Goal: Task Accomplishment & Management: Complete application form

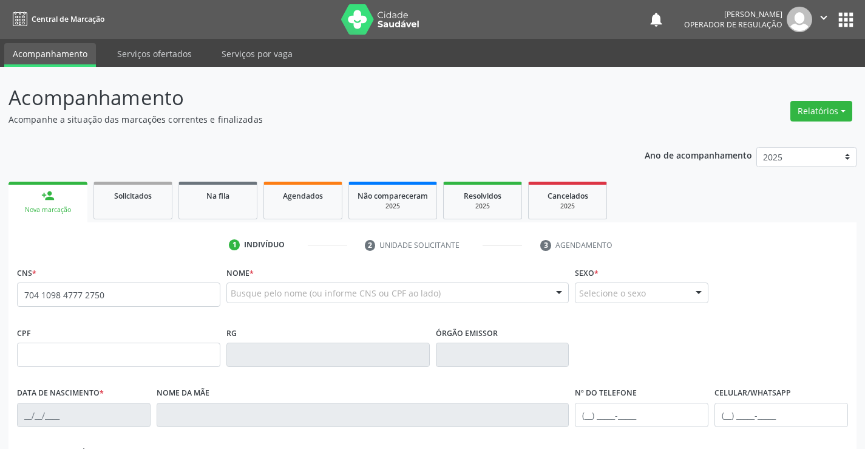
type input "704 1098 4777 2750"
type input "1267900431"
type input "[DATE]"
type input "S/N"
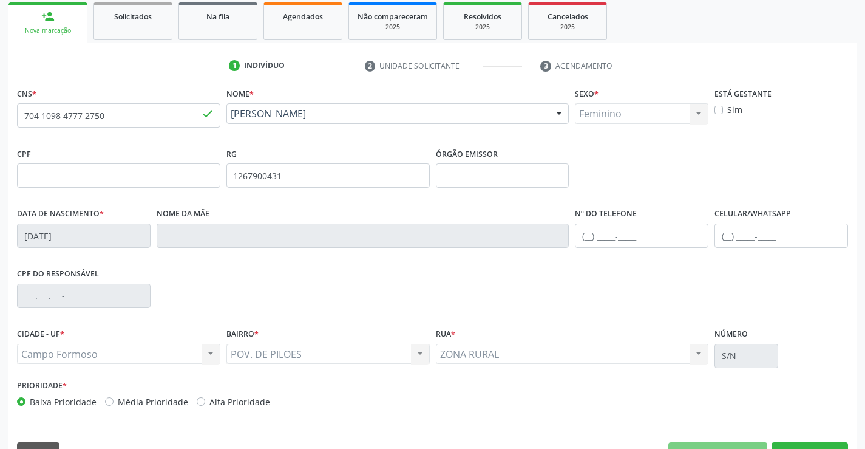
scroll to position [209, 0]
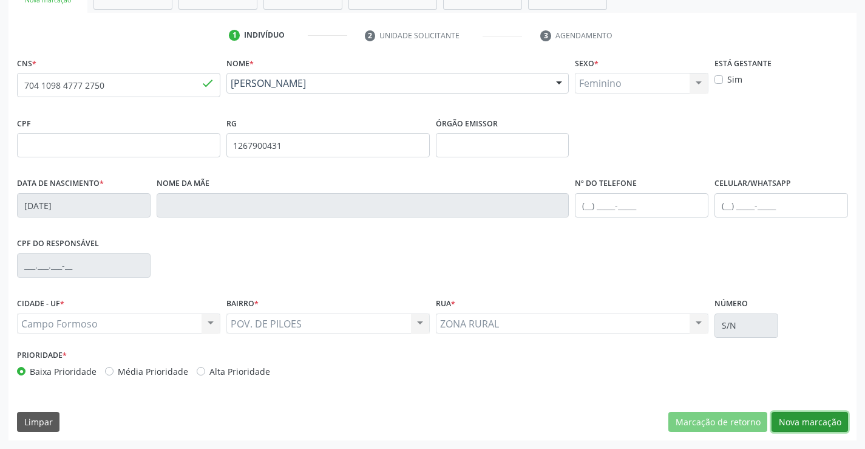
click at [808, 419] on button "Nova marcação" at bounding box center [809, 422] width 76 height 21
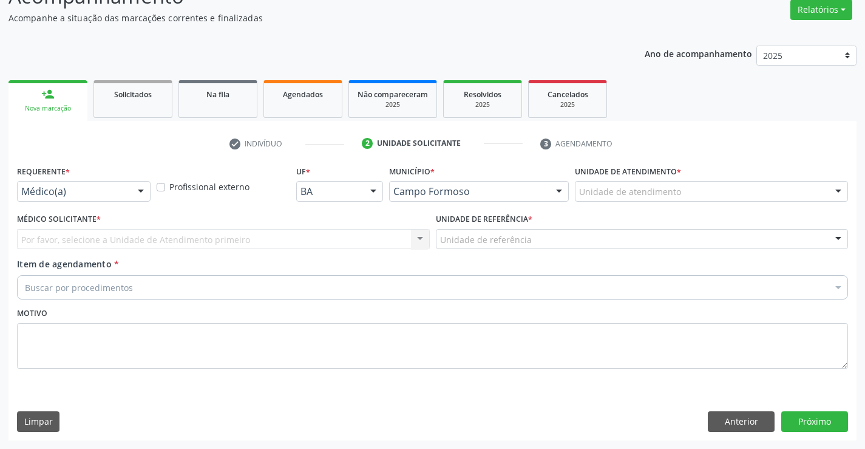
scroll to position [101, 0]
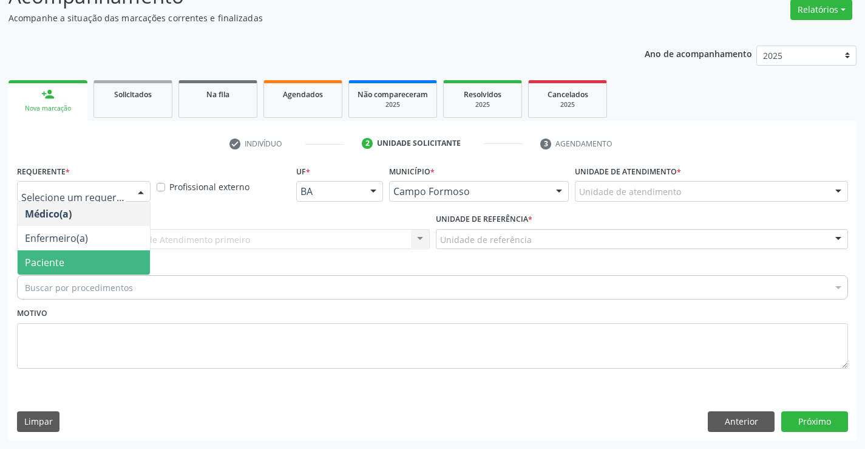
click at [75, 265] on span "Paciente" at bounding box center [84, 262] width 132 height 24
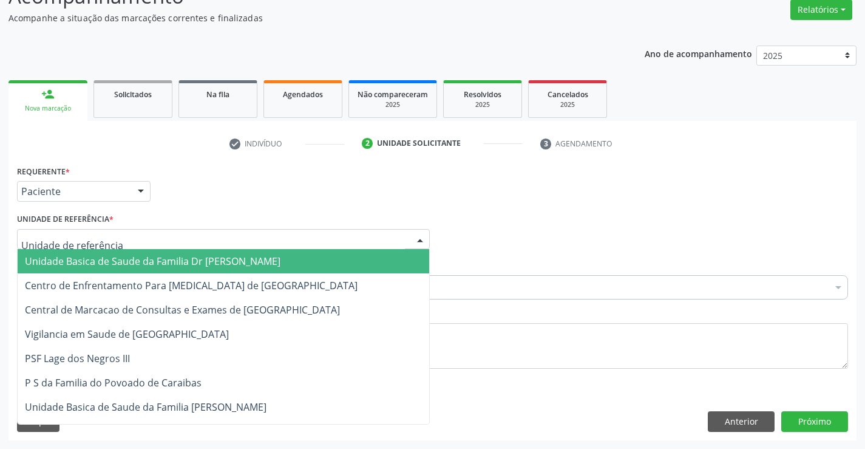
click at [162, 260] on span "Unidade Basica de Saude da Familia Dr [PERSON_NAME]" at bounding box center [153, 260] width 256 height 13
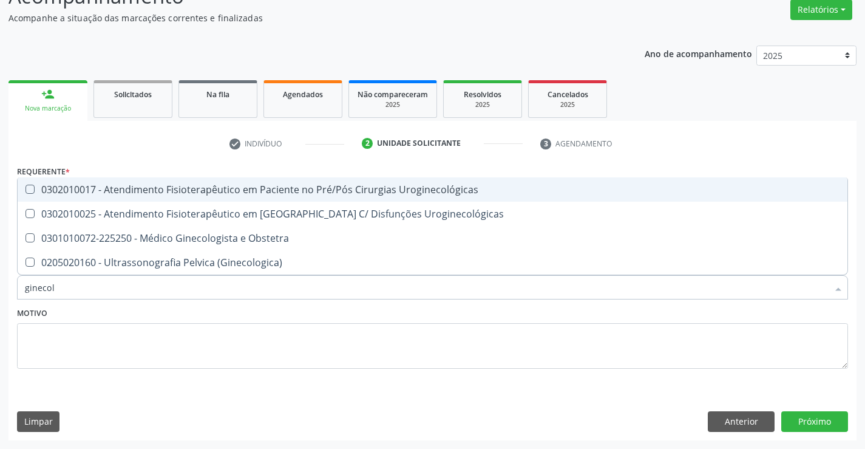
type input "ginecolo"
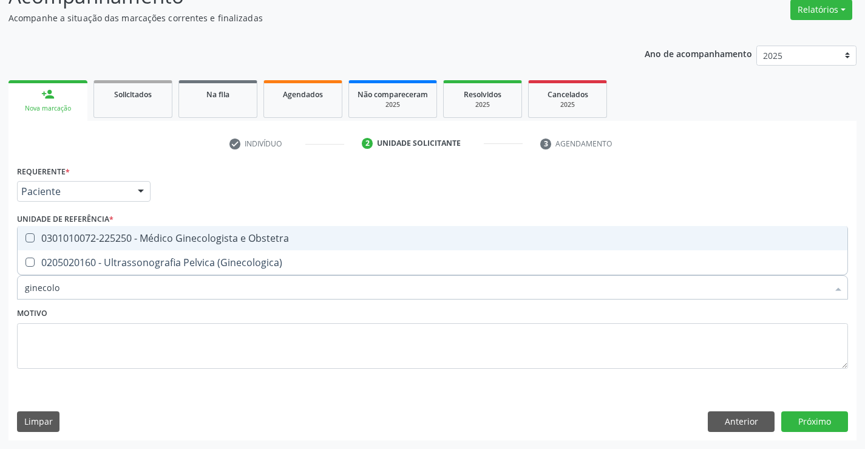
click at [261, 237] on div "0301010072-225250 - Médico Ginecologista e Obstetra" at bounding box center [432, 238] width 815 height 10
checkbox Obstetra "true"
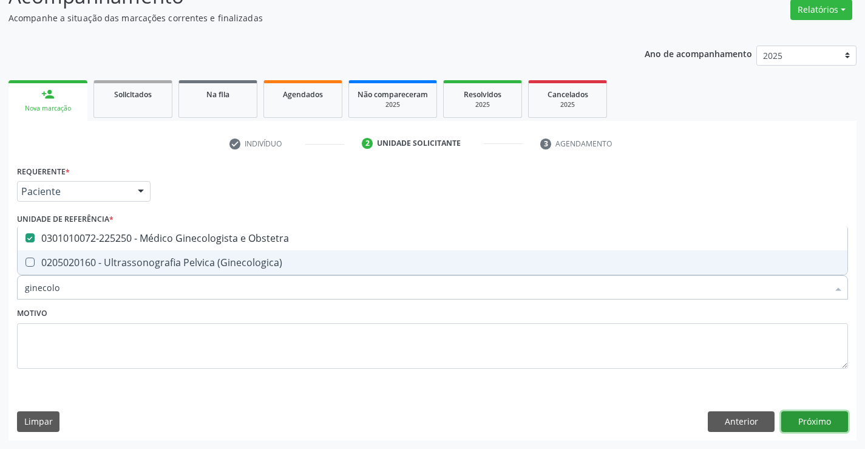
click at [814, 413] on button "Próximo" at bounding box center [814, 421] width 67 height 21
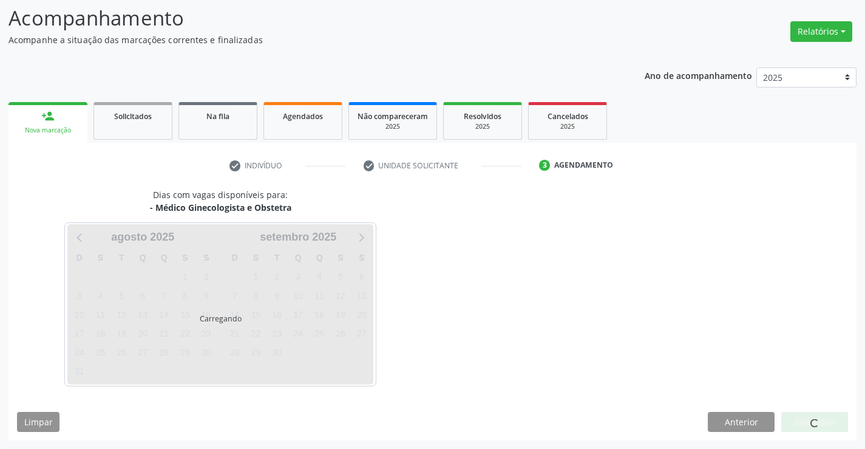
scroll to position [80, 0]
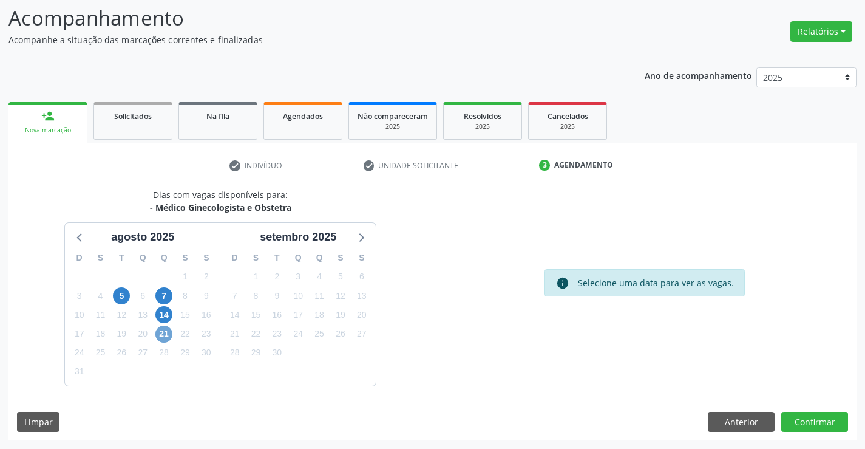
click at [160, 335] on span "21" at bounding box center [163, 333] width 17 height 17
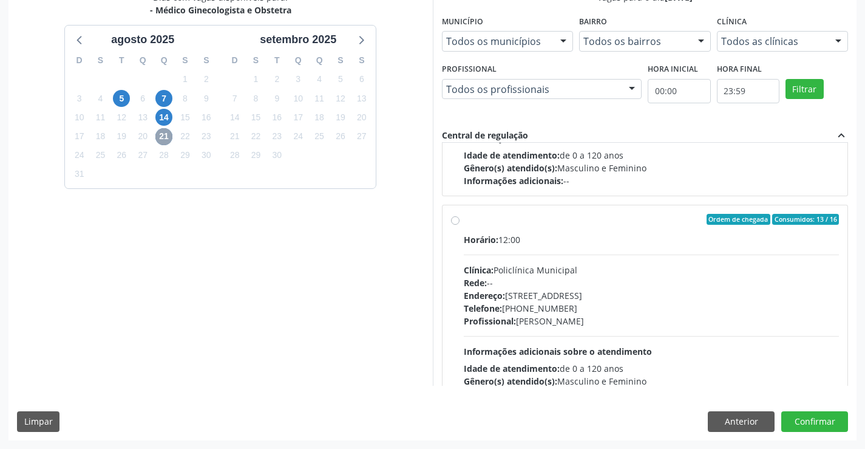
scroll to position [425, 0]
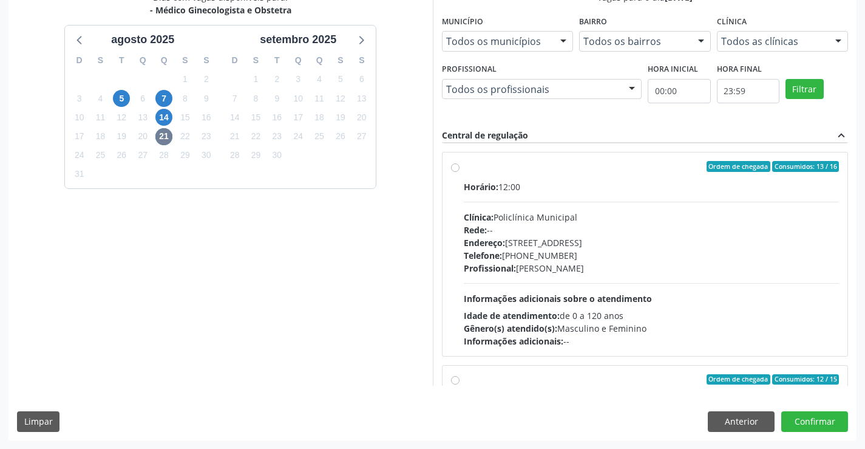
click at [575, 175] on label "Ordem de chegada Consumidos: 13 / 16 Horário: 12:00 Clínica: Policlínica Munici…" at bounding box center [652, 254] width 376 height 186
click at [459, 172] on input "Ordem de chegada Consumidos: 13 / 16 Horário: 12:00 Clínica: Policlínica Munici…" at bounding box center [455, 166] width 8 height 11
radio input "true"
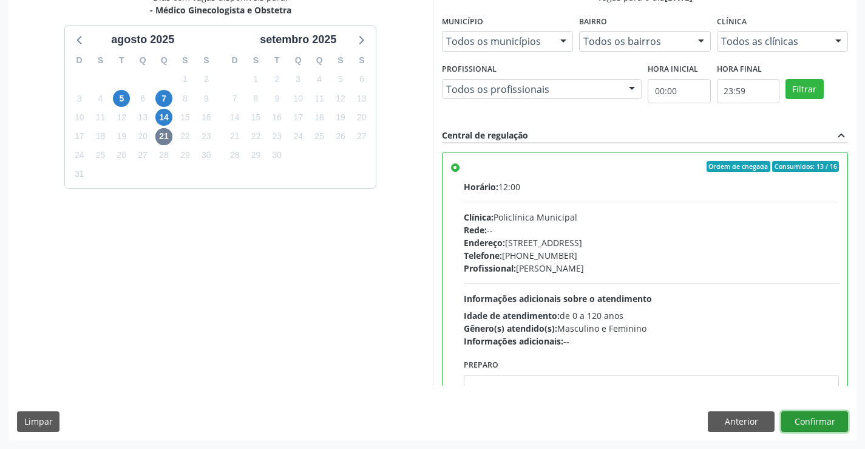
click at [809, 420] on button "Confirmar" at bounding box center [814, 421] width 67 height 21
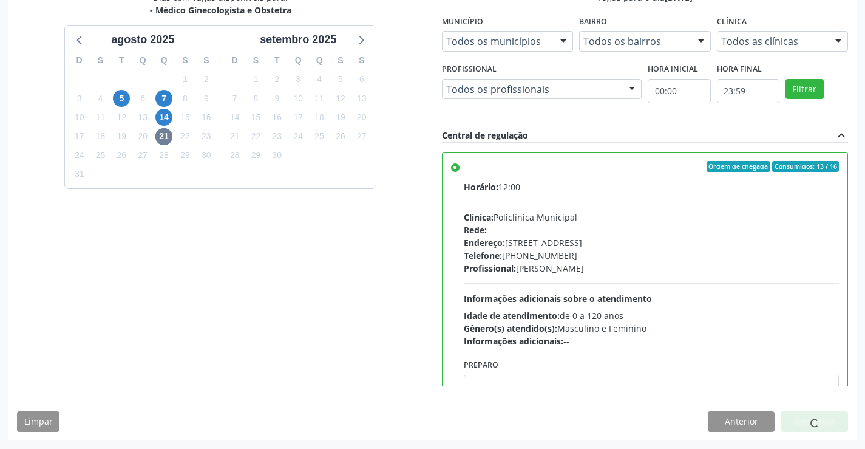
scroll to position [0, 0]
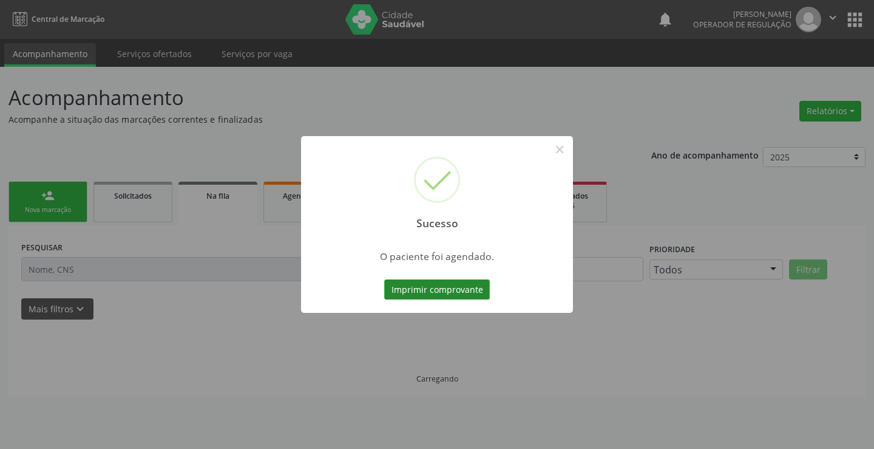
click at [440, 286] on button "Imprimir comprovante" at bounding box center [437, 289] width 106 height 21
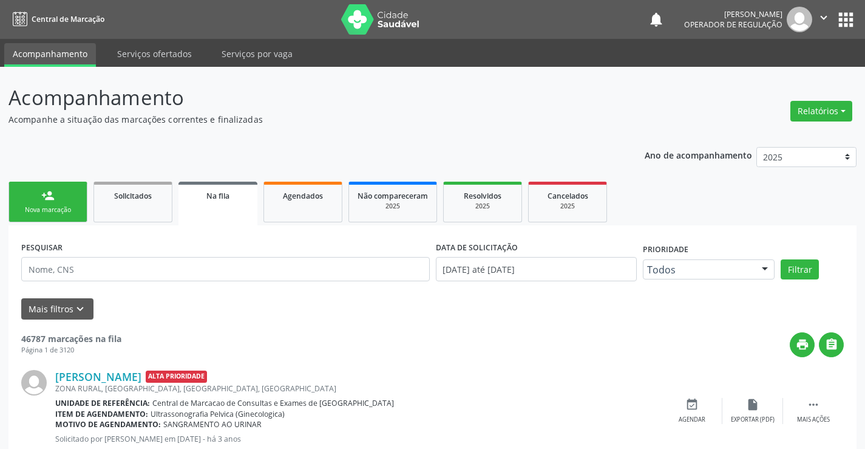
click at [47, 205] on div "Nova marcação" at bounding box center [48, 209] width 61 height 9
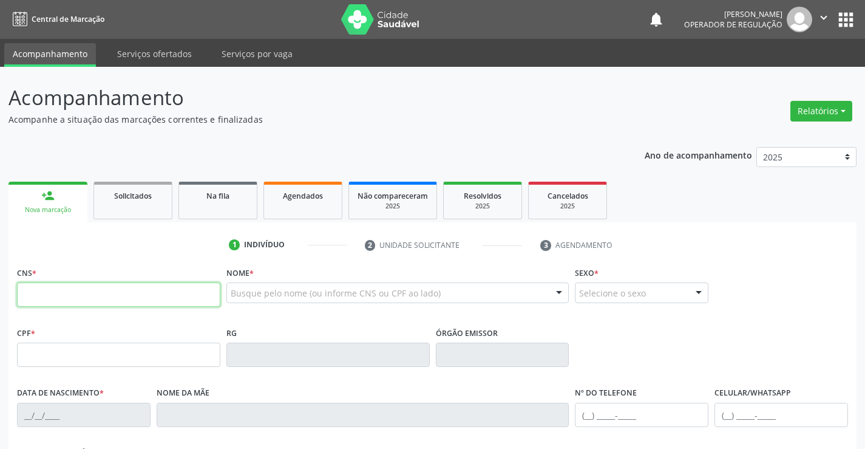
click at [90, 296] on input "text" at bounding box center [118, 294] width 203 height 24
type input "702 4055 5848 6322"
type input "15/01/2024"
type input "(74) 99139-3062"
type input "S/N"
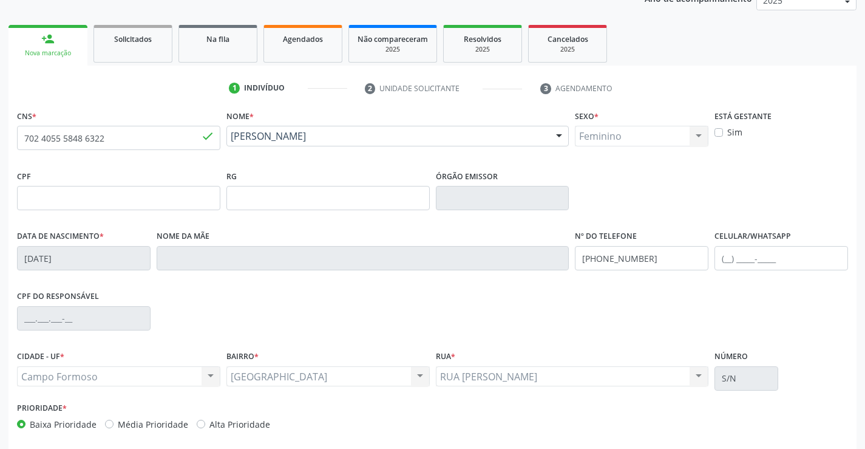
scroll to position [209, 0]
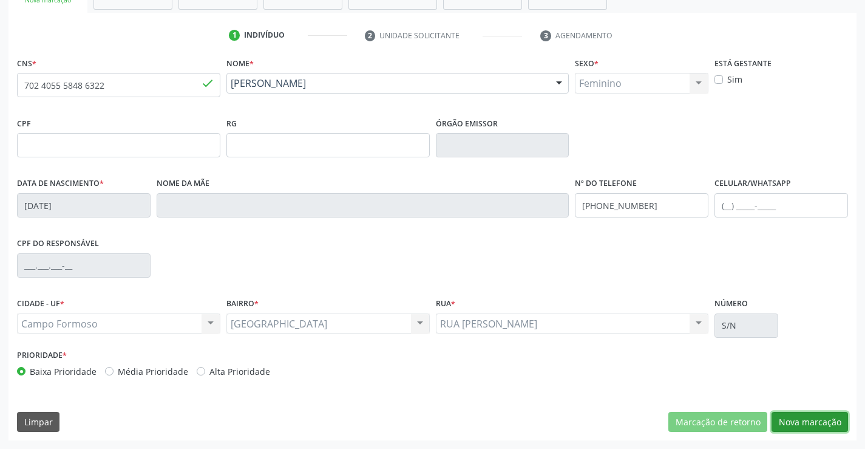
click at [813, 422] on button "Nova marcação" at bounding box center [809, 422] width 76 height 21
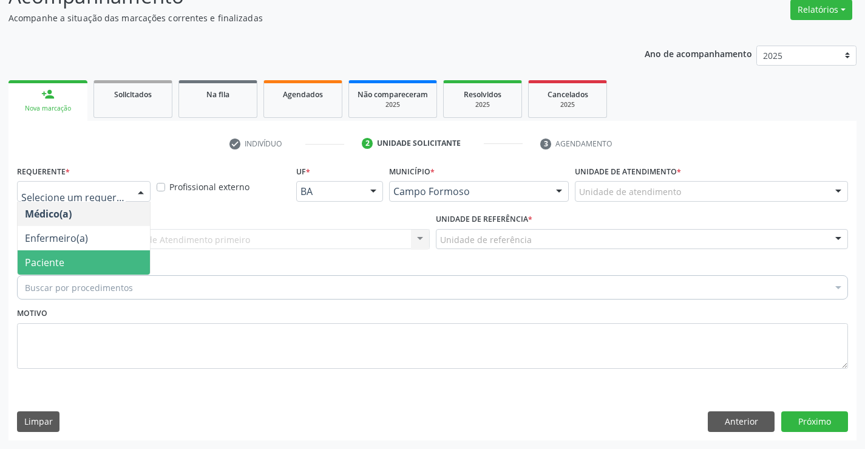
click at [86, 259] on span "Paciente" at bounding box center [84, 262] width 132 height 24
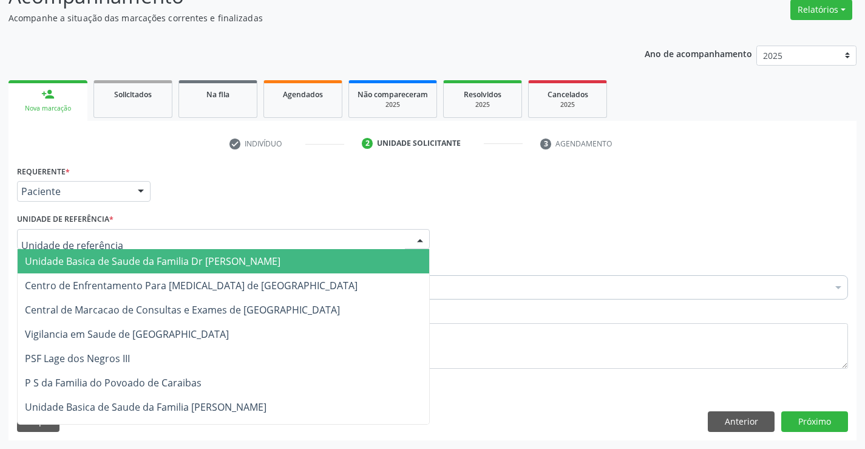
click at [163, 265] on span "Unidade Basica de Saude da Familia Dr [PERSON_NAME]" at bounding box center [153, 260] width 256 height 13
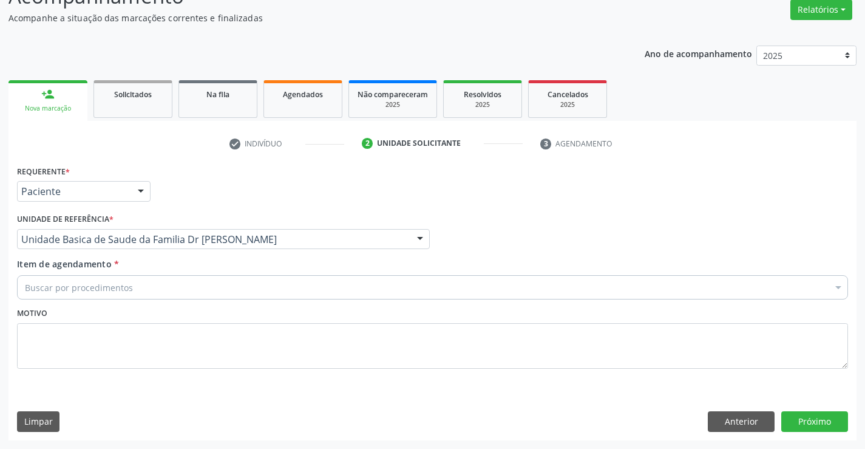
click at [160, 287] on div "Buscar por procedimentos" at bounding box center [432, 287] width 831 height 24
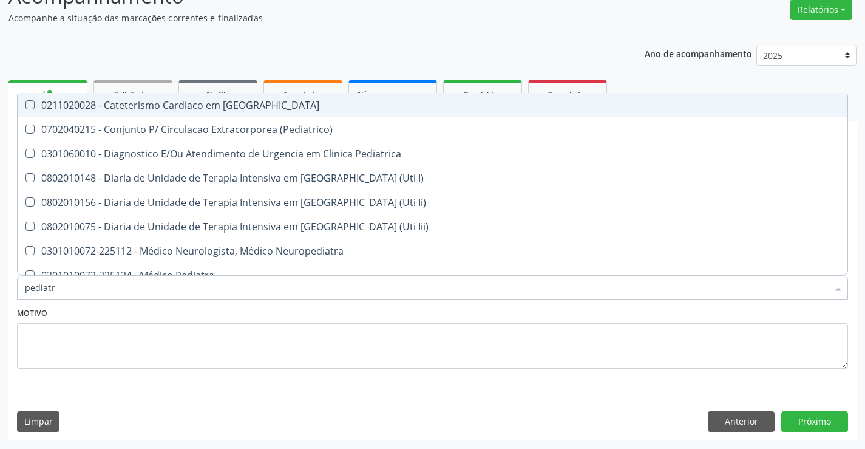
type input "pediatra"
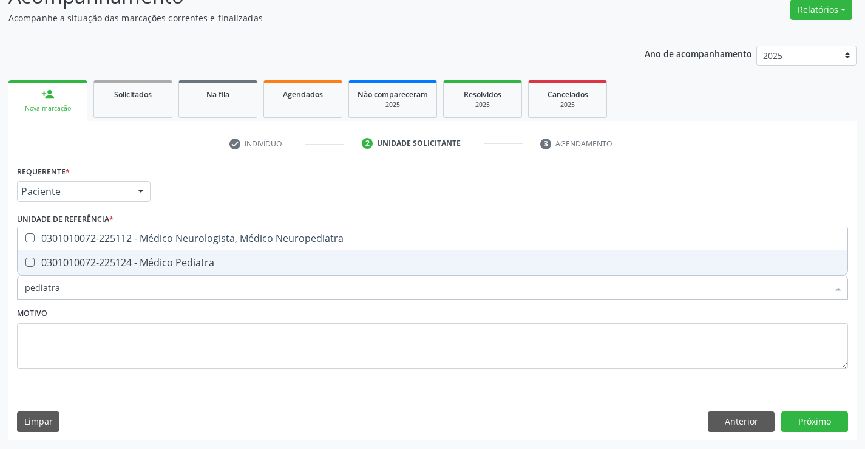
click at [200, 260] on div "0301010072-225124 - Médico Pediatra" at bounding box center [432, 262] width 815 height 10
checkbox Pediatra "true"
click at [815, 422] on button "Próximo" at bounding box center [814, 421] width 67 height 21
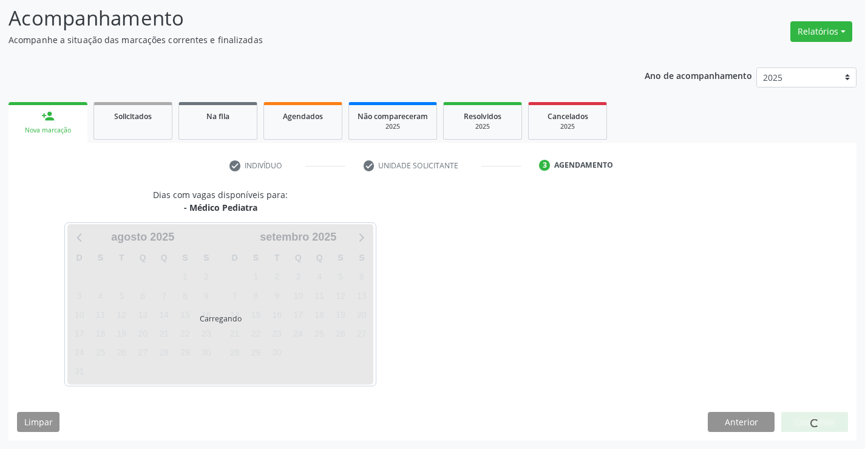
scroll to position [80, 0]
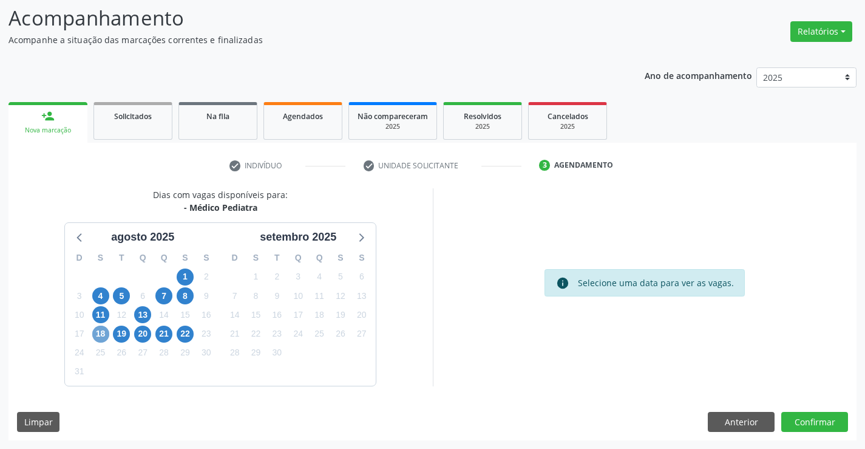
click at [97, 330] on span "18" at bounding box center [100, 333] width 17 height 17
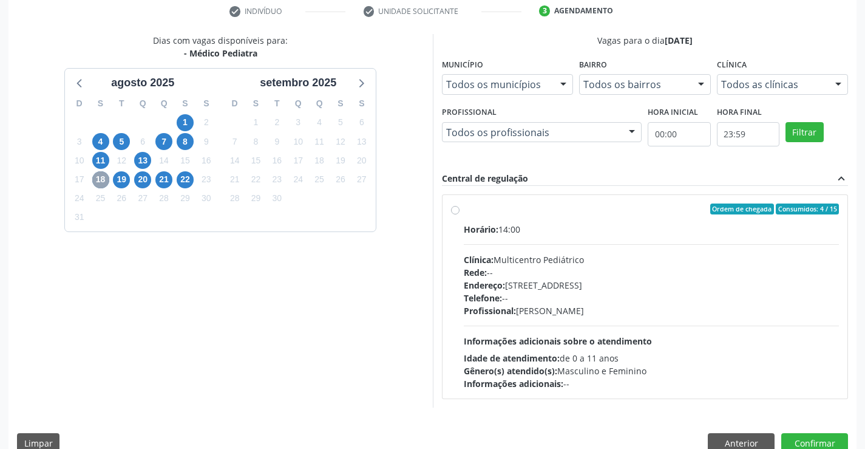
scroll to position [255, 0]
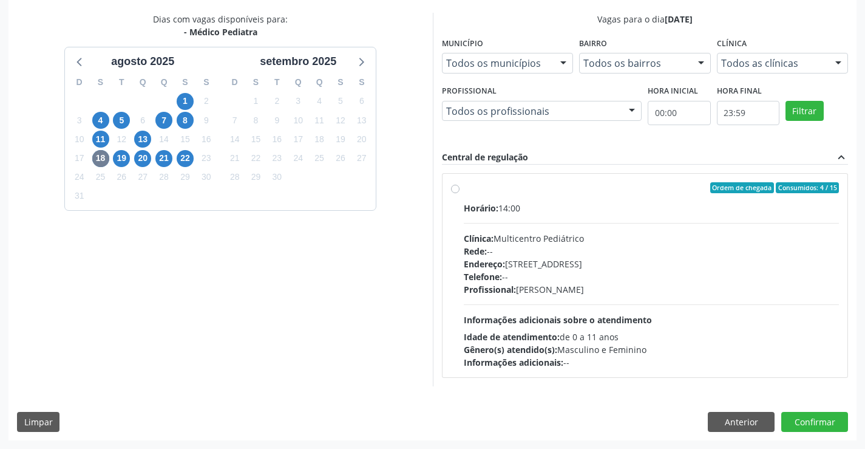
click at [546, 200] on label "Ordem de chegada Consumidos: 4 / 15 Horário: 14:00 Clínica: Multicentro Pediátr…" at bounding box center [652, 275] width 376 height 186
click at [459, 193] on input "Ordem de chegada Consumidos: 4 / 15 Horário: 14:00 Clínica: Multicentro Pediátr…" at bounding box center [455, 187] width 8 height 11
radio input "true"
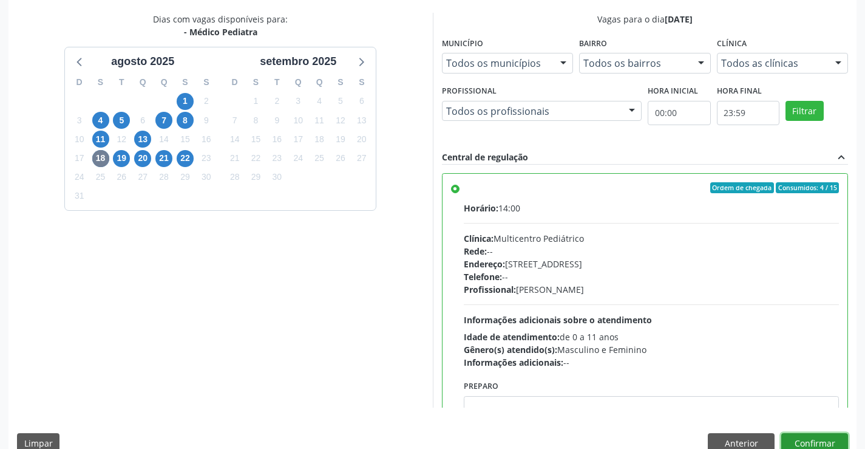
click at [808, 441] on button "Confirmar" at bounding box center [814, 443] width 67 height 21
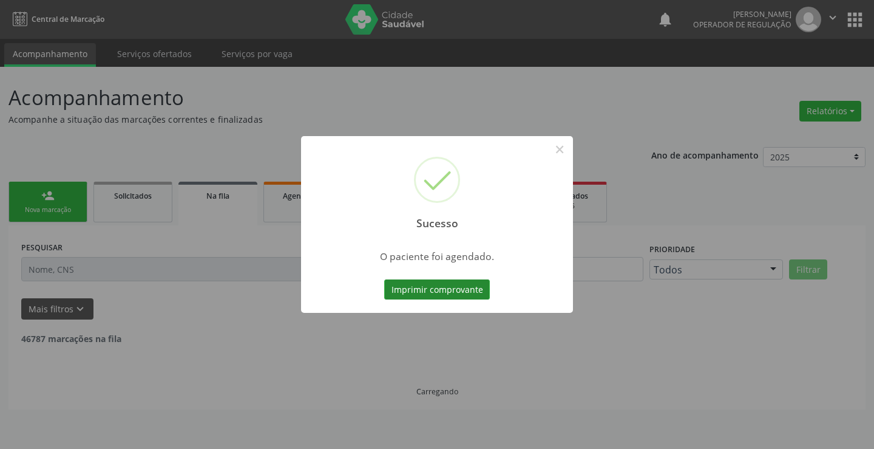
click at [431, 285] on button "Imprimir comprovante" at bounding box center [437, 289] width 106 height 21
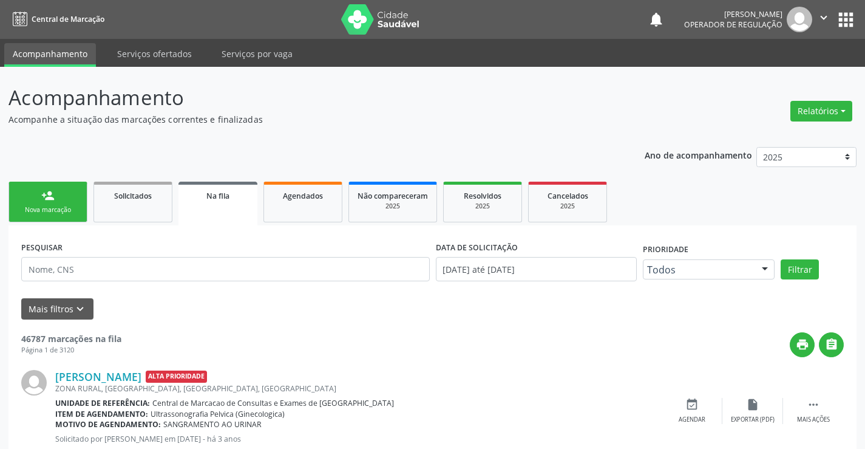
click at [67, 200] on link "person_add Nova marcação" at bounding box center [47, 201] width 79 height 41
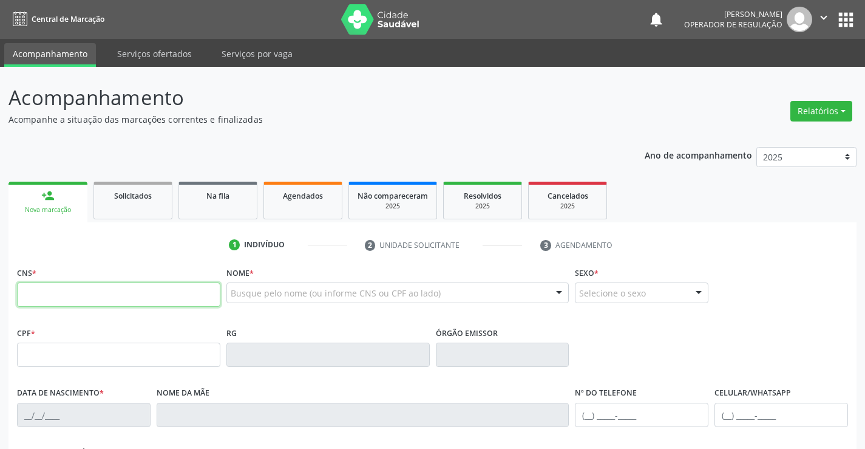
click at [119, 294] on input "text" at bounding box center [118, 294] width 203 height 24
type input "708 9047 8991 1111"
type input "07/12/2024"
type input "(74) 99196-1874"
type input "SN"
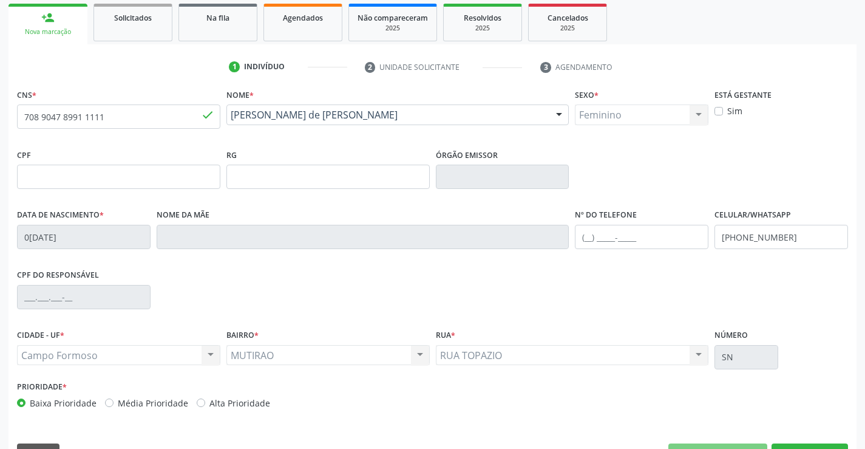
scroll to position [209, 0]
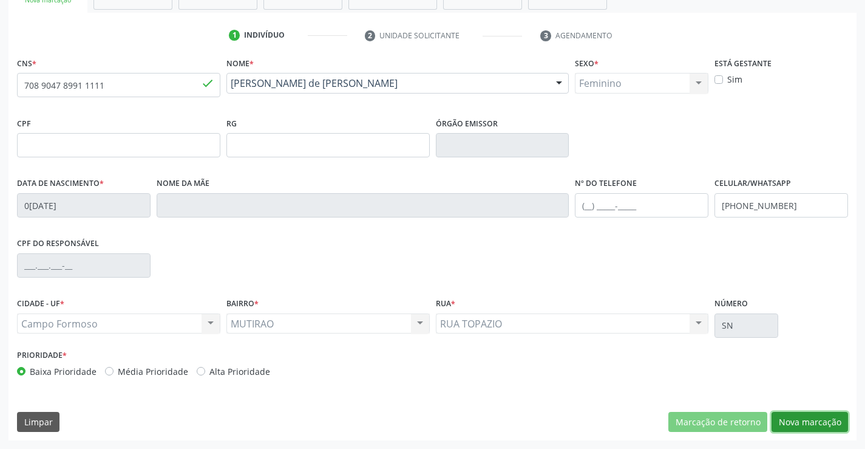
click at [816, 417] on button "Nova marcação" at bounding box center [809, 422] width 76 height 21
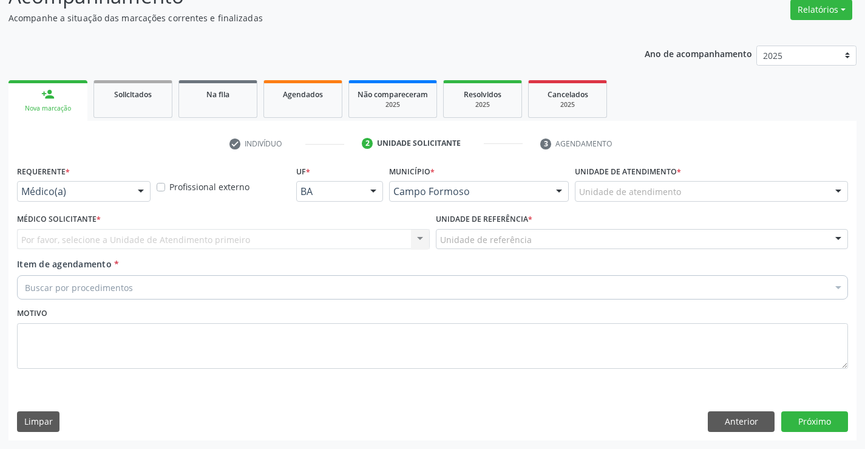
scroll to position [101, 0]
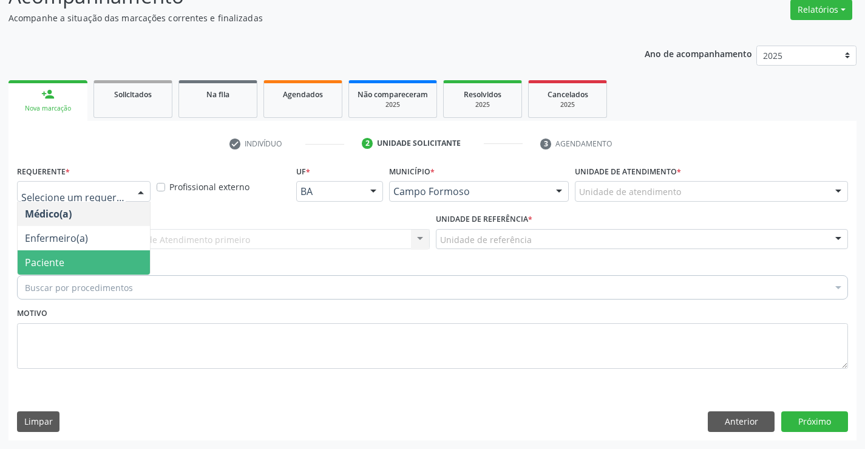
drag, startPoint x: 63, startPoint y: 258, endPoint x: 78, endPoint y: 249, distance: 16.9
click at [63, 259] on span "Paciente" at bounding box center [44, 262] width 39 height 13
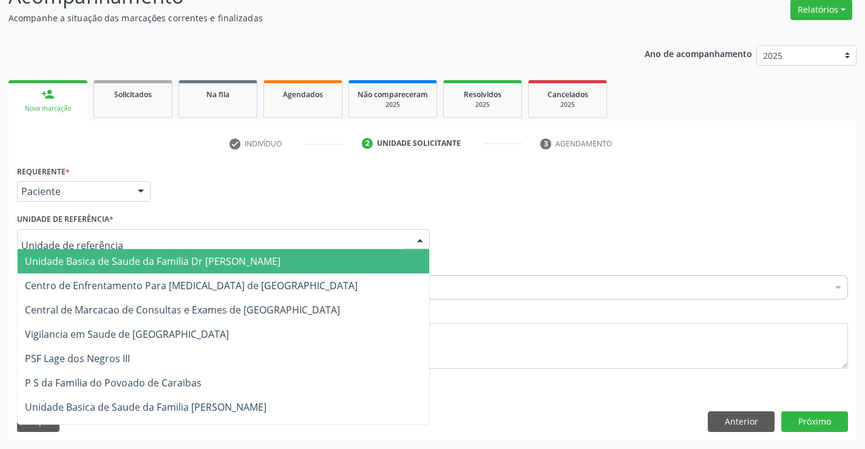
click at [121, 257] on span "Unidade Basica de Saude da Familia Dr [PERSON_NAME]" at bounding box center [153, 260] width 256 height 13
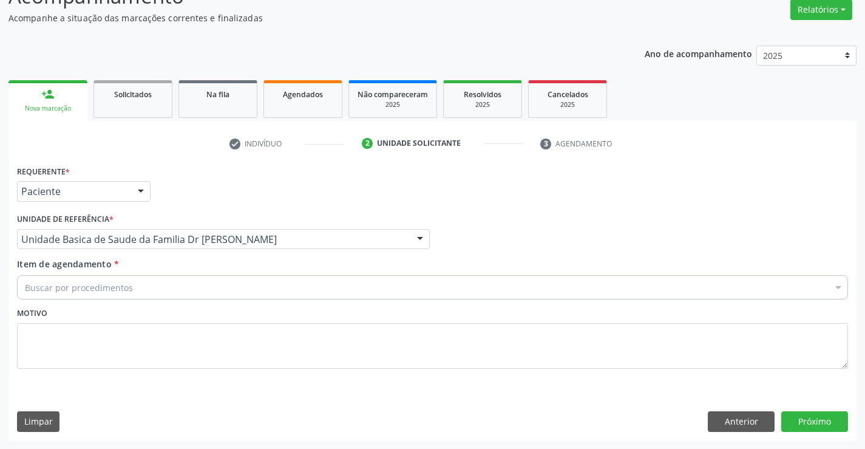
click at [126, 294] on div "Buscar por procedimentos" at bounding box center [432, 287] width 831 height 24
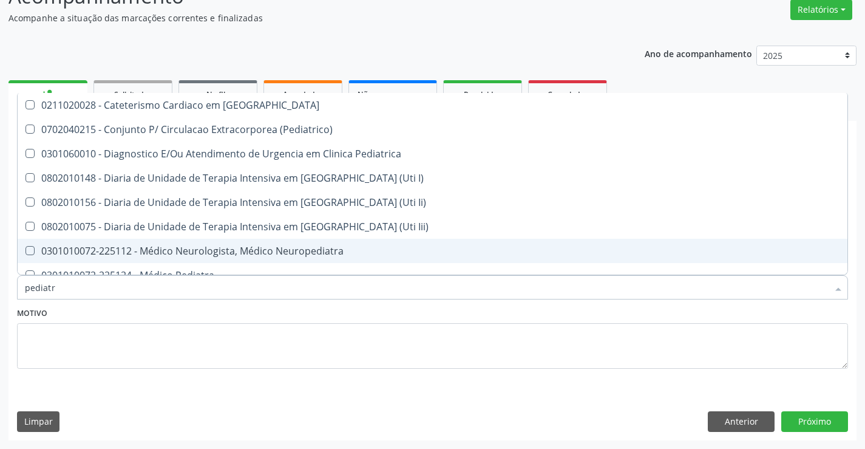
type input "pediatra"
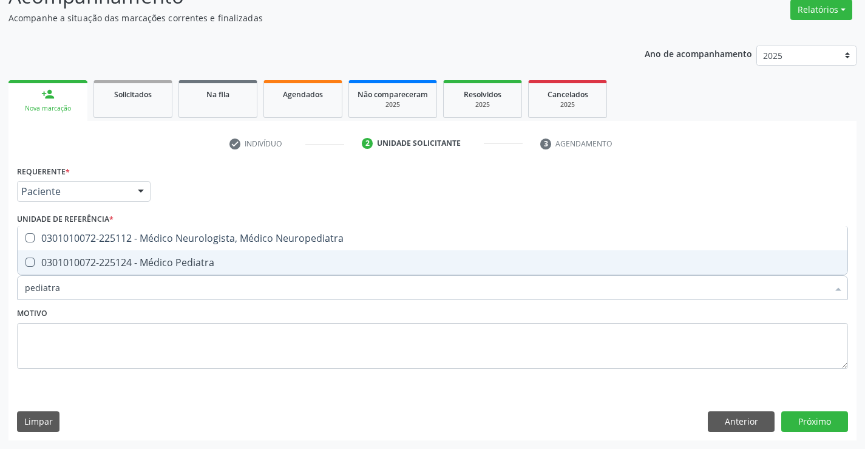
click at [177, 260] on div "0301010072-225124 - Médico Pediatra" at bounding box center [432, 262] width 815 height 10
checkbox Pediatra "true"
click at [801, 418] on button "Próximo" at bounding box center [814, 421] width 67 height 21
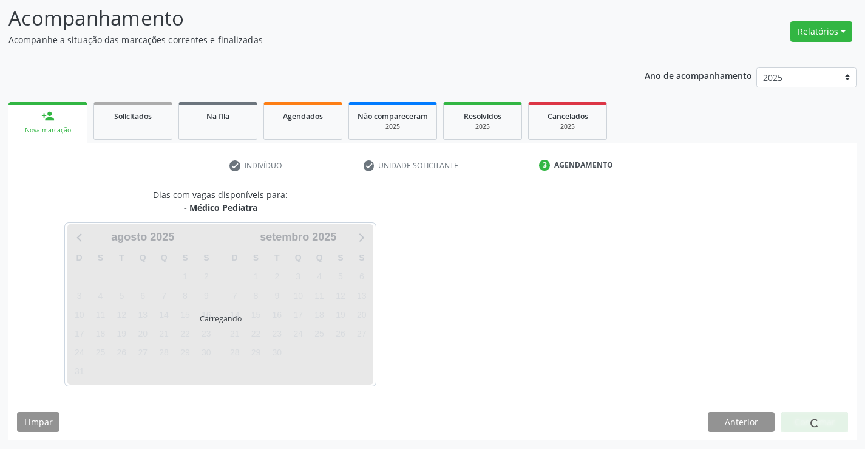
scroll to position [80, 0]
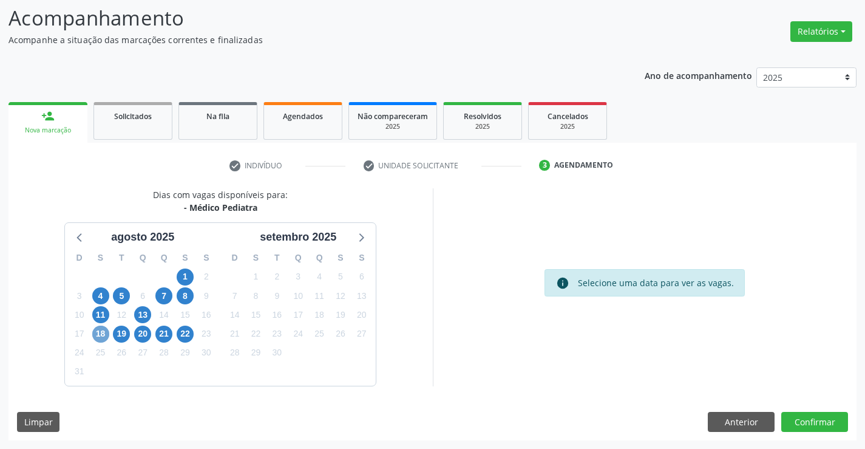
click at [100, 330] on span "18" at bounding box center [100, 333] width 17 height 17
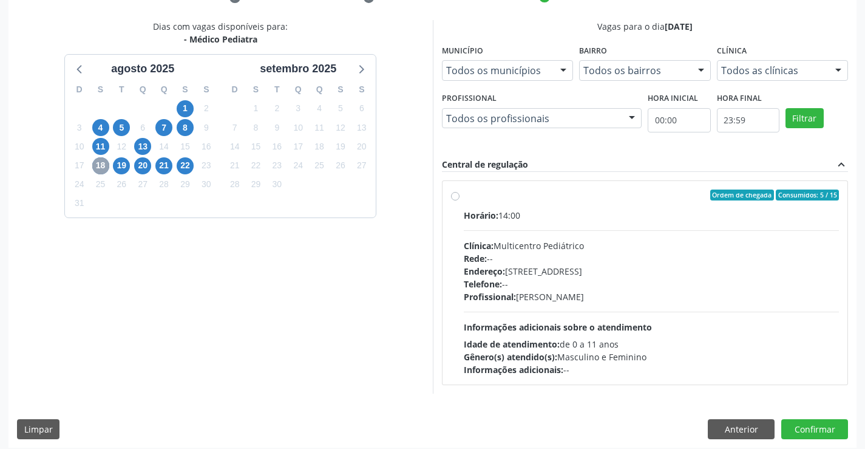
scroll to position [255, 0]
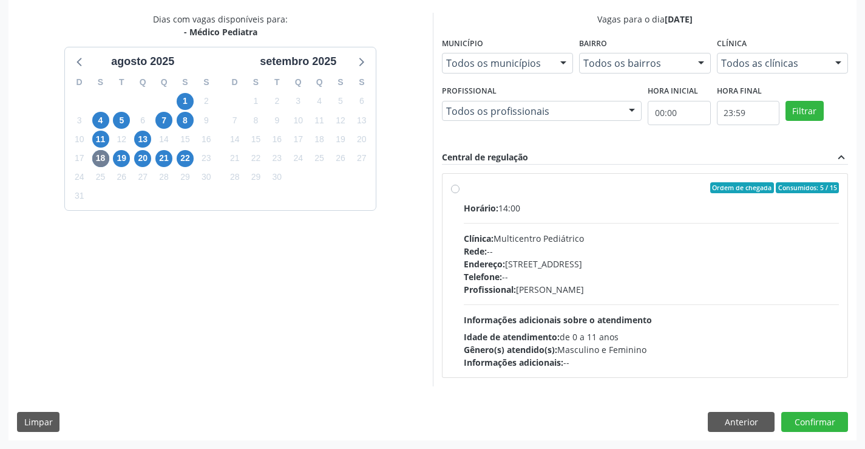
click at [543, 198] on label "Ordem de chegada Consumidos: 5 / 15 Horário: 14:00 Clínica: Multicentro Pediátr…" at bounding box center [652, 275] width 376 height 186
click at [459, 193] on input "Ordem de chegada Consumidos: 5 / 15 Horário: 14:00 Clínica: Multicentro Pediátr…" at bounding box center [455, 187] width 8 height 11
radio input "true"
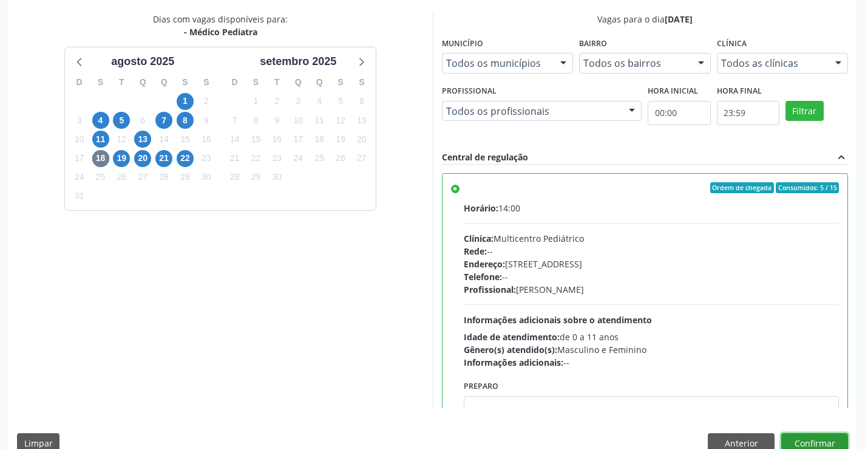
click at [812, 439] on button "Confirmar" at bounding box center [814, 443] width 67 height 21
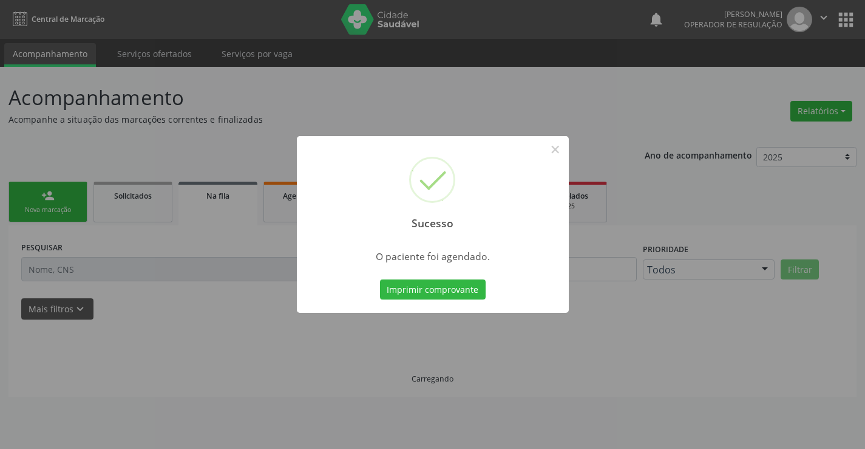
scroll to position [0, 0]
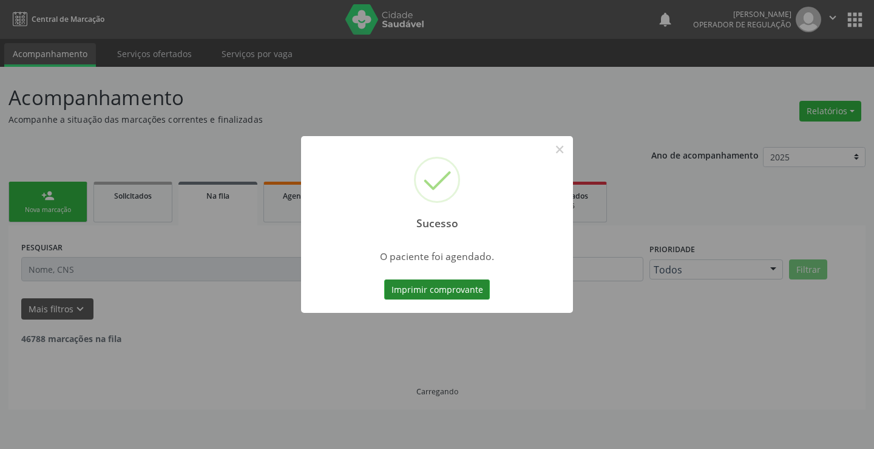
click at [444, 288] on button "Imprimir comprovante" at bounding box center [437, 289] width 106 height 21
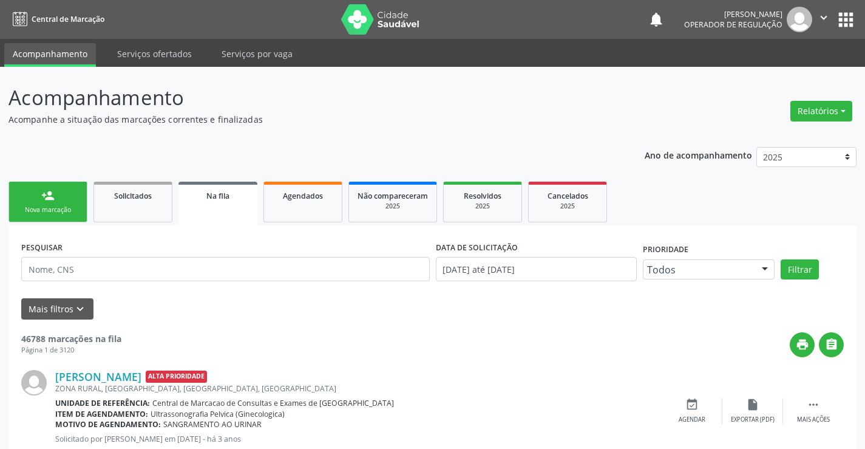
click at [47, 198] on div "person_add" at bounding box center [47, 195] width 13 height 13
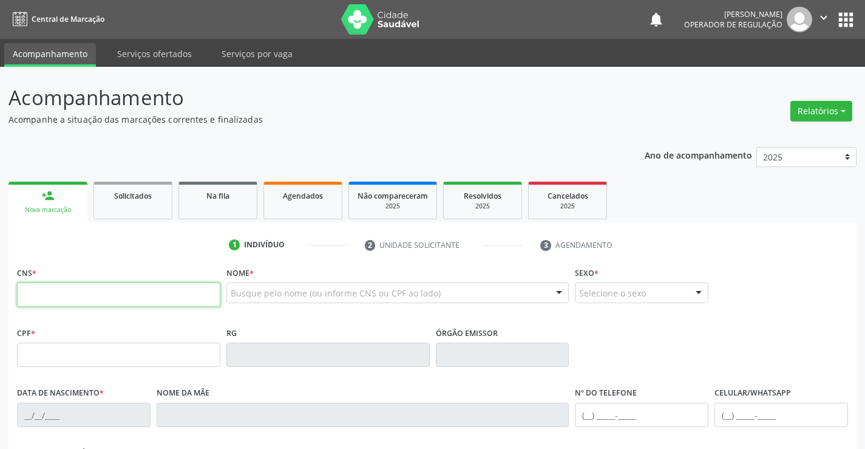
click at [110, 294] on input "text" at bounding box center [118, 294] width 203 height 24
type input "704 6036 0482 7223"
type input "05/10/2023"
type input "(74) 99194-4990"
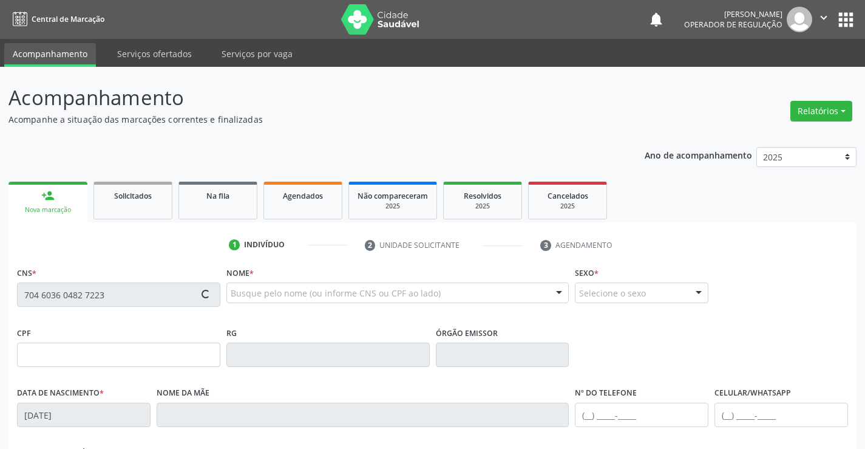
type input "004.503.085-53"
type input "SN"
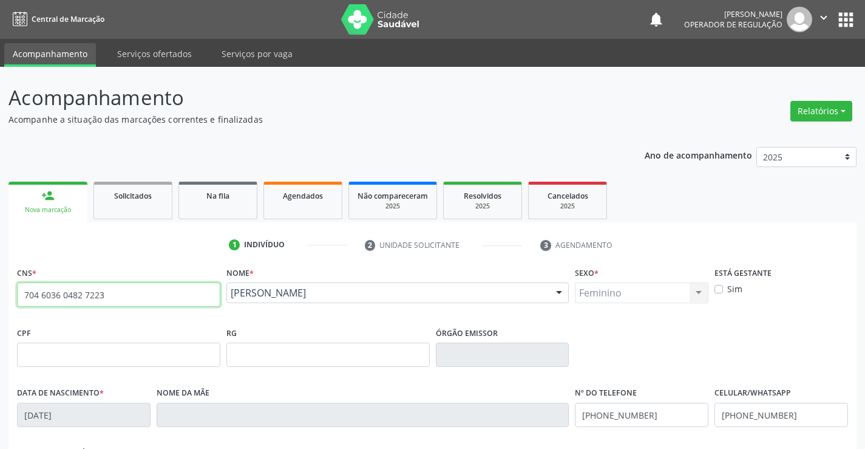
drag, startPoint x: 24, startPoint y: 294, endPoint x: 116, endPoint y: 301, distance: 91.9
click at [116, 301] on input "704 6036 0482 7223" at bounding box center [118, 294] width 203 height 24
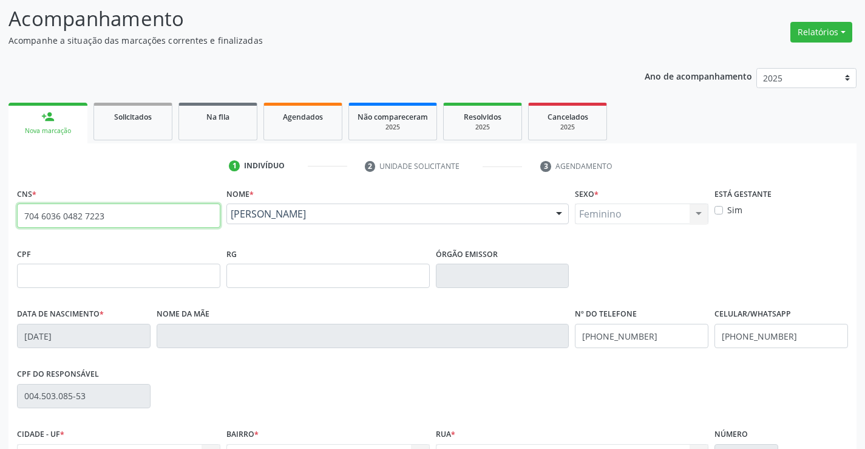
scroll to position [209, 0]
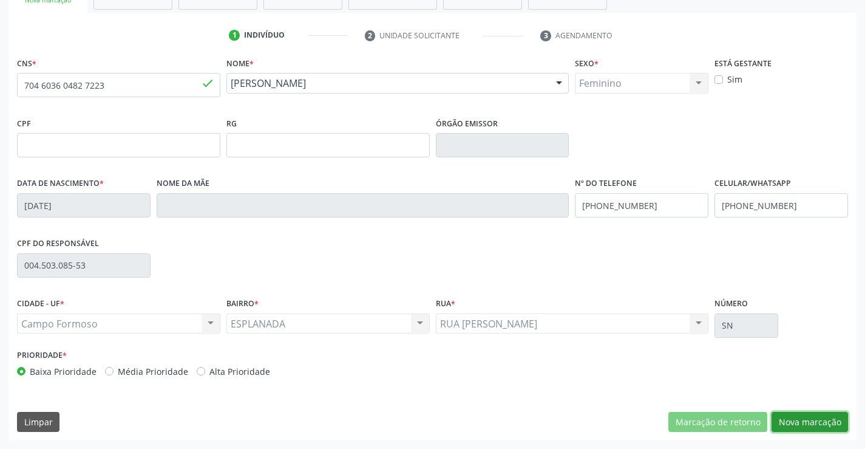
click at [810, 420] on button "Nova marcação" at bounding box center [809, 422] width 76 height 21
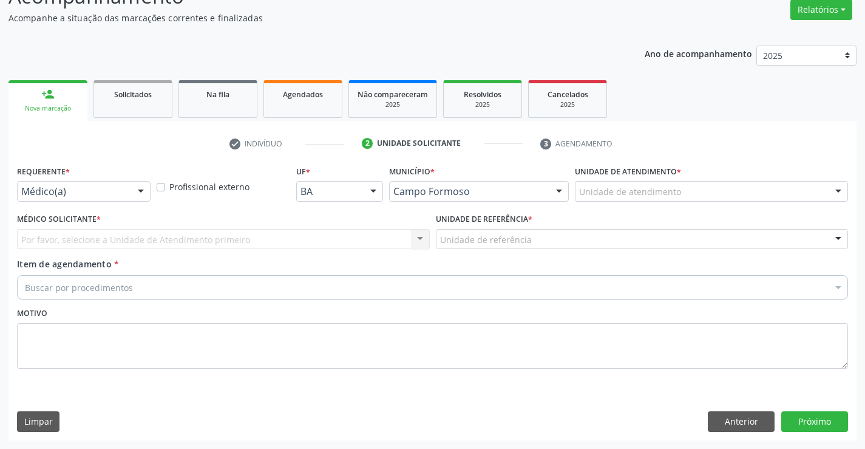
scroll to position [101, 0]
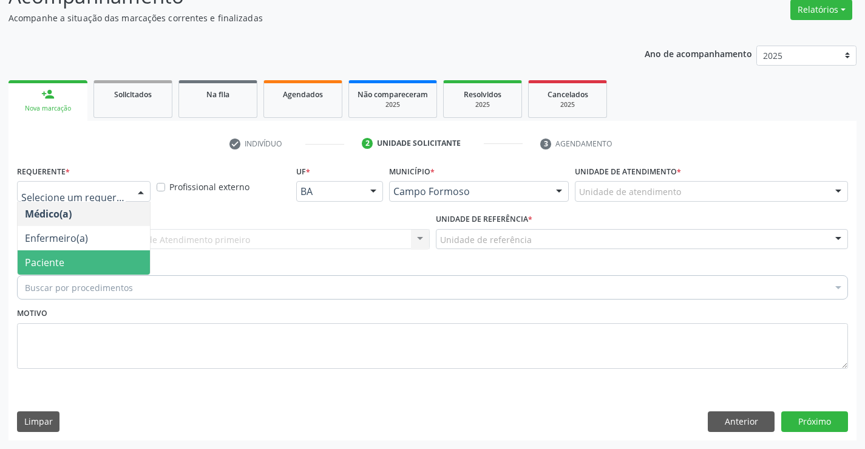
click at [67, 259] on span "Paciente" at bounding box center [84, 262] width 132 height 24
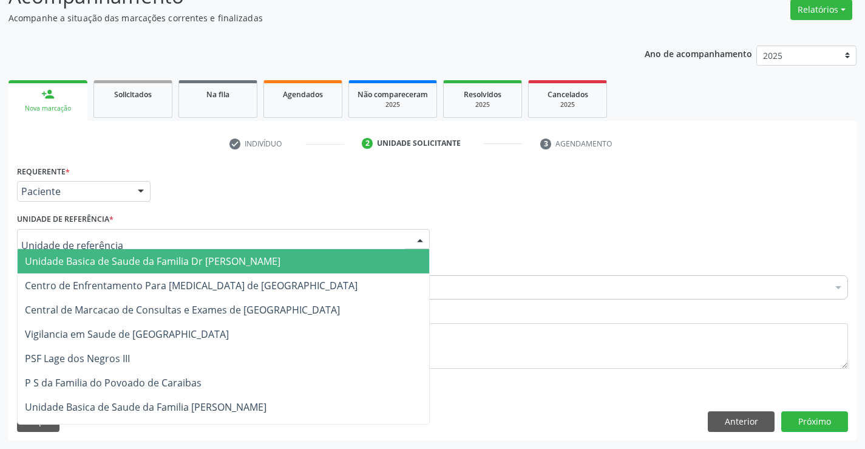
click at [129, 258] on span "Unidade Basica de Saude da Familia Dr [PERSON_NAME]" at bounding box center [153, 260] width 256 height 13
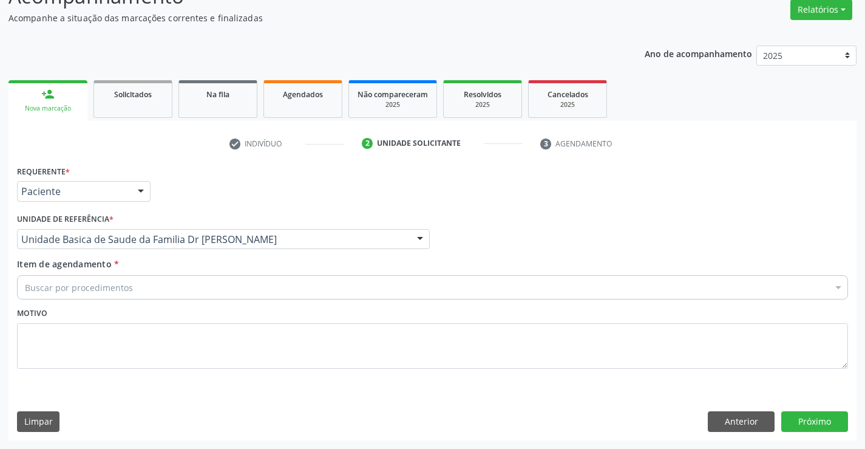
click at [131, 289] on div "Buscar por procedimentos" at bounding box center [432, 287] width 831 height 24
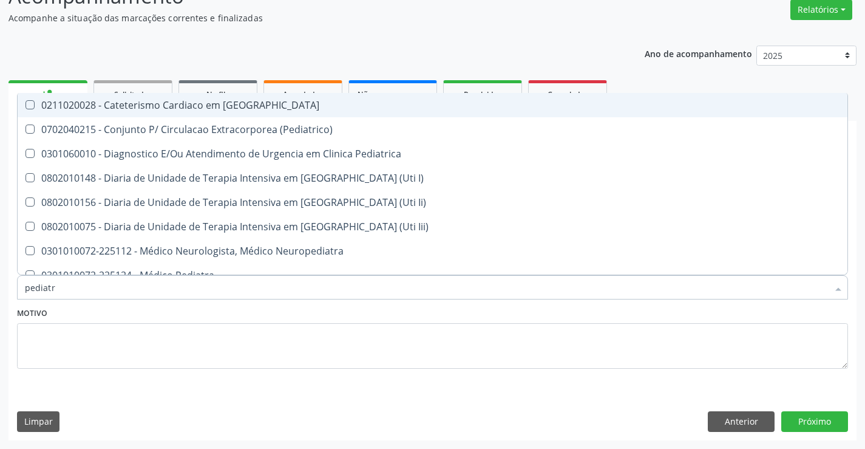
type input "pediatra"
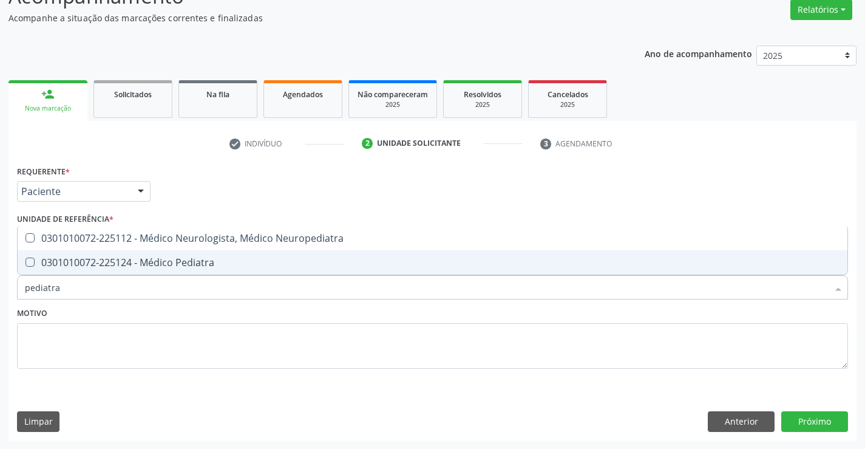
click at [151, 260] on div "0301010072-225124 - Médico Pediatra" at bounding box center [432, 262] width 815 height 10
checkbox Pediatra "true"
click at [811, 418] on button "Próximo" at bounding box center [814, 421] width 67 height 21
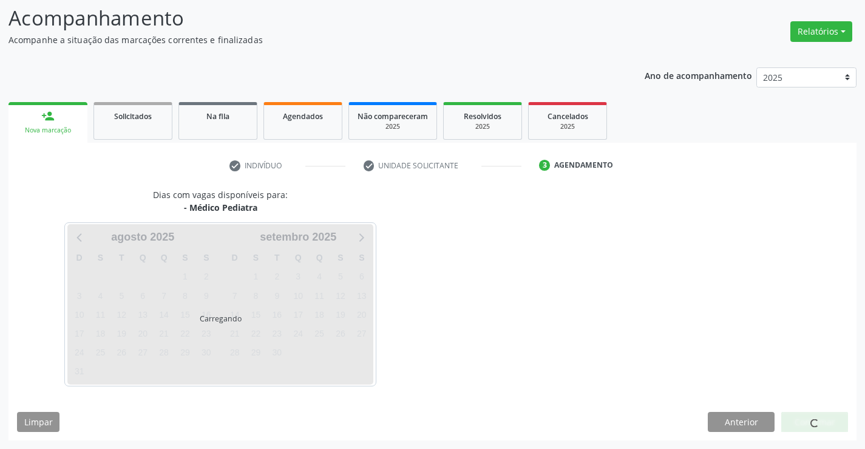
scroll to position [80, 0]
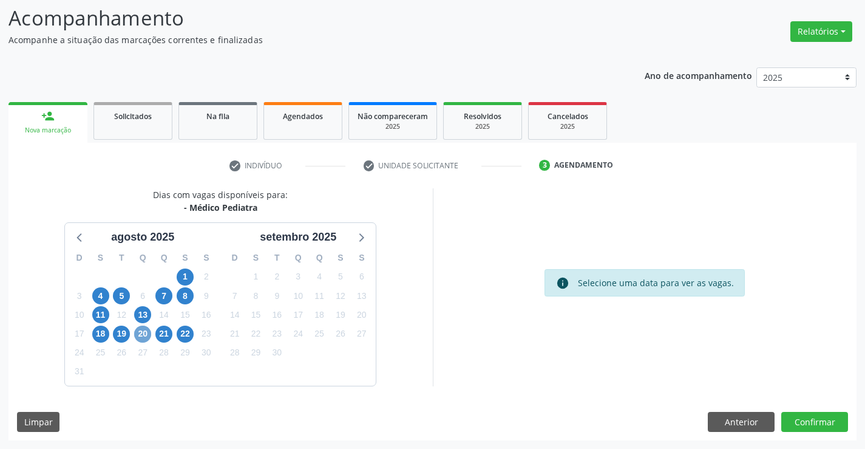
click at [143, 334] on span "20" at bounding box center [142, 333] width 17 height 17
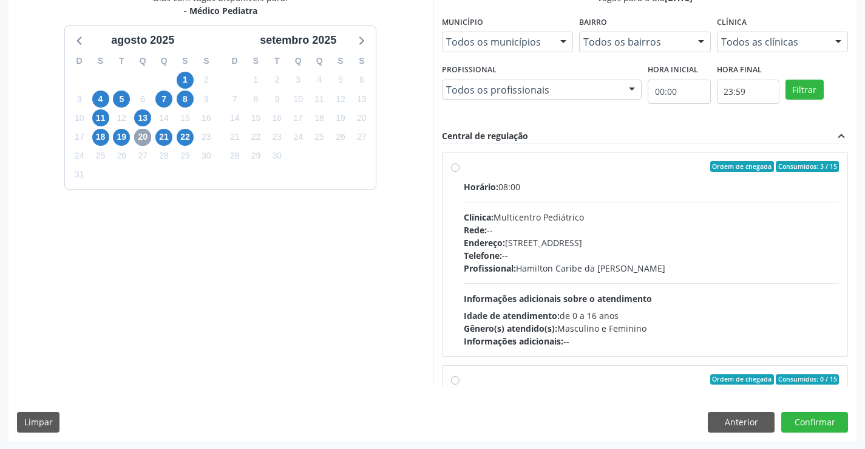
scroll to position [277, 0]
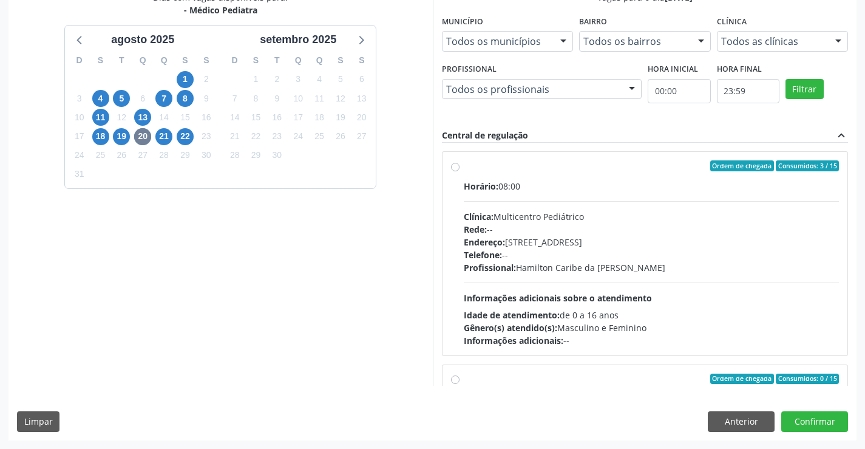
click at [541, 169] on div "Ordem de chegada Consumidos: 3 / 15" at bounding box center [652, 165] width 376 height 11
click at [459, 169] on input "Ordem de chegada Consumidos: 3 / 15 Horário: 08:00 Clínica: Multicentro Pediátr…" at bounding box center [455, 165] width 8 height 11
radio input "true"
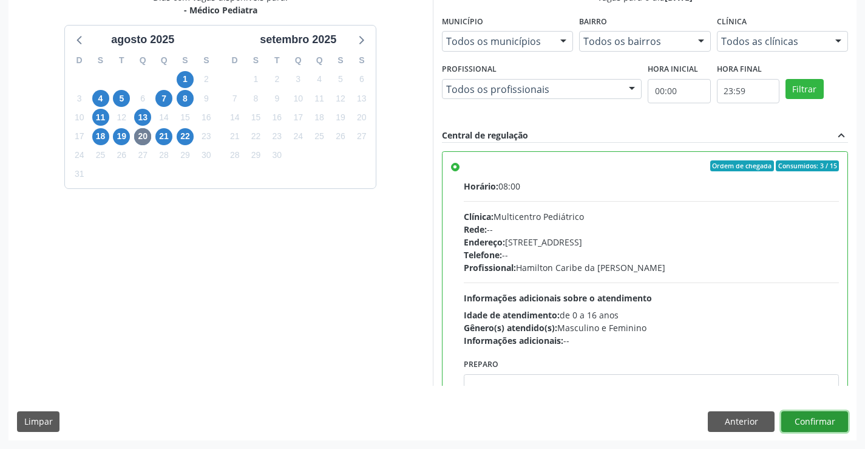
click at [816, 417] on button "Confirmar" at bounding box center [814, 421] width 67 height 21
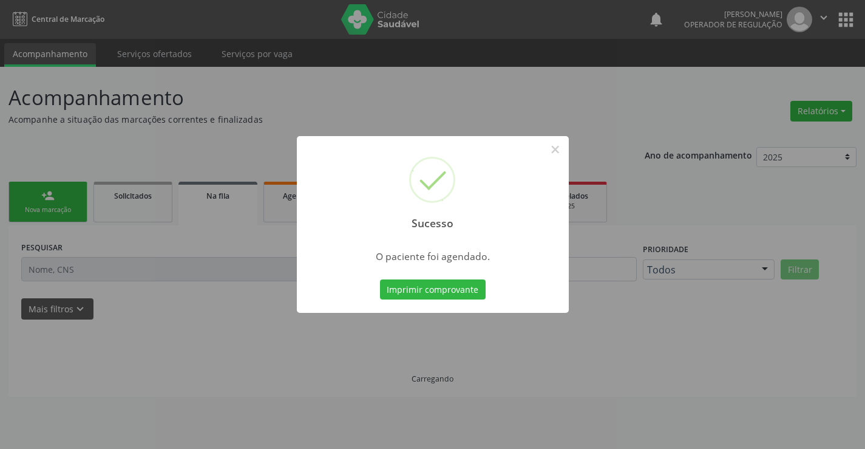
scroll to position [0, 0]
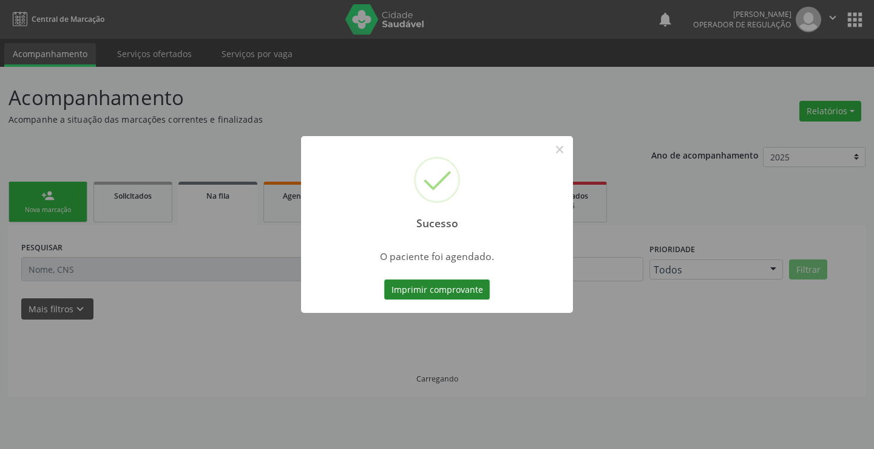
click at [438, 289] on button "Imprimir comprovante" at bounding box center [437, 289] width 106 height 21
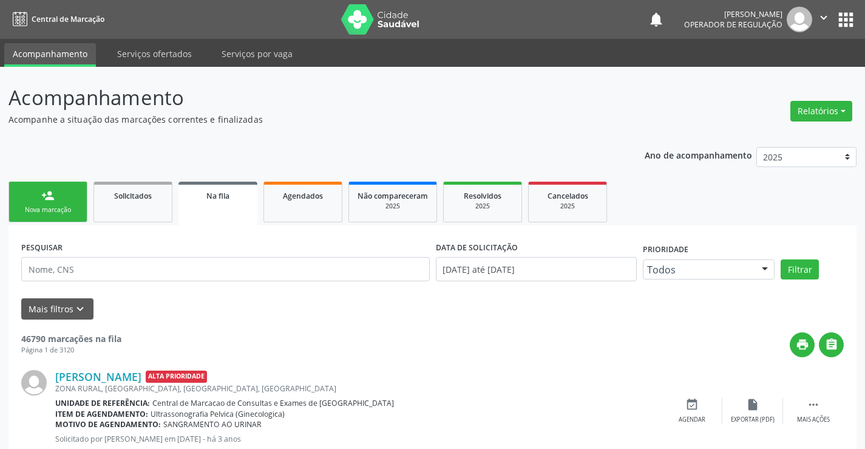
click at [43, 198] on div "person_add" at bounding box center [47, 195] width 13 height 13
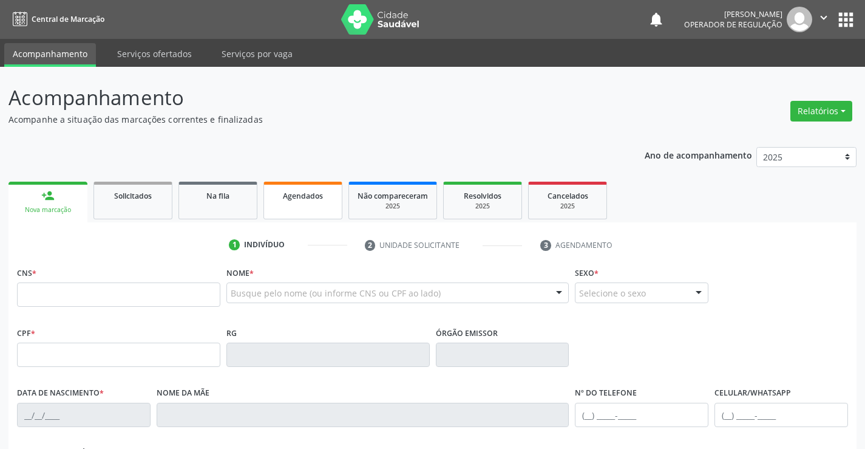
click at [313, 195] on span "Agendados" at bounding box center [303, 196] width 40 height 10
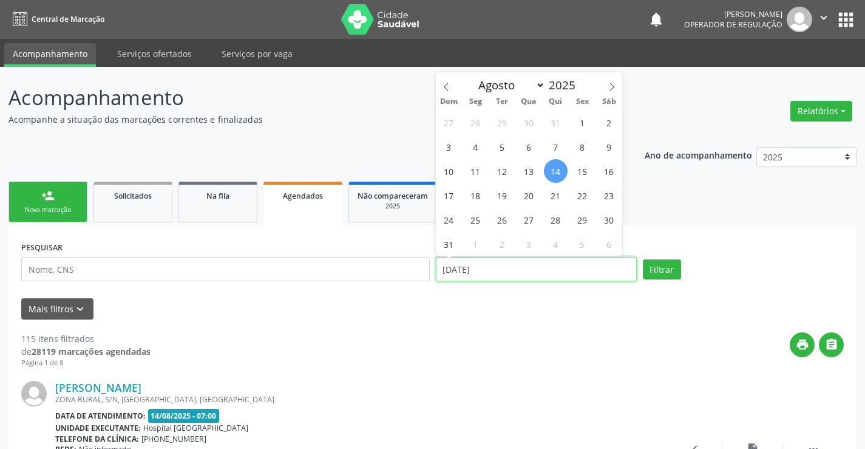
drag, startPoint x: 496, startPoint y: 269, endPoint x: 415, endPoint y: 277, distance: 81.7
click at [415, 277] on div "PESQUISAR DATA DE ATENDIMENTO 14/08/2025 Filtrar" at bounding box center [432, 264] width 828 height 52
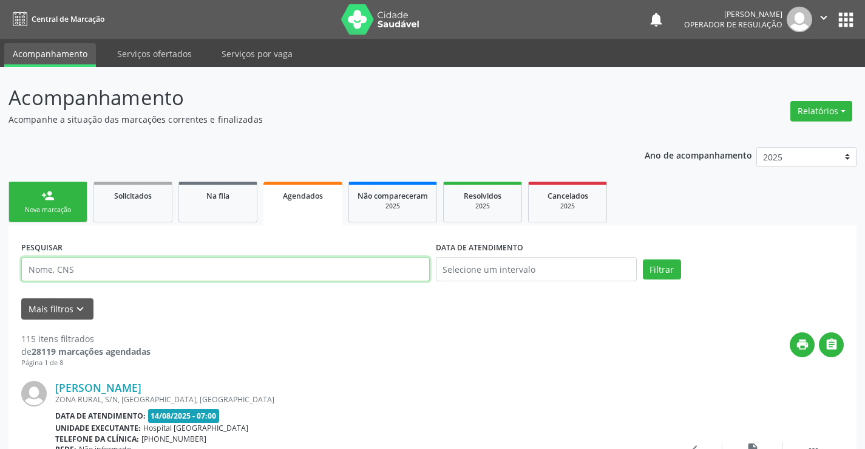
click at [120, 270] on input "text" at bounding box center [225, 269] width 408 height 24
paste input "704 6036 0482 7223"
type input "704 6036 0482 7223"
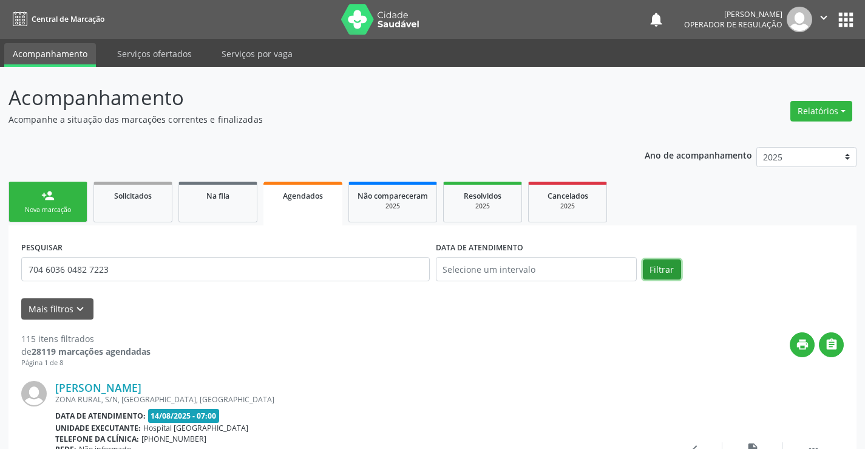
click at [656, 265] on button "Filtrar" at bounding box center [662, 269] width 38 height 21
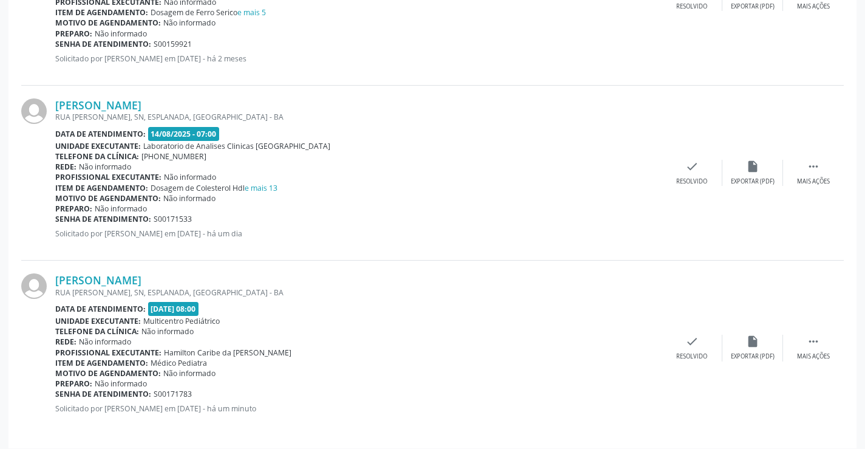
scroll to position [640, 0]
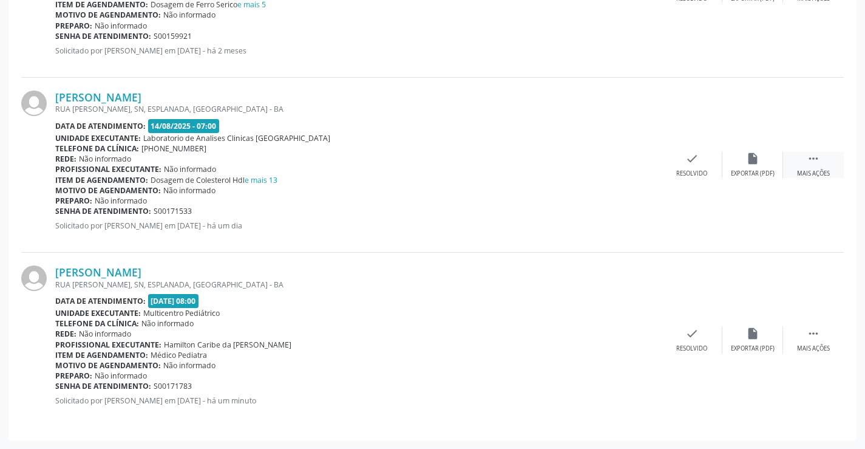
click at [816, 155] on icon "" at bounding box center [813, 158] width 13 height 13
click at [563, 163] on div "print Imprimir" at bounding box center [570, 165] width 61 height 26
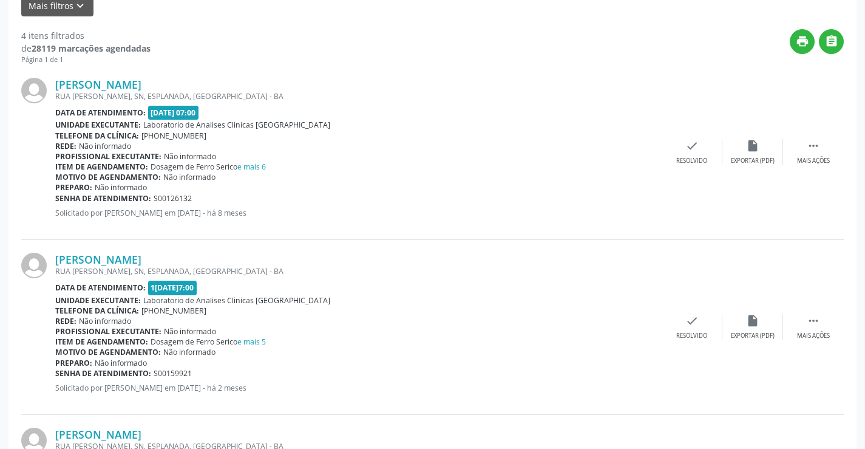
scroll to position [93, 0]
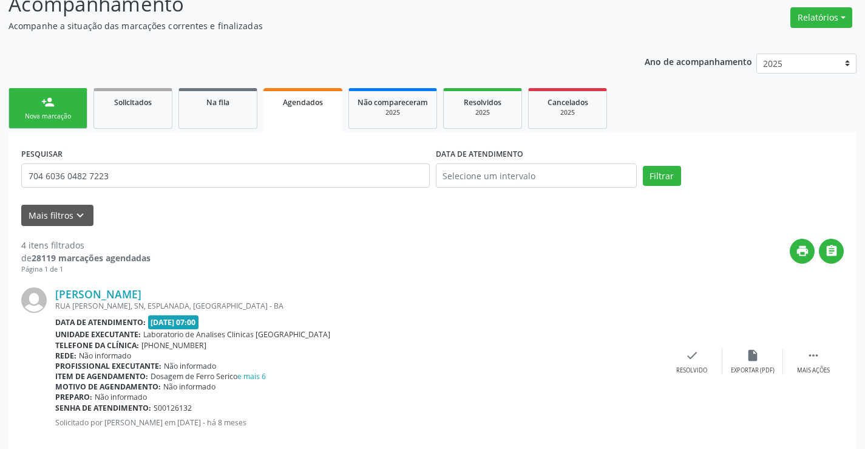
click at [43, 97] on div "person_add" at bounding box center [47, 101] width 13 height 13
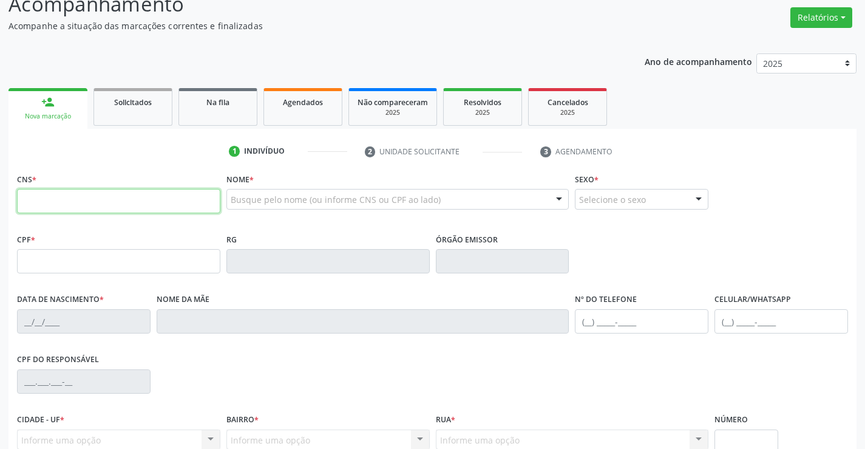
click at [81, 205] on input "text" at bounding box center [118, 201] width 203 height 24
type input "709 8090 8252 9891"
type input "30/06/2023"
type input "(74) 9902-1392"
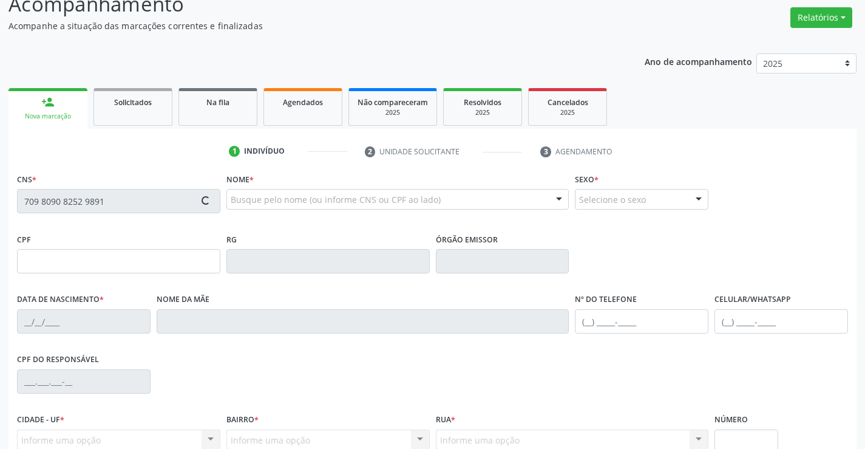
type input "S/N"
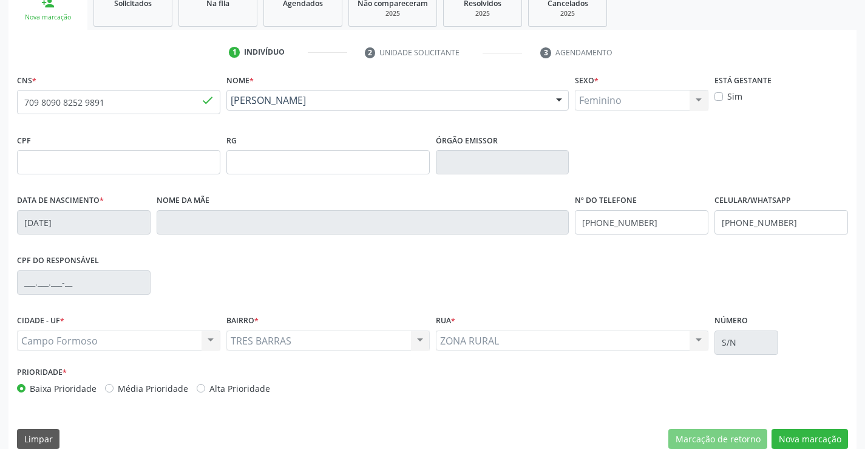
scroll to position [209, 0]
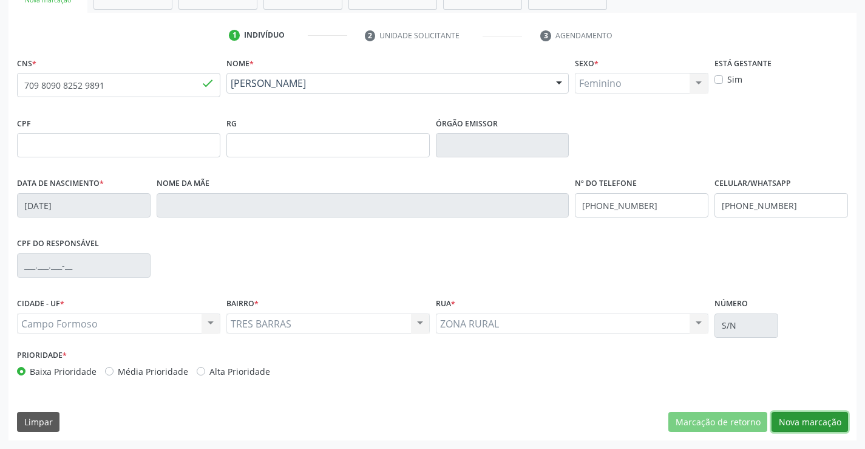
click at [807, 422] on button "Nova marcação" at bounding box center [809, 422] width 76 height 21
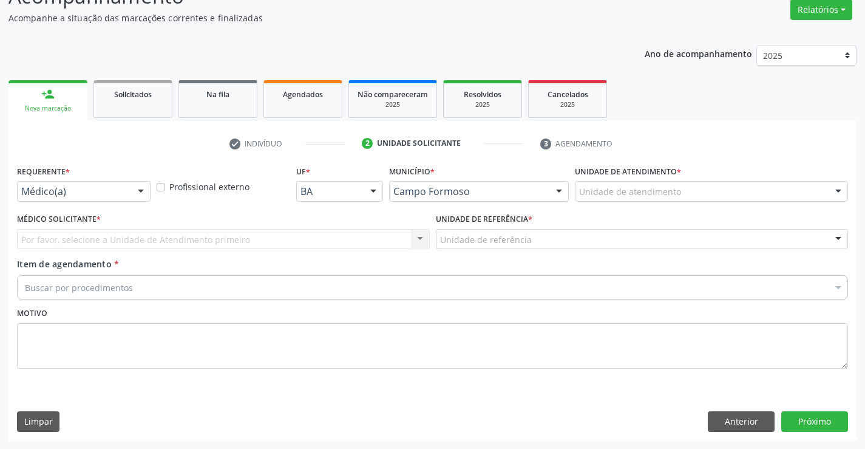
scroll to position [101, 0]
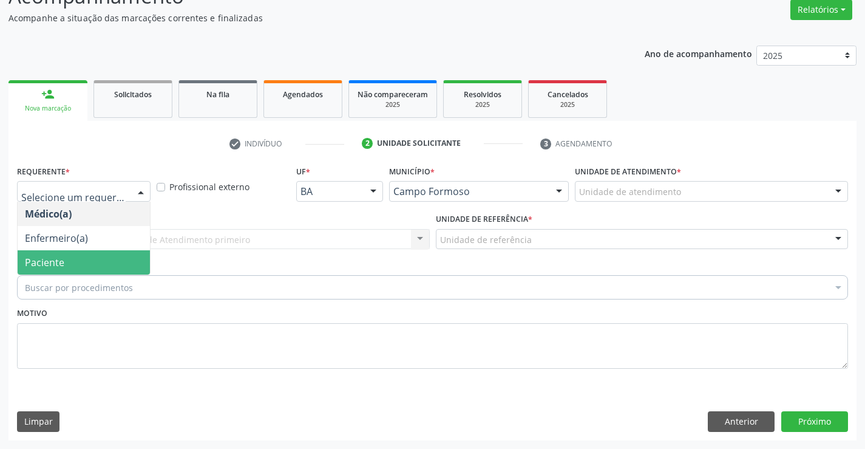
click at [72, 260] on span "Paciente" at bounding box center [84, 262] width 132 height 24
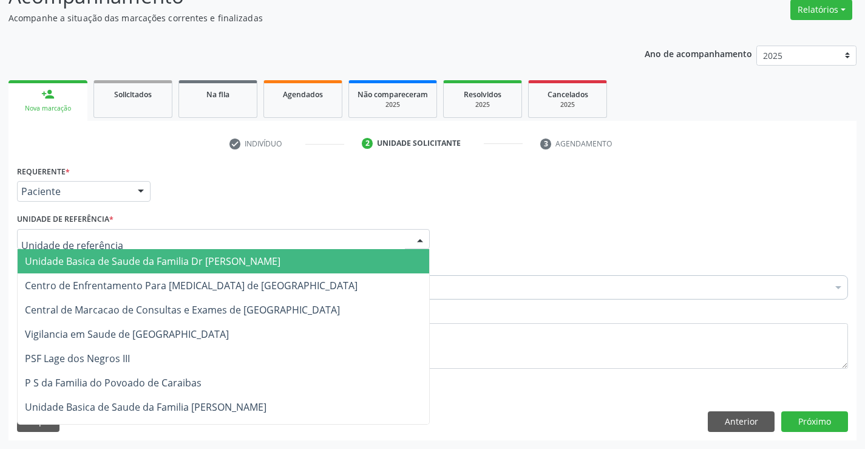
click at [124, 265] on span "Unidade Basica de Saude da Familia Dr [PERSON_NAME]" at bounding box center [153, 260] width 256 height 13
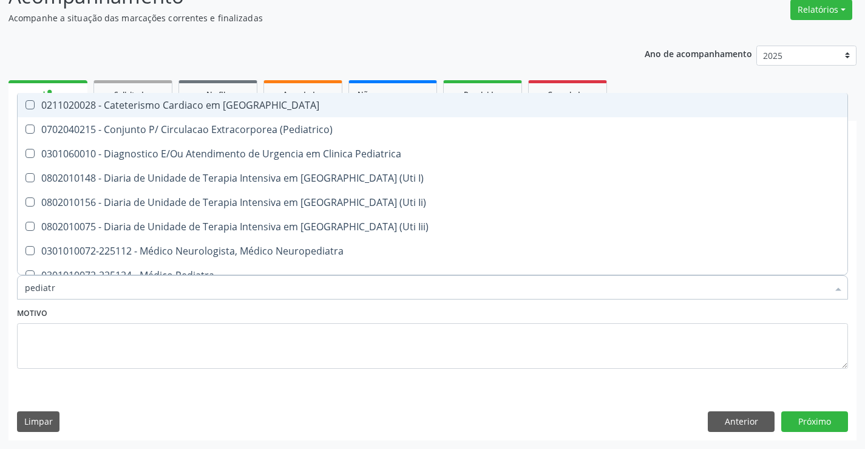
type input "pediatra"
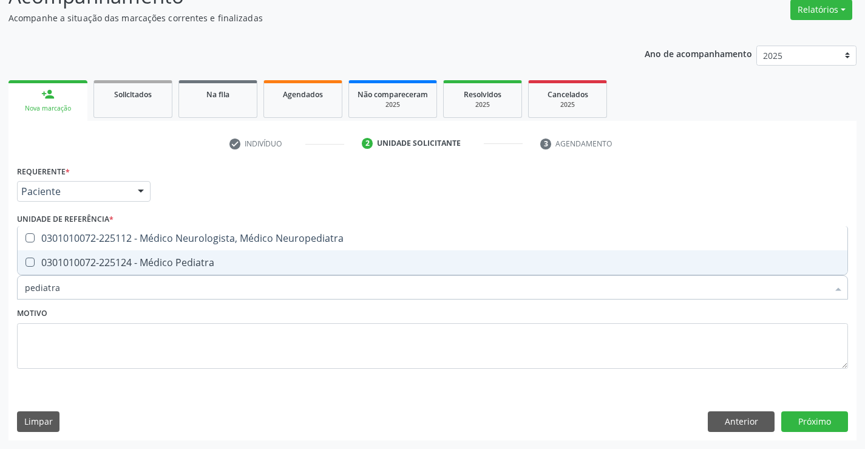
click at [161, 262] on div "0301010072-225124 - Médico Pediatra" at bounding box center [432, 262] width 815 height 10
checkbox Pediatra "true"
click at [819, 419] on button "Próximo" at bounding box center [814, 421] width 67 height 21
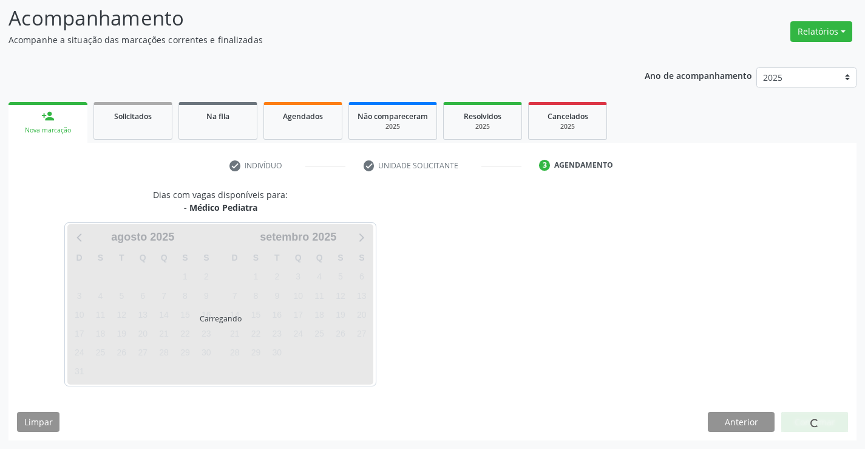
scroll to position [80, 0]
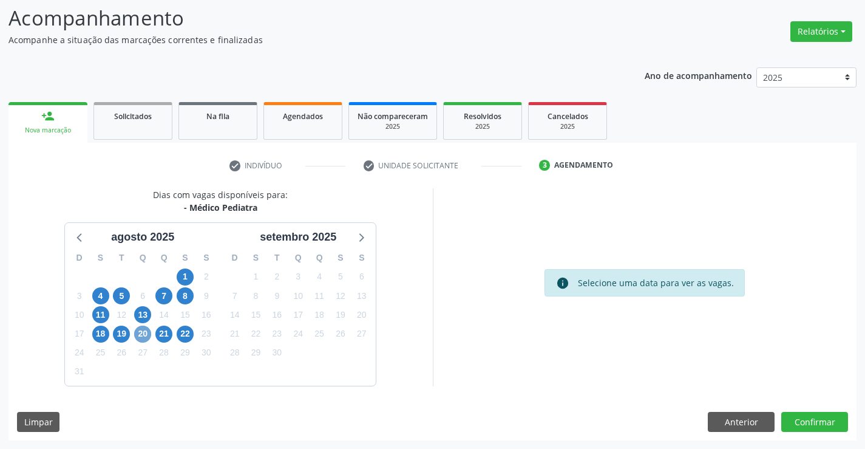
click at [143, 334] on span "20" at bounding box center [142, 333] width 17 height 17
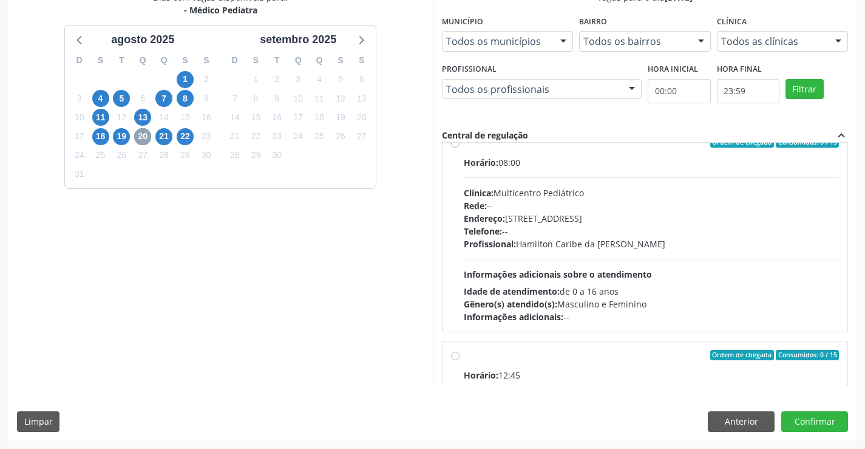
scroll to position [9, 0]
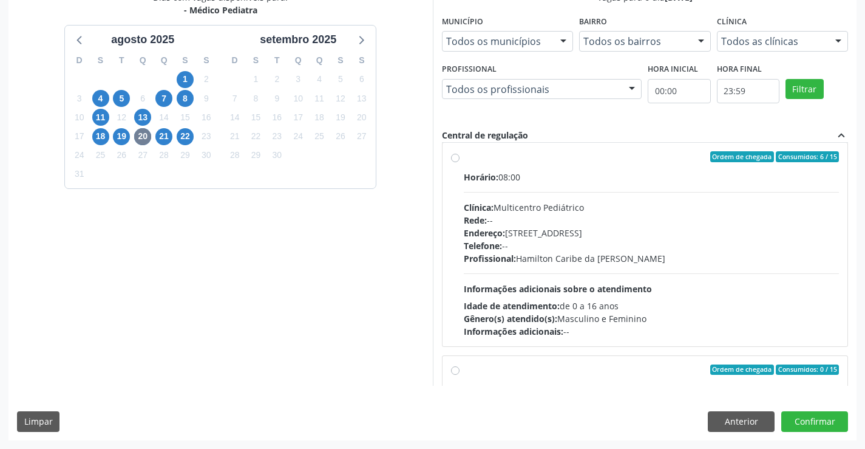
click at [607, 160] on div "Ordem de chegada Consumidos: 6 / 15" at bounding box center [652, 156] width 376 height 11
click at [459, 160] on input "Ordem de chegada Consumidos: 6 / 15 Horário: 08:00 Clínica: Multicentro Pediátr…" at bounding box center [455, 156] width 8 height 11
radio input "true"
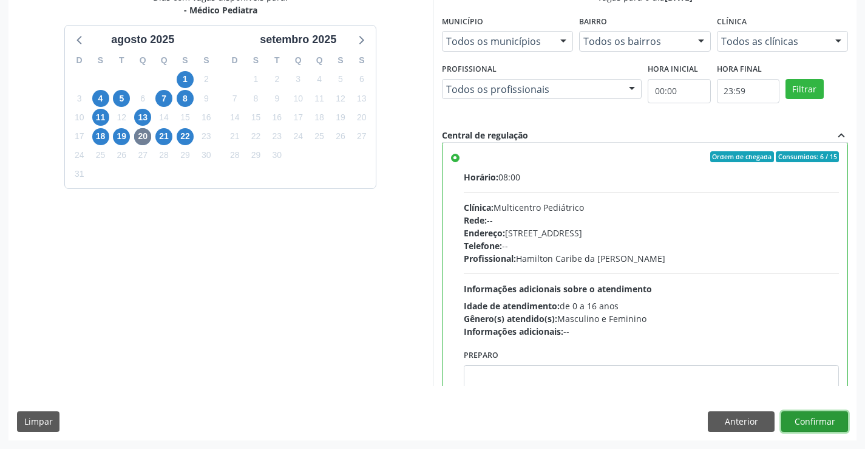
click at [810, 416] on button "Confirmar" at bounding box center [814, 421] width 67 height 21
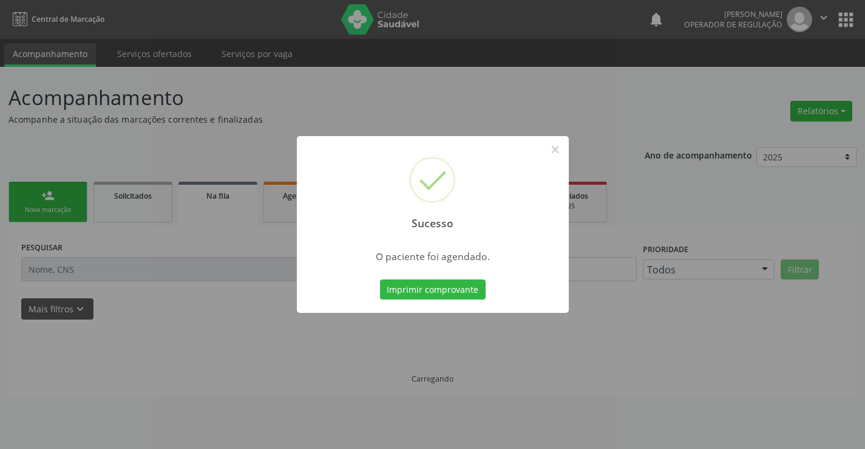
scroll to position [0, 0]
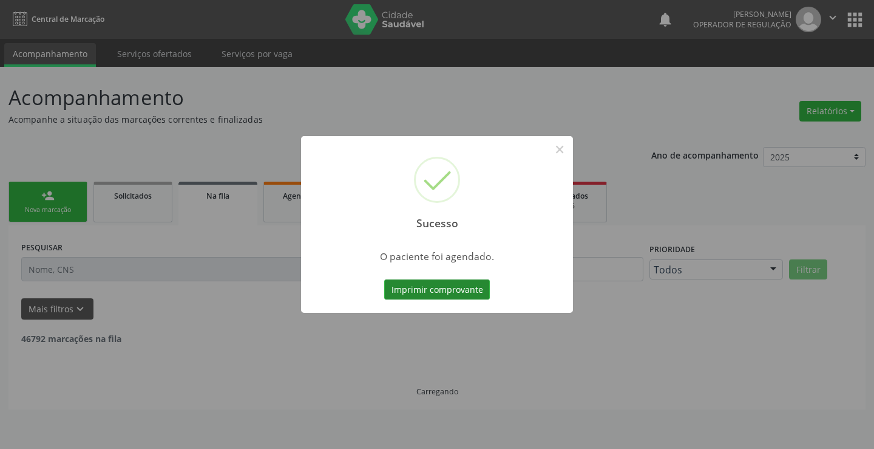
click at [433, 286] on button "Imprimir comprovante" at bounding box center [437, 289] width 106 height 21
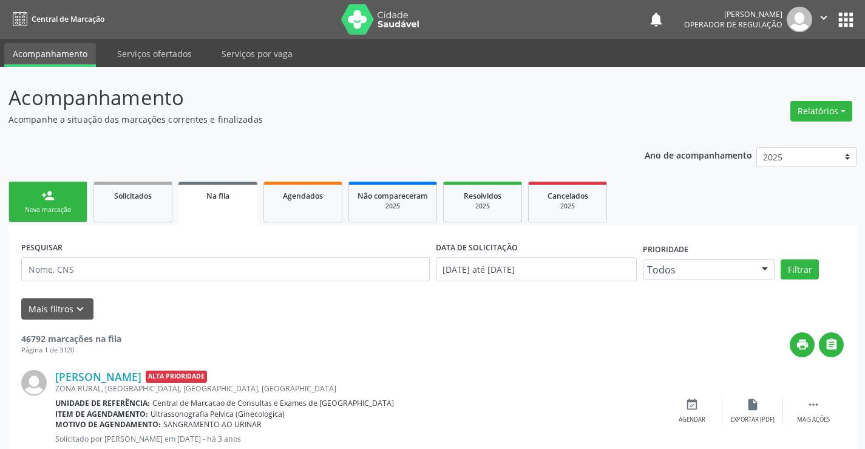
click at [71, 208] on div "Nova marcação" at bounding box center [48, 209] width 61 height 9
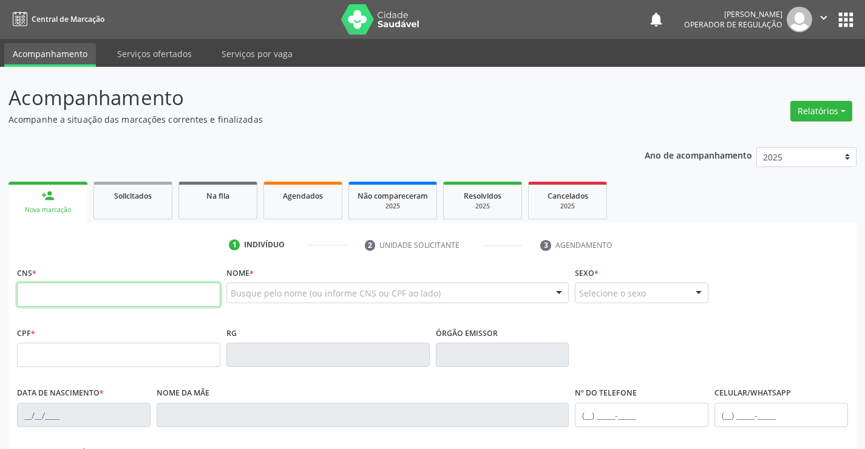
click at [72, 296] on input "text" at bounding box center [118, 294] width 203 height 24
click at [55, 305] on input "text" at bounding box center [118, 294] width 203 height 24
click at [65, 294] on input "text" at bounding box center [118, 294] width 203 height 24
type input "700 7029 9793 9877"
type input "19/12/1982"
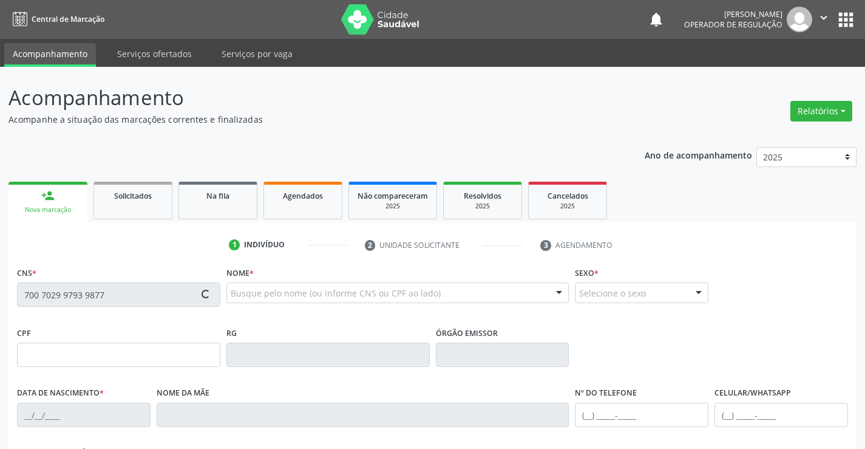
type input "S/N"
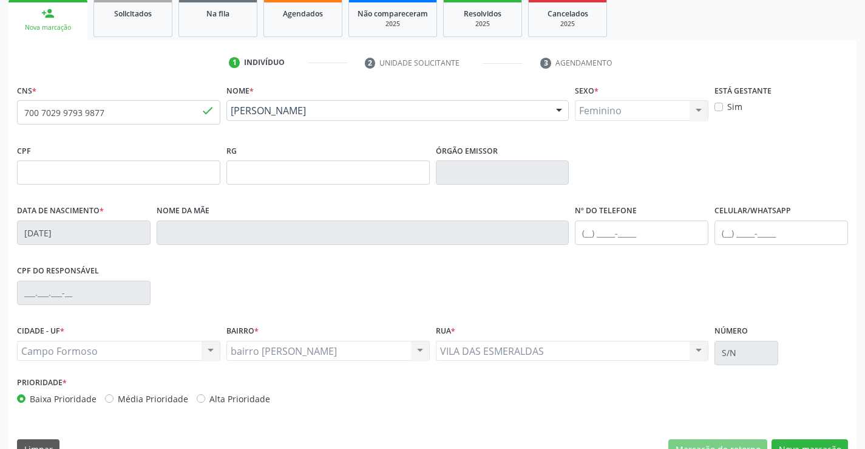
scroll to position [209, 0]
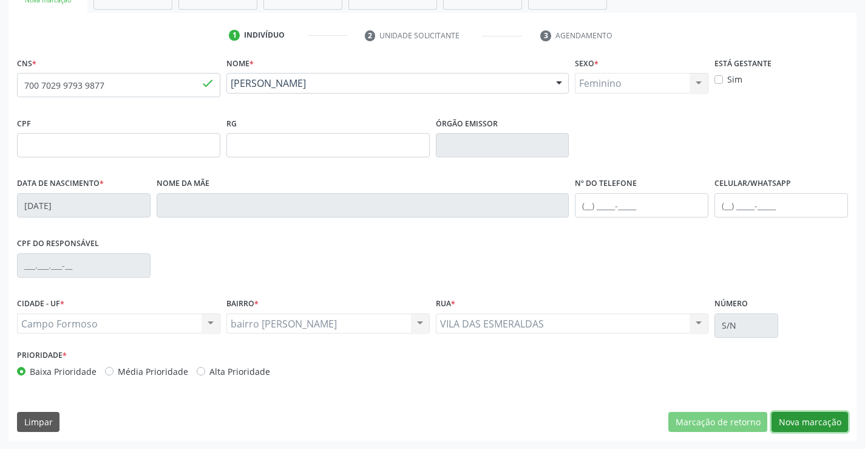
click at [810, 419] on button "Nova marcação" at bounding box center [809, 422] width 76 height 21
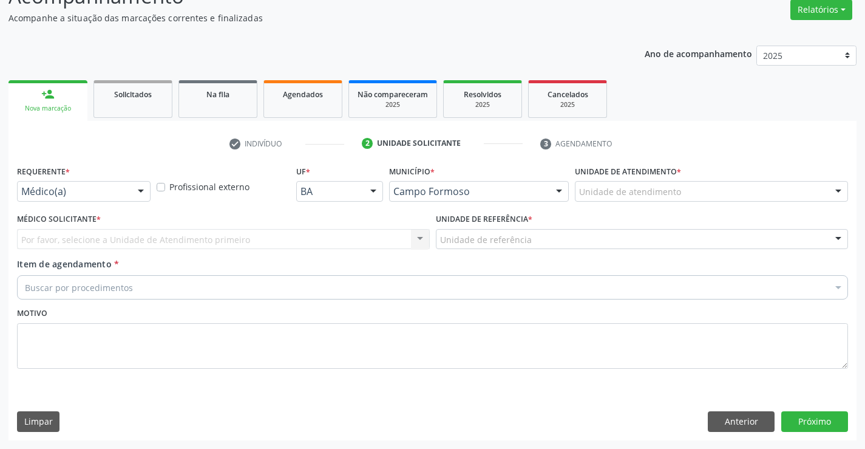
scroll to position [101, 0]
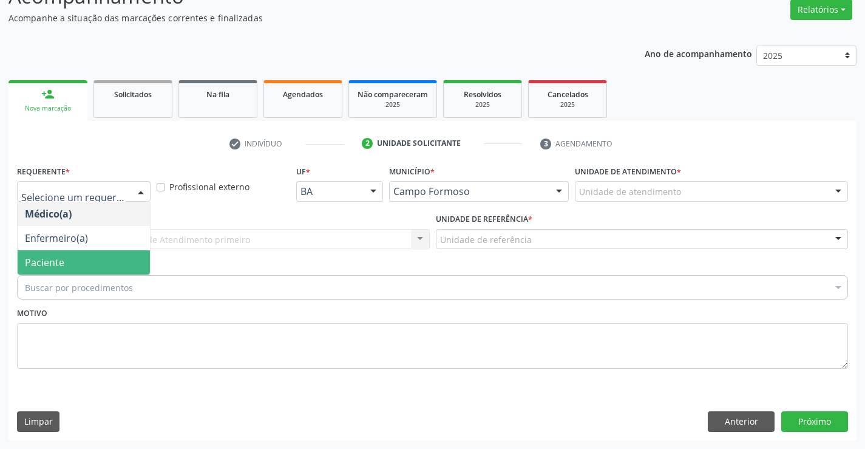
click at [73, 259] on span "Paciente" at bounding box center [84, 262] width 132 height 24
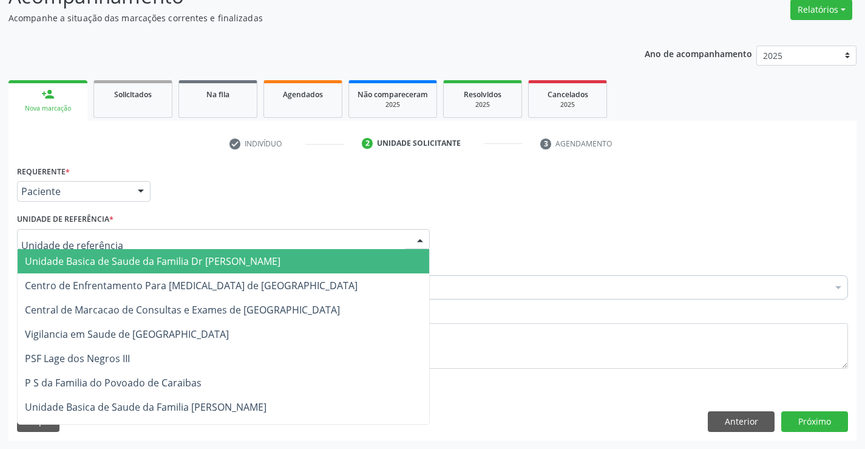
click at [121, 265] on span "Unidade Basica de Saude da Familia Dr [PERSON_NAME]" at bounding box center [153, 260] width 256 height 13
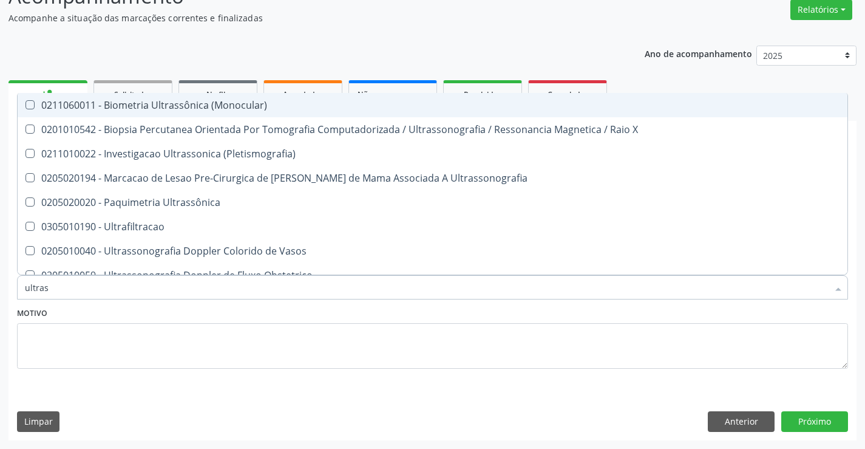
type input "ultrass"
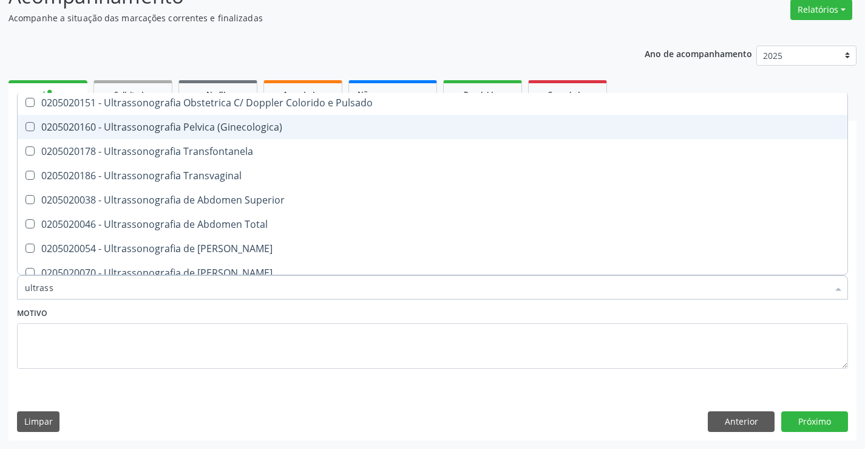
scroll to position [243, 0]
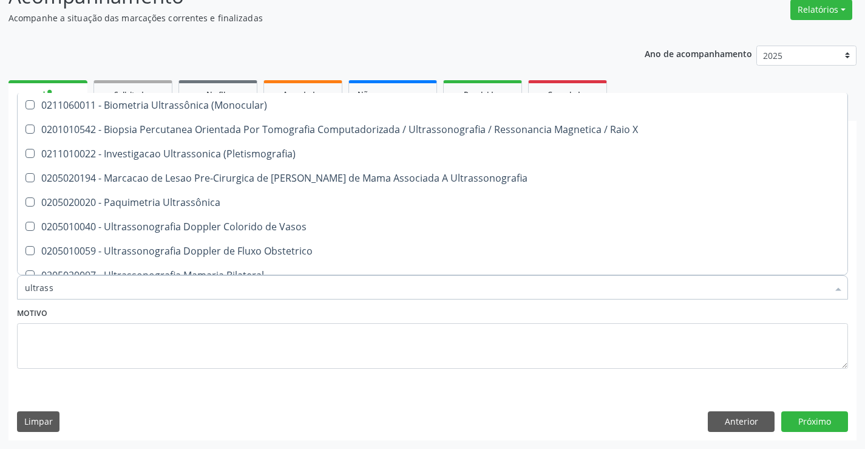
scroll to position [243, 0]
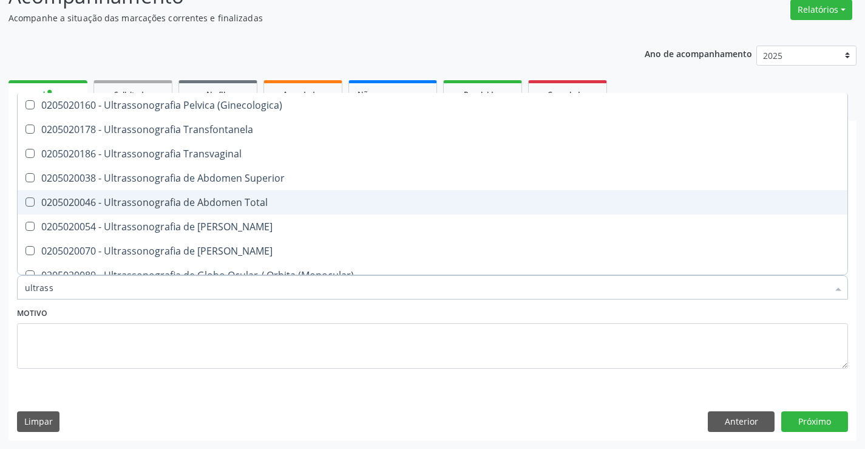
click at [299, 200] on div "0205020046 - Ultrassonografia de Abdomen Total" at bounding box center [432, 202] width 815 height 10
checkbox Total "true"
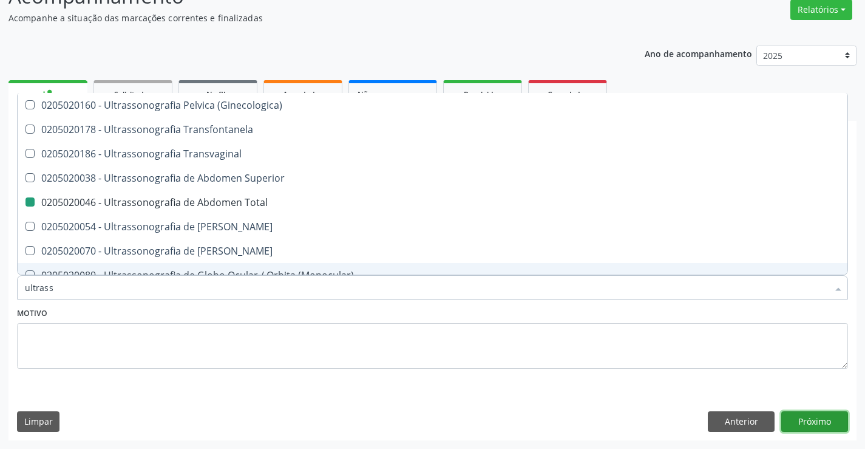
click at [821, 423] on button "Próximo" at bounding box center [814, 421] width 67 height 21
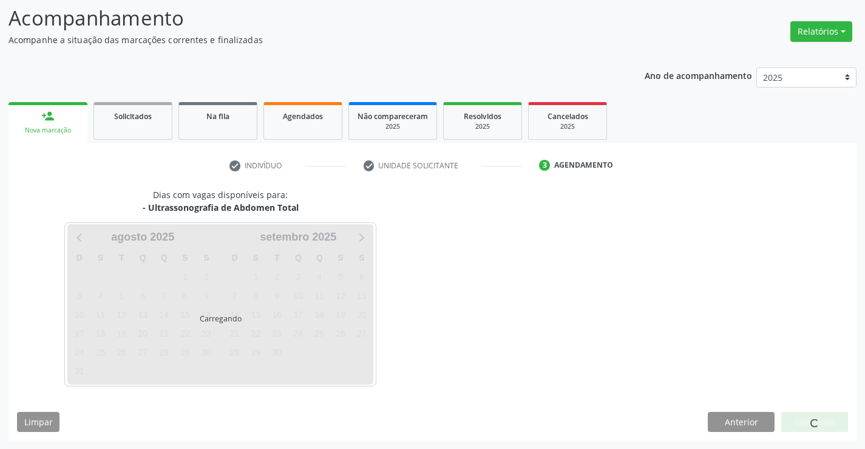
scroll to position [0, 0]
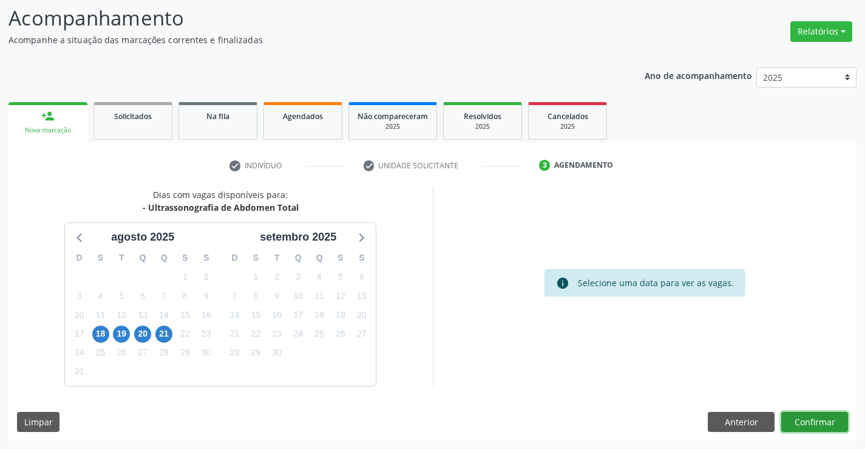
click at [806, 422] on button "Confirmar" at bounding box center [814, 422] width 67 height 21
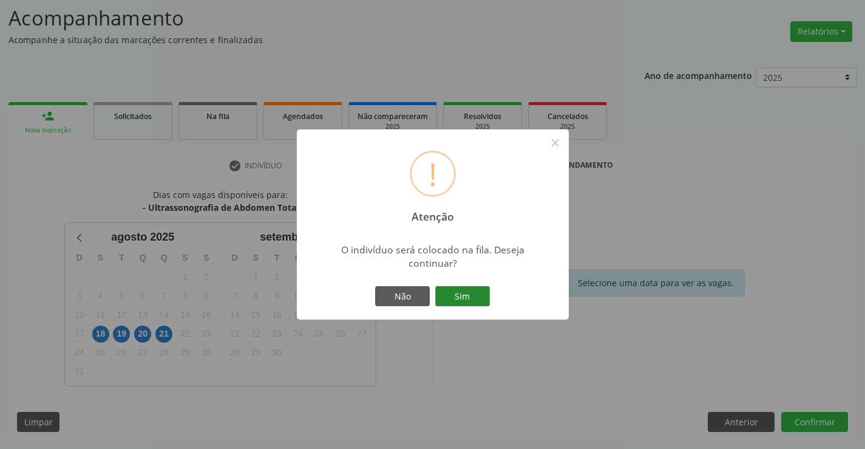
click at [453, 291] on button "Sim" at bounding box center [462, 296] width 55 height 21
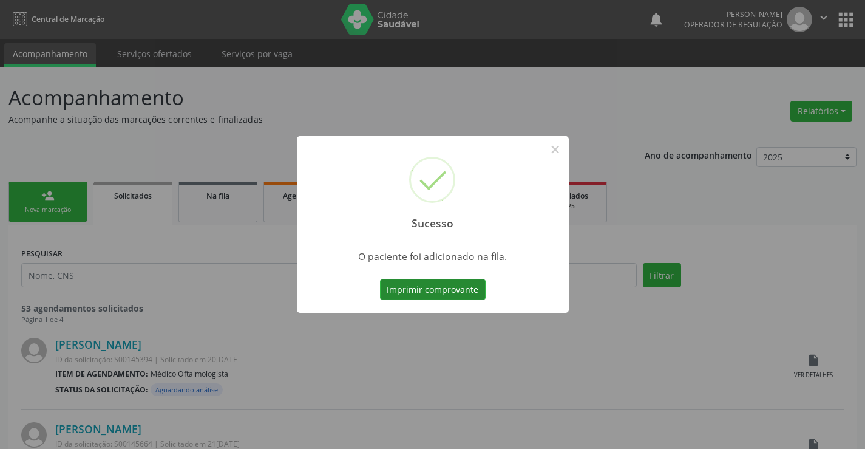
click at [453, 282] on button "Imprimir comprovante" at bounding box center [433, 289] width 106 height 21
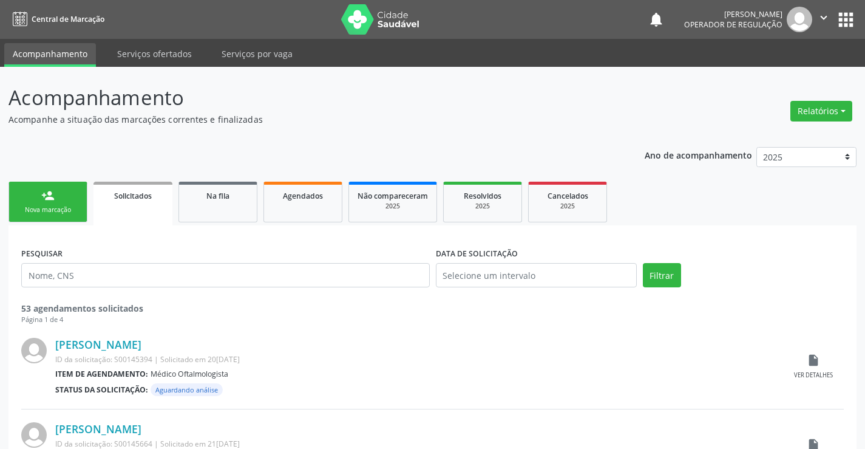
click at [53, 206] on div "Nova marcação" at bounding box center [48, 209] width 61 height 9
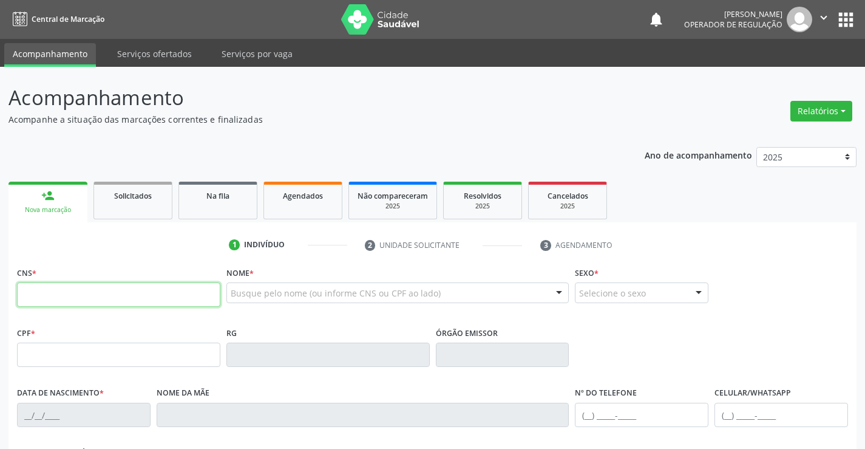
click at [109, 297] on input "text" at bounding box center [118, 294] width 203 height 24
type input "705 2054 1288 0073"
type input "1602717036"
type input "03/01/1963"
type input "(74) 99141-7006"
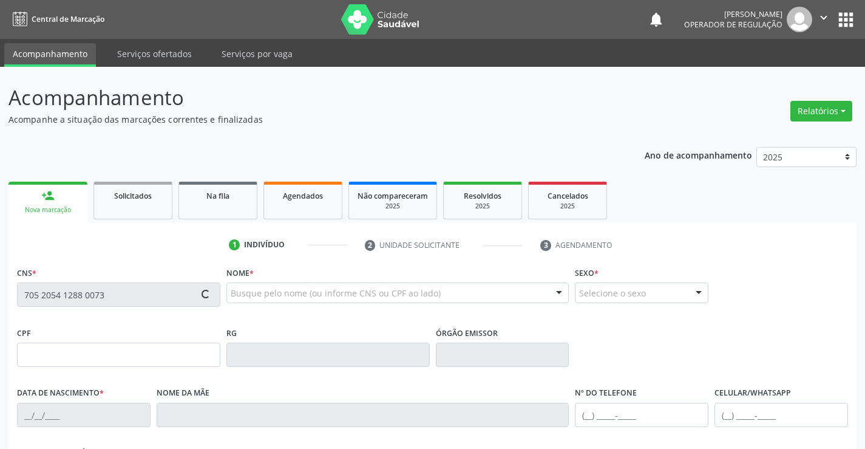
type input "(74) 99198-7035"
type input "S/N"
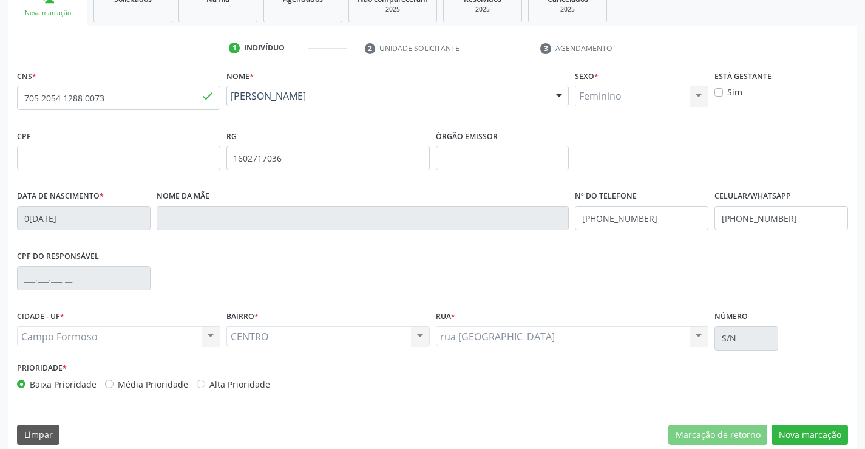
scroll to position [209, 0]
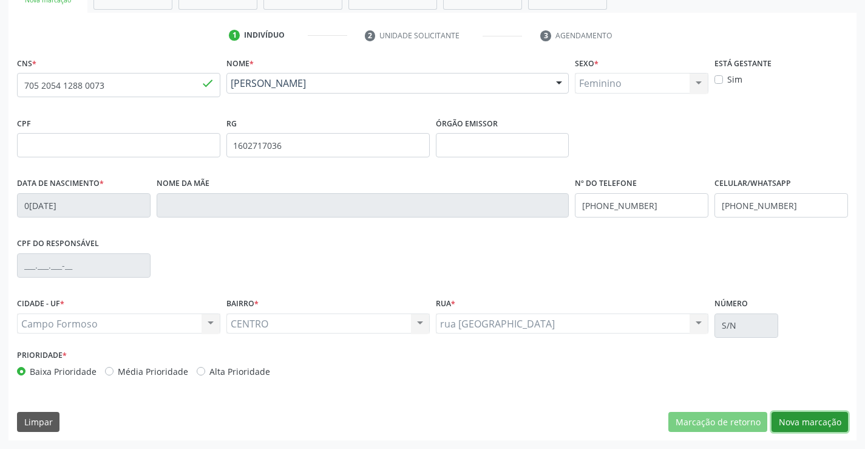
click at [808, 417] on button "Nova marcação" at bounding box center [809, 422] width 76 height 21
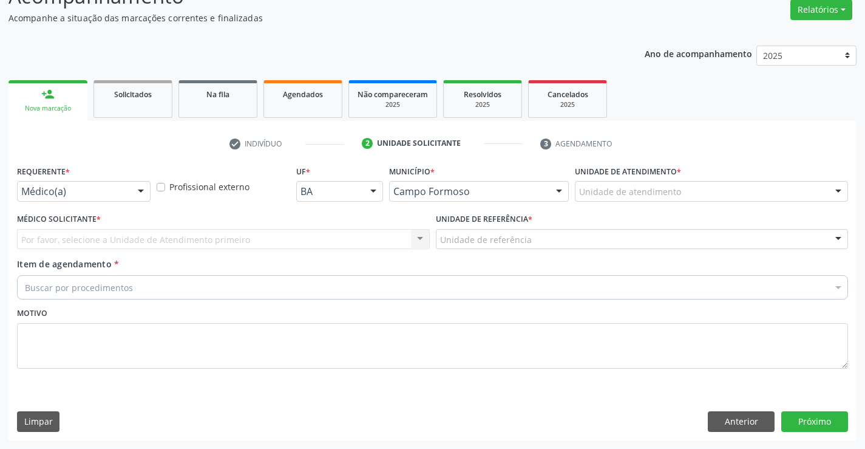
scroll to position [101, 0]
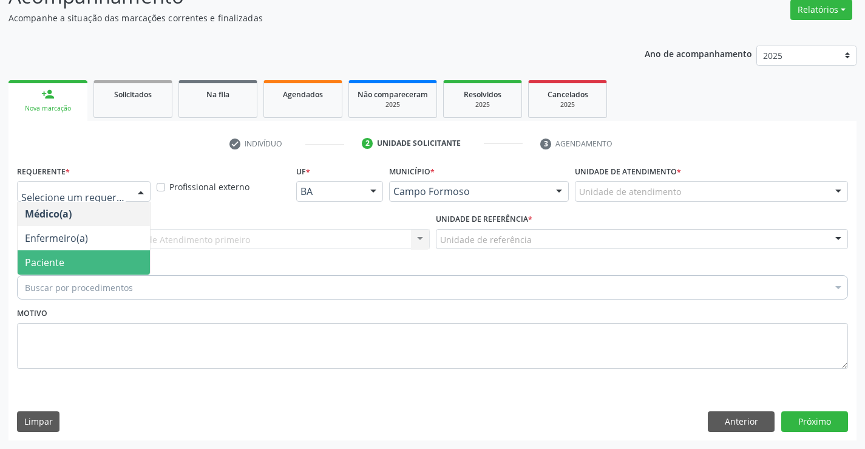
click at [72, 258] on span "Paciente" at bounding box center [84, 262] width 132 height 24
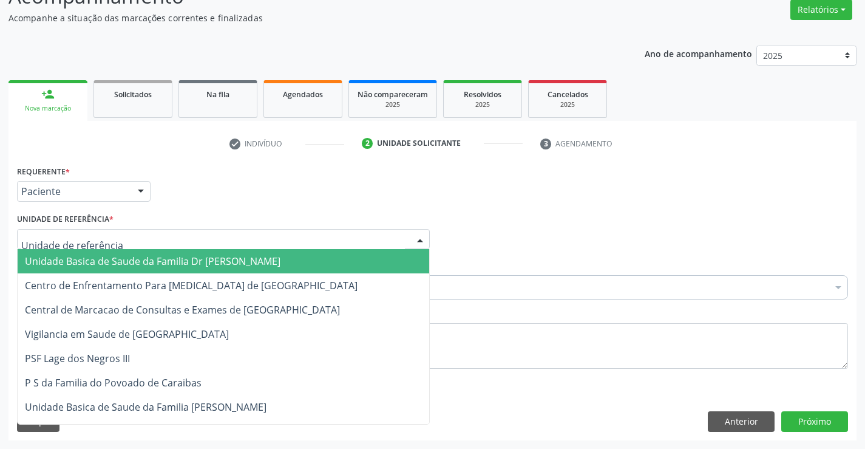
click at [129, 259] on span "Unidade Basica de Saude da Familia Dr [PERSON_NAME]" at bounding box center [153, 260] width 256 height 13
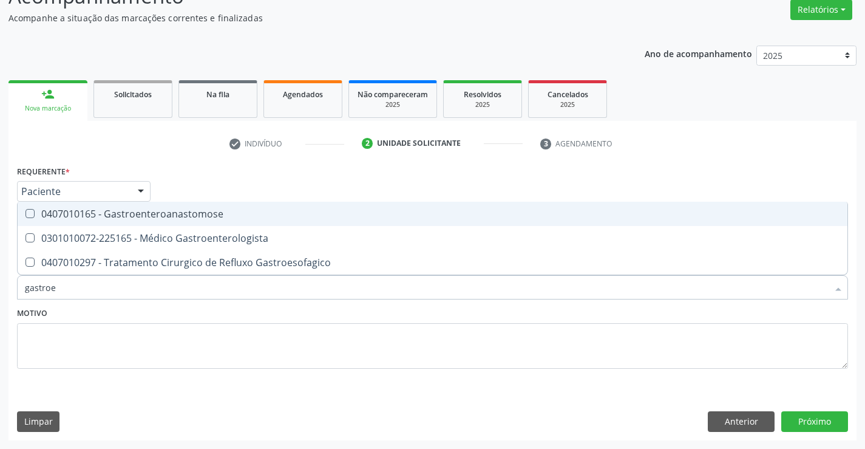
type input "gastroen"
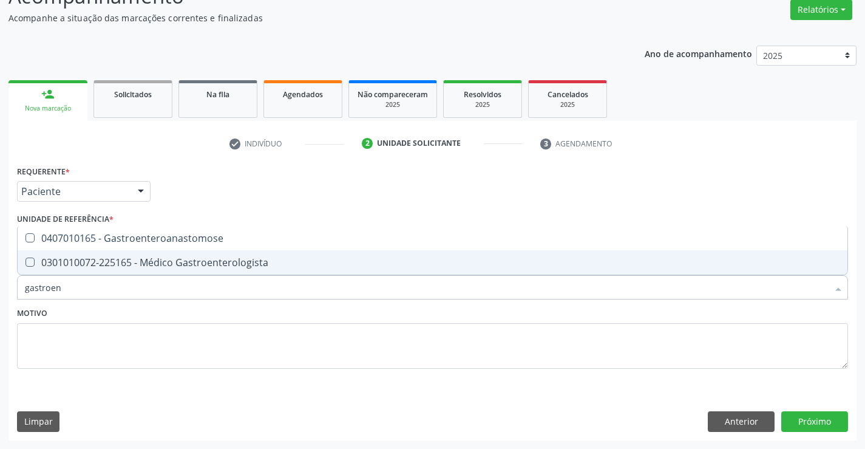
click at [198, 265] on div "0301010072-225165 - Médico Gastroenterologista" at bounding box center [432, 262] width 815 height 10
checkbox Gastroenterologista "true"
click at [807, 412] on button "Próximo" at bounding box center [814, 421] width 67 height 21
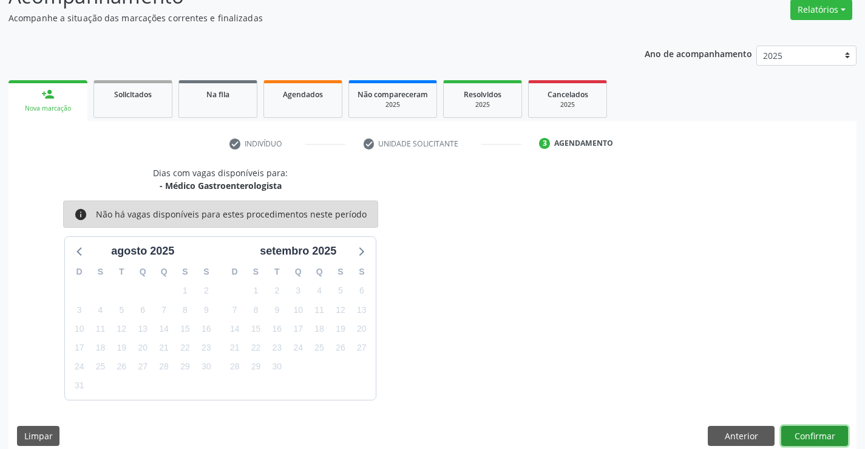
click at [817, 435] on button "Confirmar" at bounding box center [814, 435] width 67 height 21
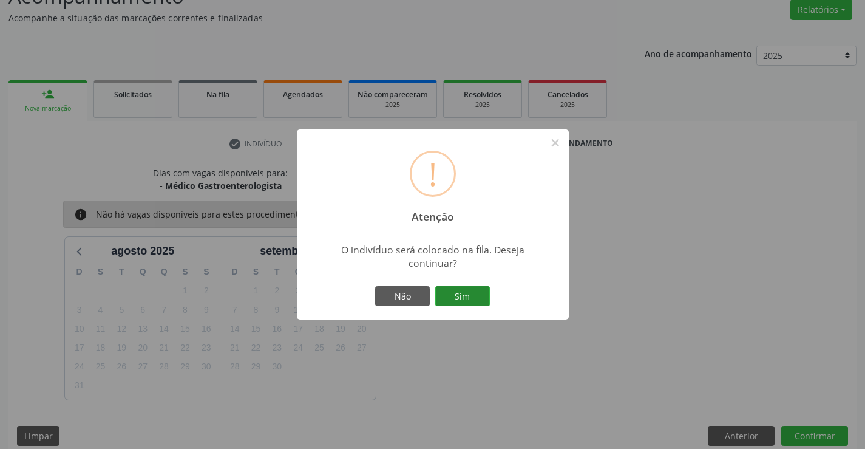
click at [469, 299] on button "Sim" at bounding box center [462, 296] width 55 height 21
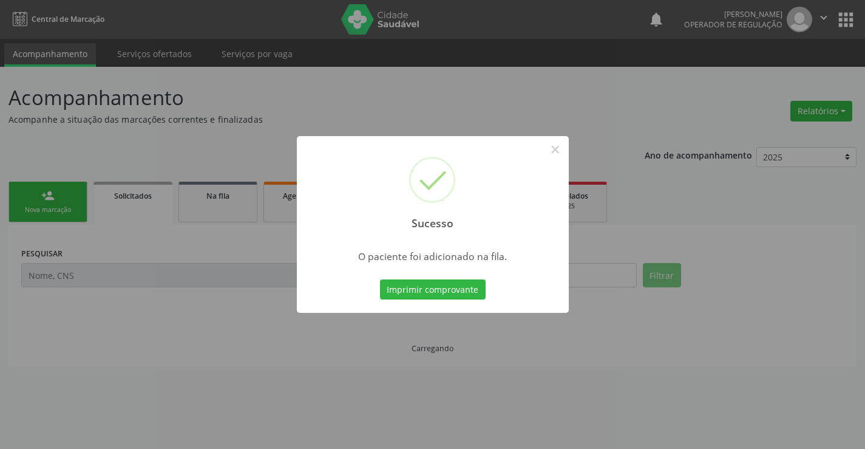
scroll to position [0, 0]
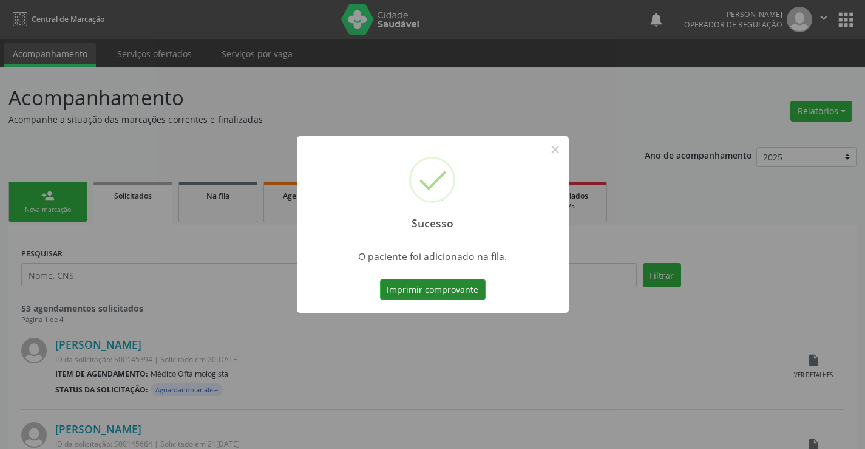
click at [439, 289] on button "Imprimir comprovante" at bounding box center [433, 289] width 106 height 21
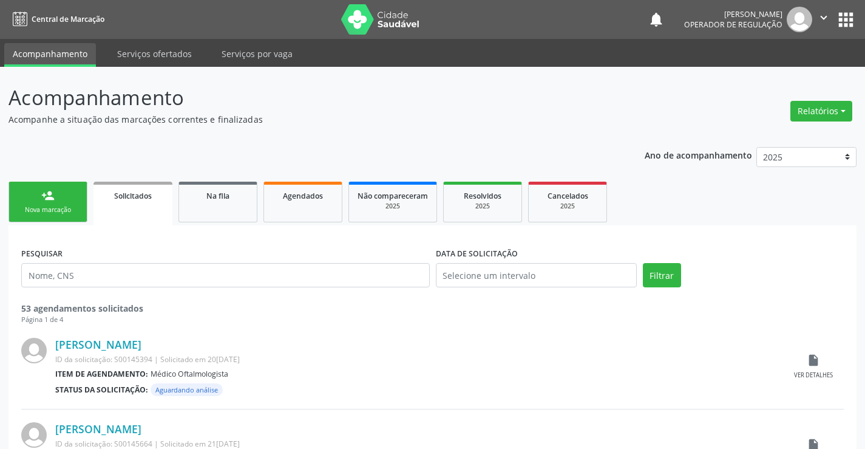
click at [46, 200] on div "person_add" at bounding box center [47, 195] width 13 height 13
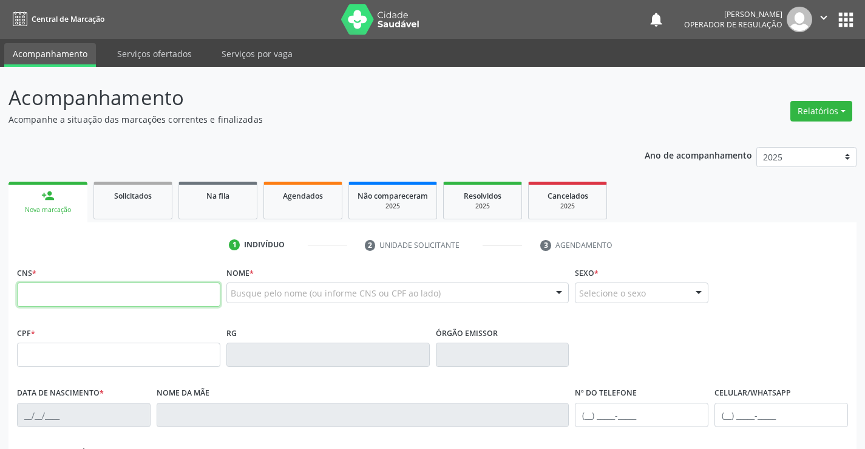
click at [75, 296] on input "text" at bounding box center [118, 294] width 203 height 24
type input "706 8067 6488 9127"
type input "14/10/2022"
type input "(74) 9121-2381"
type input "S/N"
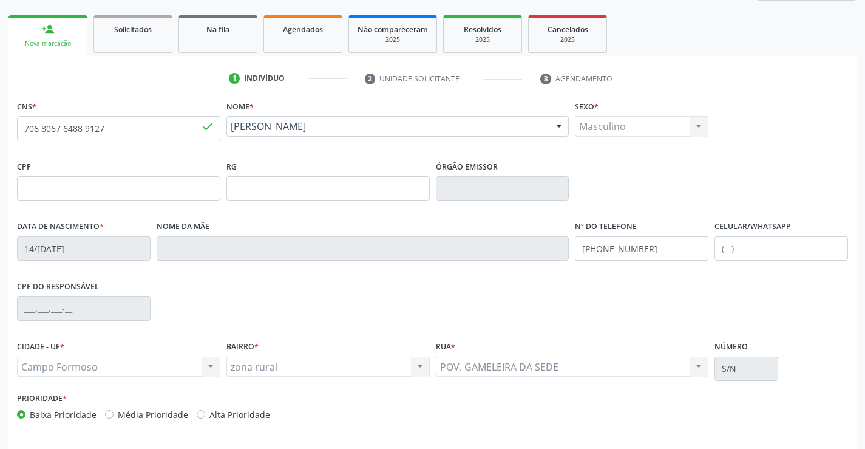
scroll to position [209, 0]
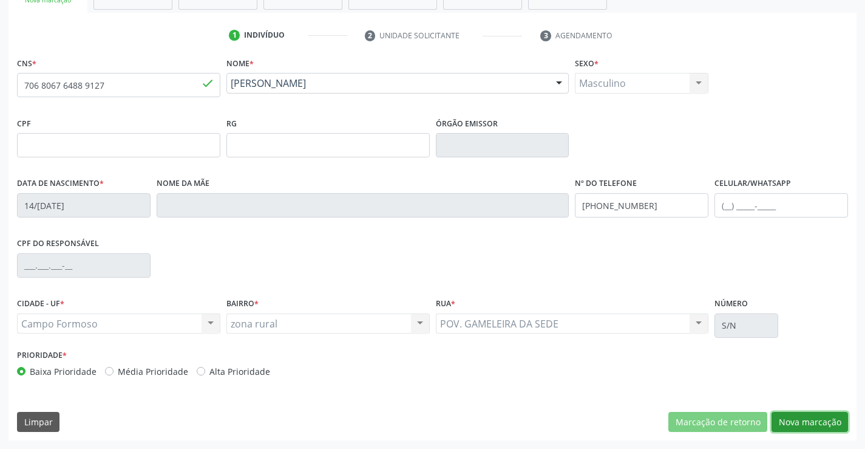
click at [812, 421] on button "Nova marcação" at bounding box center [809, 422] width 76 height 21
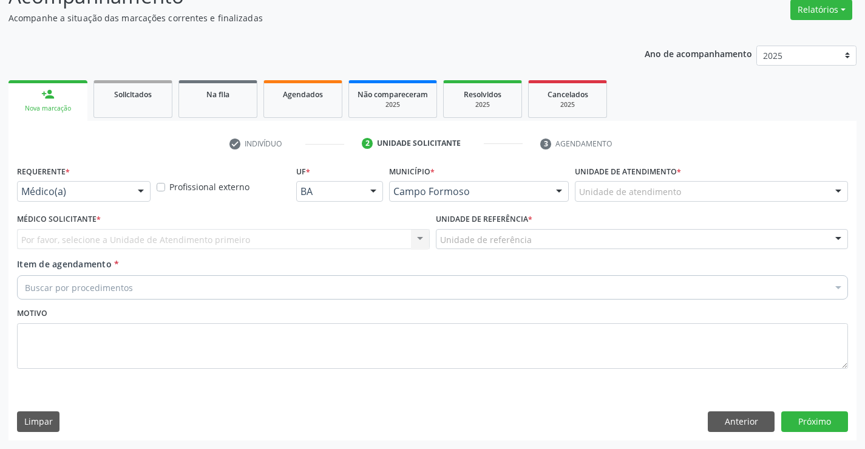
scroll to position [101, 0]
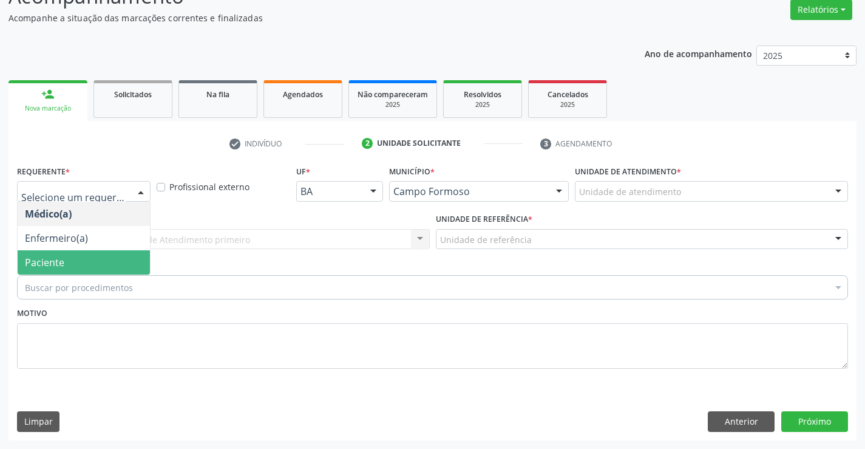
click at [59, 263] on span "Paciente" at bounding box center [44, 262] width 39 height 13
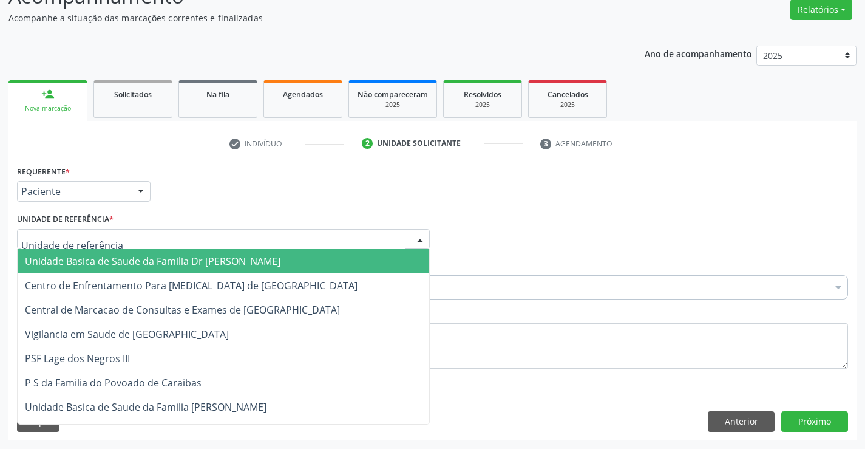
click at [100, 265] on span "Unidade Basica de Saude da Familia Dr [PERSON_NAME]" at bounding box center [153, 260] width 256 height 13
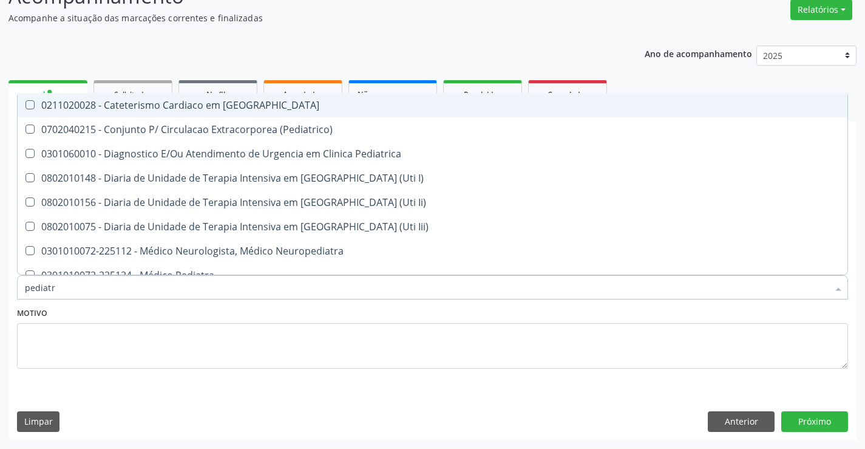
type input "pediatra"
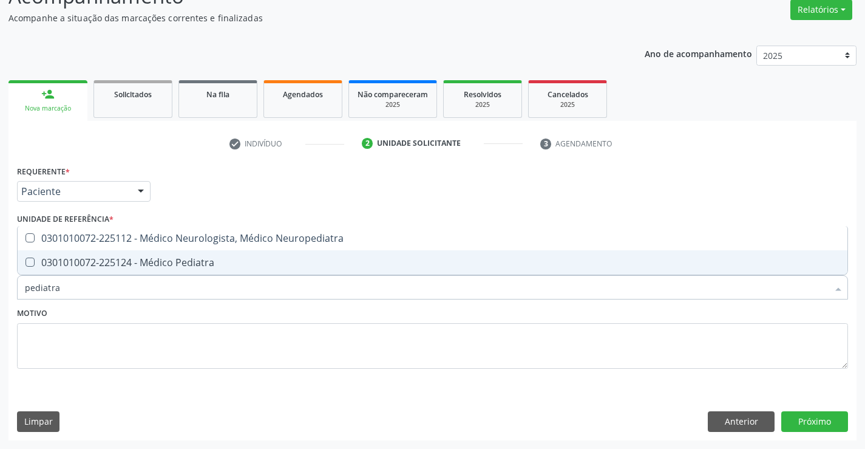
click at [172, 262] on div "0301010072-225124 - Médico Pediatra" at bounding box center [432, 262] width 815 height 10
checkbox Pediatra "true"
click at [826, 419] on button "Próximo" at bounding box center [814, 421] width 67 height 21
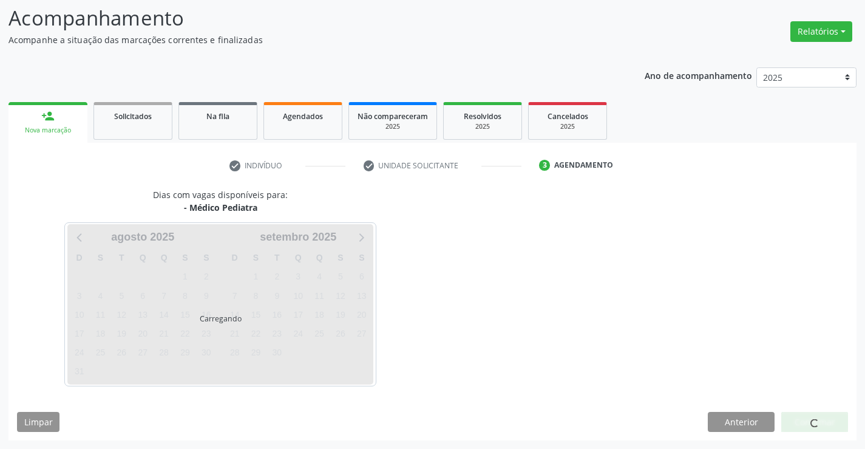
scroll to position [80, 0]
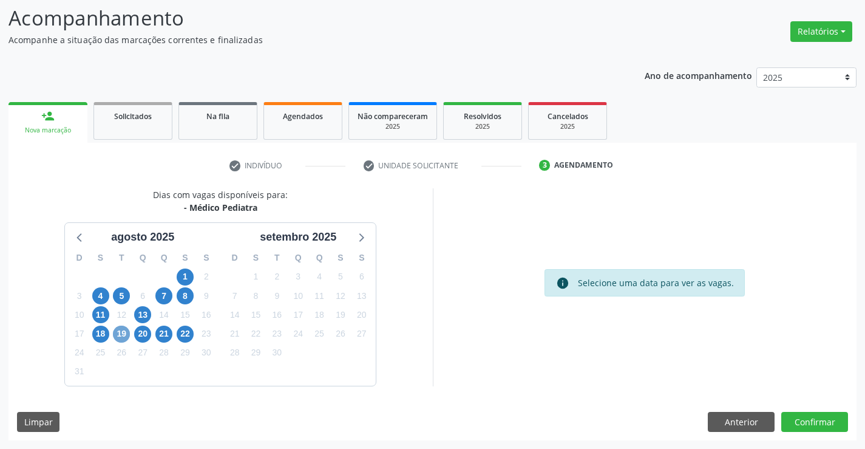
click at [127, 332] on span "19" at bounding box center [121, 333] width 17 height 17
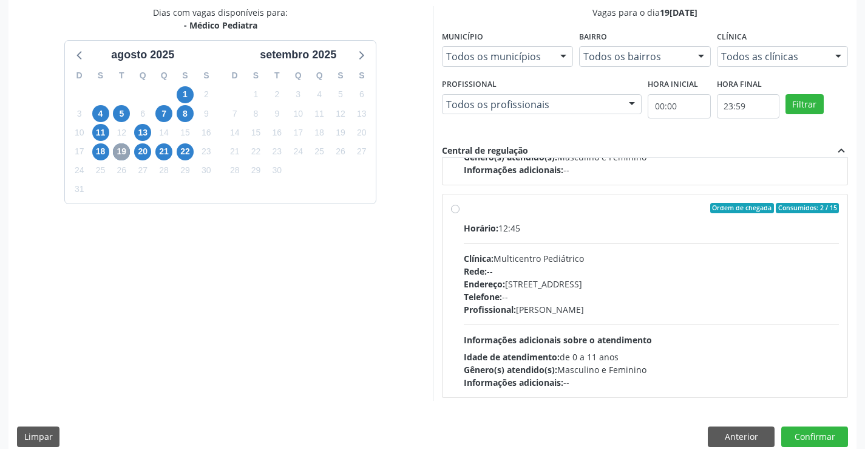
scroll to position [191, 0]
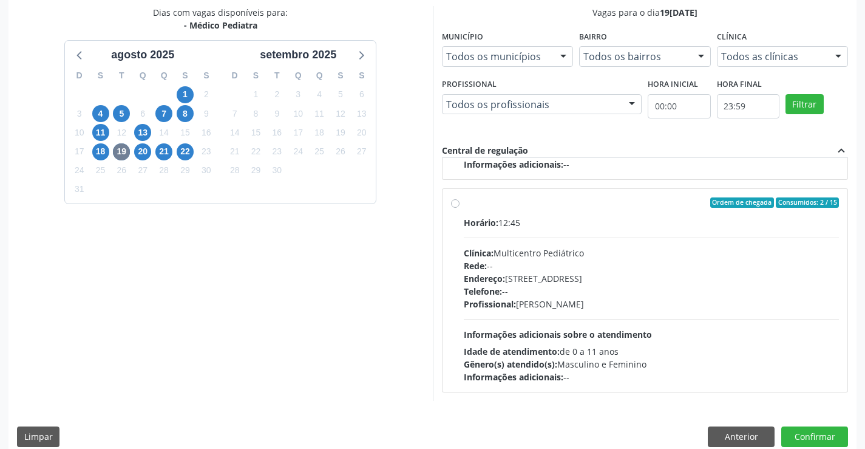
click at [538, 218] on div "Horário: 12:45" at bounding box center [652, 222] width 376 height 13
click at [459, 208] on input "Ordem de chegada Consumidos: 2 / 15 Horário: 12:45 Clínica: Multicentro Pediátr…" at bounding box center [455, 202] width 8 height 11
radio input "true"
click at [805, 433] on button "Confirmar" at bounding box center [814, 436] width 67 height 21
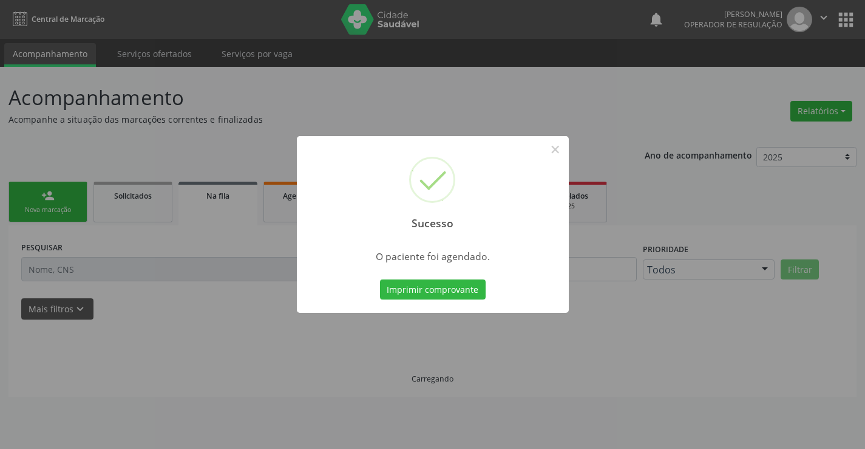
scroll to position [0, 0]
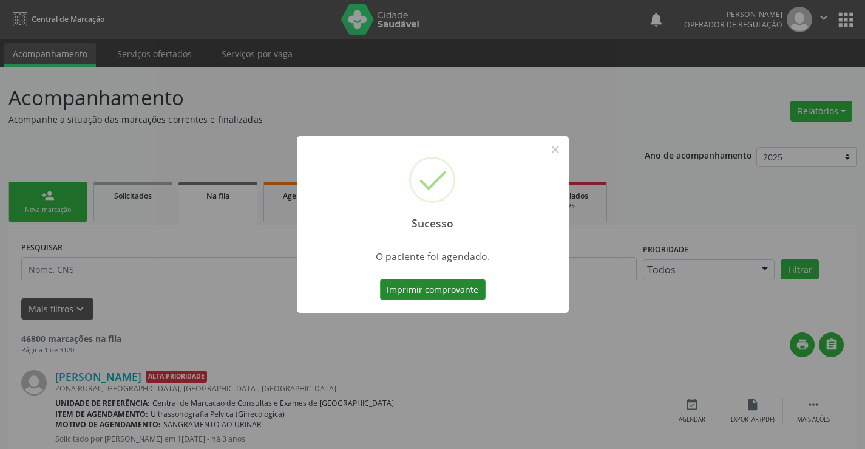
click at [424, 287] on button "Imprimir comprovante" at bounding box center [433, 289] width 106 height 21
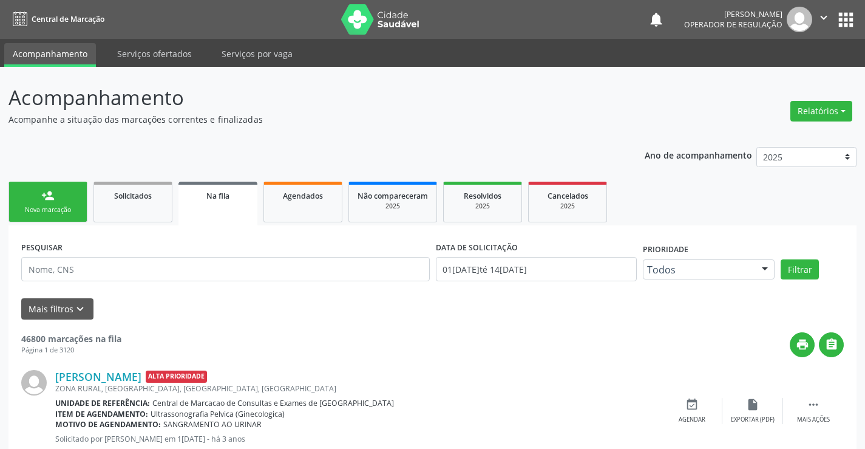
click at [55, 199] on link "person_add Nova marcação" at bounding box center [47, 201] width 79 height 41
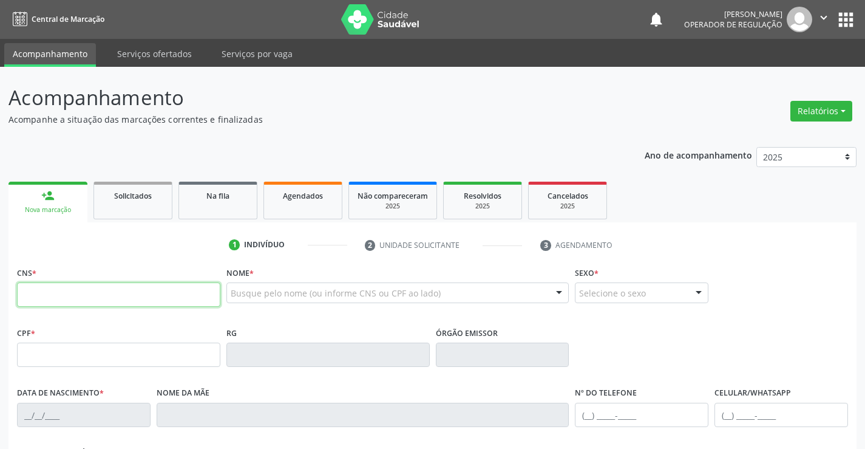
click at [129, 297] on input "text" at bounding box center [118, 294] width 203 height 24
click at [134, 296] on input "text" at bounding box center [118, 294] width 203 height 24
type input "704 6041 1058 5122"
type input "373848699"
type input "25/11/1973"
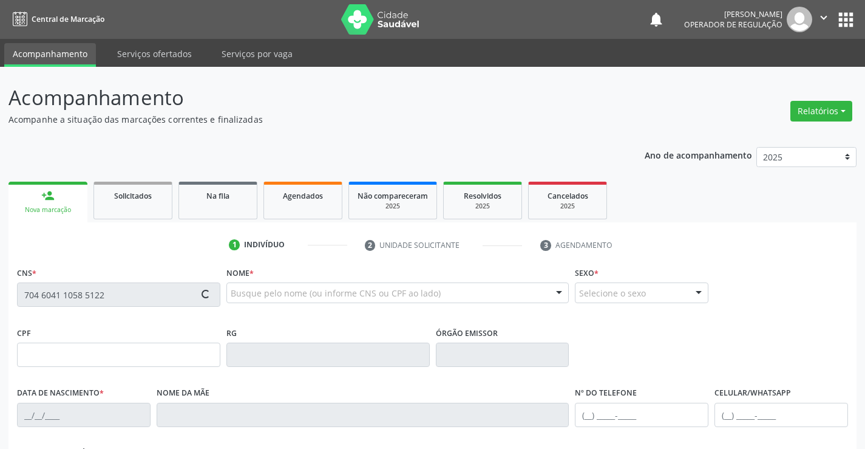
type input "(19) 99851-1778"
type input "900.762.225-00"
type input "SN"
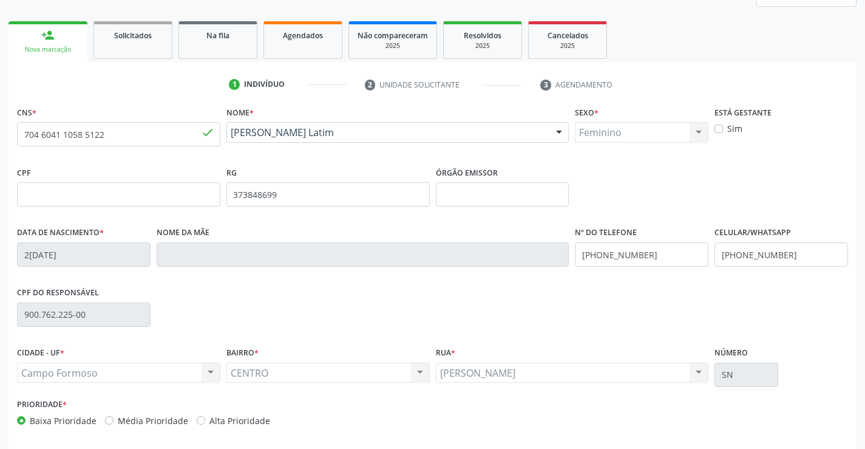
scroll to position [209, 0]
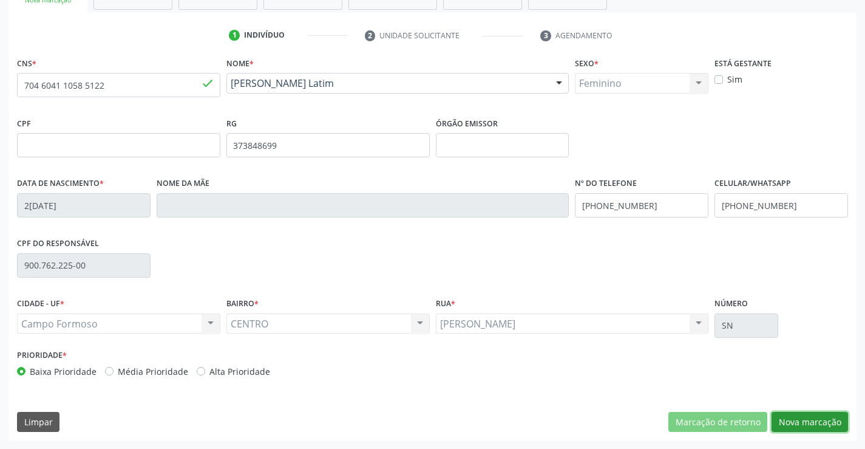
click at [810, 417] on button "Nova marcação" at bounding box center [809, 422] width 76 height 21
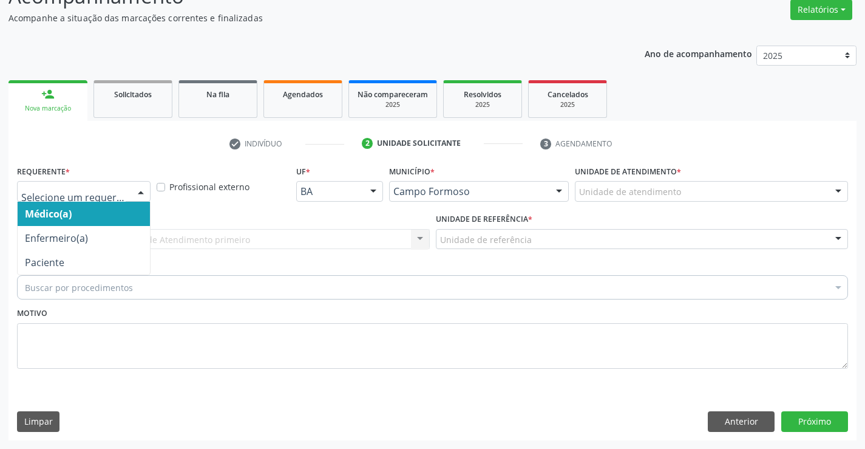
click at [80, 183] on div at bounding box center [84, 191] width 134 height 21
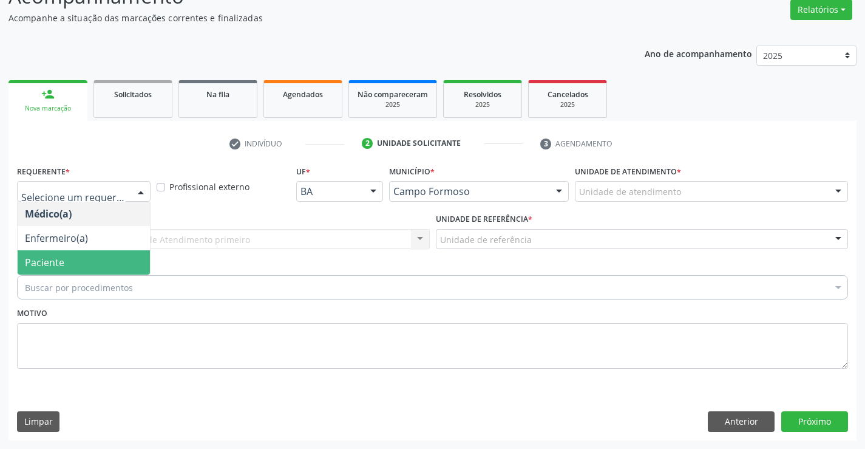
click at [86, 265] on span "Paciente" at bounding box center [84, 262] width 132 height 24
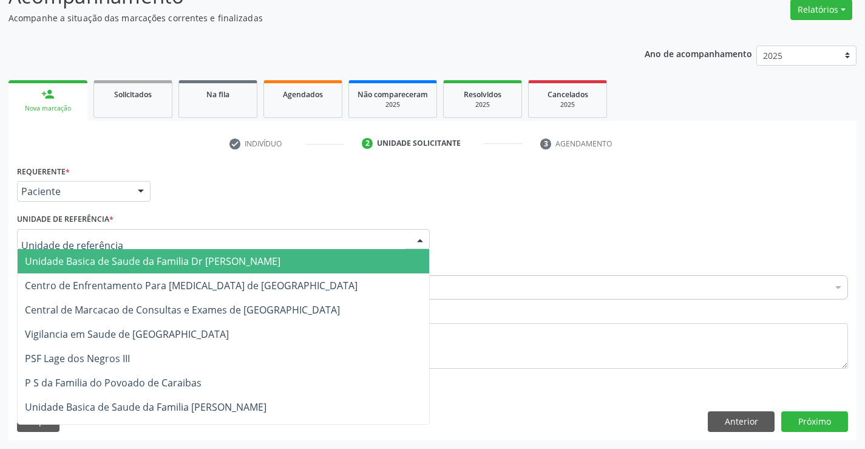
click at [158, 261] on span "Unidade Basica de Saude da Familia Dr [PERSON_NAME]" at bounding box center [153, 260] width 256 height 13
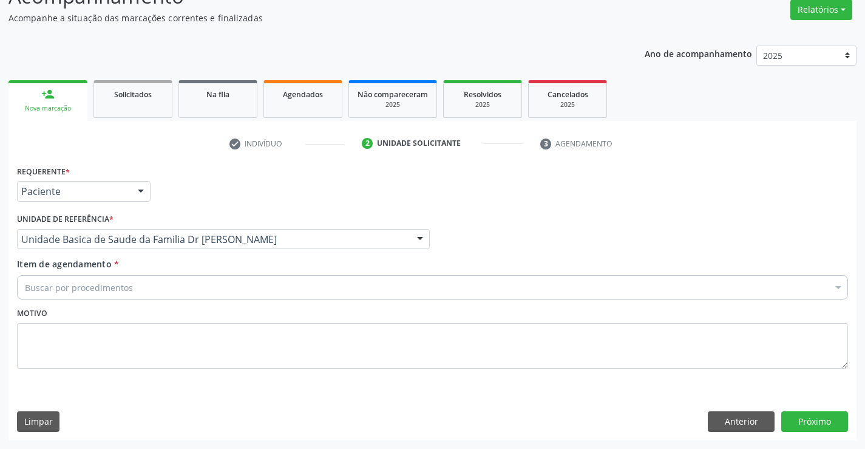
click at [151, 290] on div "Buscar por procedimentos" at bounding box center [432, 287] width 831 height 24
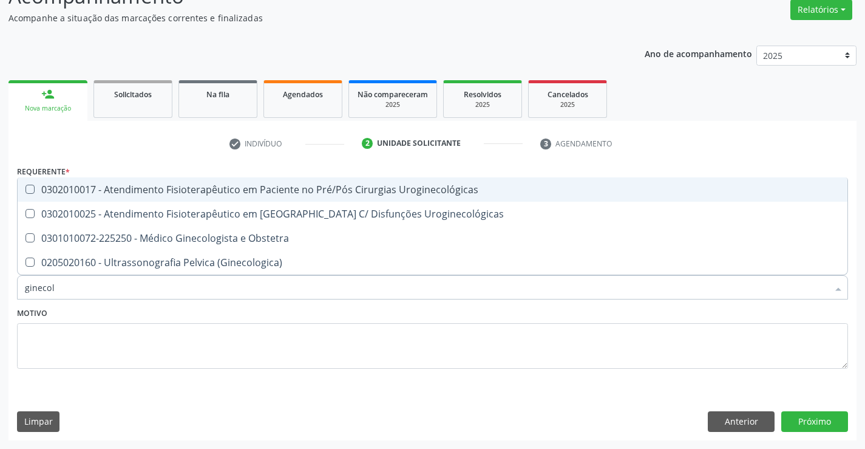
type input "ginecolo"
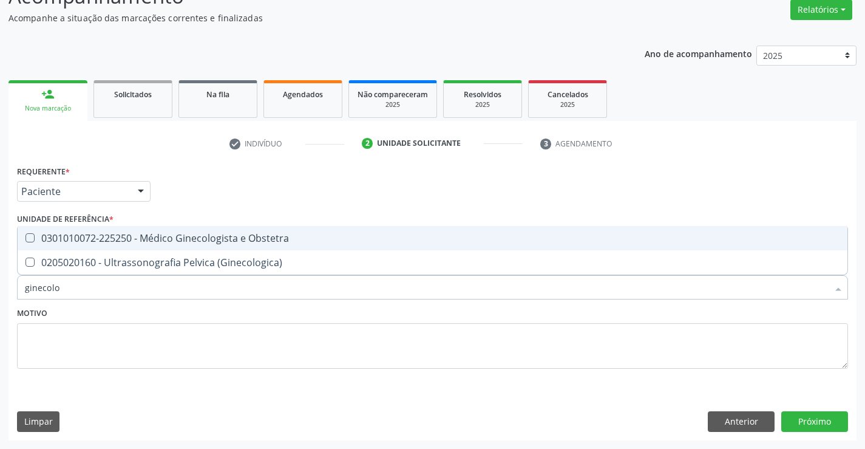
click at [224, 233] on div "0301010072-225250 - Médico Ginecologista e Obstetra" at bounding box center [432, 238] width 815 height 10
checkbox Obstetra "true"
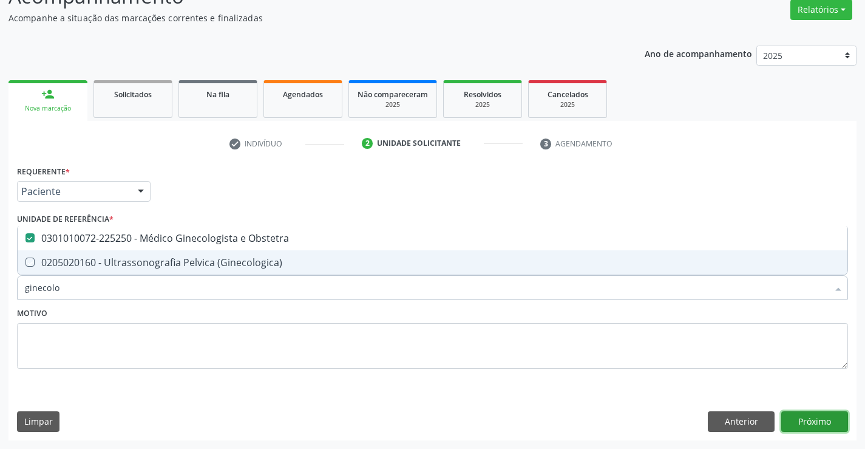
click at [810, 416] on button "Próximo" at bounding box center [814, 421] width 67 height 21
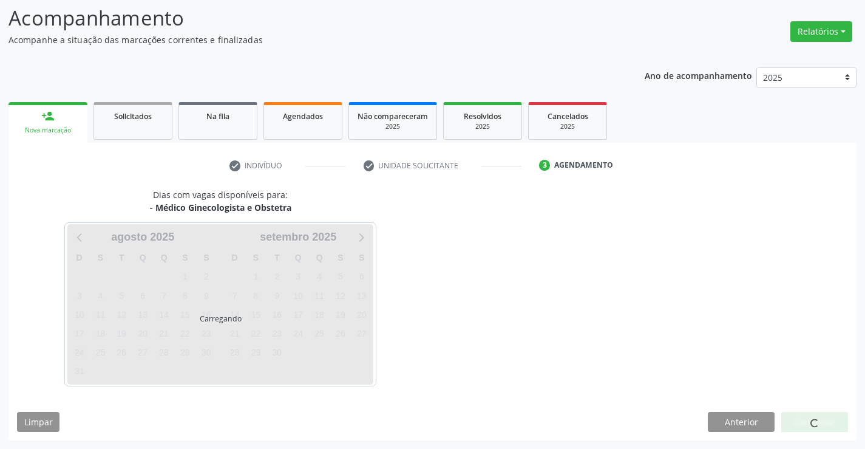
scroll to position [80, 0]
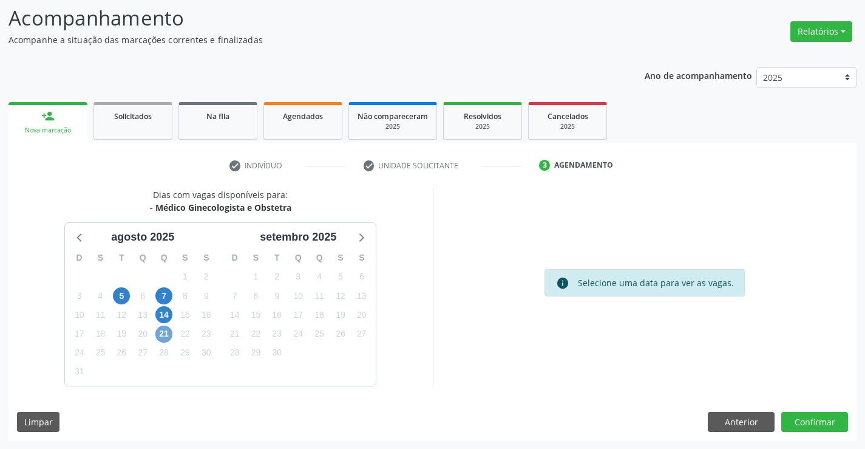
click at [160, 334] on span "21" at bounding box center [163, 333] width 17 height 17
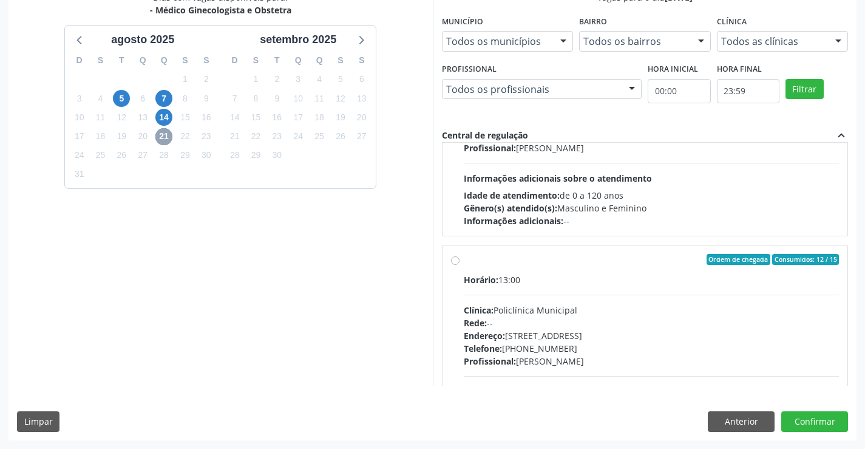
scroll to position [364, 0]
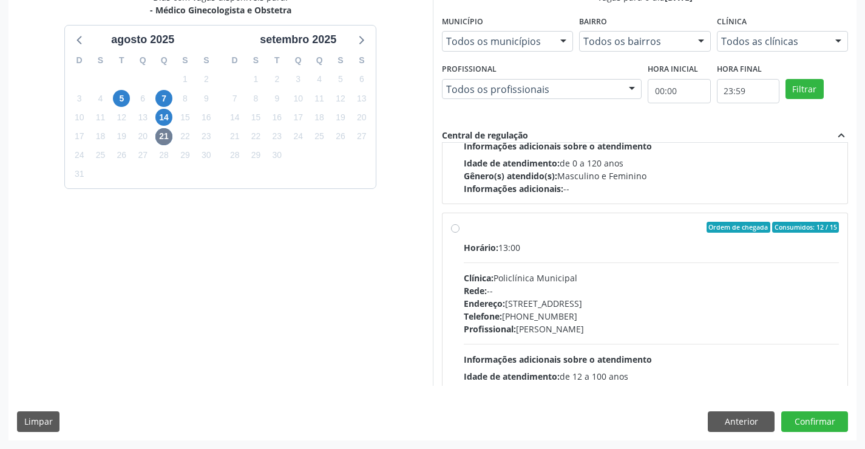
click at [593, 231] on div "Ordem de chegada Consumidos: 12 / 15" at bounding box center [652, 227] width 376 height 11
click at [459, 231] on input "Ordem de chegada Consumidos: 12 / 15 Horário: 13:00 Clínica: Policlínica Munici…" at bounding box center [455, 227] width 8 height 11
radio input "true"
click at [806, 418] on button "Confirmar" at bounding box center [814, 421] width 67 height 21
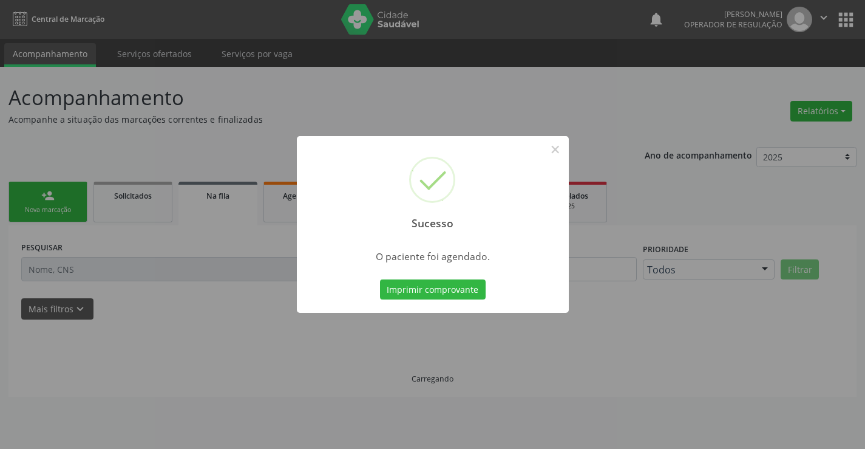
scroll to position [0, 0]
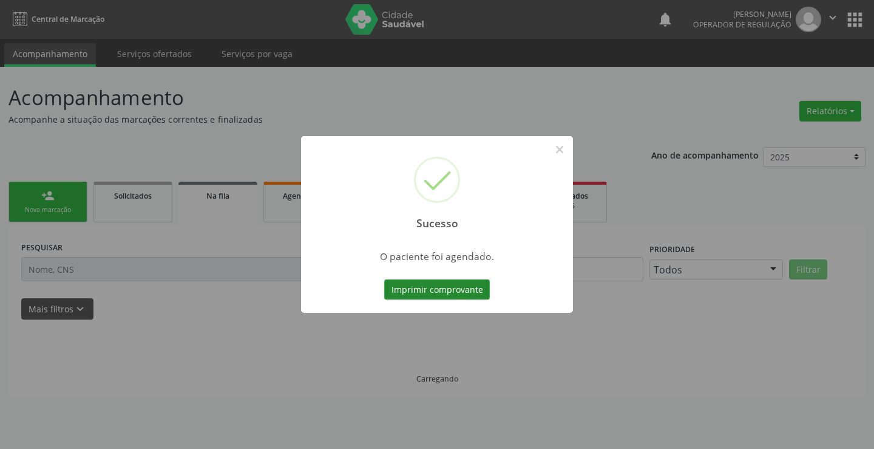
click at [420, 288] on button "Imprimir comprovante" at bounding box center [437, 289] width 106 height 21
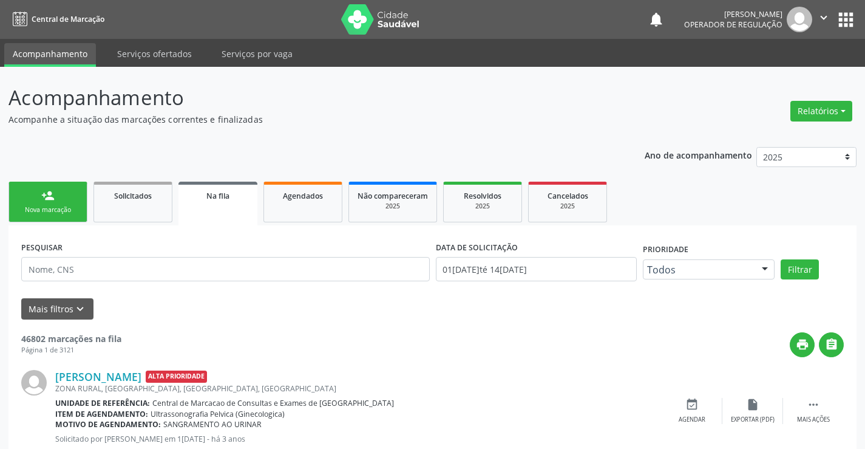
click at [66, 219] on link "person_add Nova marcação" at bounding box center [47, 201] width 79 height 41
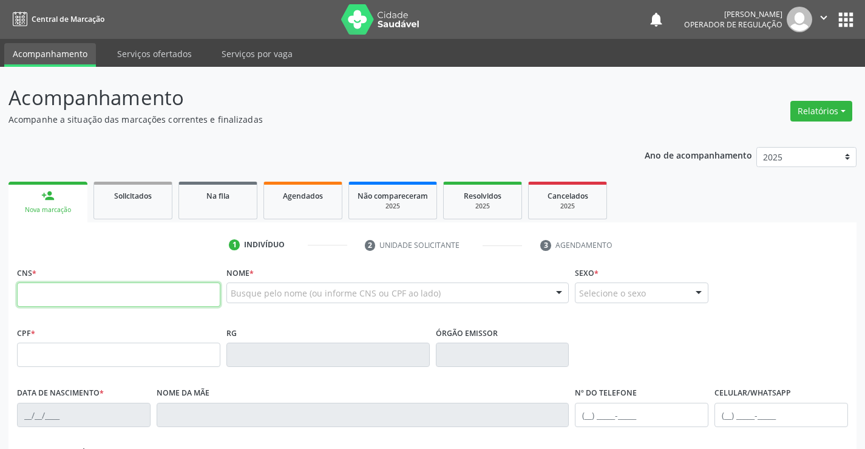
click at [104, 301] on input "text" at bounding box center [118, 294] width 203 height 24
click at [109, 291] on input "text" at bounding box center [118, 294] width 203 height 24
type input "701 8092 6552 9070"
type input "10/05/1969"
type input "(74) 98838-3327"
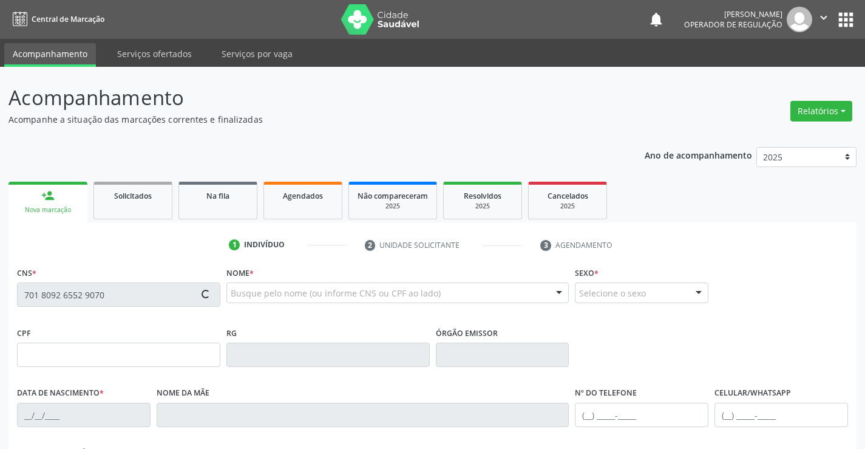
type input "S/N"
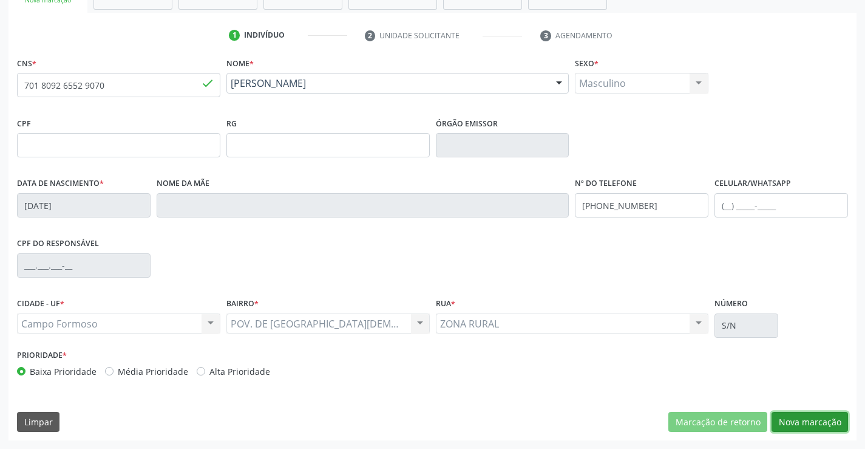
click at [812, 416] on button "Nova marcação" at bounding box center [809, 422] width 76 height 21
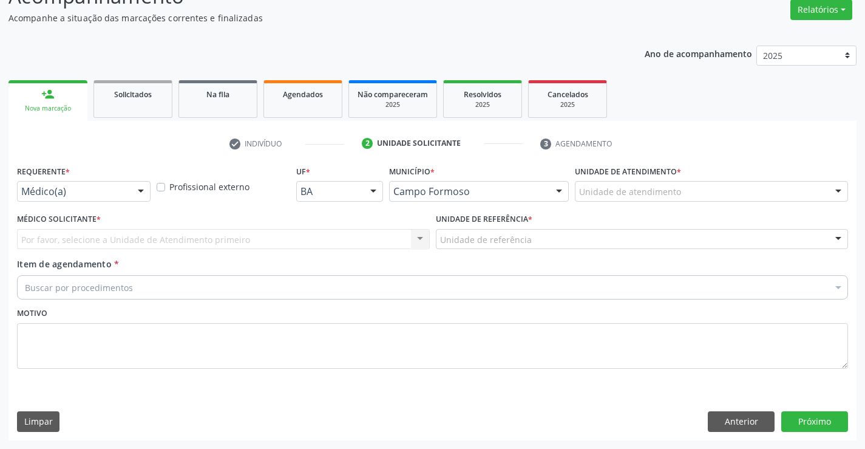
scroll to position [101, 0]
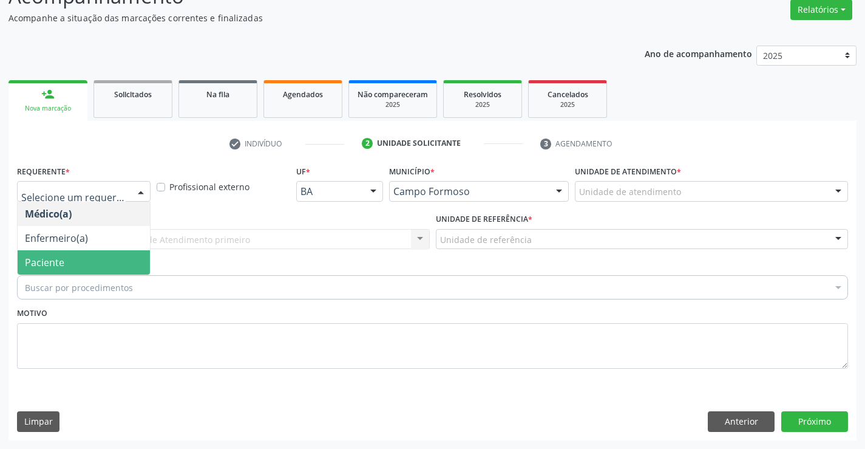
click at [63, 265] on span "Paciente" at bounding box center [44, 262] width 39 height 13
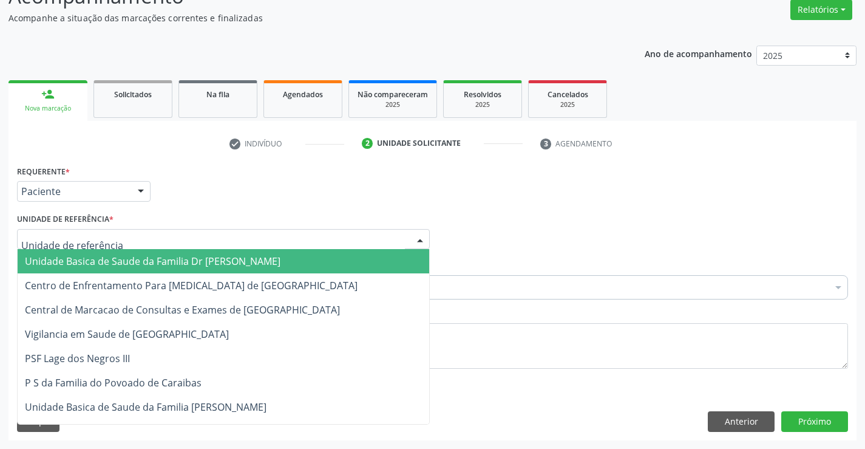
click at [92, 254] on span "Unidade Basica de Saude da Familia Dr [PERSON_NAME]" at bounding box center [224, 261] width 412 height 24
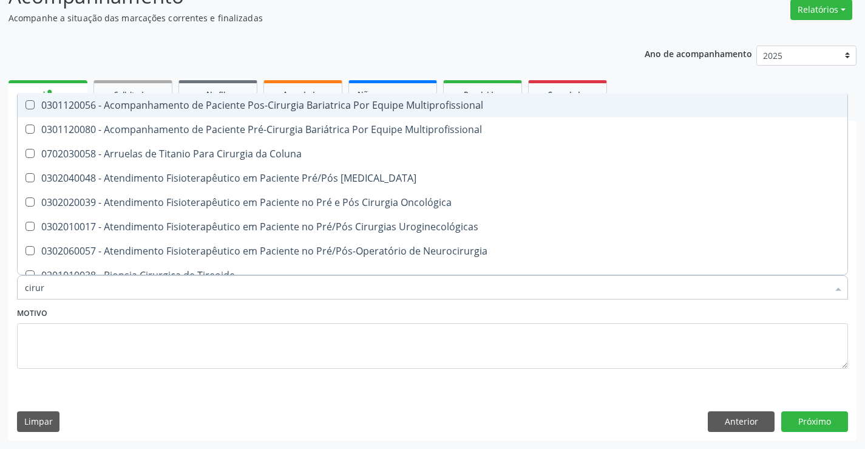
type input "cirurg"
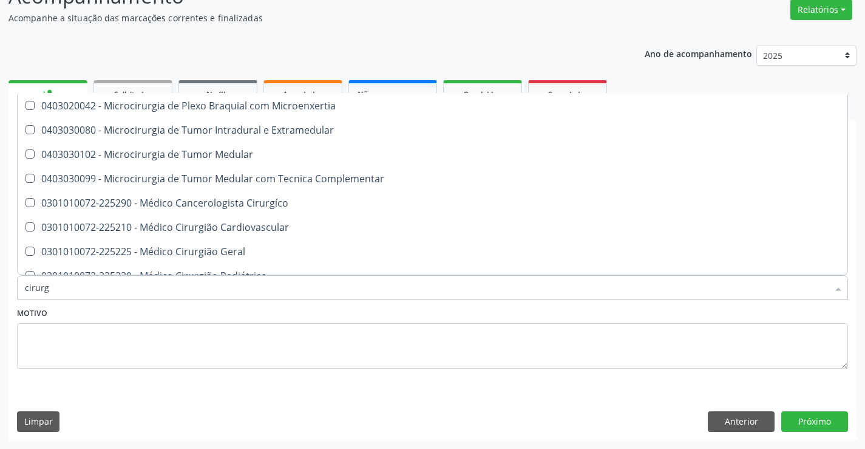
scroll to position [1942, 0]
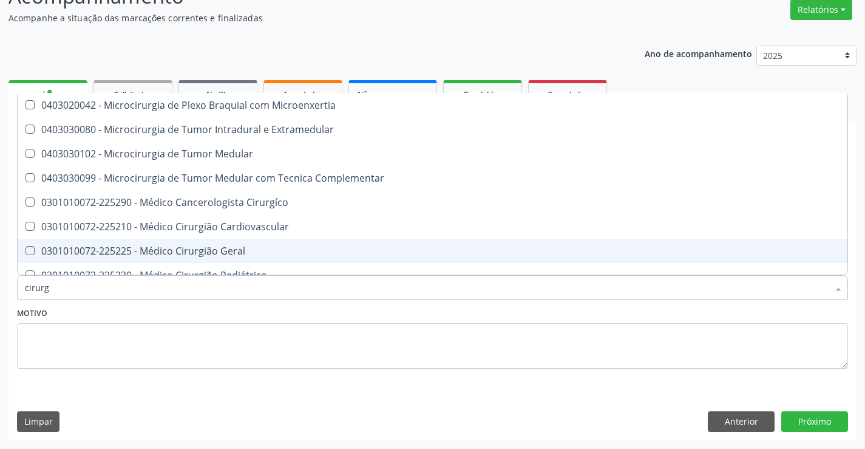
click at [255, 251] on div "0301010072-225225 - Médico Cirurgião Geral" at bounding box center [432, 251] width 815 height 10
checkbox Geral "true"
type input "cirurg"
click at [186, 337] on textarea at bounding box center [432, 346] width 831 height 46
checkbox Multiprofissional "true"
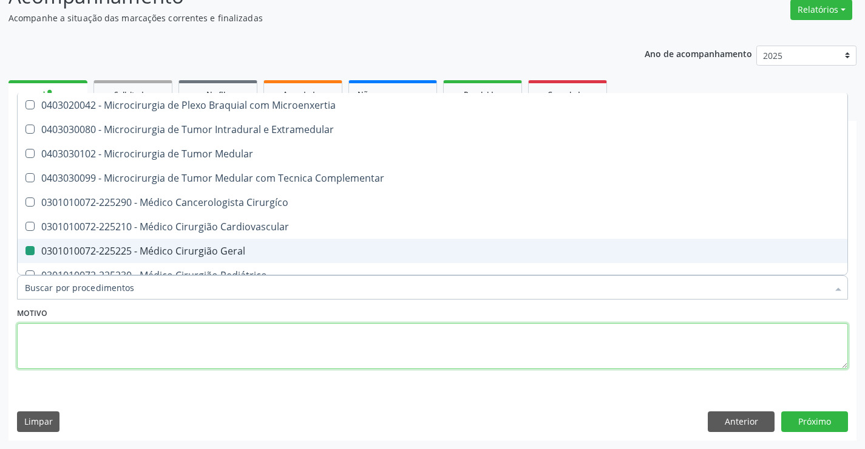
checkbox Geral "false"
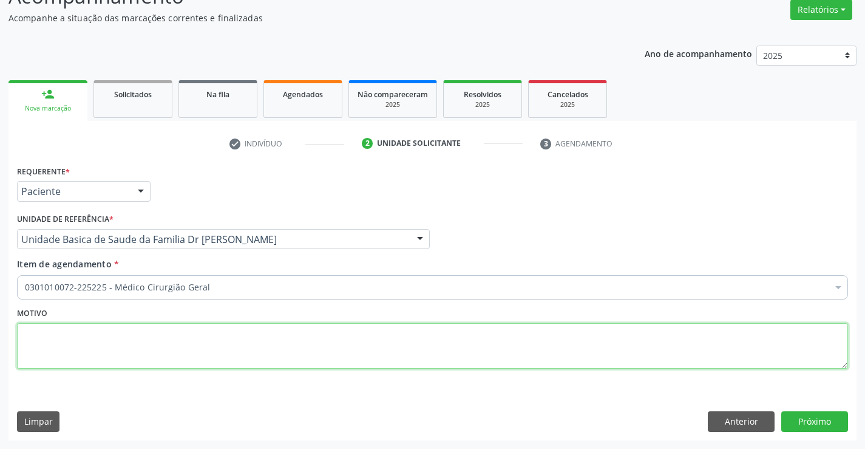
scroll to position [0, 0]
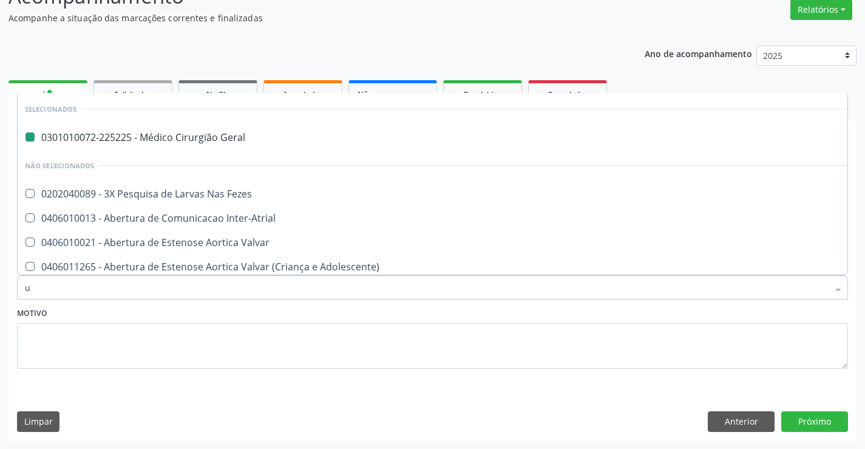
type input "us"
checkbox Geral "false"
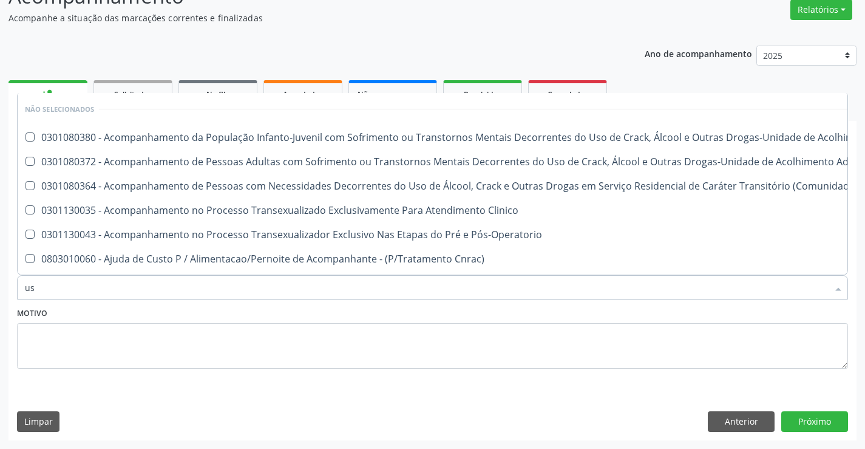
type input "usg"
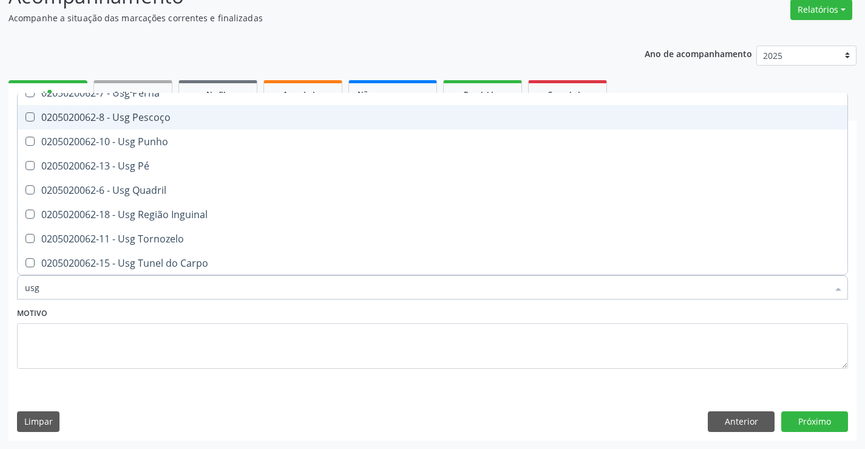
scroll to position [312, 0]
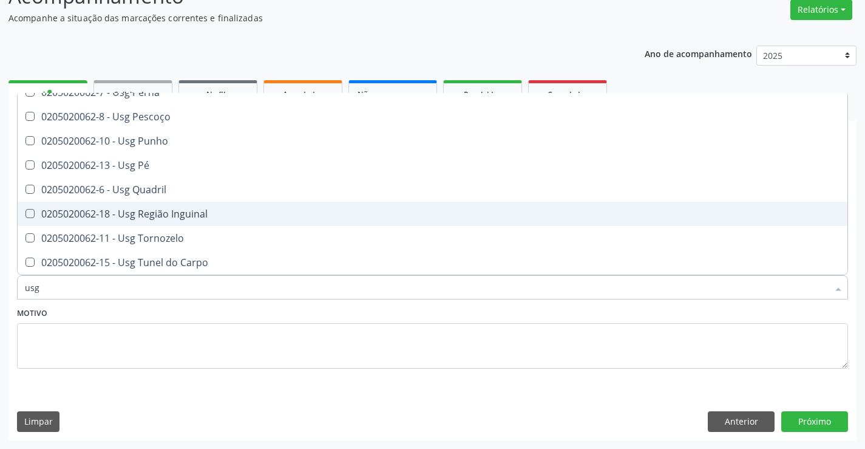
click at [214, 215] on div "0205020062-18 - Usg Região Inguinal" at bounding box center [432, 214] width 815 height 10
checkbox Inguinal "true"
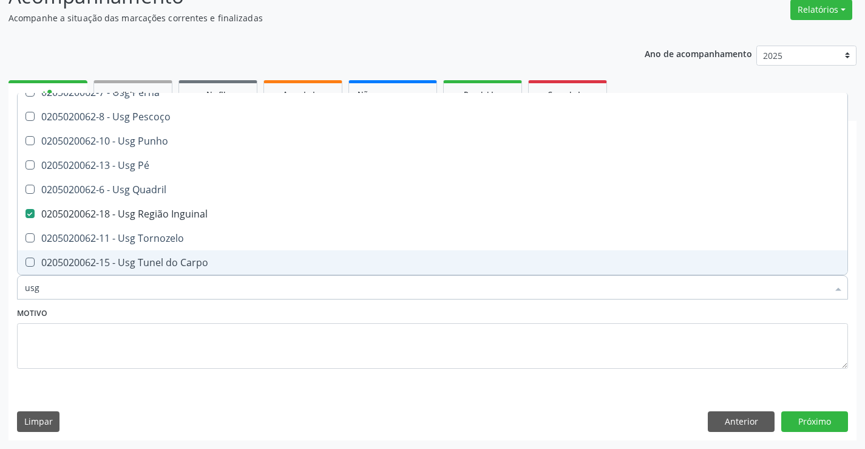
type input "usg"
click at [170, 308] on div "Motivo" at bounding box center [432, 336] width 831 height 64
checkbox Axila "true"
checkbox Inguinal "false"
checkbox Braço "true"
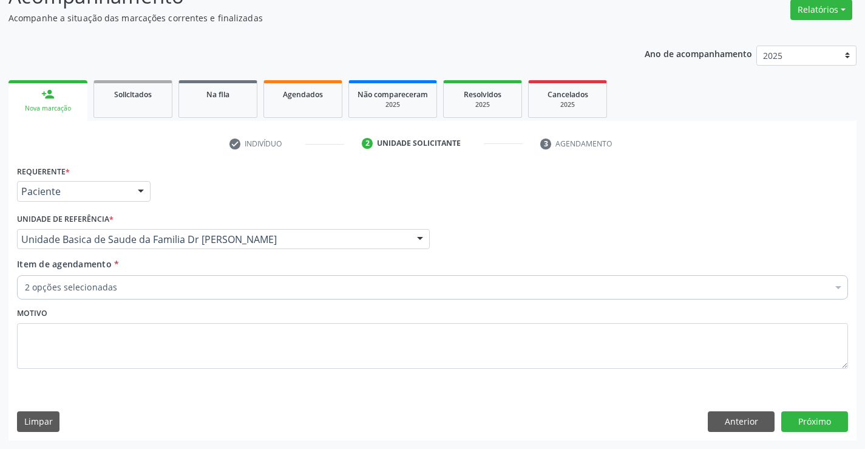
scroll to position [0, 0]
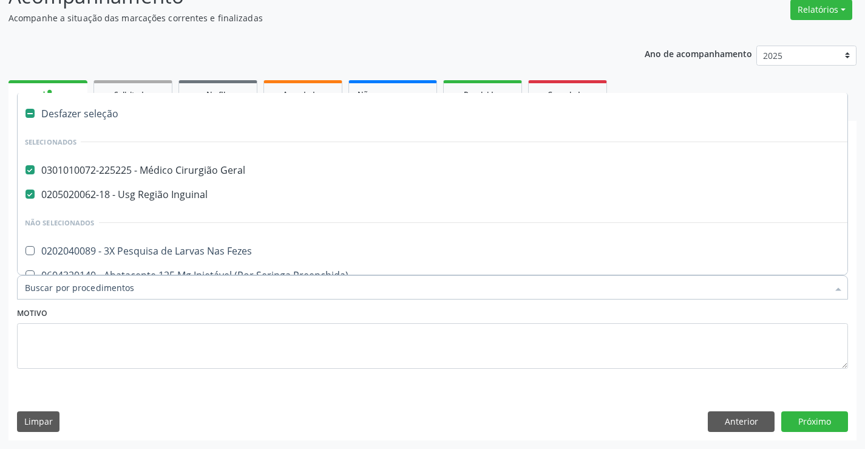
click at [175, 288] on input "Item de agendamento *" at bounding box center [426, 287] width 803 height 24
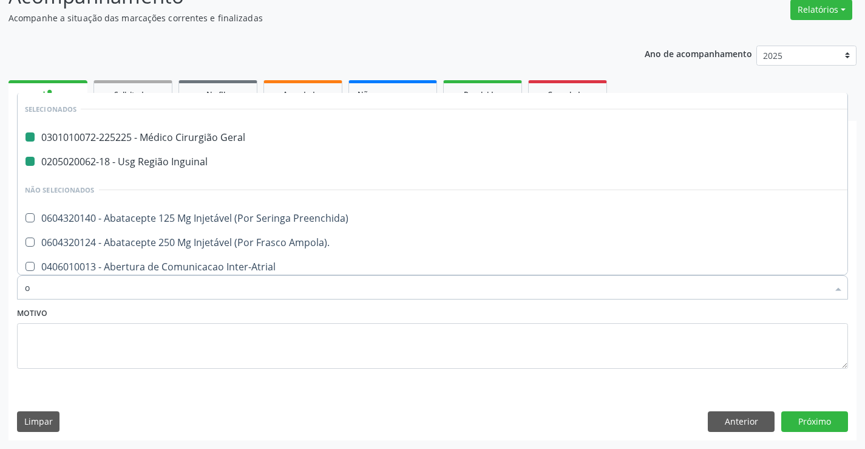
type input "of"
checkbox Geral "false"
checkbox Inguinal "false"
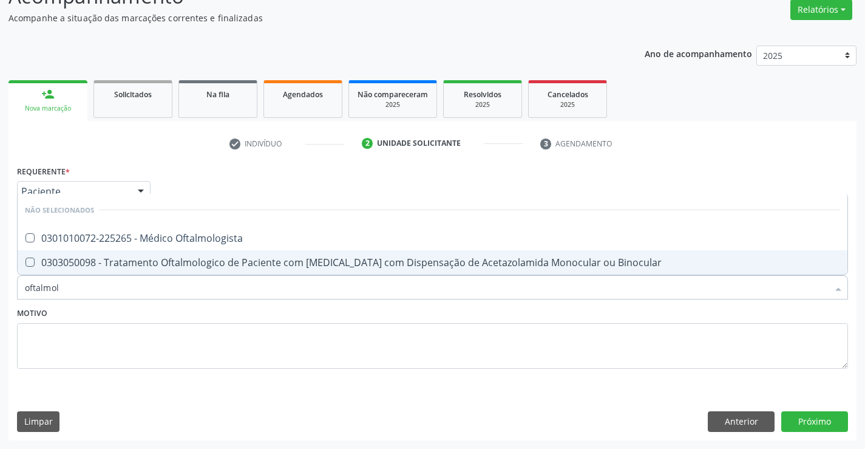
type input "oftalmolo"
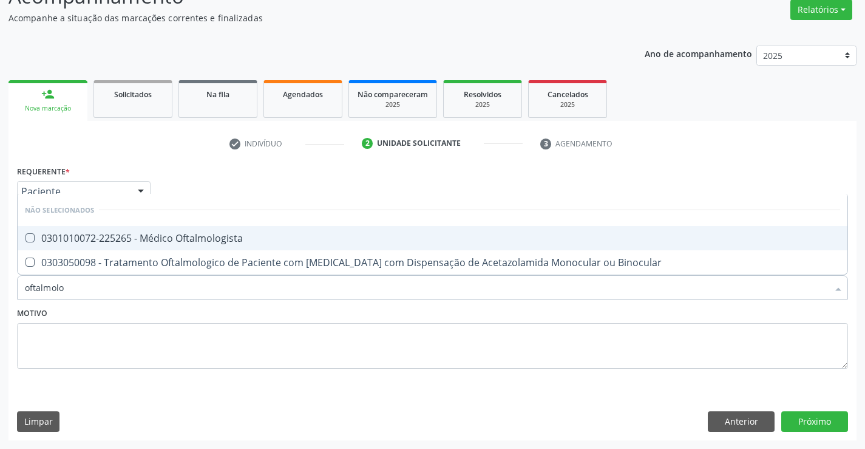
click at [227, 239] on div "0301010072-225265 - Médico Oftalmologista" at bounding box center [432, 238] width 815 height 10
checkbox Oftalmologista "true"
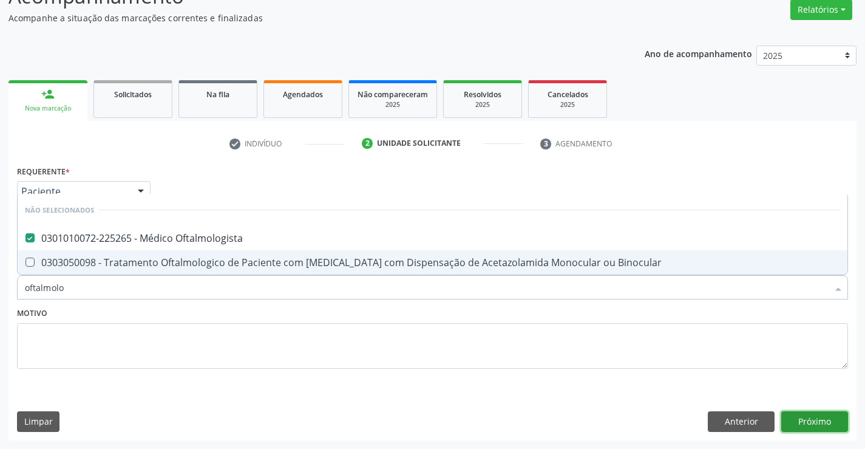
click at [802, 419] on button "Próximo" at bounding box center [814, 421] width 67 height 21
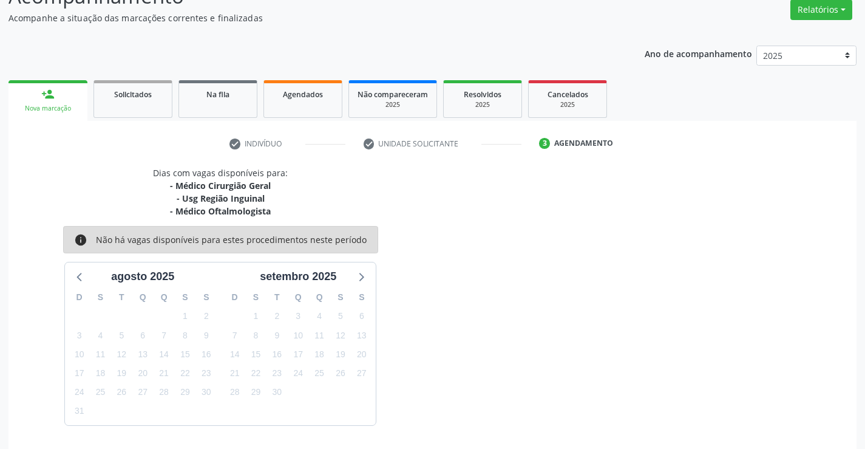
scroll to position [141, 0]
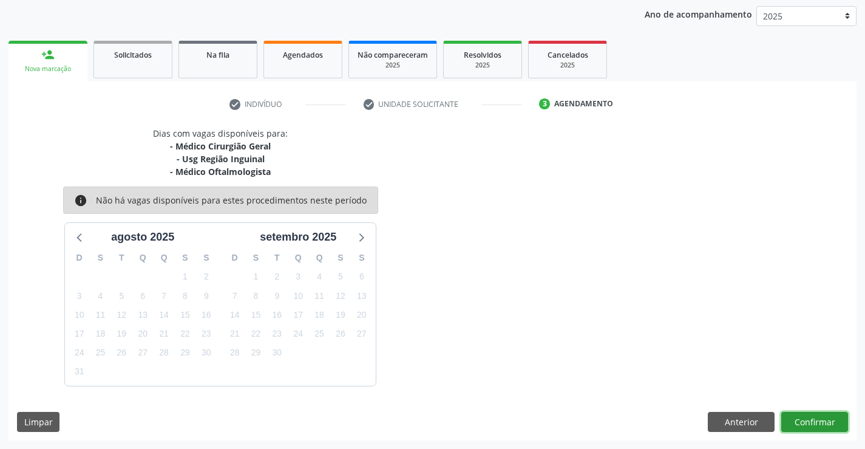
click at [810, 419] on button "Confirmar" at bounding box center [814, 422] width 67 height 21
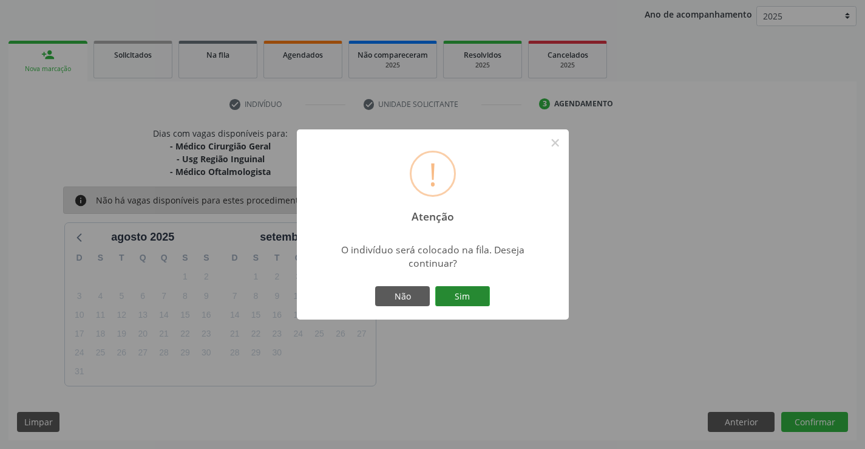
click at [473, 293] on button "Sim" at bounding box center [462, 296] width 55 height 21
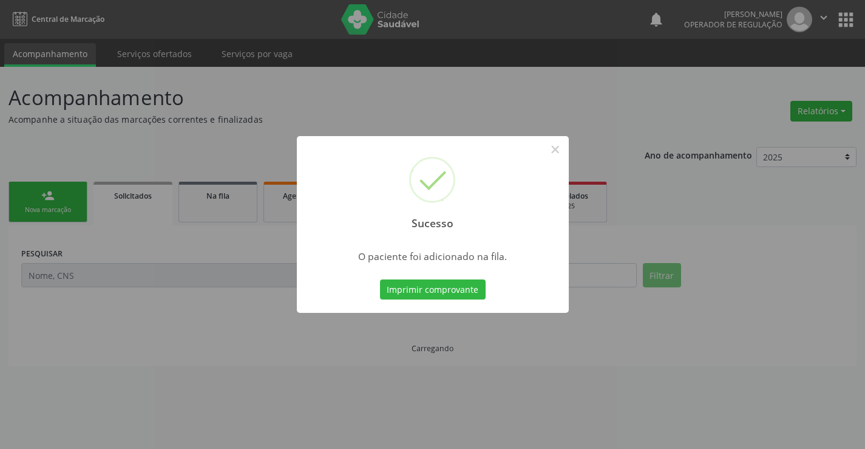
scroll to position [0, 0]
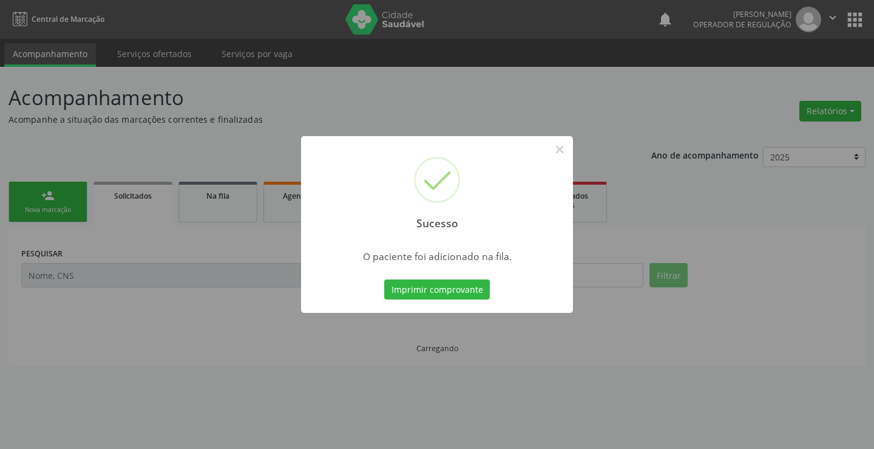
click at [473, 293] on button "Imprimir comprovante" at bounding box center [437, 289] width 106 height 21
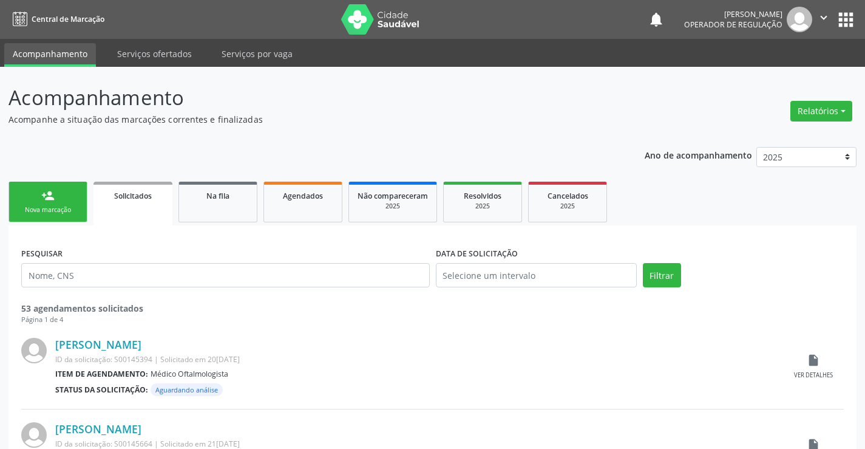
click at [59, 202] on link "person_add Nova marcação" at bounding box center [47, 201] width 79 height 41
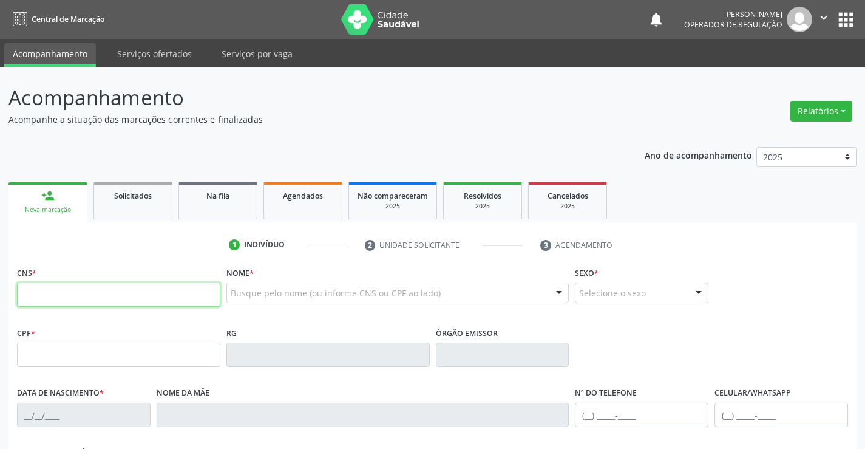
click at [59, 297] on input "text" at bounding box center [118, 294] width 203 height 24
click at [61, 296] on input "text" at bounding box center [118, 294] width 203 height 24
type input "707 1008 3647 2420"
type input "009.872.595-55"
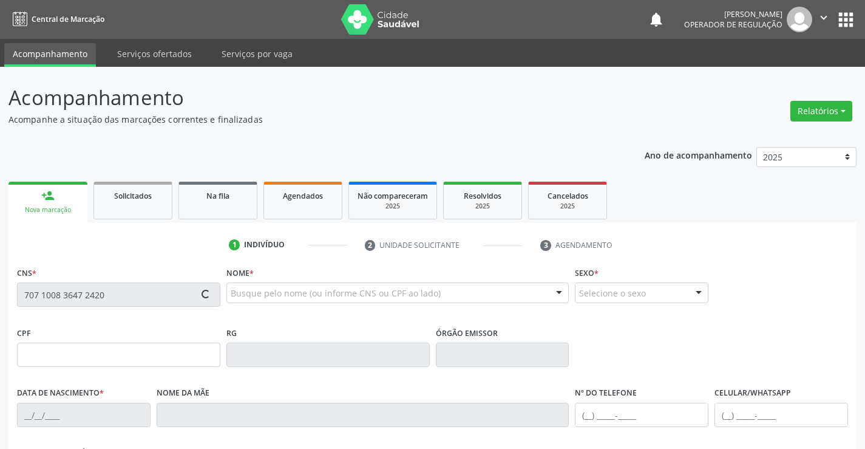
type input "0778104737"
type input "19/04/1978"
type input "(74) 9140-5477"
type input "009.872.595-55"
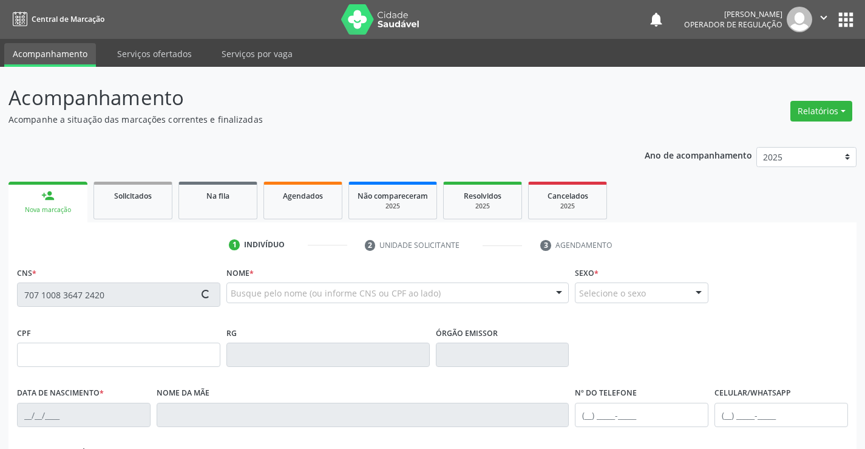
type input "S/N"
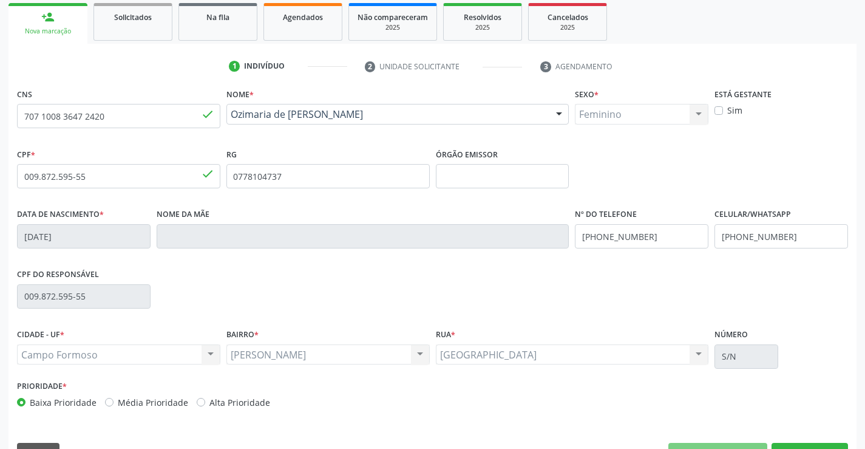
scroll to position [209, 0]
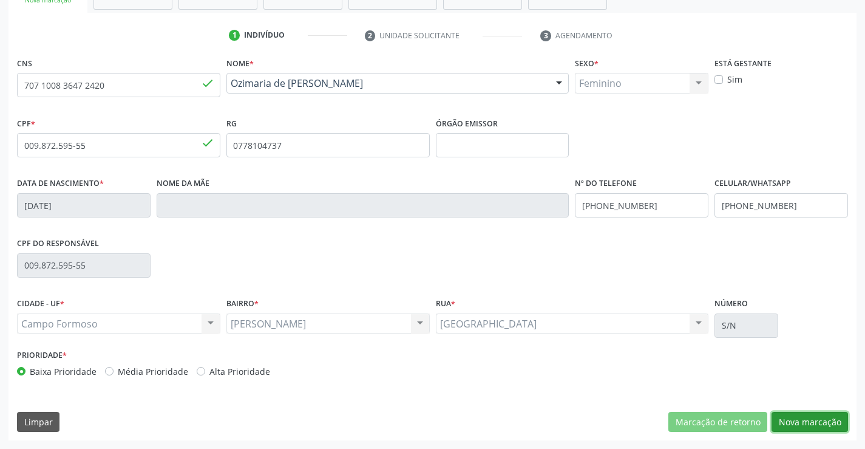
click at [807, 422] on button "Nova marcação" at bounding box center [809, 422] width 76 height 21
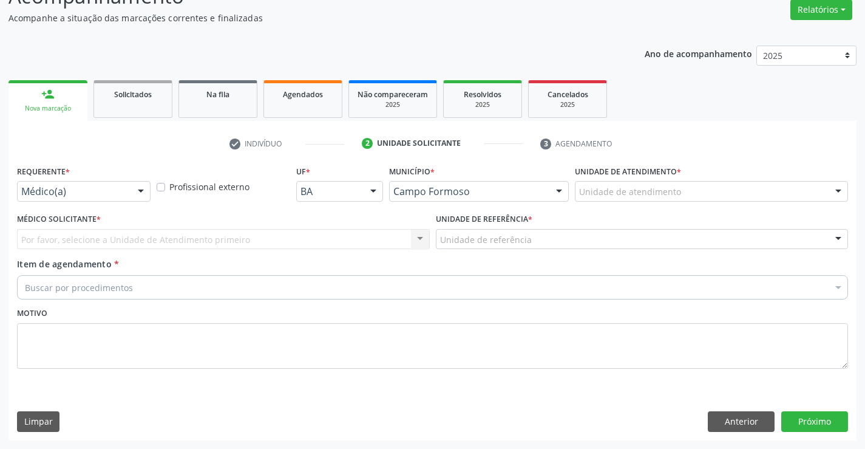
scroll to position [101, 0]
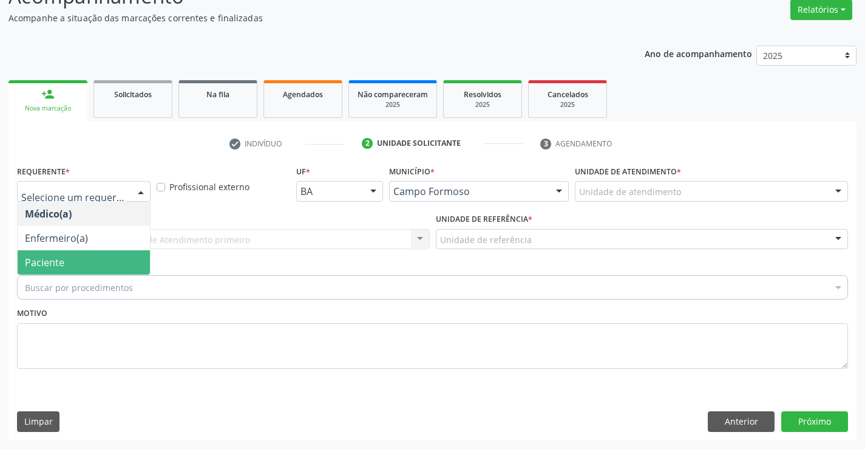
click at [65, 263] on span "Paciente" at bounding box center [84, 262] width 132 height 24
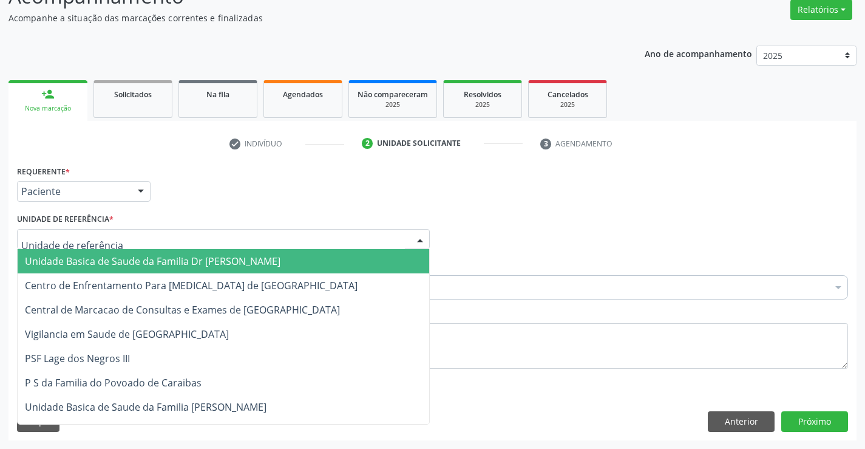
click at [175, 263] on span "Unidade Basica de Saude da Familia Dr [PERSON_NAME]" at bounding box center [153, 260] width 256 height 13
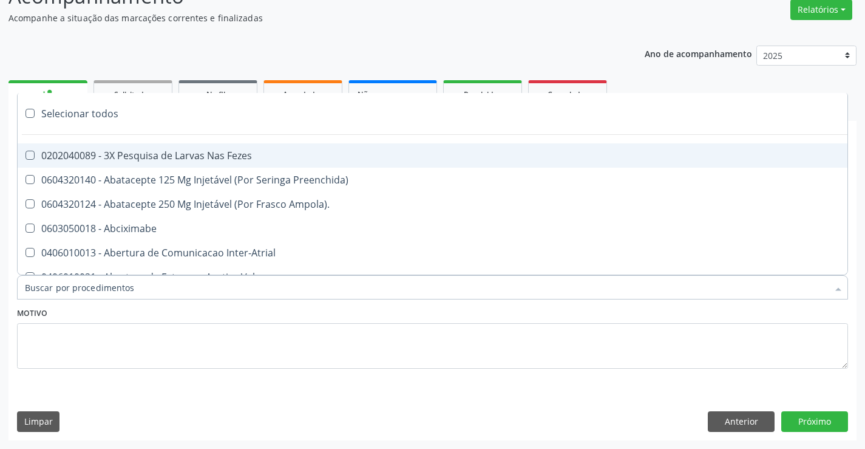
click at [174, 286] on div at bounding box center [432, 287] width 831 height 24
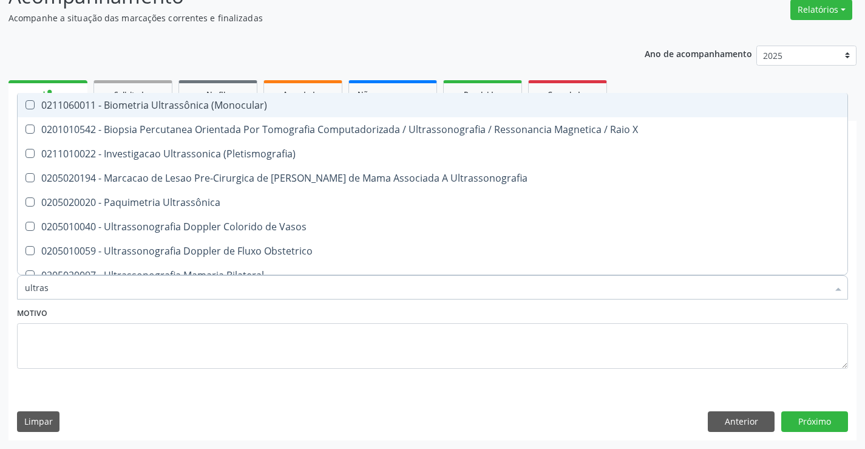
type input "ultrass"
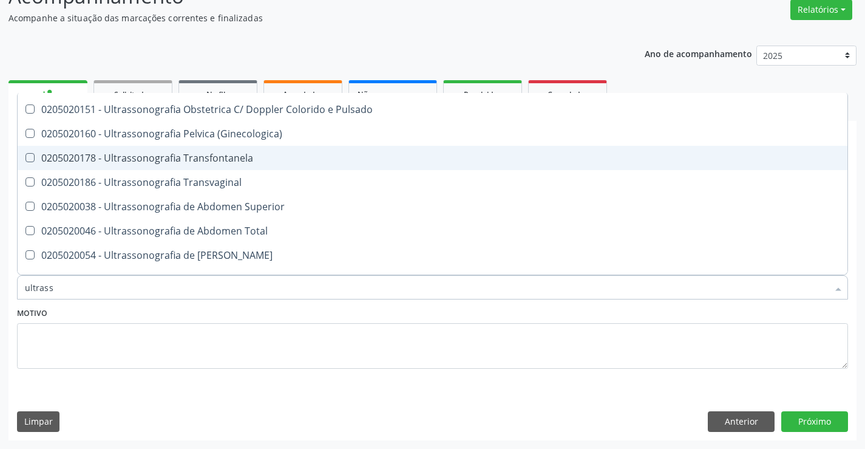
scroll to position [243, 0]
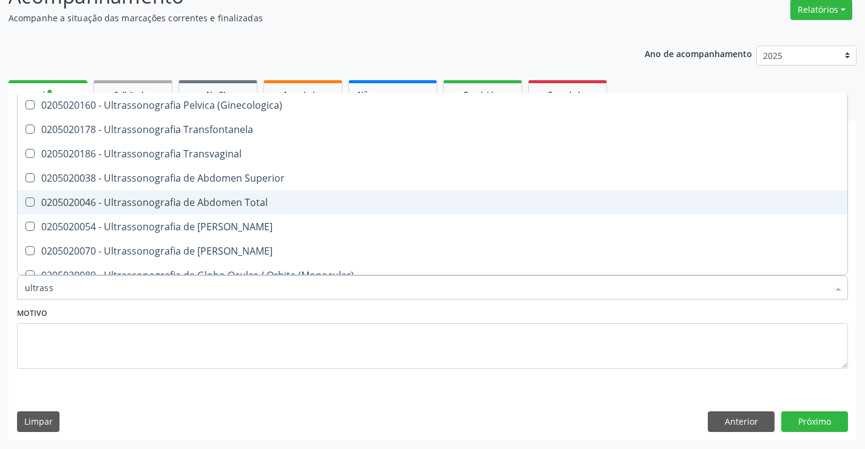
click at [285, 202] on div "0205020046 - Ultrassonografia de Abdomen Total" at bounding box center [432, 202] width 815 height 10
checkbox Total "true"
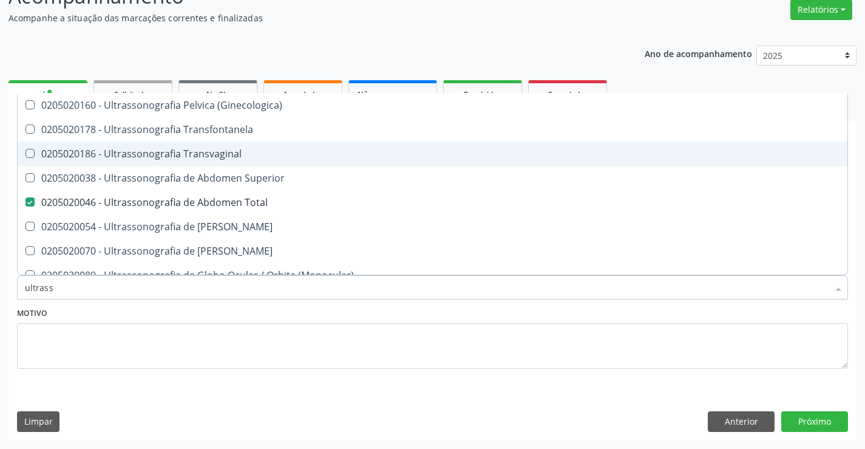
click at [229, 152] on div "0205020186 - Ultrassonografia Transvaginal" at bounding box center [432, 154] width 815 height 10
checkbox Transvaginal "true"
type input "ultra"
checkbox Transvaginal "false"
checkbox Superior "true"
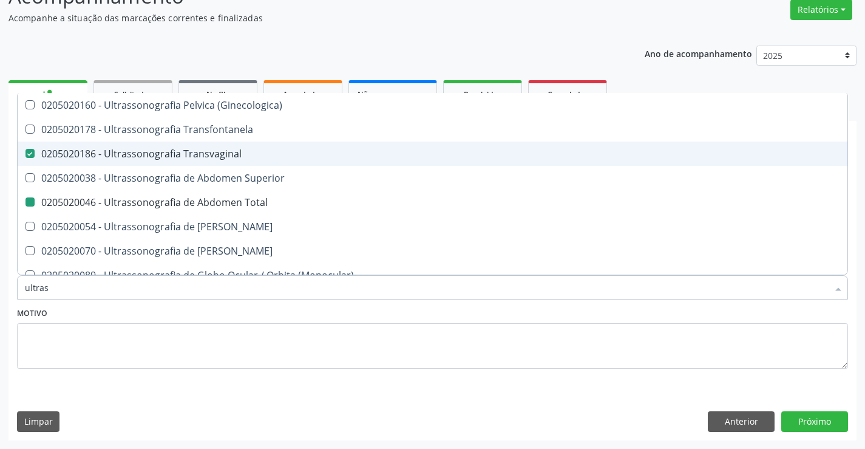
checkbox Total "false"
checkbox Urinario "true"
type input "ult"
checkbox Transvaginal "false"
checkbox Total "false"
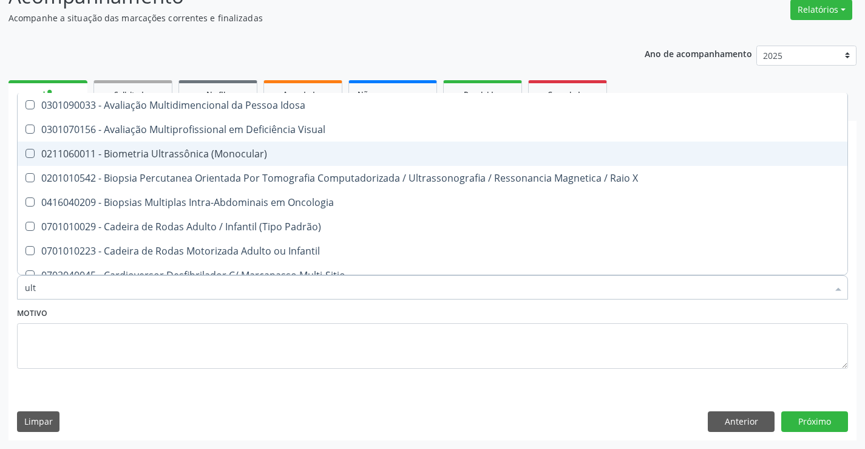
type input "ul"
checkbox Transvaginal "false"
checkbox Total "false"
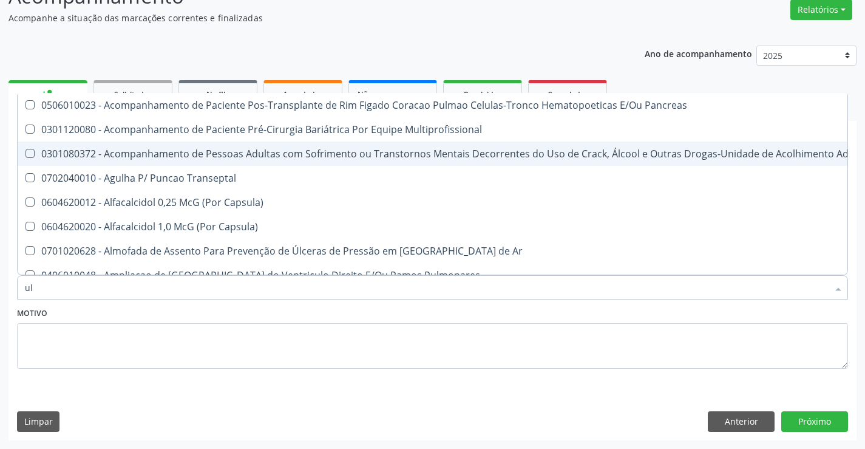
type input "u"
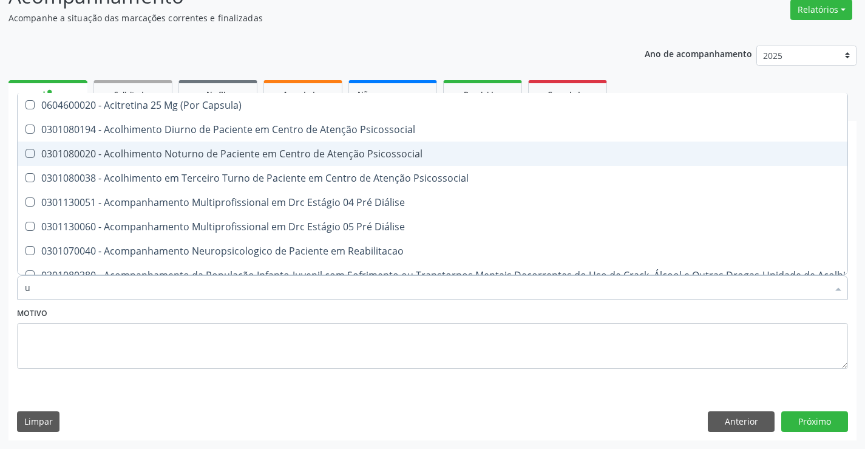
checkbox I "false"
checkbox Cervic0-Vaginal "false"
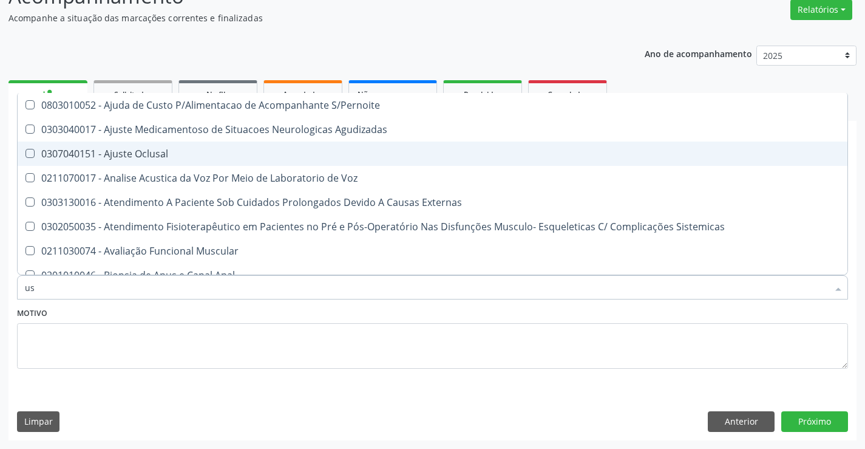
type input "usg"
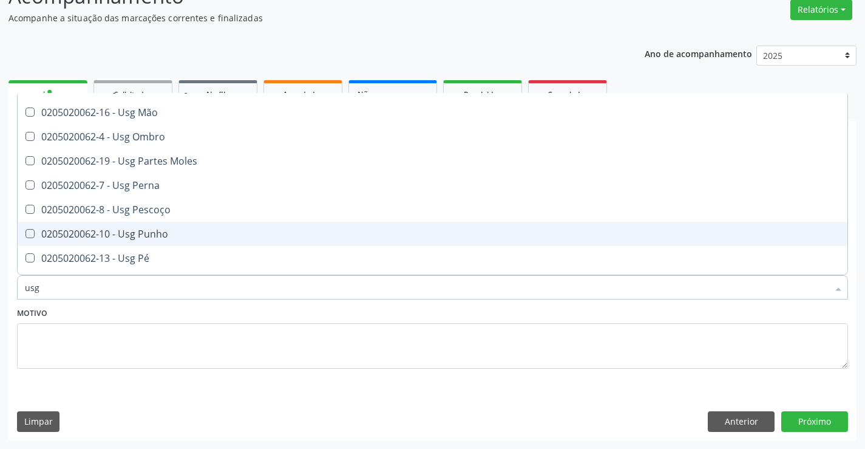
scroll to position [158, 0]
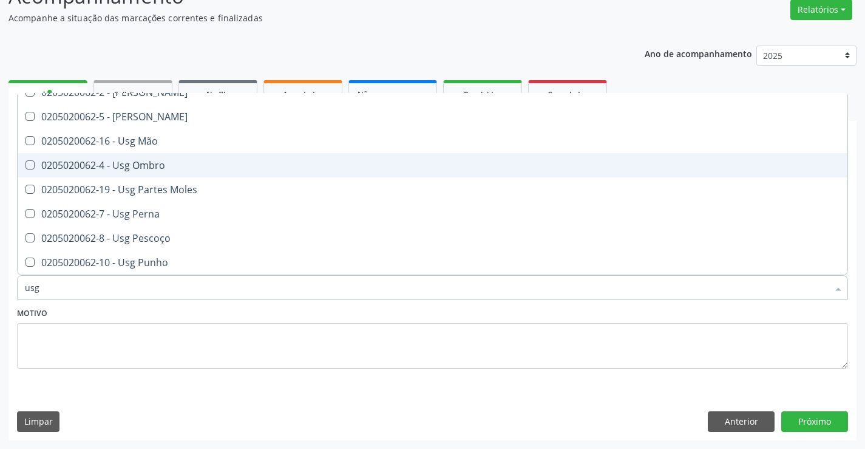
click at [183, 164] on div "0205020062-4 - Usg Ombro" at bounding box center [432, 165] width 815 height 10
checkbox Ombro "true"
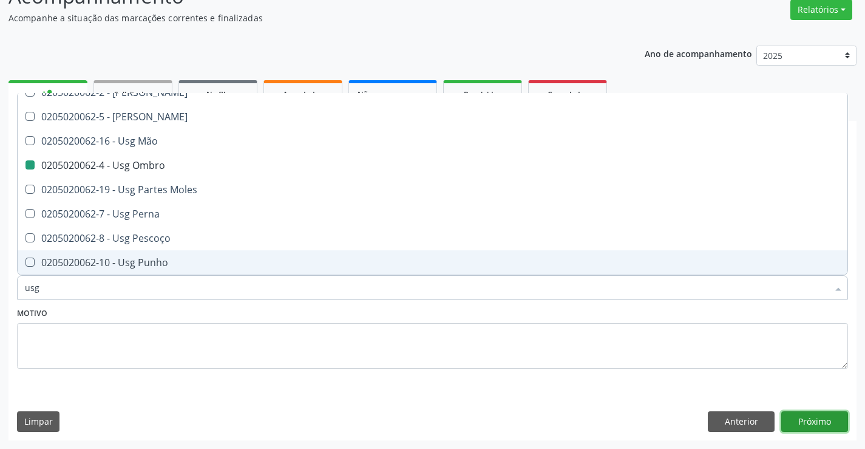
click at [809, 420] on button "Próximo" at bounding box center [814, 421] width 67 height 21
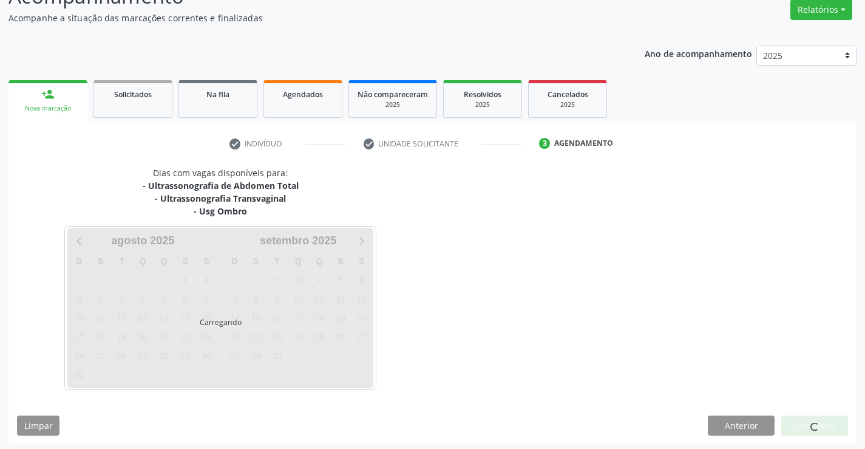
scroll to position [0, 0]
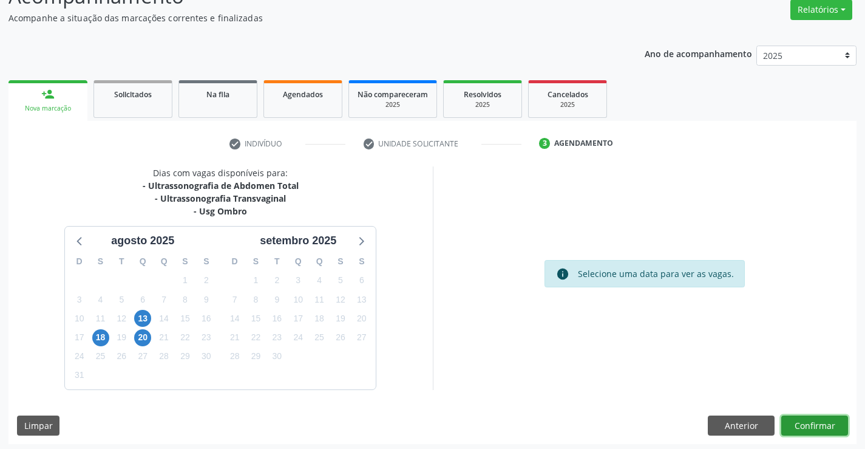
click at [816, 421] on button "Confirmar" at bounding box center [814, 425] width 67 height 21
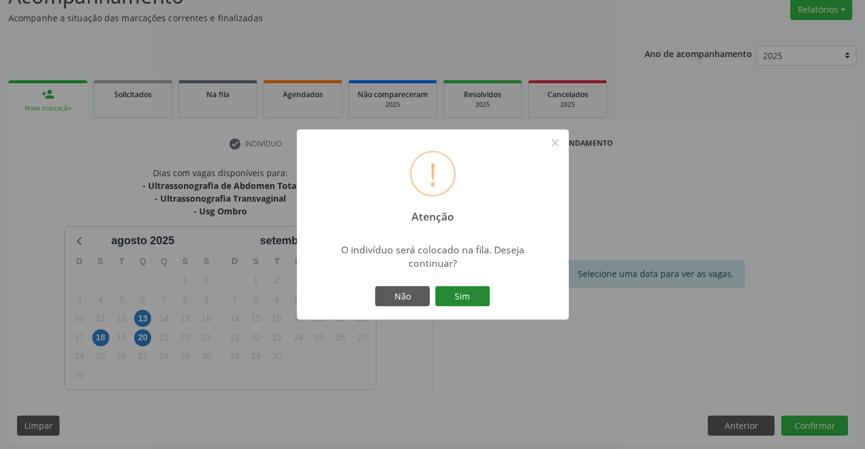
click at [456, 293] on button "Sim" at bounding box center [462, 296] width 55 height 21
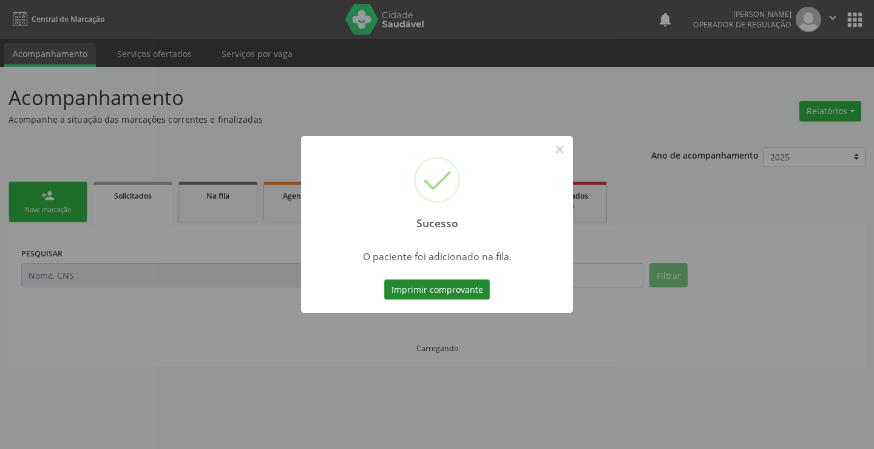
click at [456, 289] on button "Imprimir comprovante" at bounding box center [437, 289] width 106 height 21
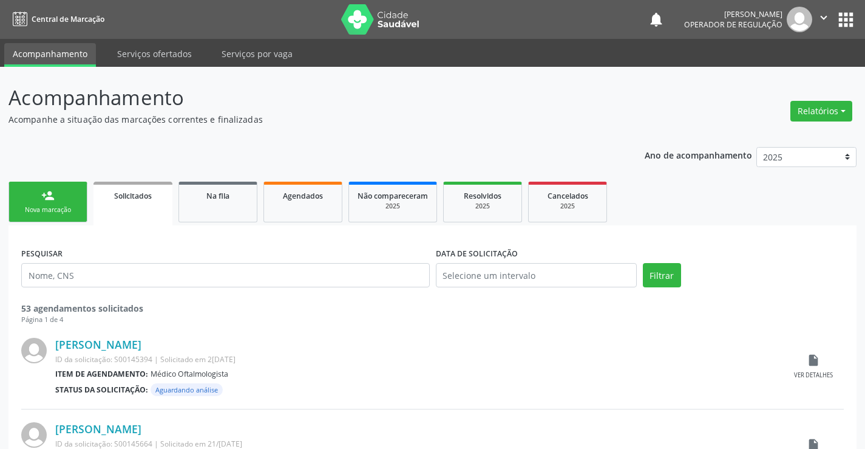
click at [43, 200] on div "person_add" at bounding box center [47, 195] width 13 height 13
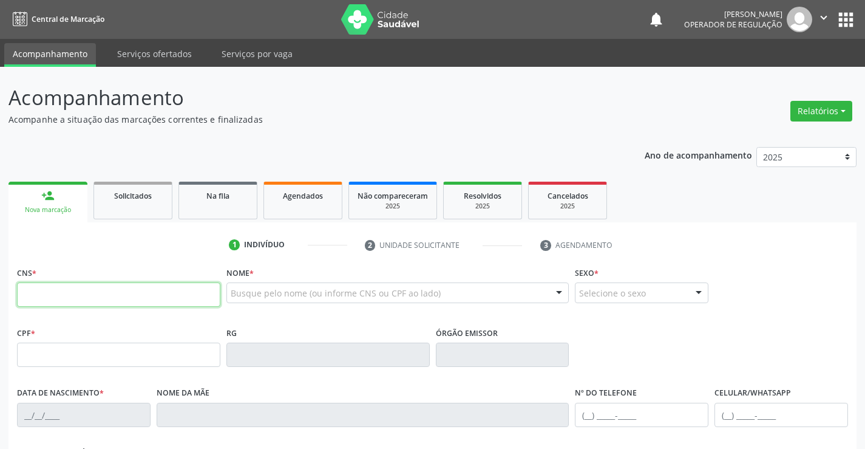
click at [78, 293] on input "text" at bounding box center [118, 294] width 203 height 24
type input "708 6095 1628 7187"
type input "2096359910"
type input "24/11/2002"
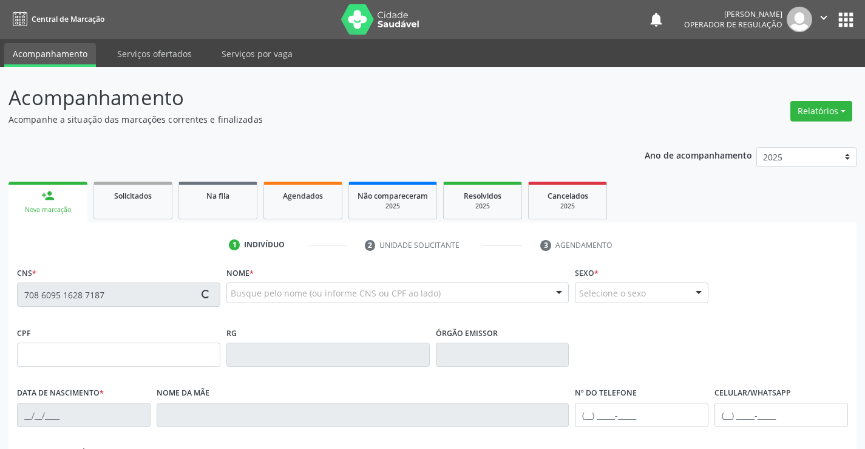
type input "S/N"
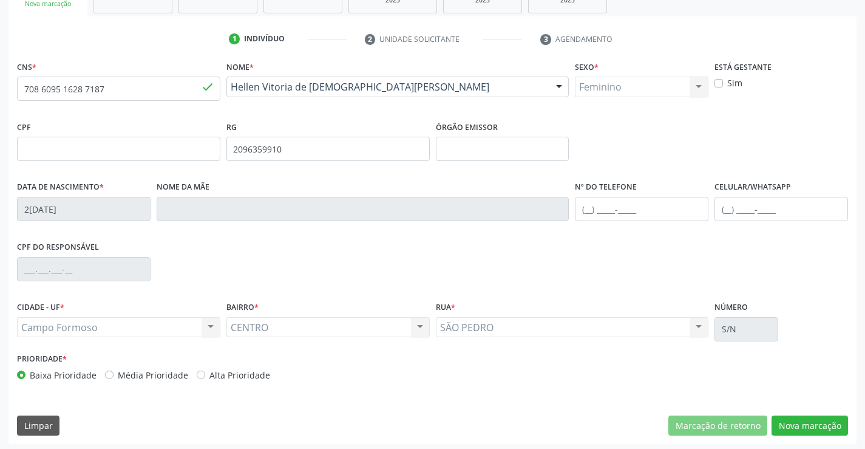
scroll to position [209, 0]
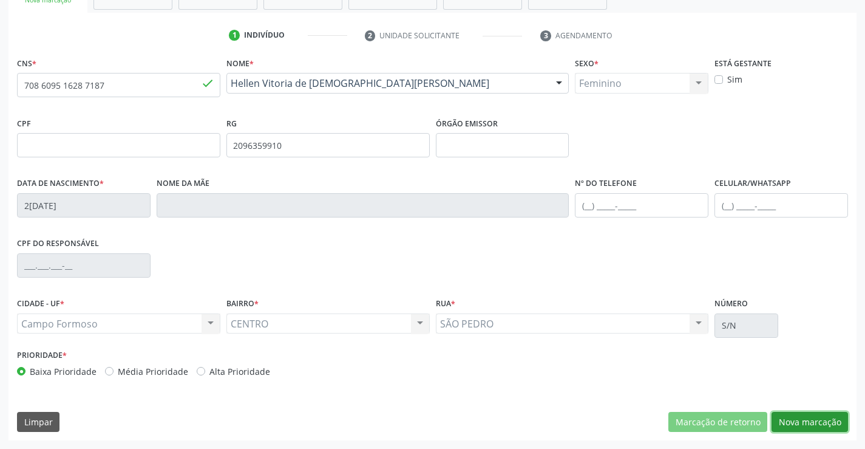
click at [807, 415] on button "Nova marcação" at bounding box center [809, 422] width 76 height 21
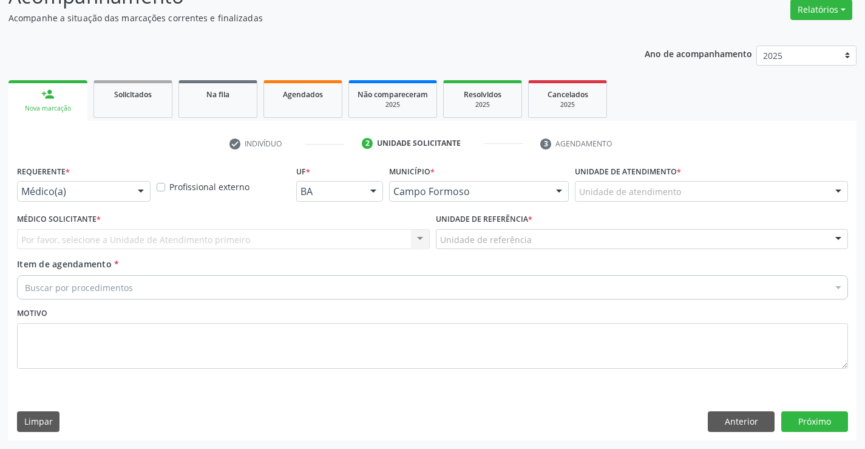
scroll to position [101, 0]
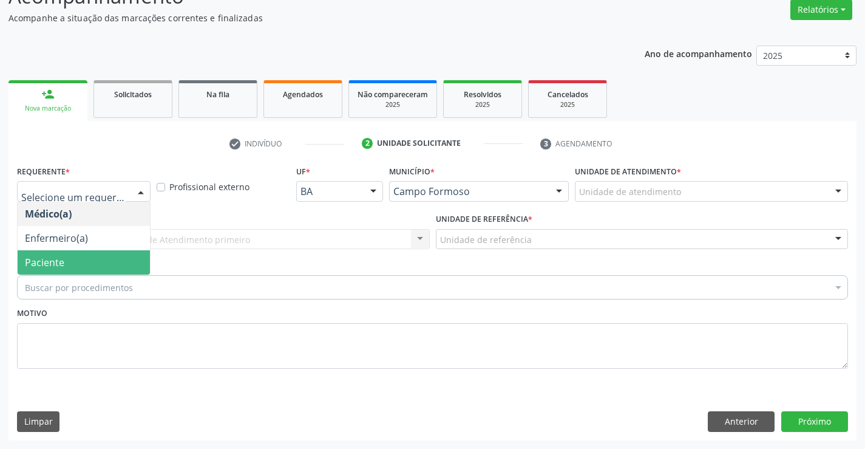
click at [68, 261] on span "Paciente" at bounding box center [84, 262] width 132 height 24
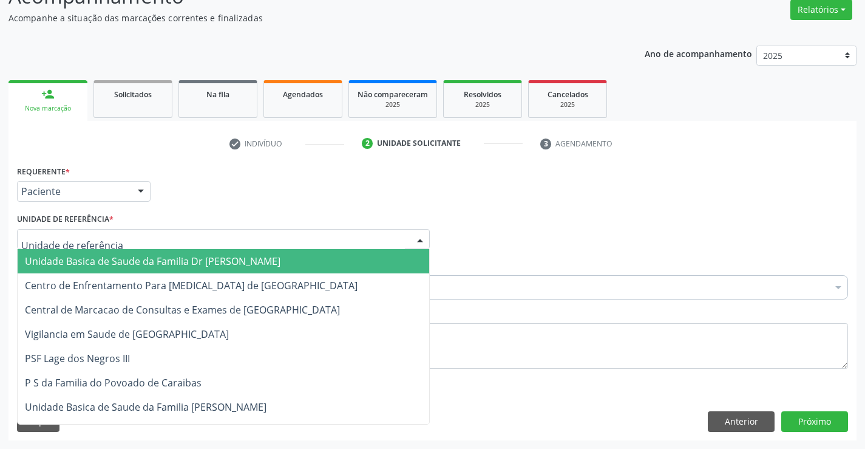
click at [139, 250] on span "Unidade Basica de Saude da Familia Dr [PERSON_NAME]" at bounding box center [224, 261] width 412 height 24
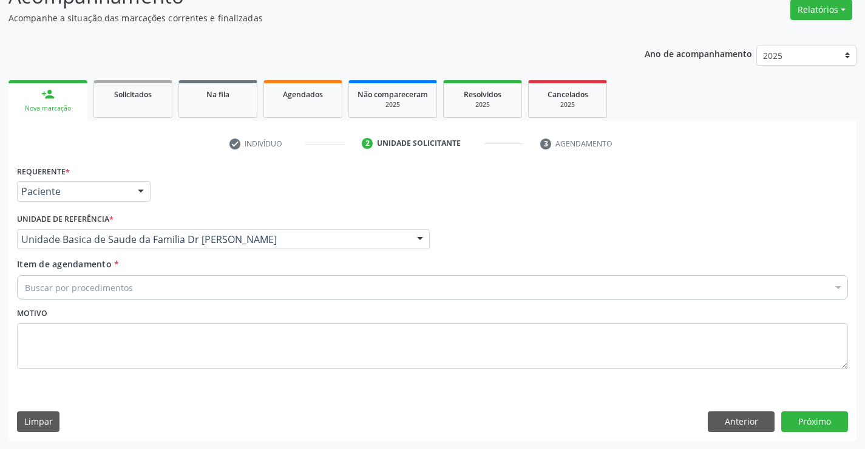
click at [170, 290] on div "Buscar por procedimentos" at bounding box center [432, 287] width 831 height 24
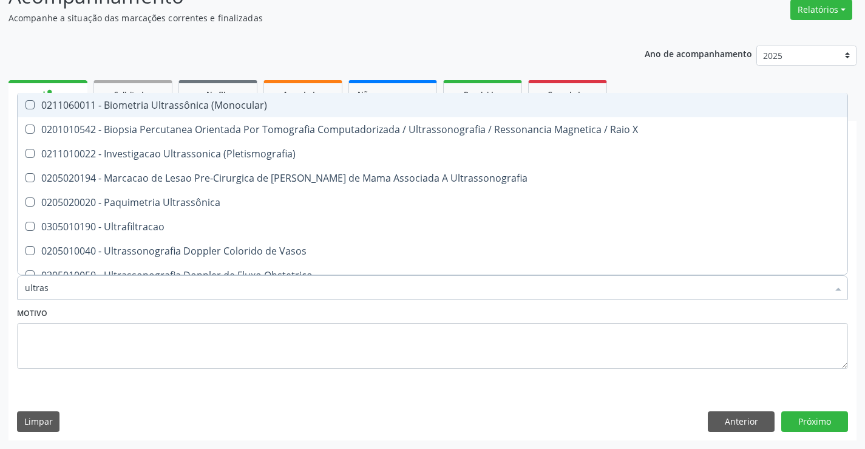
type input "ultrass"
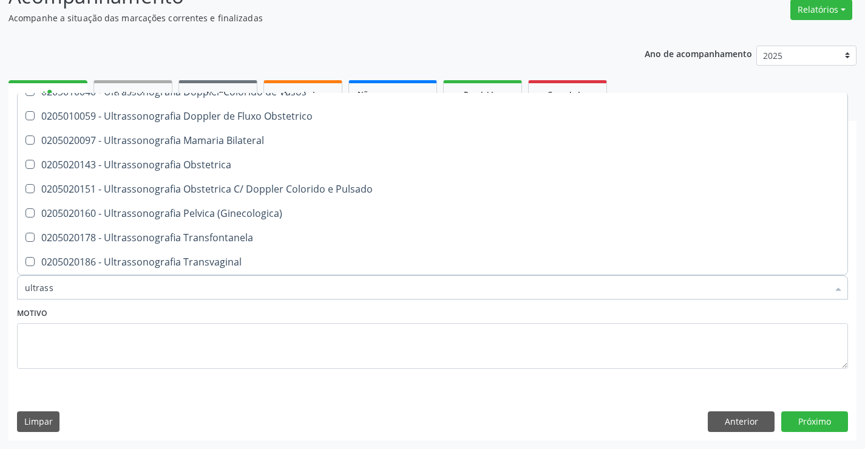
scroll to position [182, 0]
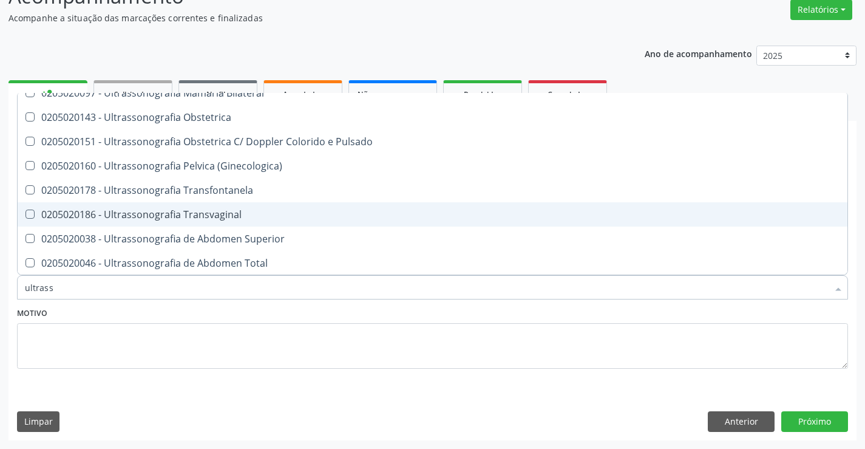
click at [284, 217] on div "0205020186 - Ultrassonografia Transvaginal" at bounding box center [432, 214] width 815 height 10
checkbox Transvaginal "true"
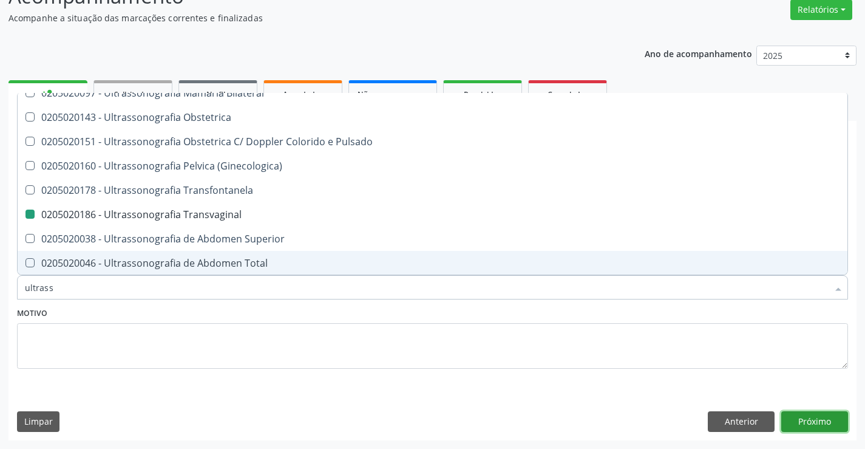
click at [818, 422] on button "Próximo" at bounding box center [814, 421] width 67 height 21
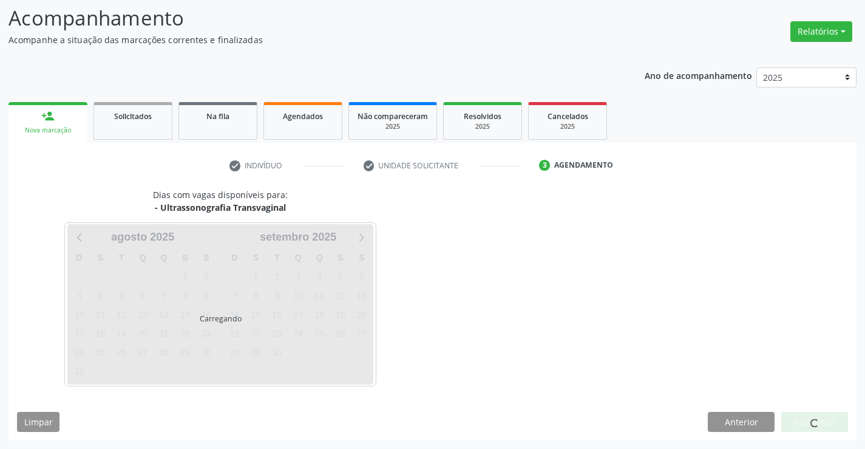
scroll to position [0, 0]
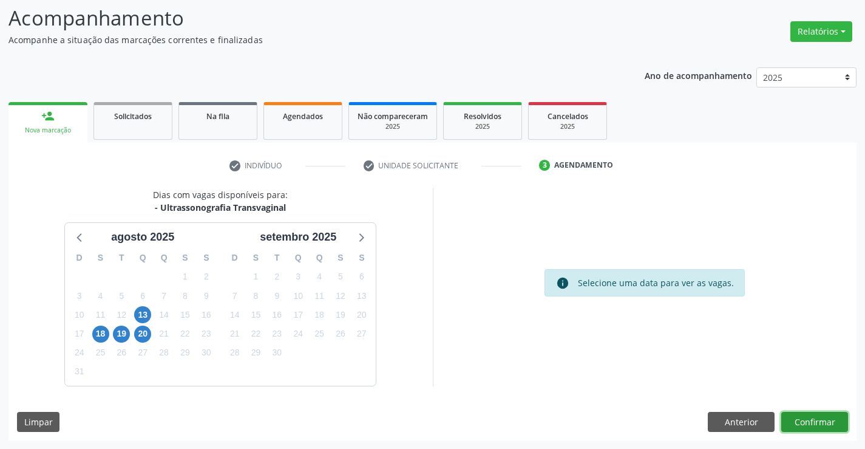
click at [818, 418] on button "Confirmar" at bounding box center [814, 422] width 67 height 21
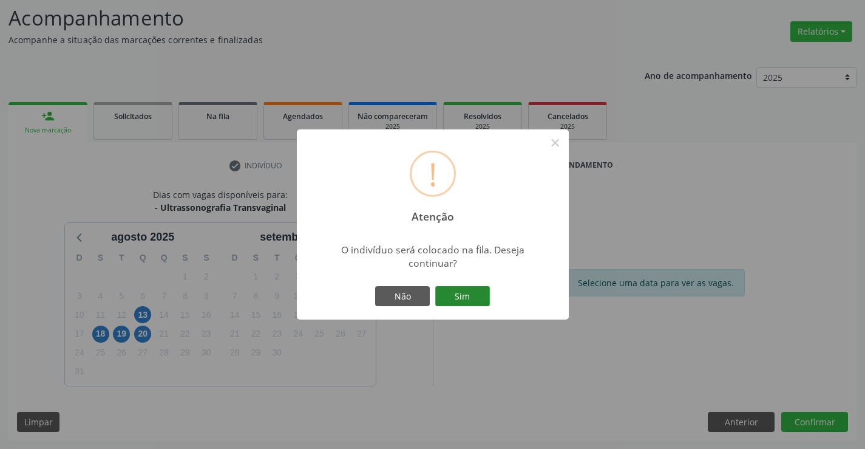
click at [465, 297] on button "Sim" at bounding box center [462, 296] width 55 height 21
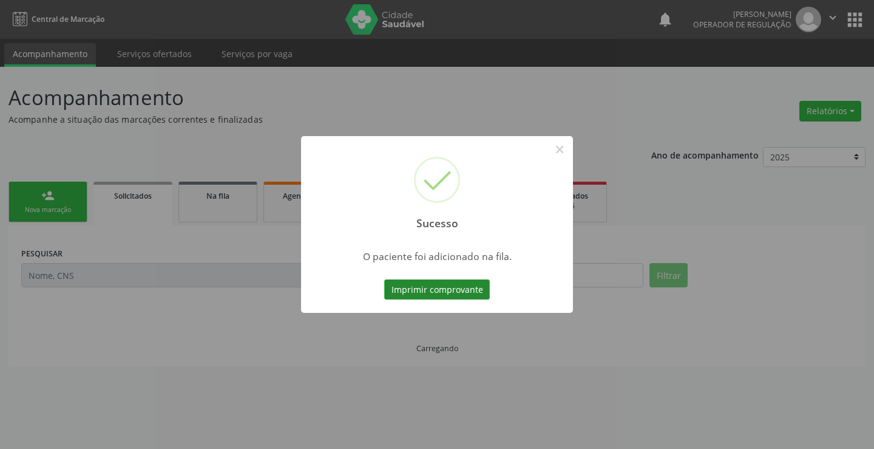
click at [462, 293] on button "Imprimir comprovante" at bounding box center [437, 289] width 106 height 21
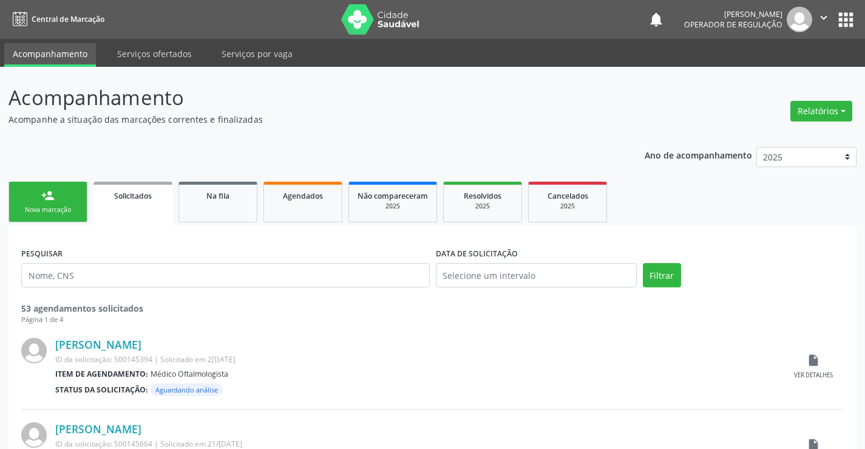
click at [70, 201] on link "person_add Nova marcação" at bounding box center [47, 201] width 79 height 41
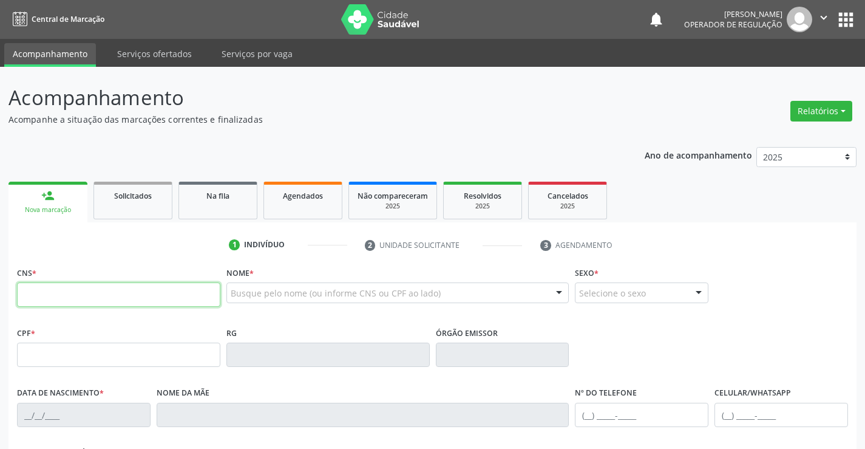
click at [110, 296] on input "text" at bounding box center [118, 294] width 203 height 24
type input "700 0088 7784 8507"
type input "1561800732"
type input "12/11/1974"
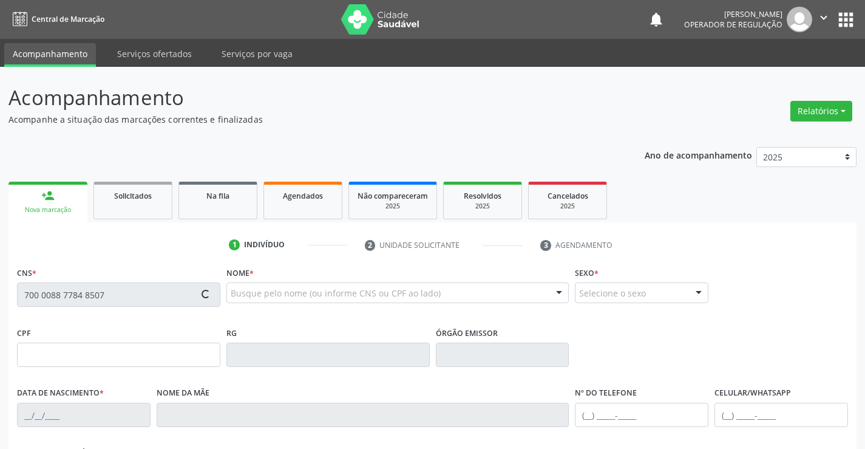
type input "(74) 98105-0932"
type input "S/N"
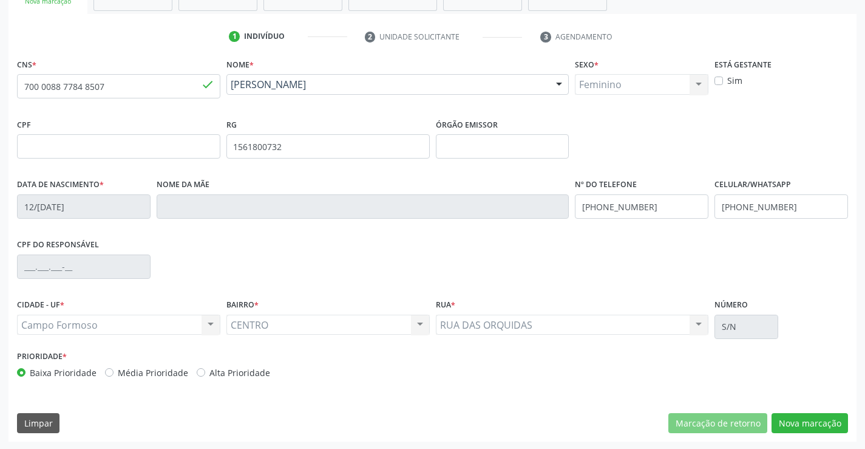
scroll to position [209, 0]
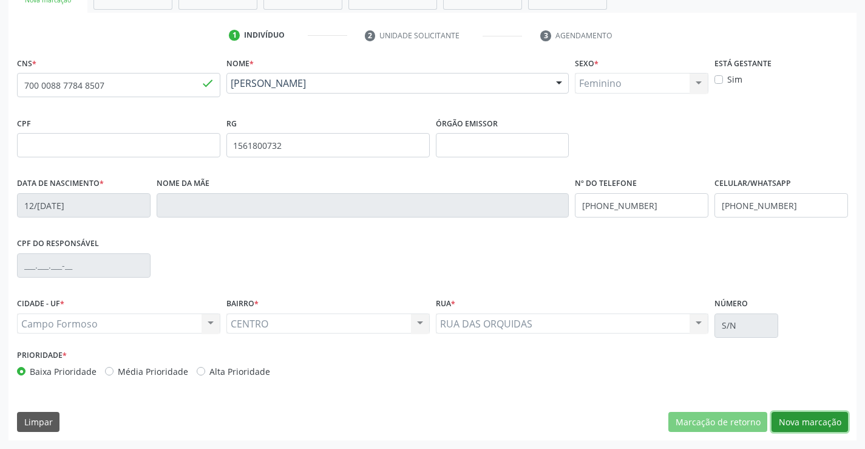
click at [804, 415] on button "Nova marcação" at bounding box center [809, 422] width 76 height 21
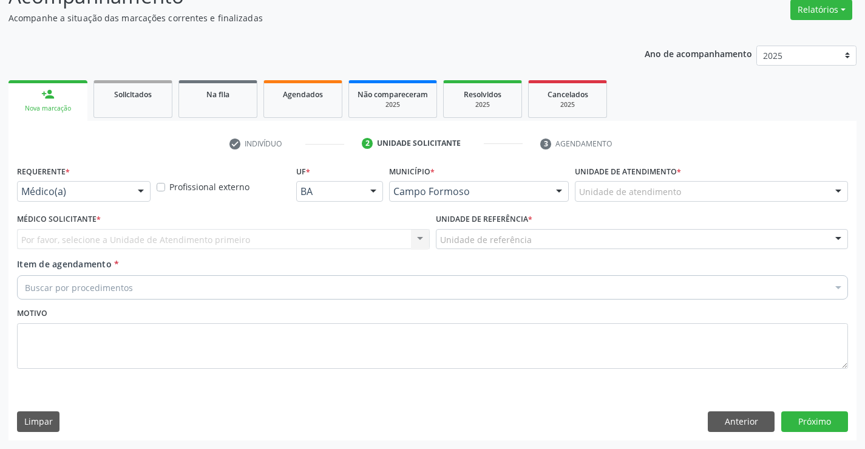
scroll to position [101, 0]
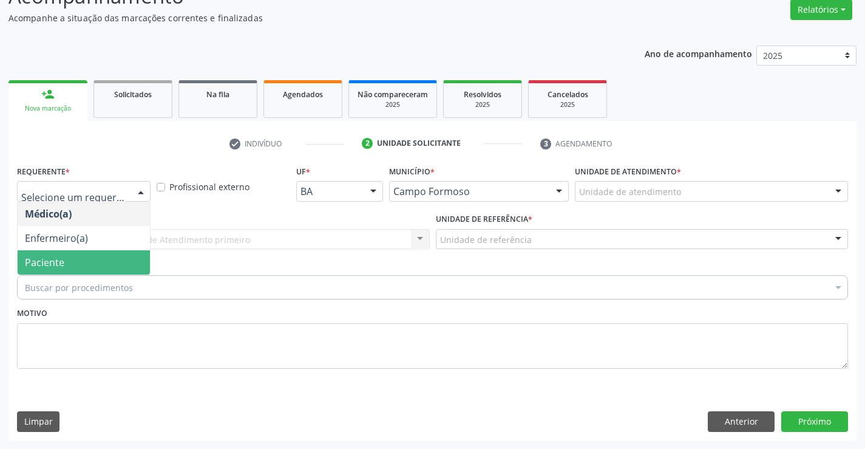
click at [104, 265] on span "Paciente" at bounding box center [84, 262] width 132 height 24
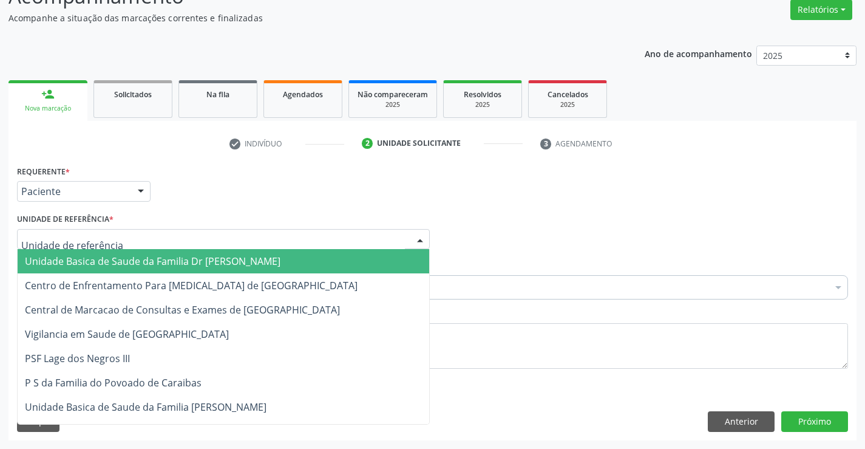
click at [147, 239] on div at bounding box center [223, 239] width 413 height 21
click at [174, 263] on span "Unidade Basica de Saude da Familia Dr [PERSON_NAME]" at bounding box center [153, 260] width 256 height 13
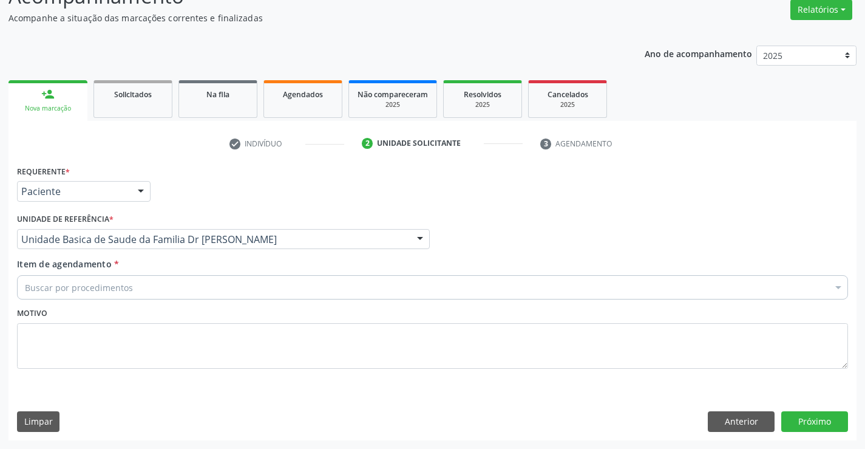
click at [166, 287] on div "Buscar por procedimentos" at bounding box center [432, 287] width 831 height 24
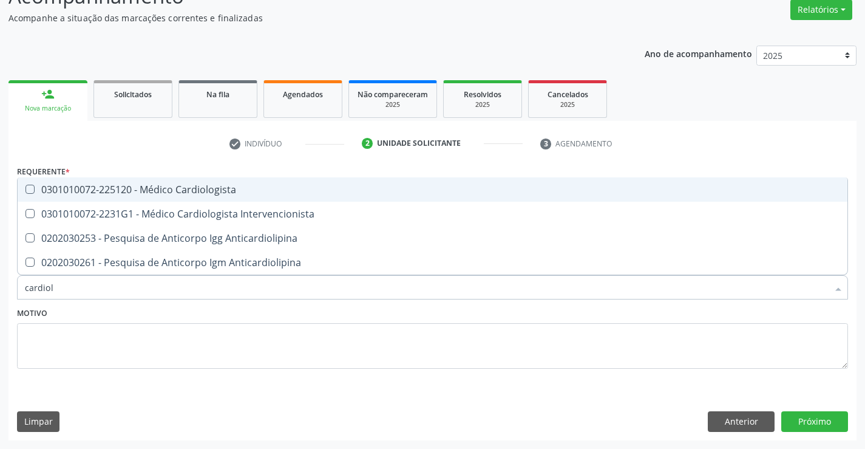
type input "cardiolo"
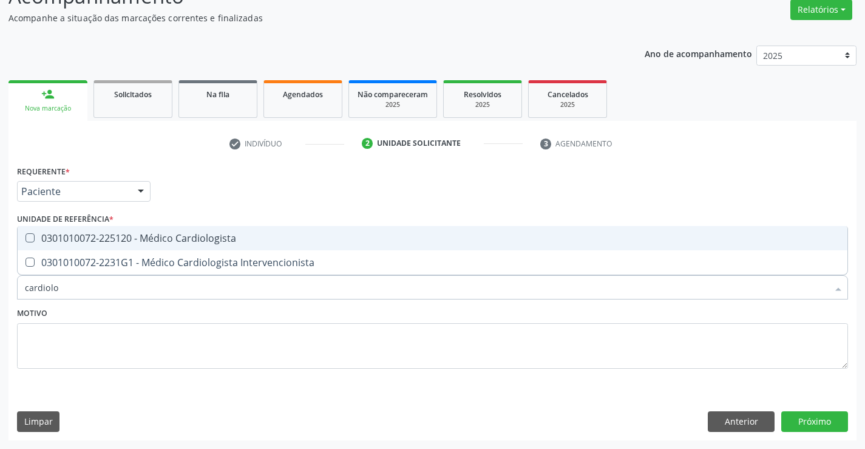
click at [219, 233] on div "0301010072-225120 - Médico Cardiologista" at bounding box center [432, 238] width 815 height 10
checkbox Cardiologista "true"
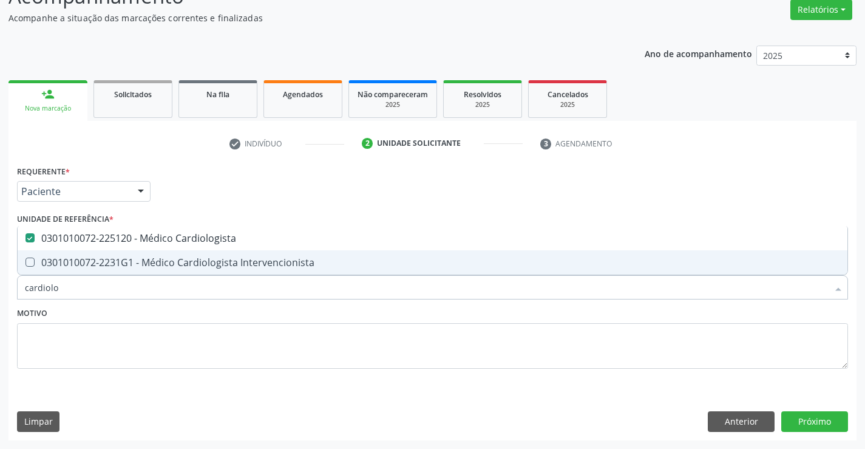
type input "cardiolo"
click at [202, 311] on div "Motivo" at bounding box center [432, 336] width 831 height 64
checkbox Intervencionista "true"
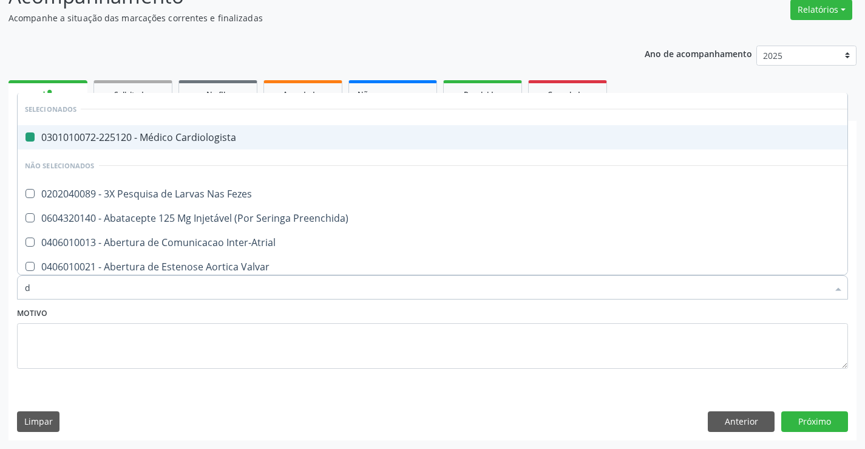
type input "de"
checkbox Cardiologista "false"
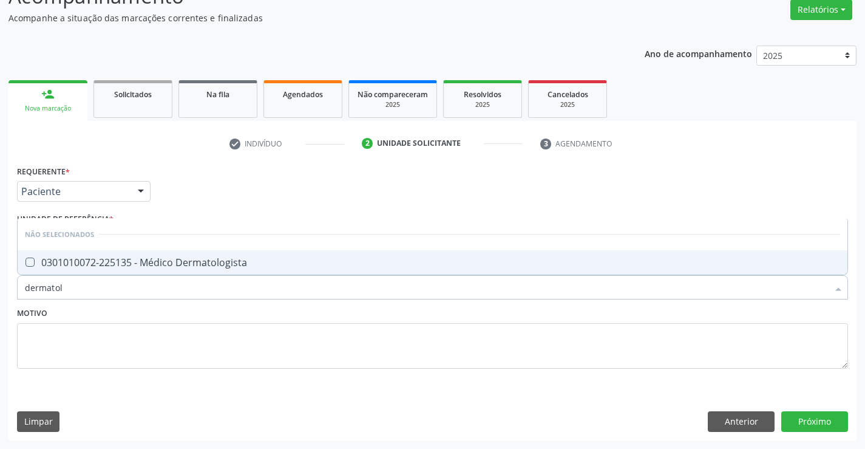
type input "dermatolo"
click at [220, 262] on div "0301010072-225135 - Médico Dermatologista" at bounding box center [432, 262] width 815 height 10
checkbox Dermatologista "true"
click at [188, 316] on div "Motivo" at bounding box center [432, 336] width 831 height 64
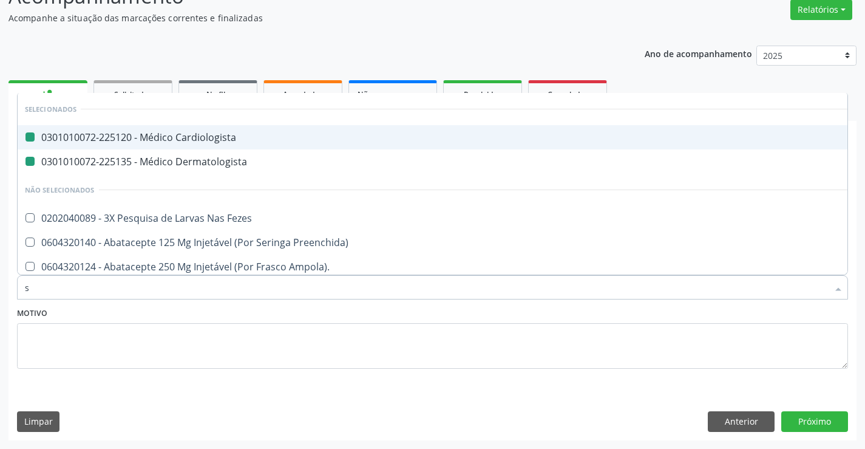
type input "se"
checkbox Cardiologista "false"
checkbox Dermatologista "false"
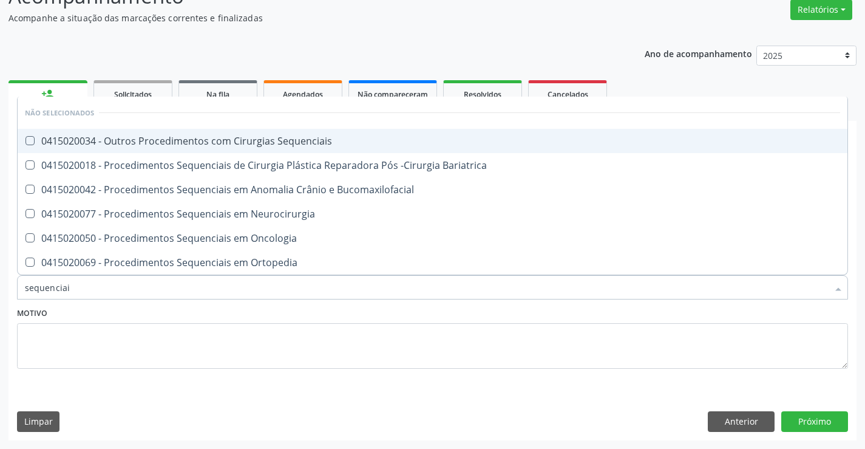
type input "sequenciais"
click at [327, 138] on div "0415020034 - Outros Procedimentos com Cirurgias Sequenciais" at bounding box center [432, 141] width 815 height 10
checkbox Sequenciais "true"
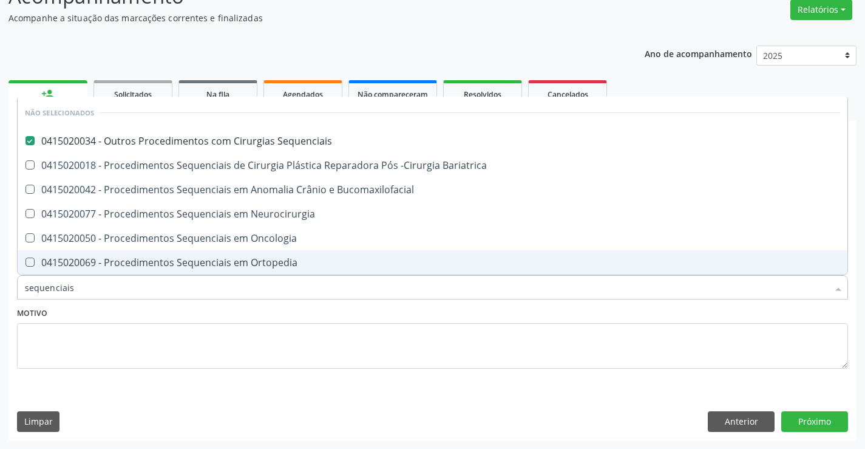
click at [273, 311] on div "Motivo" at bounding box center [432, 336] width 831 height 64
checkbox Bariatrica "true"
checkbox Bucomaxilofacial "true"
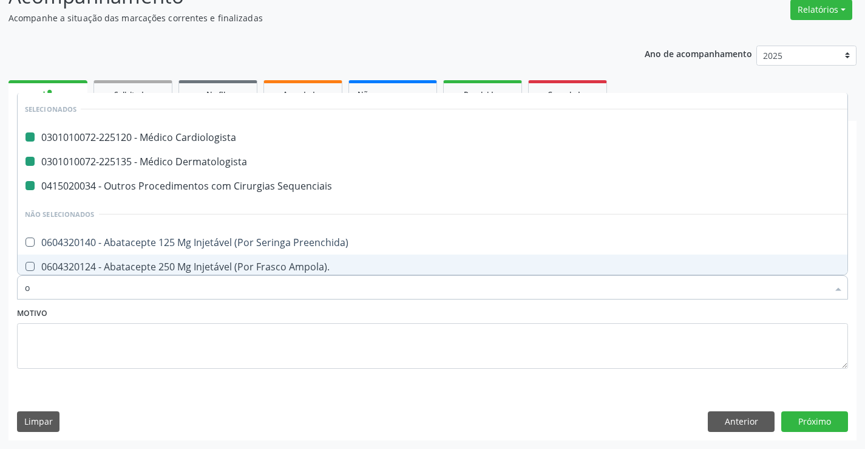
type input "of"
checkbox Cardiologista "false"
checkbox Dermatologista "false"
checkbox Sequenciais "false"
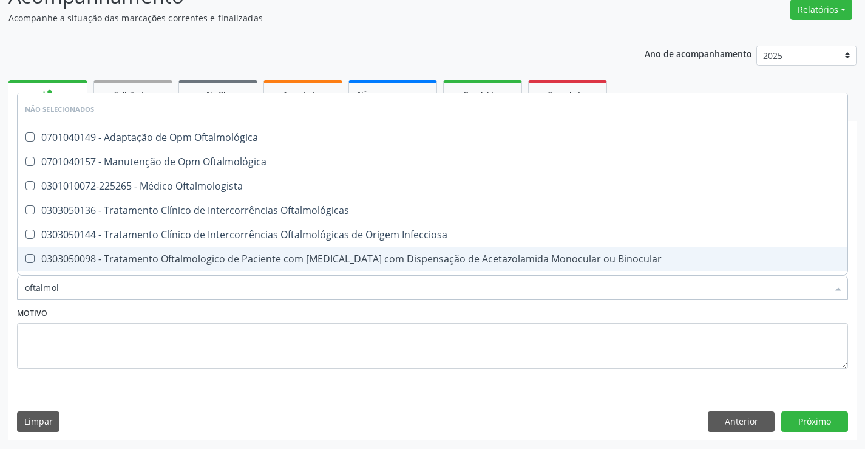
type input "oftalmolo"
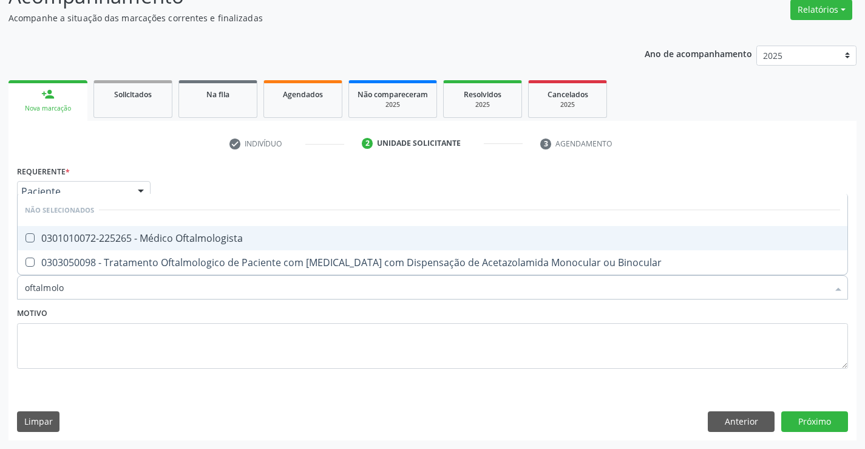
click at [266, 237] on div "0301010072-225265 - Médico Oftalmologista" at bounding box center [432, 238] width 815 height 10
checkbox Oftalmologista "true"
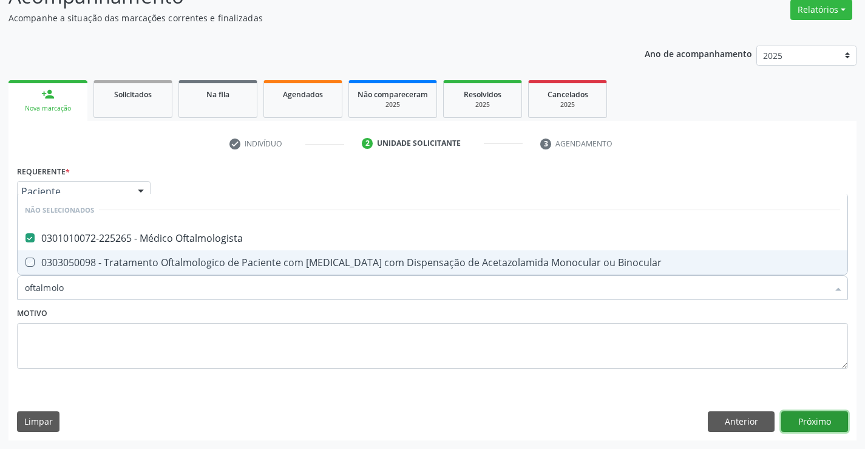
click at [822, 419] on button "Próximo" at bounding box center [814, 421] width 67 height 21
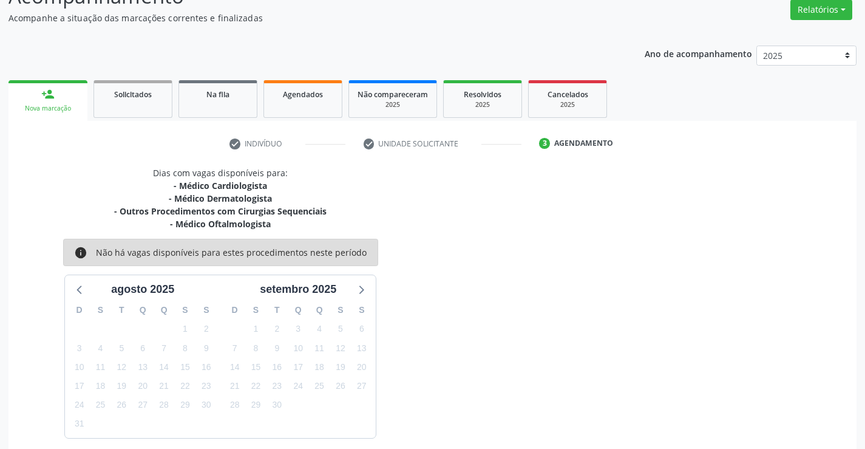
scroll to position [154, 0]
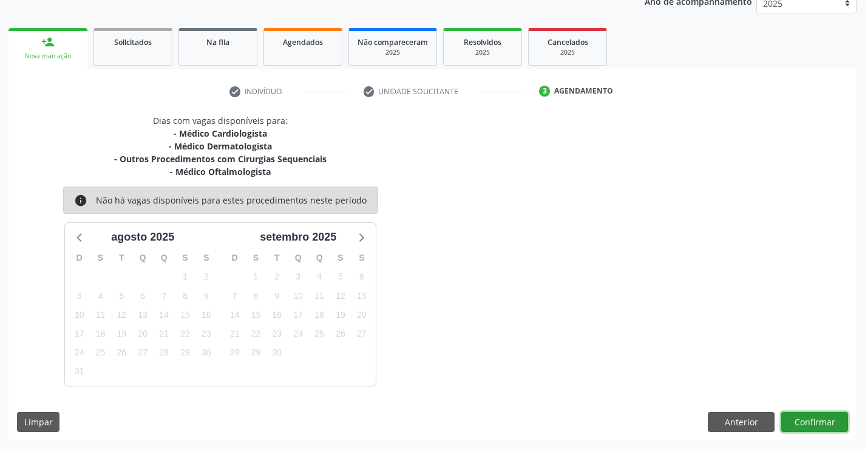
click at [803, 417] on button "Confirmar" at bounding box center [814, 422] width 67 height 21
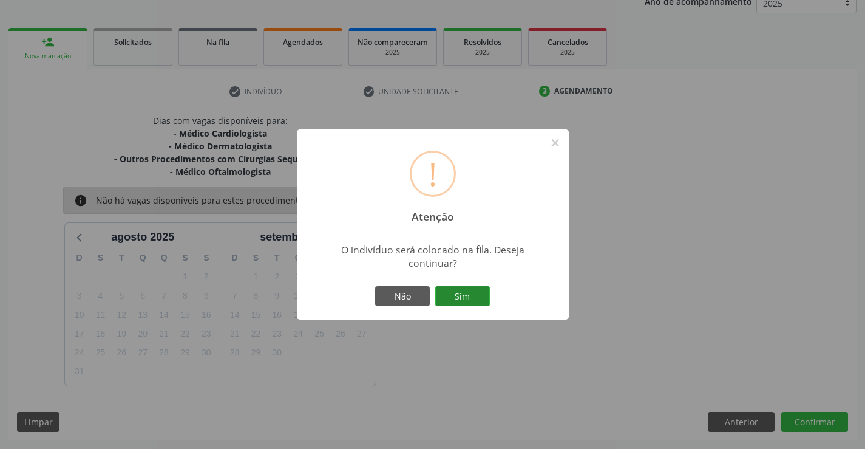
click at [464, 293] on button "Sim" at bounding box center [462, 296] width 55 height 21
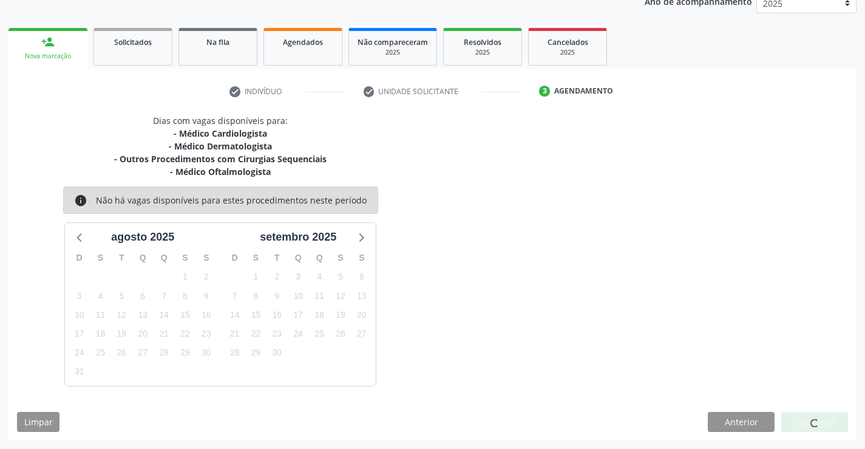
scroll to position [0, 0]
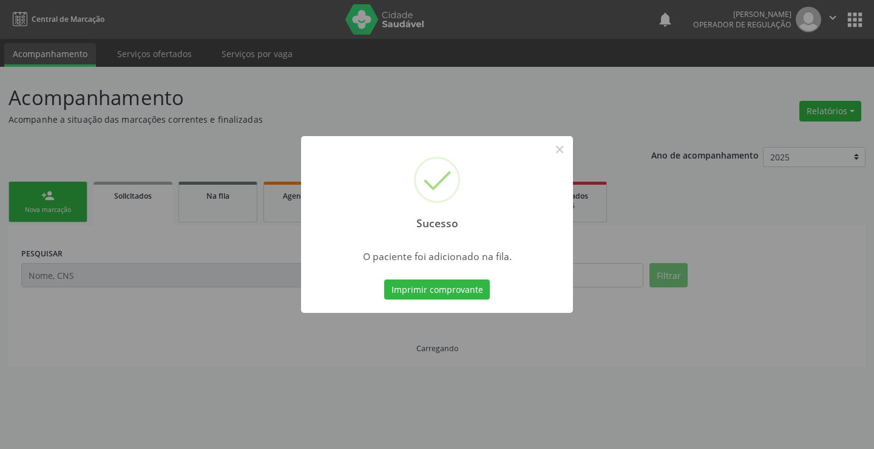
click at [464, 293] on button "Imprimir comprovante" at bounding box center [437, 289] width 106 height 21
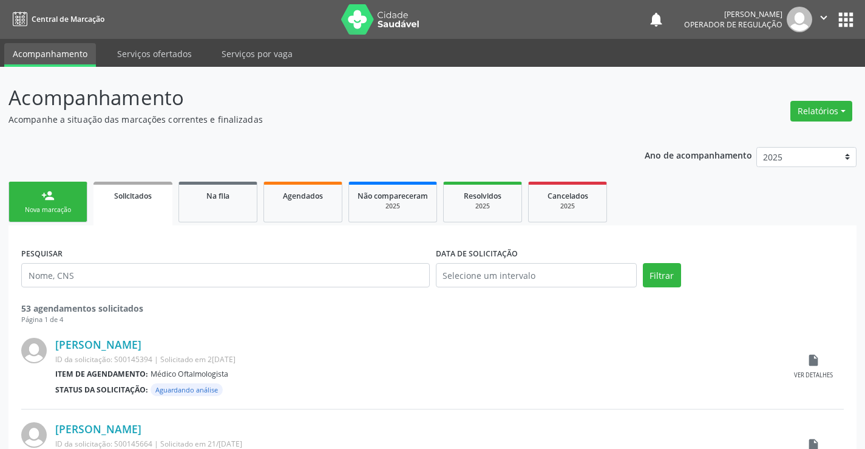
click at [45, 205] on link "person_add Nova marcação" at bounding box center [47, 201] width 79 height 41
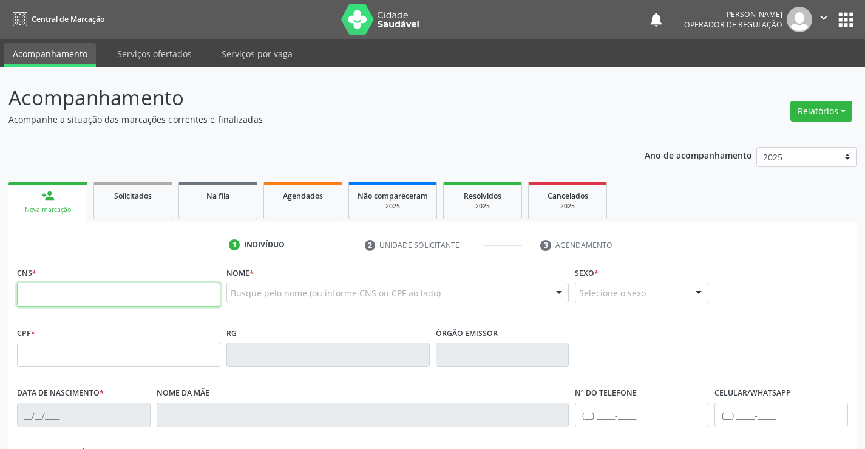
click at [103, 296] on input "text" at bounding box center [118, 294] width 203 height 24
click at [140, 298] on input "text" at bounding box center [118, 294] width 203 height 24
type input "702 6042 5083 6245"
type input "04/04/1977"
type input "(74) 99101-4305"
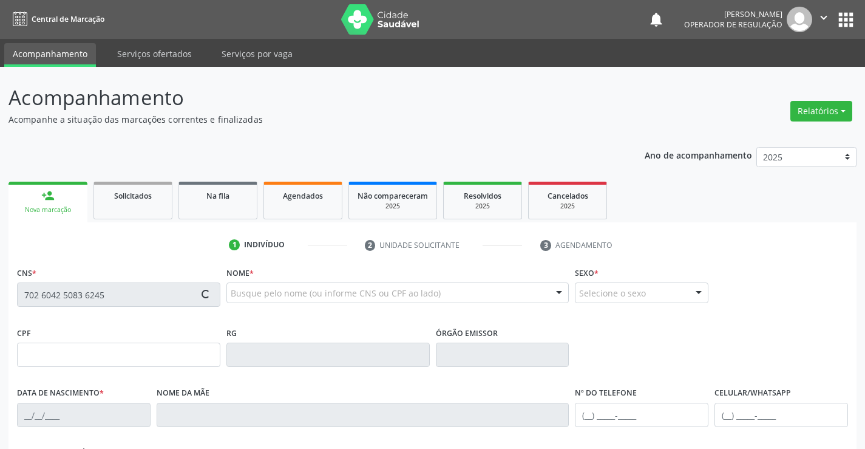
type input "25"
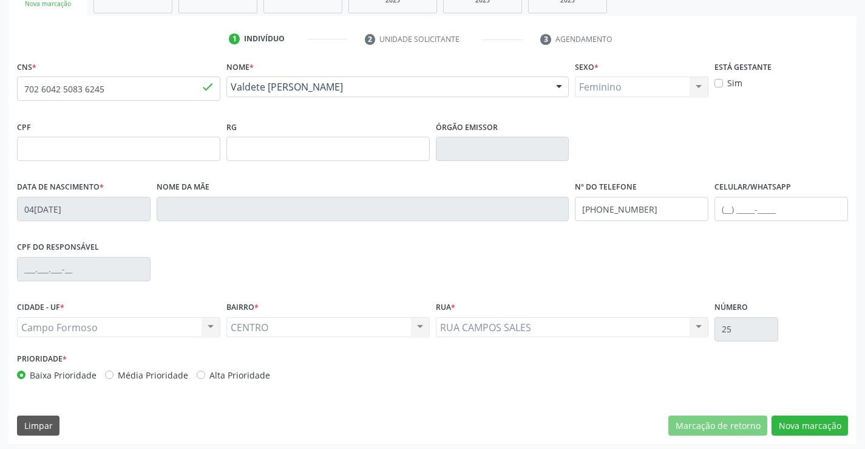
scroll to position [209, 0]
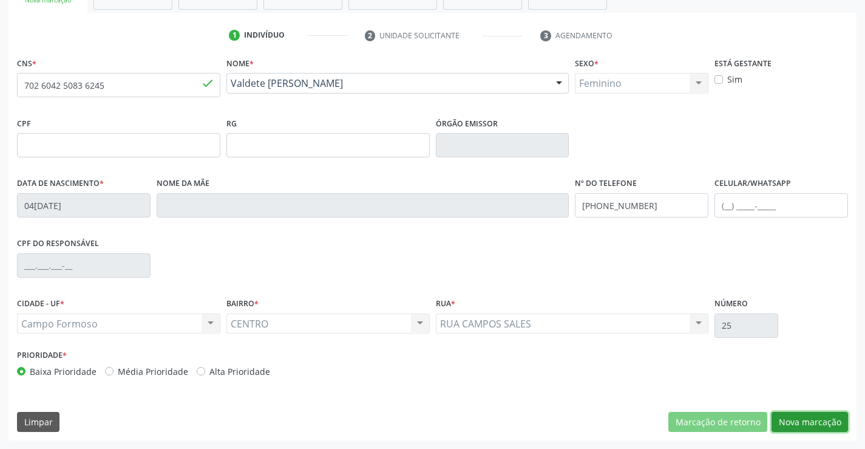
click at [811, 419] on button "Nova marcação" at bounding box center [809, 422] width 76 height 21
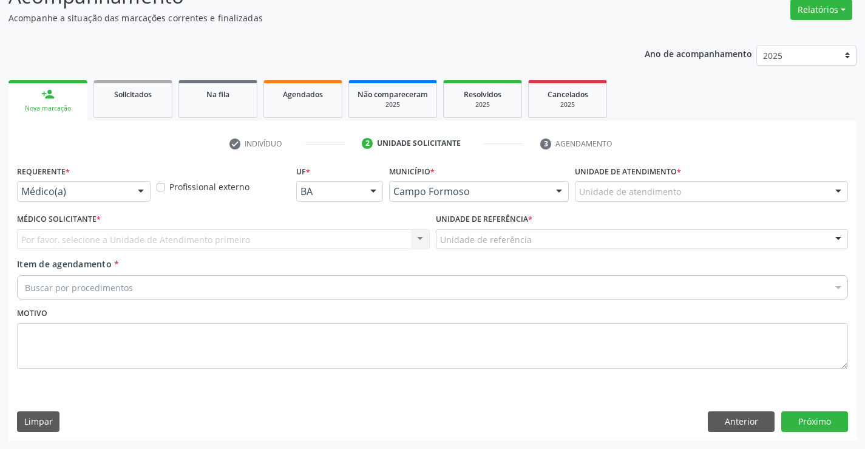
scroll to position [101, 0]
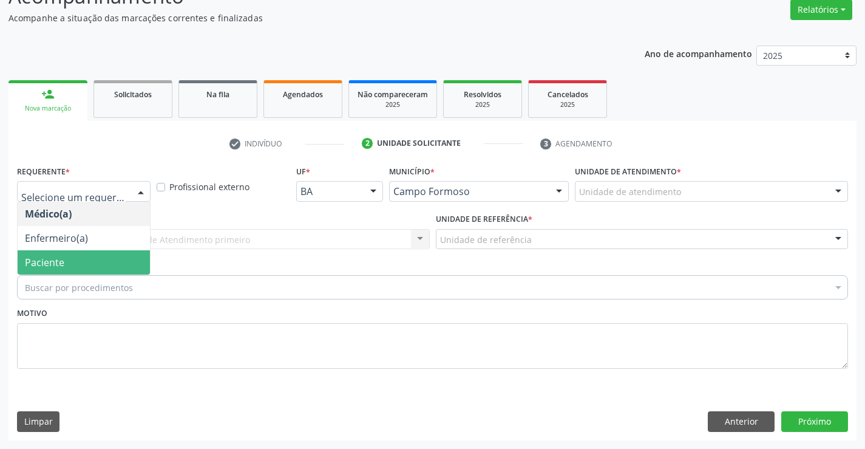
click at [79, 261] on span "Paciente" at bounding box center [84, 262] width 132 height 24
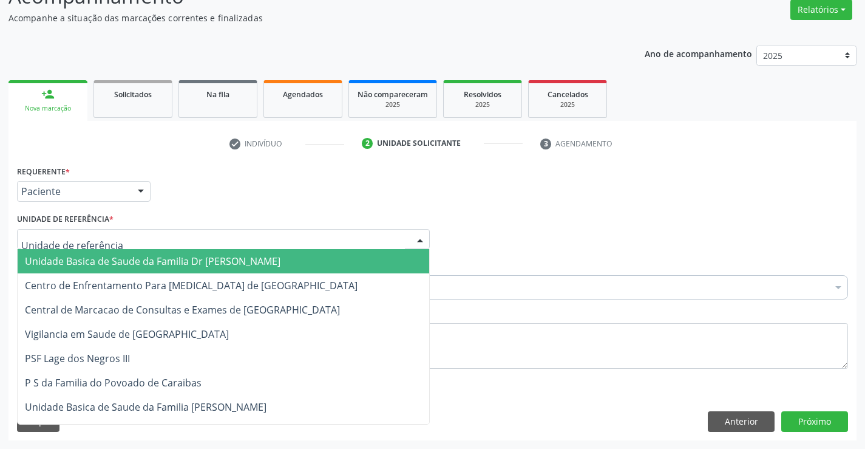
click at [150, 259] on span "Unidade Basica de Saude da Familia Dr [PERSON_NAME]" at bounding box center [153, 260] width 256 height 13
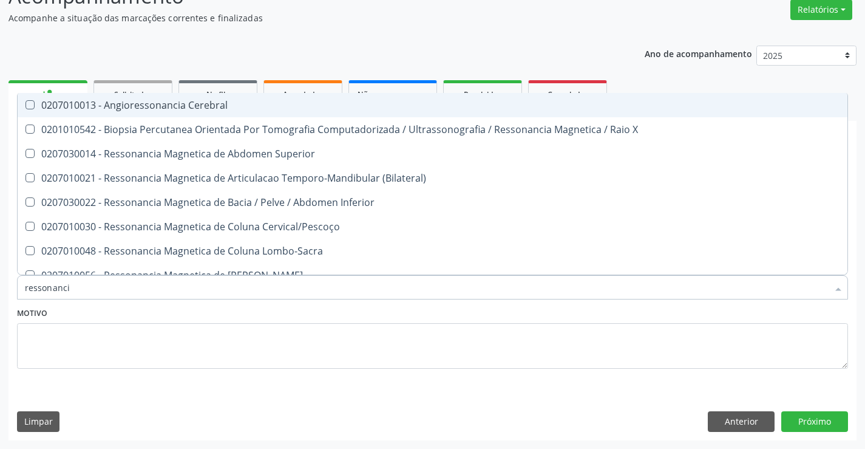
type input "ressonancia"
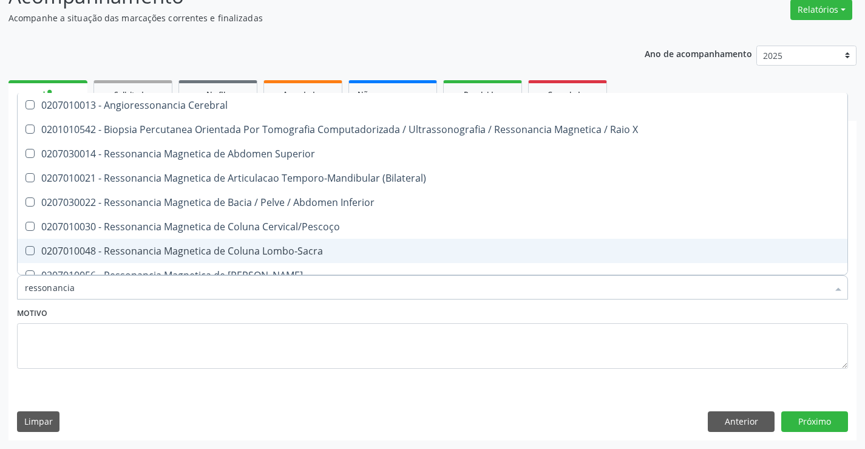
click at [271, 249] on div "0207010048 - Ressonancia Magnetica de Coluna Lombo-Sacra" at bounding box center [432, 251] width 815 height 10
checkbox Lombo-Sacra "true"
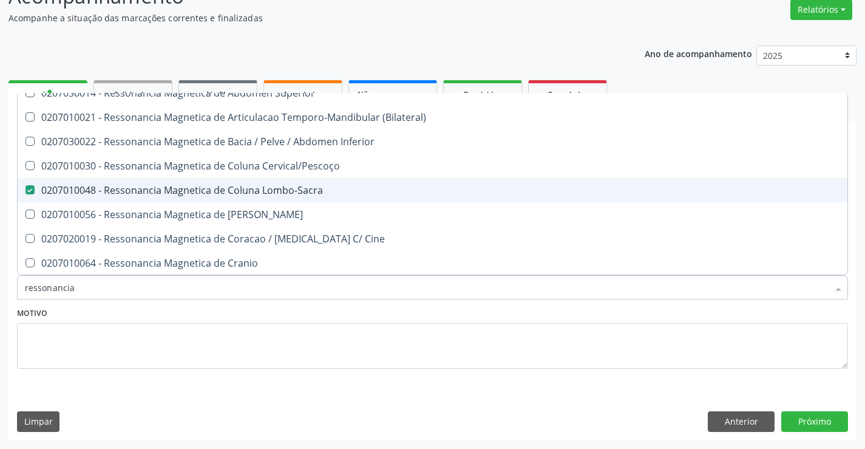
scroll to position [121, 0]
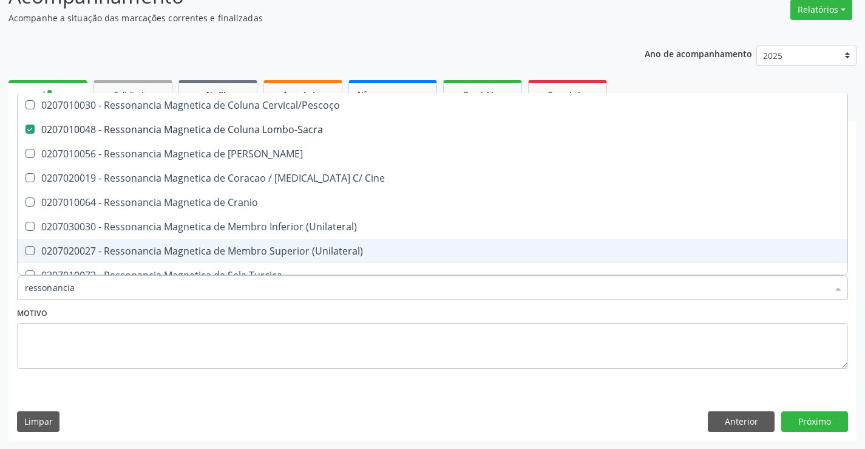
click at [284, 251] on div "0207020027 - Ressonancia Magnetica de Membro Superior (Unilateral)" at bounding box center [432, 251] width 815 height 10
checkbox \(Unilateral\) "true"
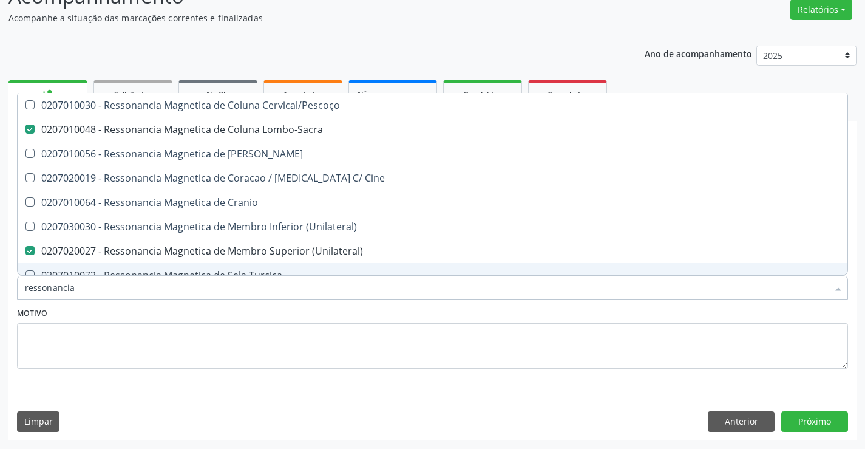
type input "ressonancia"
click at [163, 311] on div "Motivo" at bounding box center [432, 336] width 831 height 64
checkbox X "true"
checkbox Superior "true"
checkbox Lombo-Sacra "false"
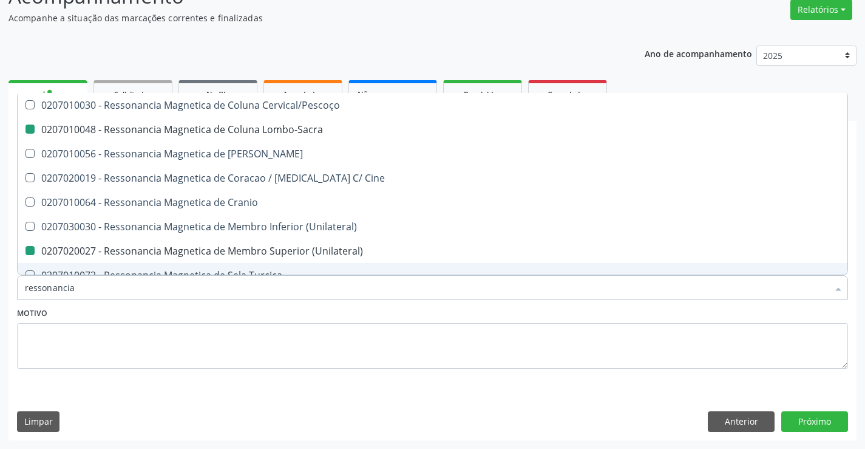
checkbox \(Unilateral\) "false"
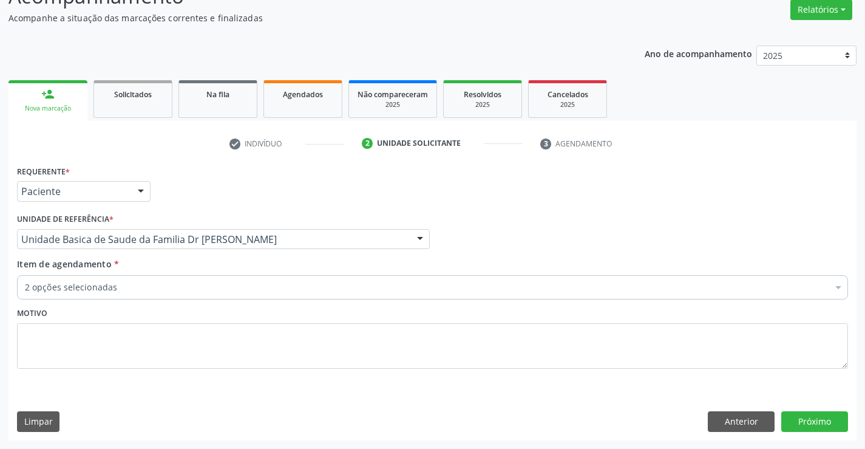
scroll to position [0, 0]
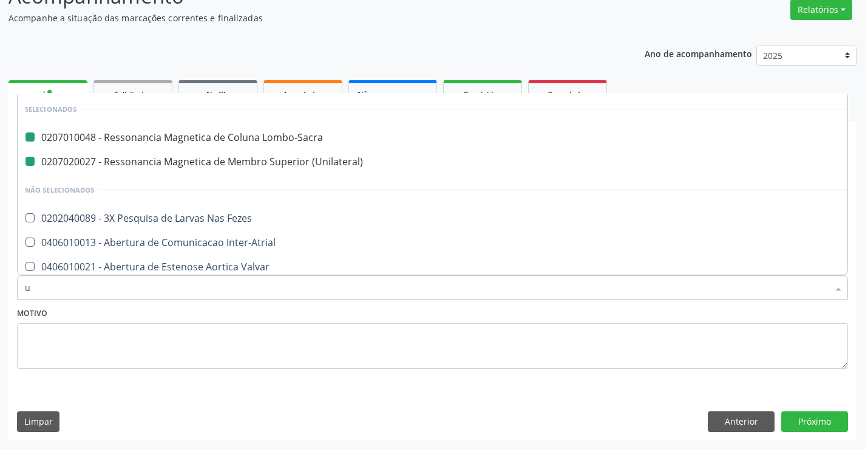
type input "us"
checkbox Lombo-Sacra "false"
checkbox \(Unilateral\) "false"
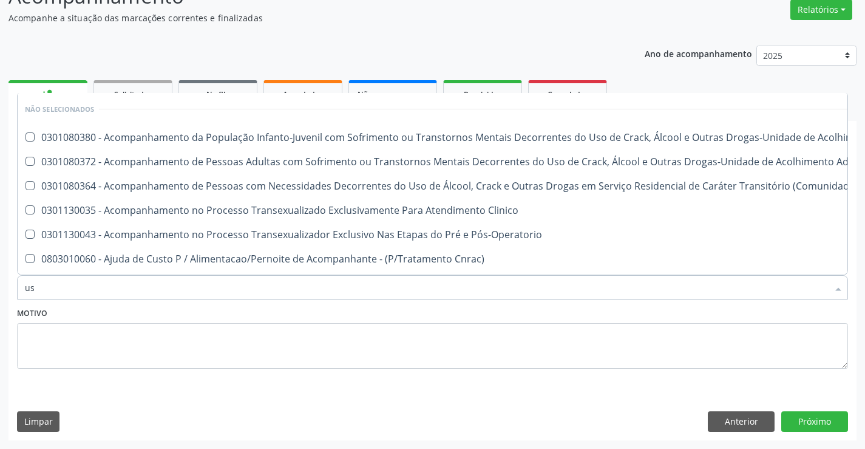
type input "usg"
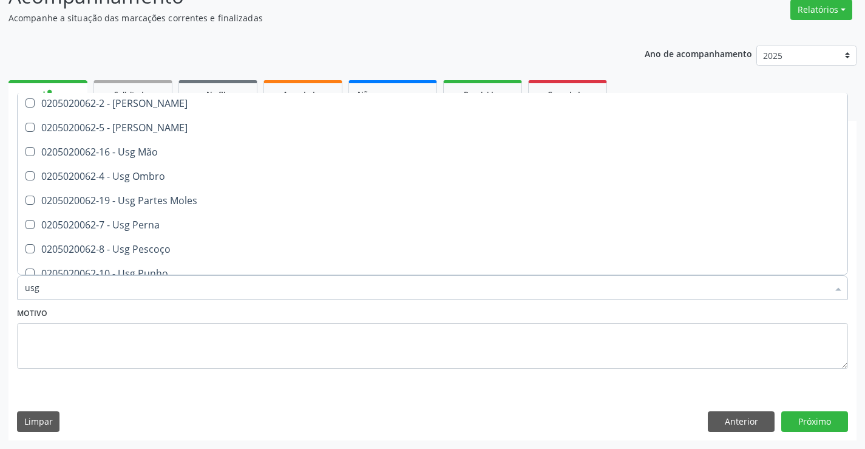
scroll to position [182, 0]
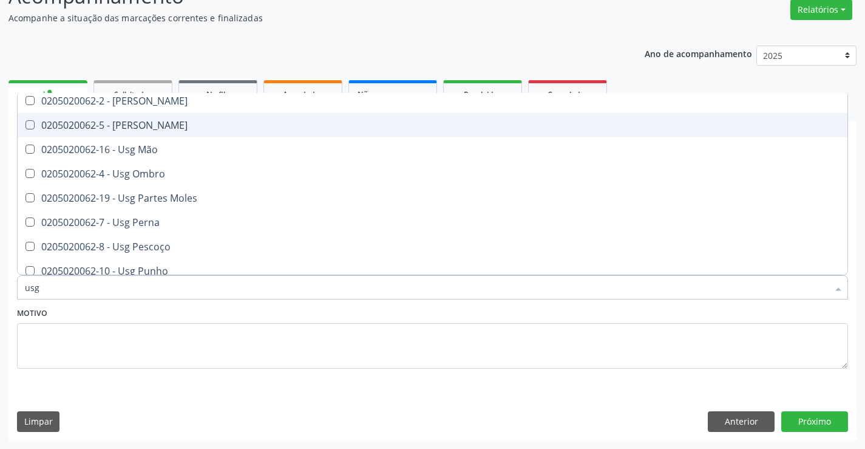
click at [183, 121] on div "0205020062-5 - Usg Joelho" at bounding box center [432, 125] width 815 height 10
checkbox Joelho "true"
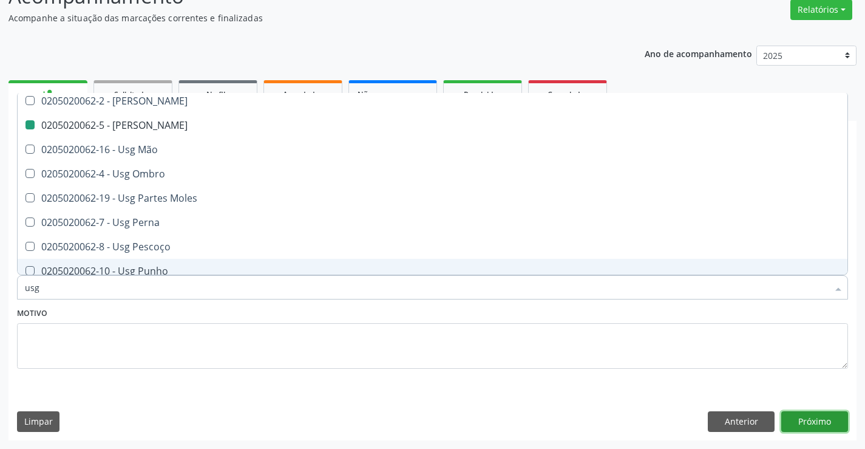
click at [812, 425] on button "Próximo" at bounding box center [814, 421] width 67 height 21
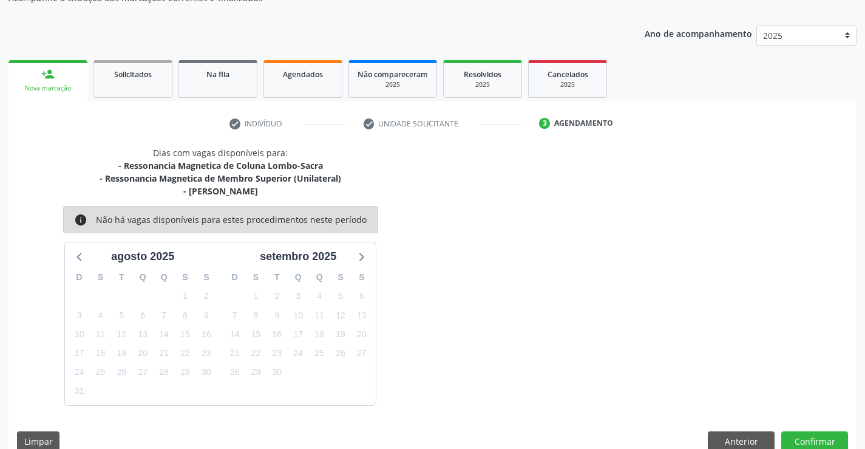
scroll to position [141, 0]
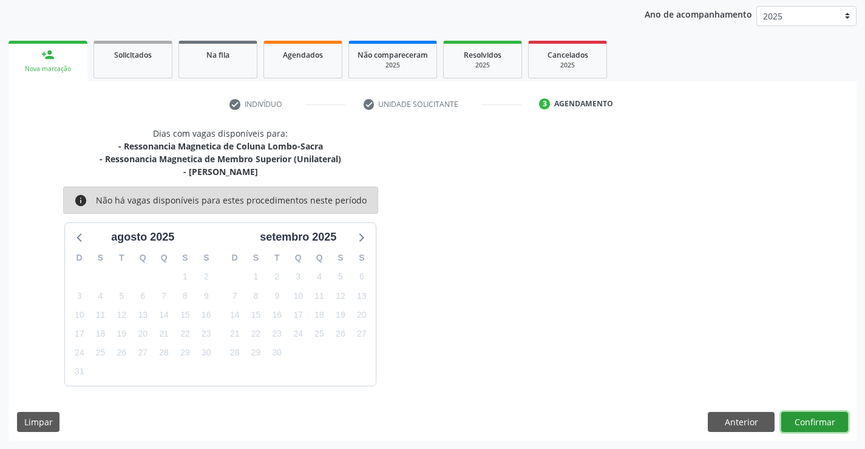
click at [798, 418] on button "Confirmar" at bounding box center [814, 422] width 67 height 21
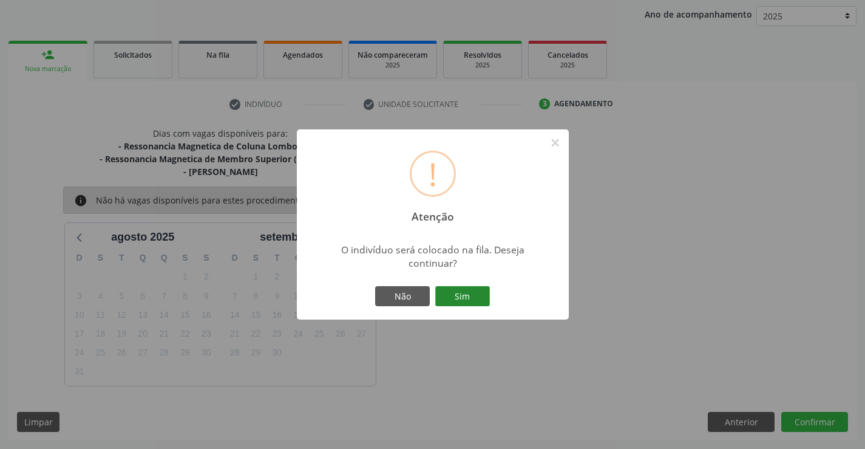
click at [459, 293] on button "Sim" at bounding box center [462, 296] width 55 height 21
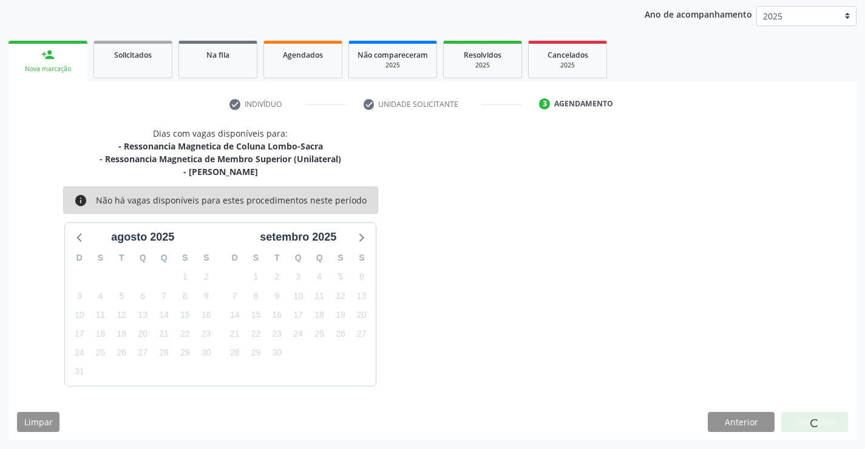
scroll to position [0, 0]
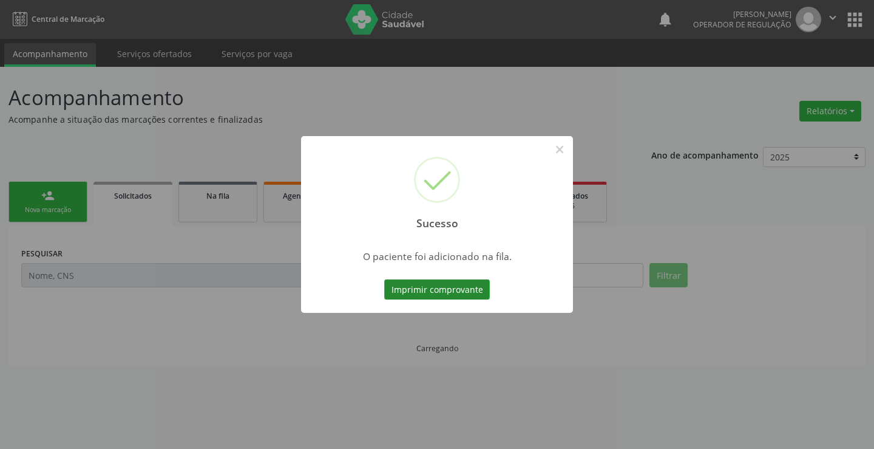
click at [458, 289] on button "Imprimir comprovante" at bounding box center [437, 289] width 106 height 21
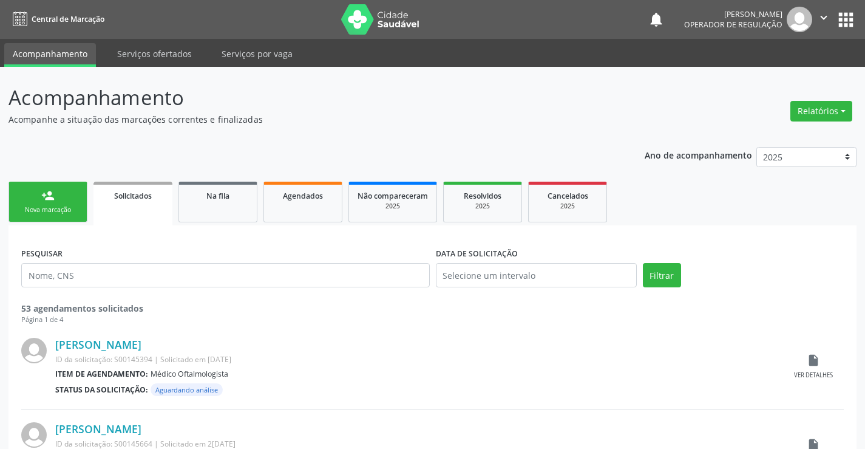
click at [47, 201] on div "person_add" at bounding box center [47, 195] width 13 height 13
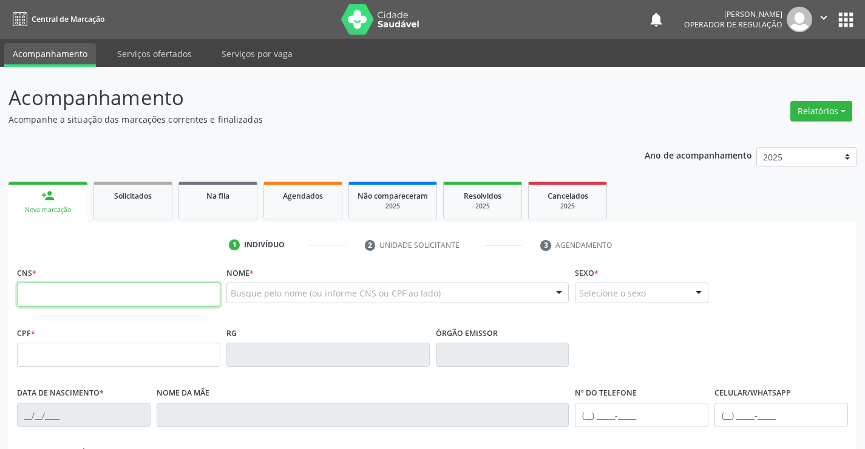
click at [100, 296] on input "text" at bounding box center [118, 294] width 203 height 24
click at [101, 297] on input "text" at bounding box center [118, 294] width 203 height 24
type input "706 4026 7658 4189"
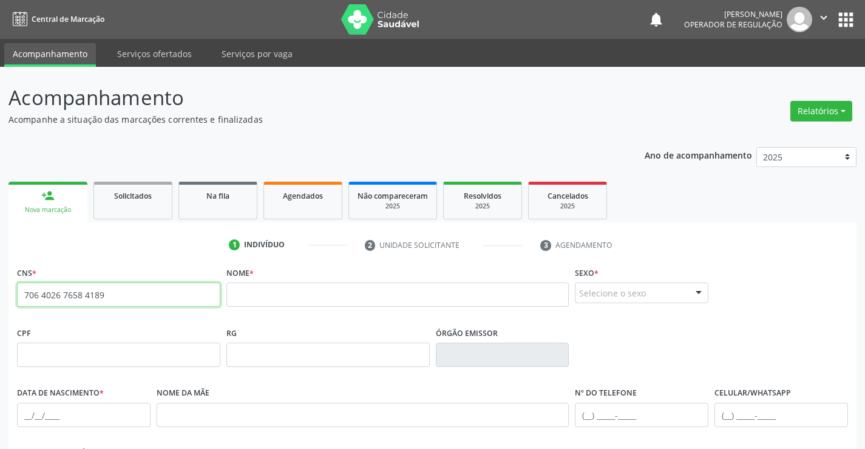
drag, startPoint x: 22, startPoint y: 294, endPoint x: 118, endPoint y: 300, distance: 96.1
click at [118, 300] on input "706 4026 7658 4189" at bounding box center [118, 294] width 203 height 24
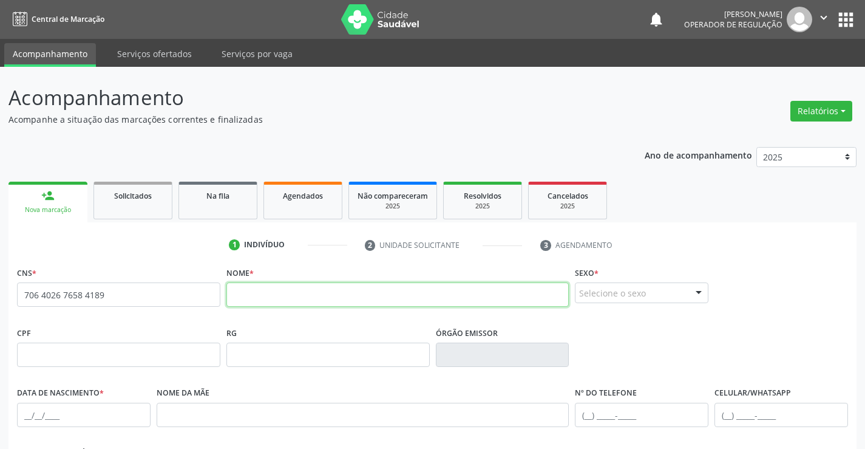
click at [282, 298] on input "text" at bounding box center [397, 294] width 343 height 24
type input "MARIA MARTINS DE SOUZA"
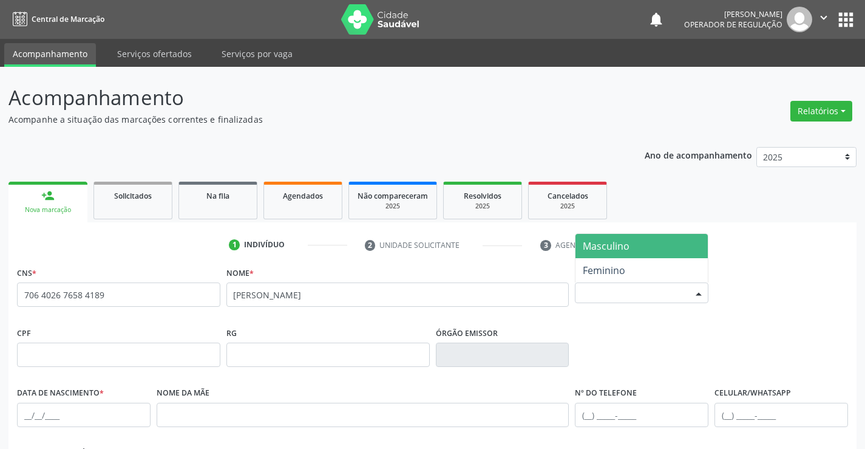
click at [642, 294] on div "Selecione o sexo" at bounding box center [642, 292] width 134 height 21
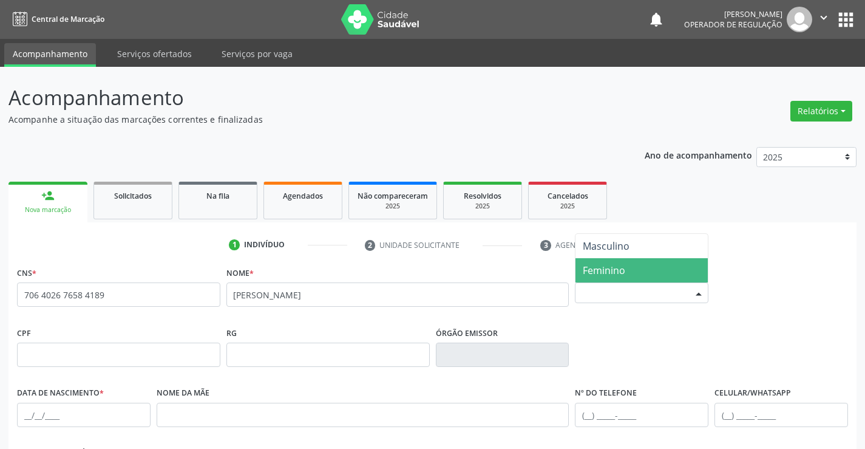
click at [601, 265] on span "Feminino" at bounding box center [604, 269] width 42 height 13
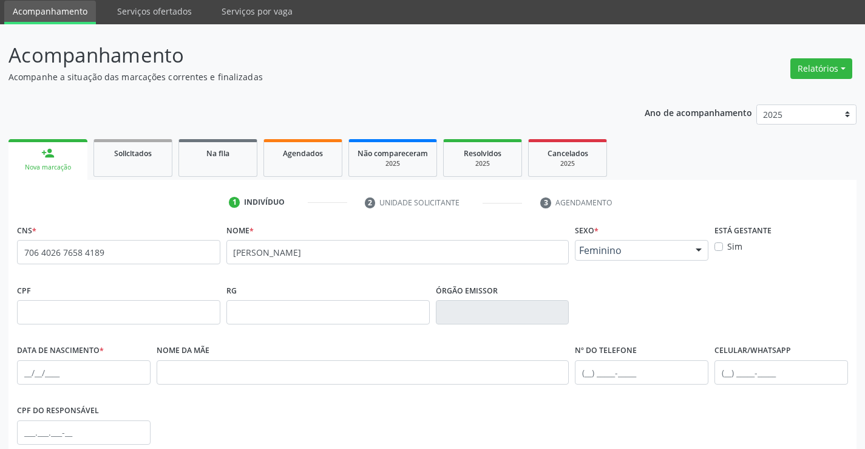
scroll to position [209, 0]
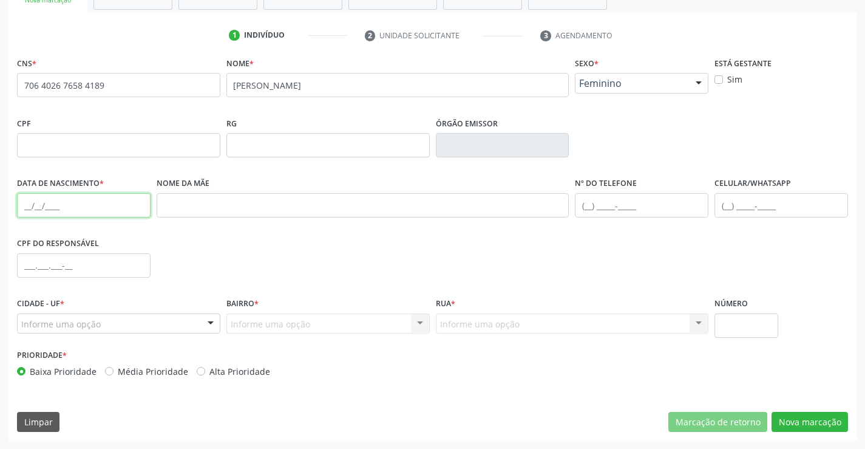
click at [87, 205] on input "text" at bounding box center [84, 205] width 134 height 24
type input "07/02/1957"
click at [747, 204] on input "text" at bounding box center [781, 205] width 134 height 24
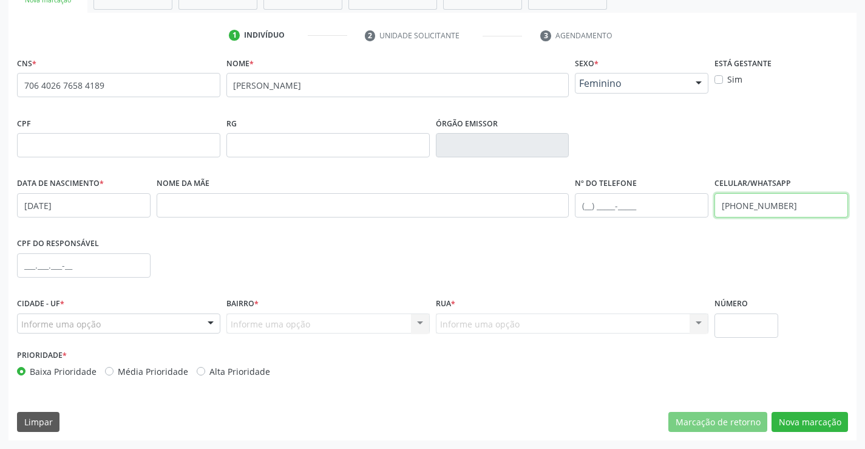
type input "(74) 98819-7671"
click at [127, 322] on div "Informe uma opção" at bounding box center [118, 323] width 203 height 21
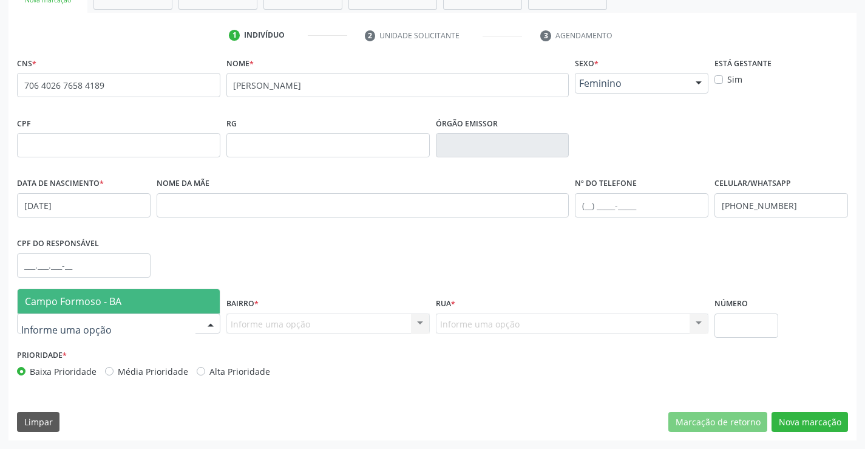
click at [136, 303] on span "Campo Formoso - BA" at bounding box center [119, 301] width 202 height 24
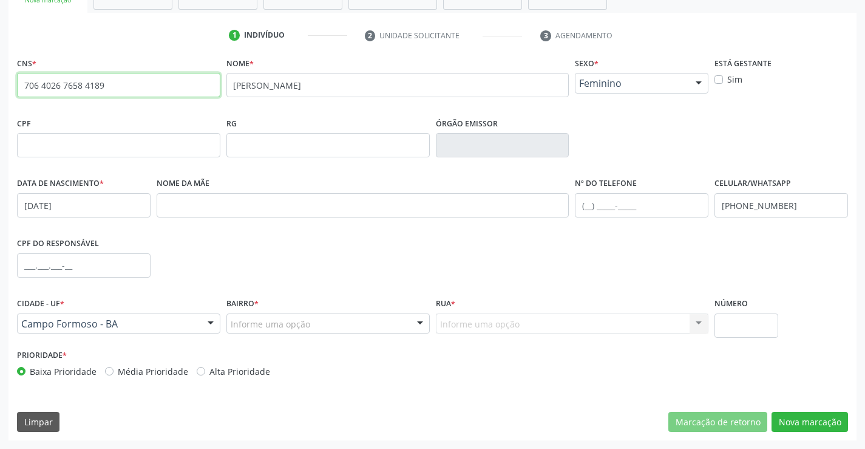
drag, startPoint x: 24, startPoint y: 86, endPoint x: 129, endPoint y: 88, distance: 105.0
click at [129, 88] on input "706 4026 7658 4189" at bounding box center [118, 85] width 203 height 24
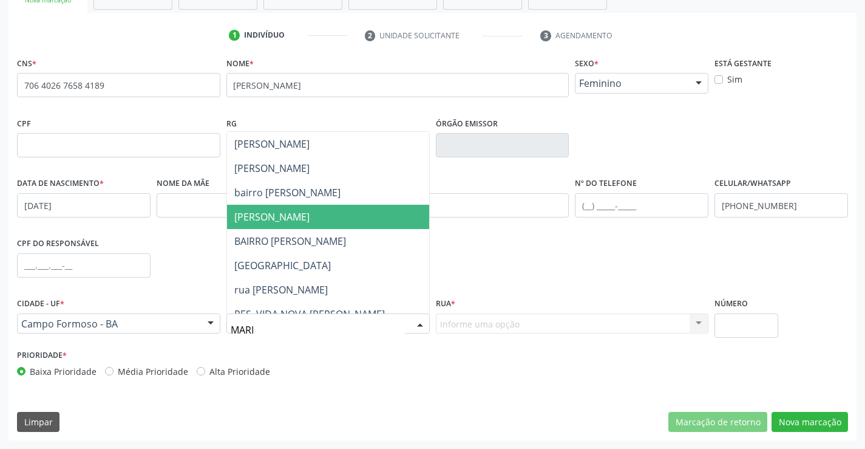
type input "MARIA"
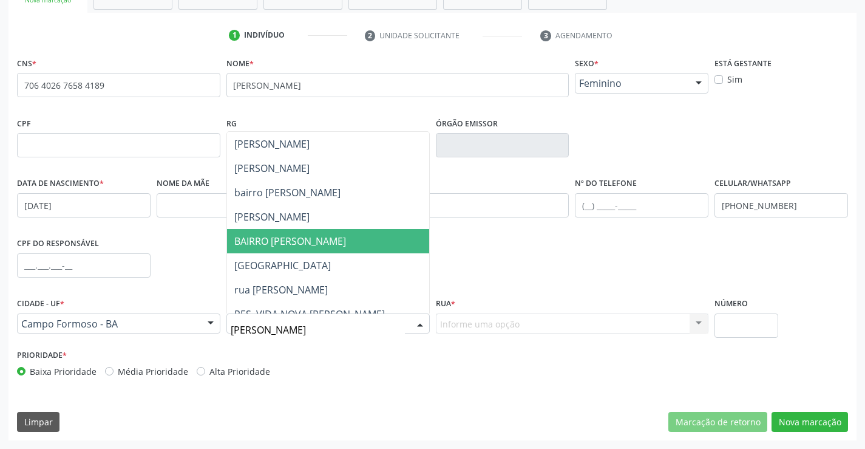
click at [312, 240] on span "BAIRRO MARIA JOANA" at bounding box center [290, 240] width 112 height 13
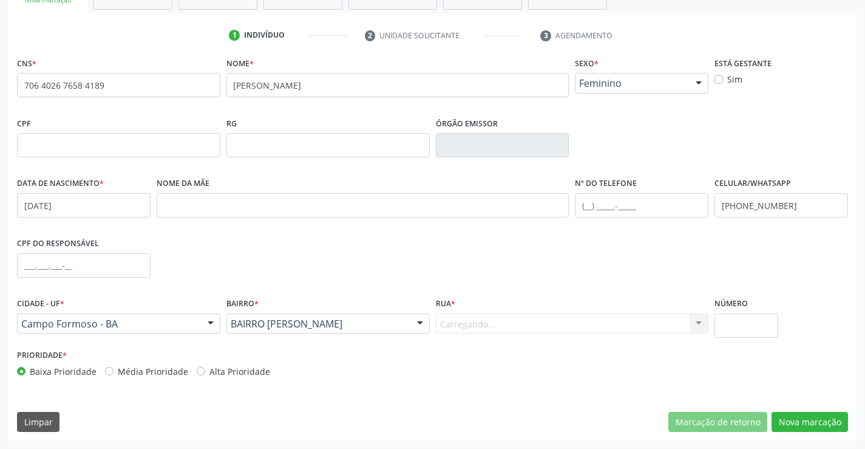
click at [487, 321] on div "Carregando... Nenhum resultado encontrado para: " " Nenhuma opção encontrada. D…" at bounding box center [572, 323] width 273 height 21
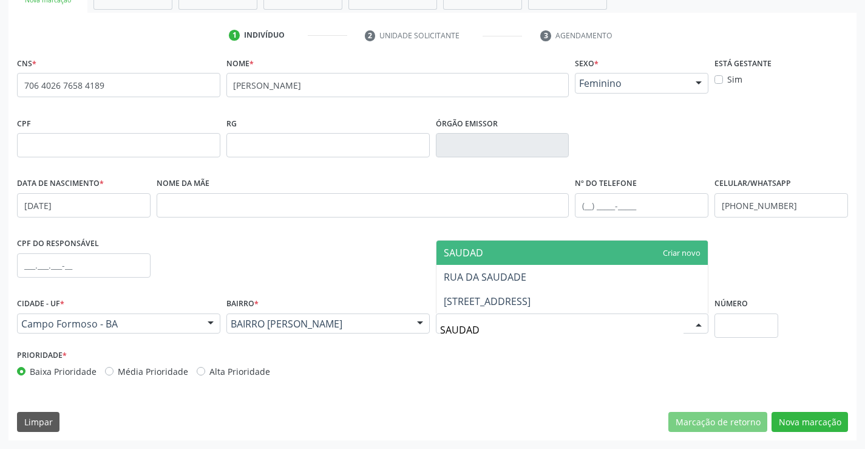
type input "SAUDADE"
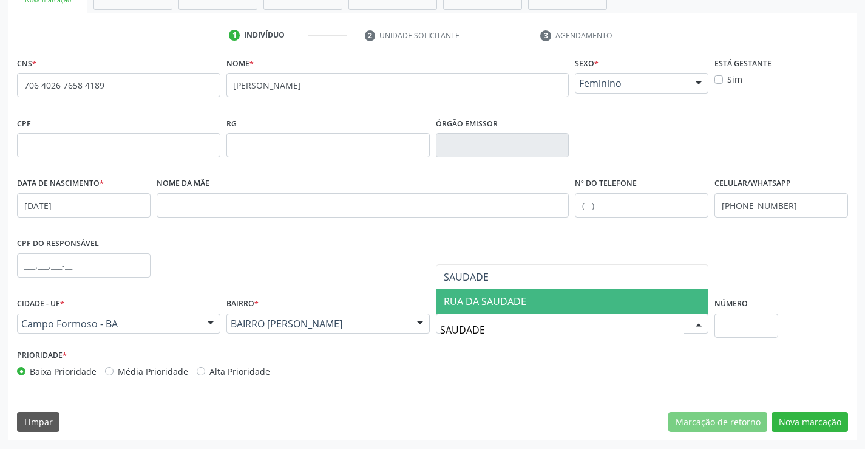
click at [503, 300] on span "RUA DA SAUDADE" at bounding box center [485, 300] width 83 height 13
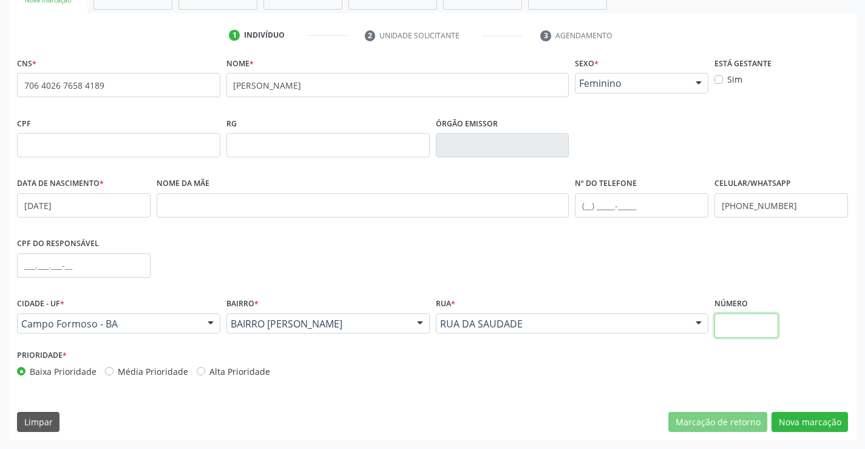
click at [744, 326] on input "text" at bounding box center [746, 325] width 64 height 24
type input "202"
click at [801, 421] on button "Nova marcação" at bounding box center [809, 422] width 76 height 21
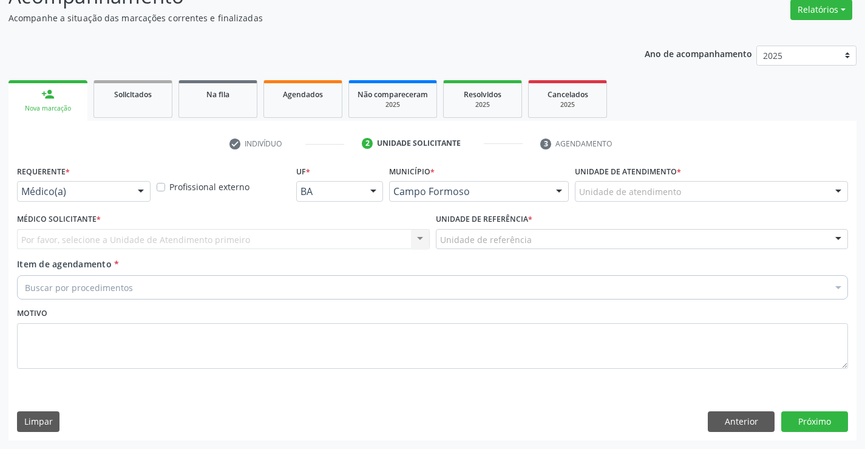
scroll to position [101, 0]
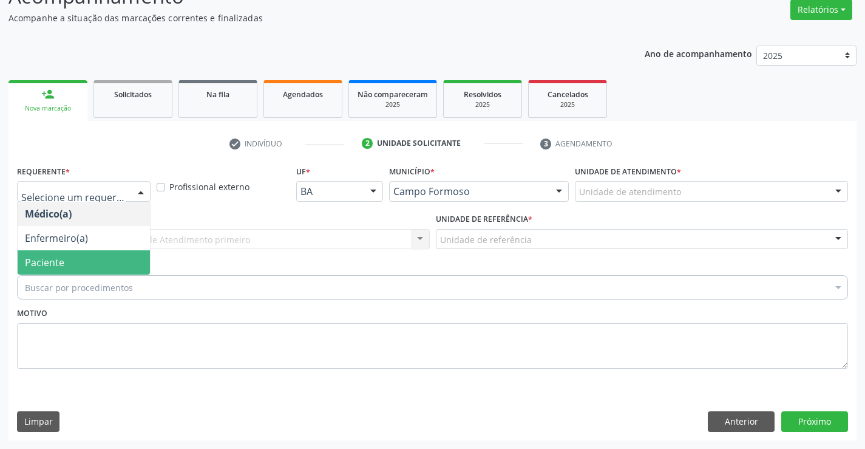
click at [69, 259] on span "Paciente" at bounding box center [84, 262] width 132 height 24
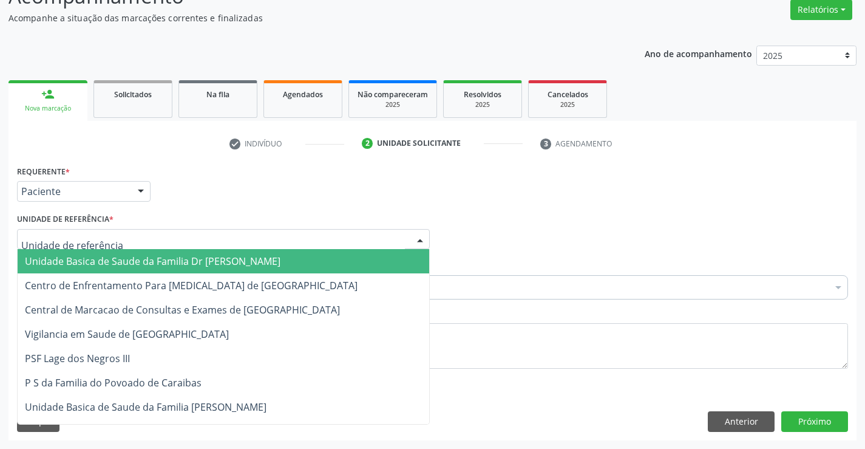
click at [90, 260] on span "Unidade Basica de Saude da Familia Dr [PERSON_NAME]" at bounding box center [153, 260] width 256 height 13
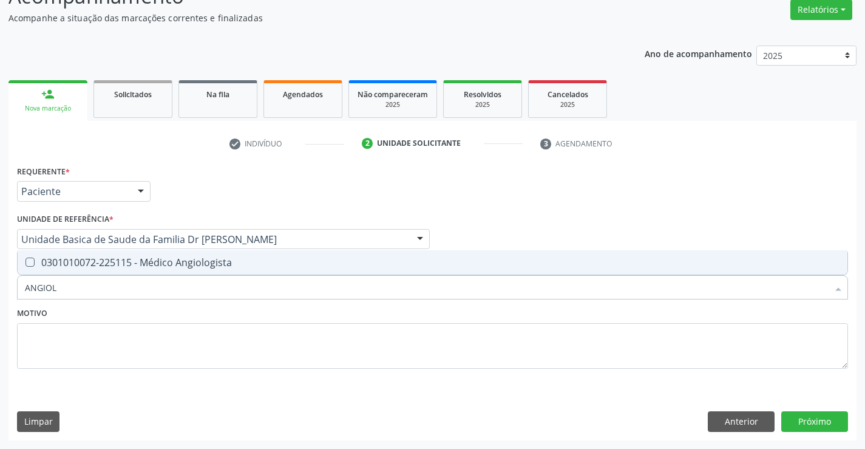
type input "ANGIOLO"
click at [154, 259] on div "0301010072-225115 - Médico Angiologista" at bounding box center [432, 262] width 815 height 10
checkbox Angiologista "true"
click at [815, 418] on button "Próximo" at bounding box center [814, 421] width 67 height 21
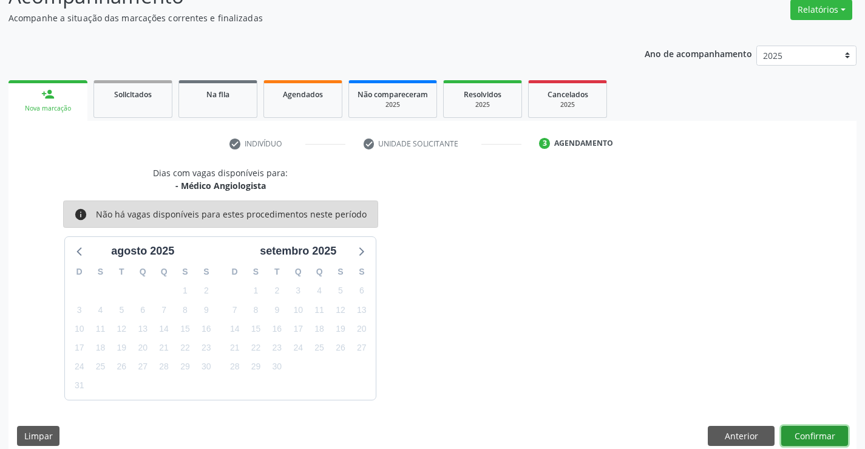
click at [812, 432] on button "Confirmar" at bounding box center [814, 435] width 67 height 21
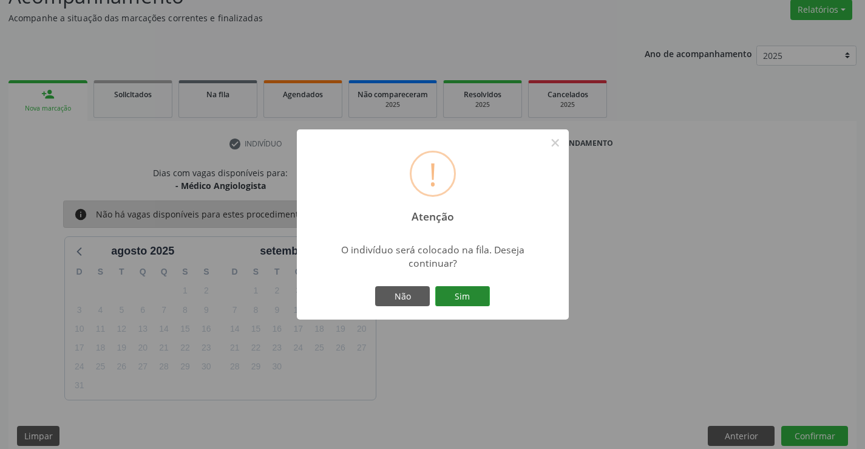
click at [472, 293] on button "Sim" at bounding box center [462, 296] width 55 height 21
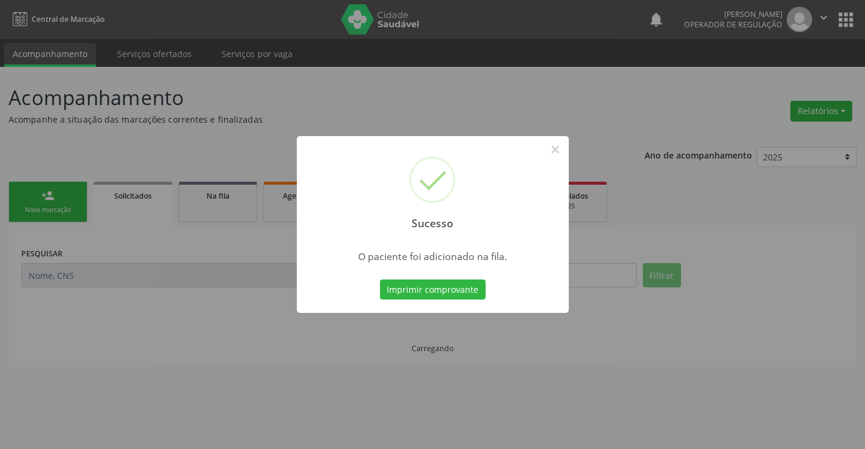
scroll to position [0, 0]
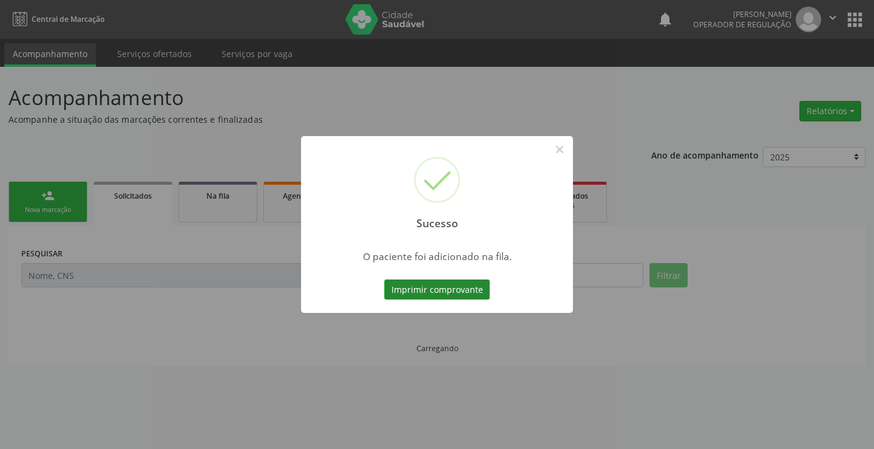
click at [453, 288] on button "Imprimir comprovante" at bounding box center [437, 289] width 106 height 21
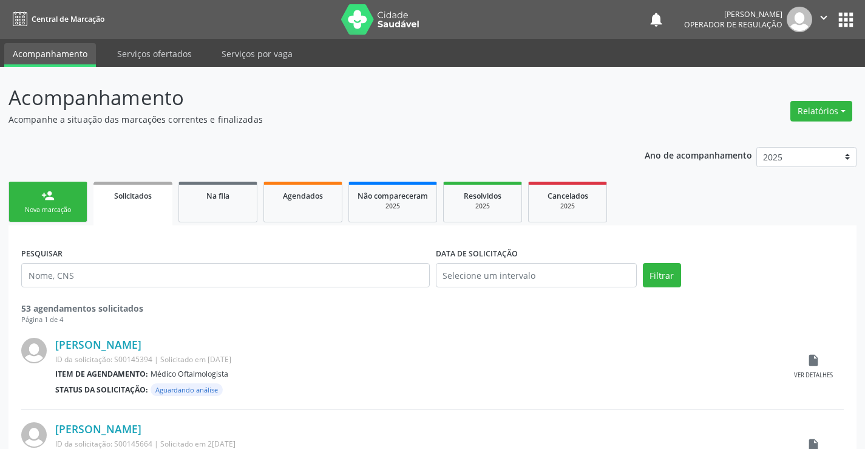
click at [64, 202] on link "person_add Nova marcação" at bounding box center [47, 201] width 79 height 41
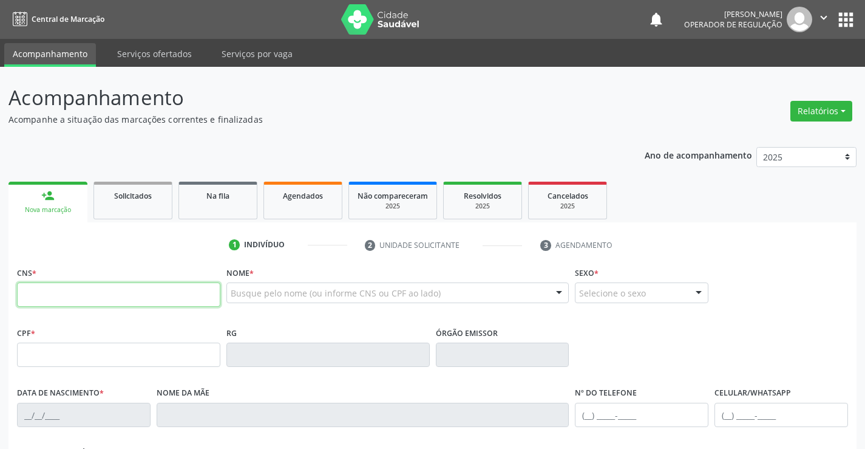
click at [59, 298] on input "text" at bounding box center [118, 294] width 203 height 24
paste input "706 4026 7658 4189"
type input "706 4026 7658 4189"
type input "0503781550"
type input "07/02/1957"
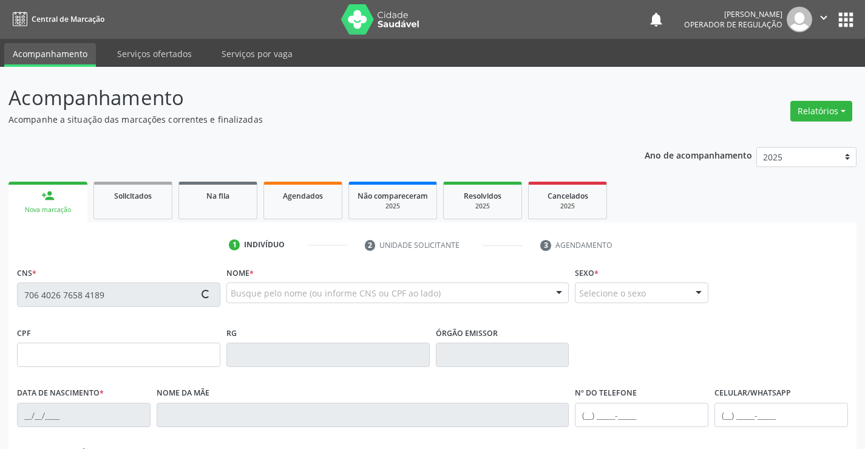
type input "(74) 98819-7671"
type input "664.821.605-06"
type input "202"
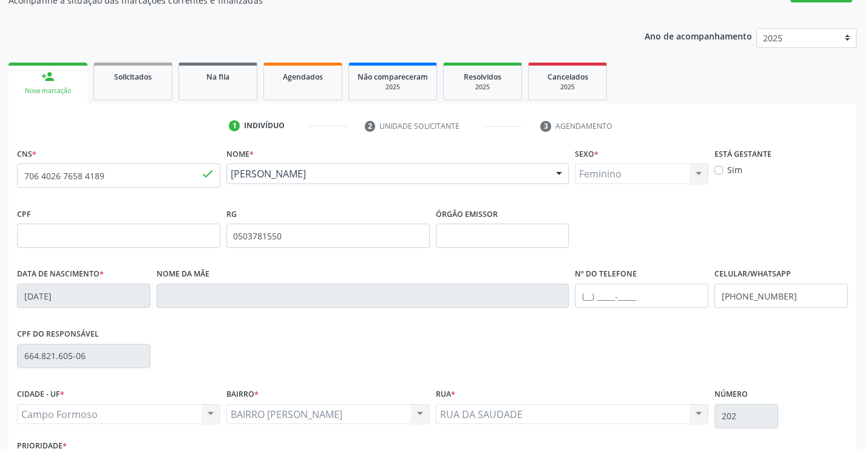
scroll to position [209, 0]
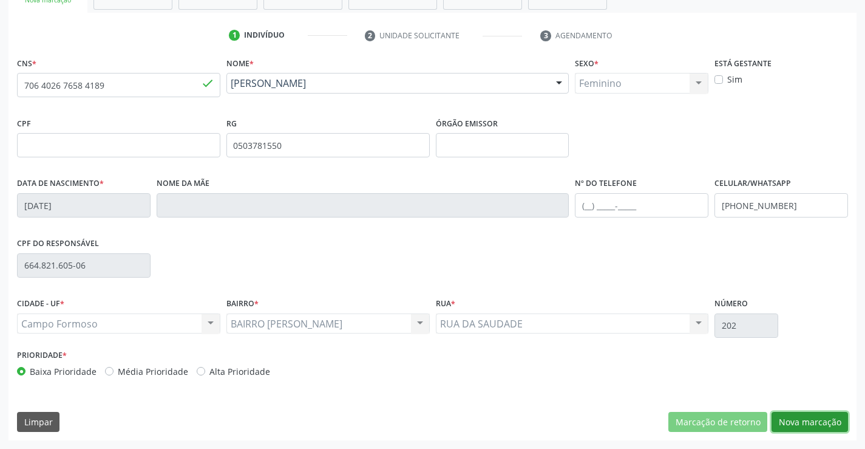
click at [806, 418] on button "Nova marcação" at bounding box center [809, 422] width 76 height 21
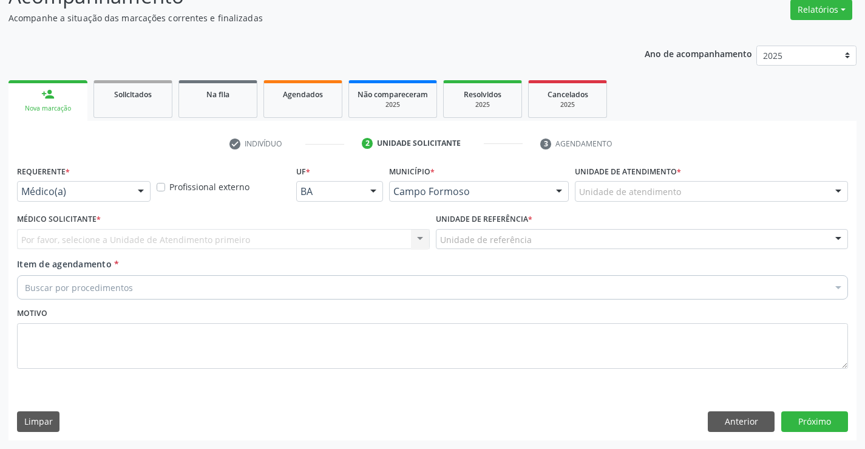
scroll to position [101, 0]
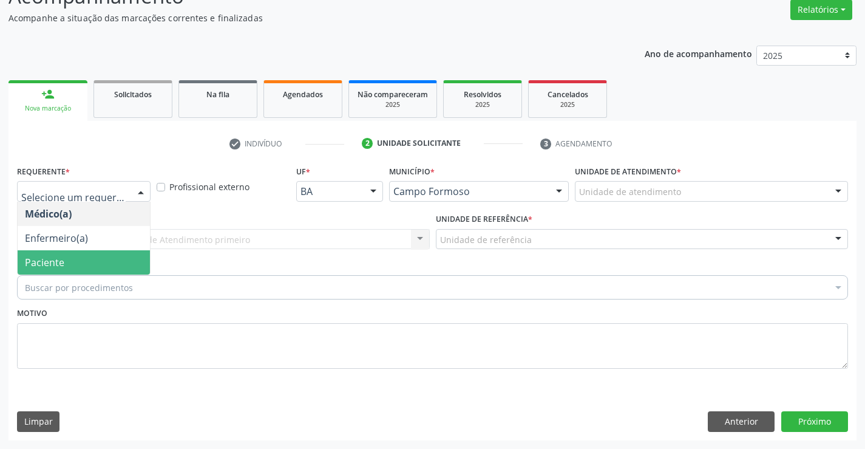
click at [76, 261] on span "Paciente" at bounding box center [84, 262] width 132 height 24
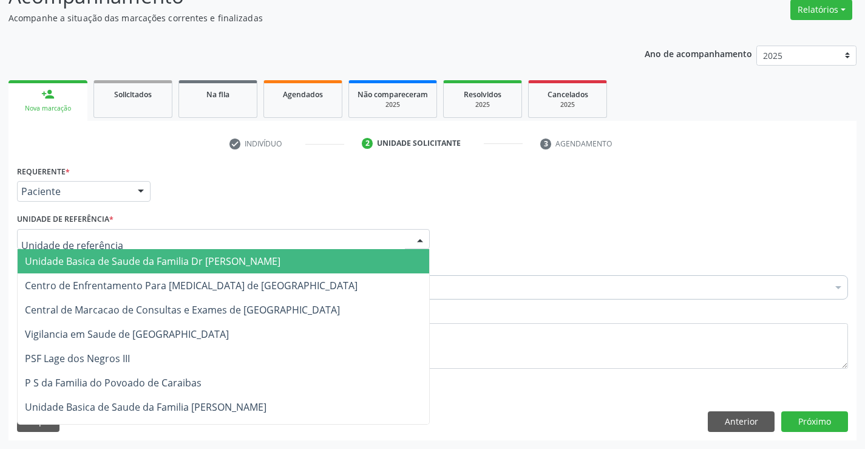
click at [148, 263] on span "Unidade Basica de Saude da Familia Dr [PERSON_NAME]" at bounding box center [153, 260] width 256 height 13
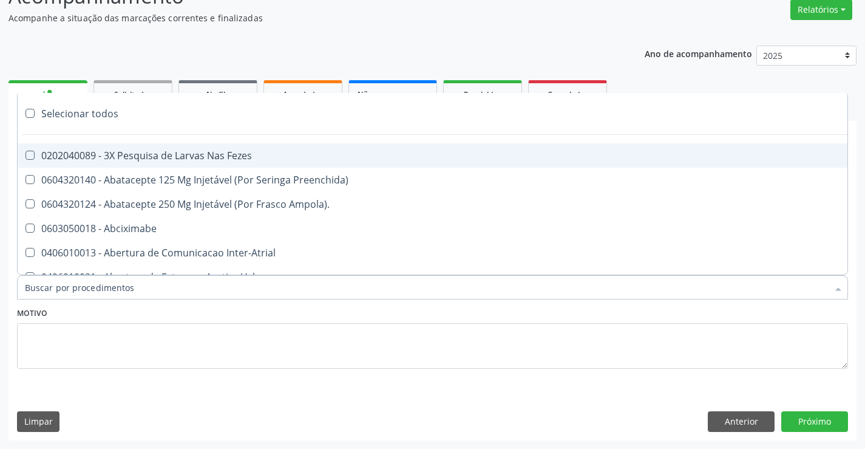
click at [136, 285] on div at bounding box center [432, 287] width 831 height 24
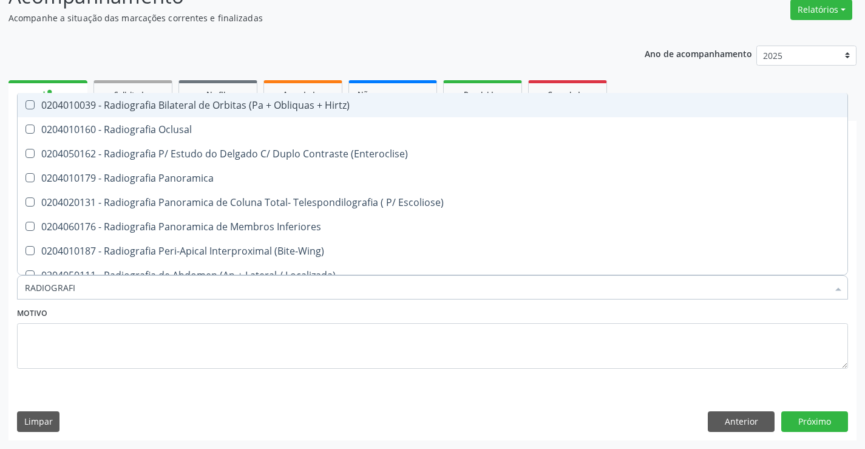
type input "RADIOGRAFIA"
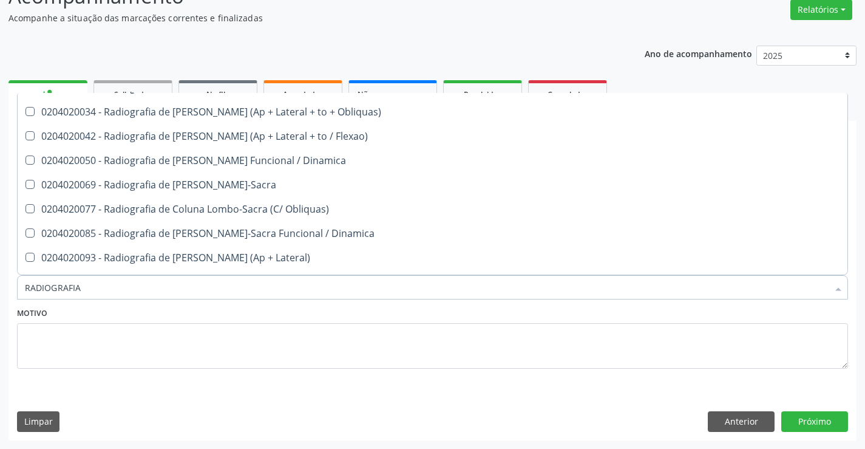
scroll to position [607, 0]
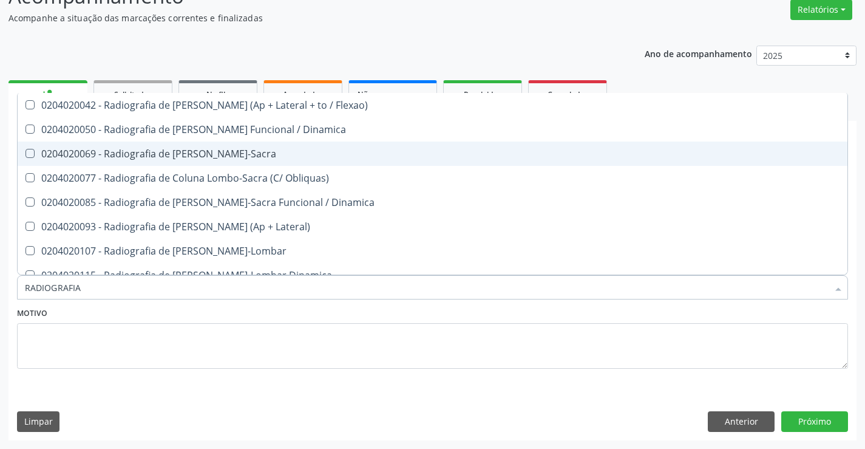
click at [300, 161] on span "0204020069 - Radiografia de Coluna Lombo-Sacra" at bounding box center [433, 153] width 830 height 24
checkbox Lombo-Sacra "true"
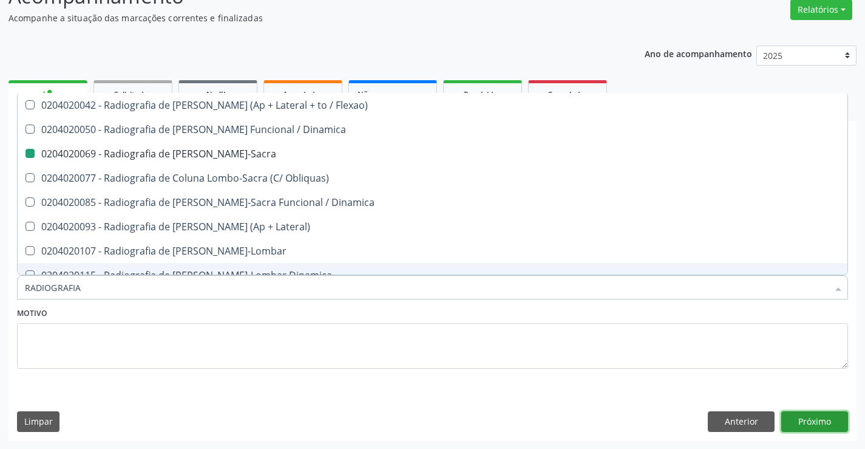
click at [815, 422] on button "Próximo" at bounding box center [814, 421] width 67 height 21
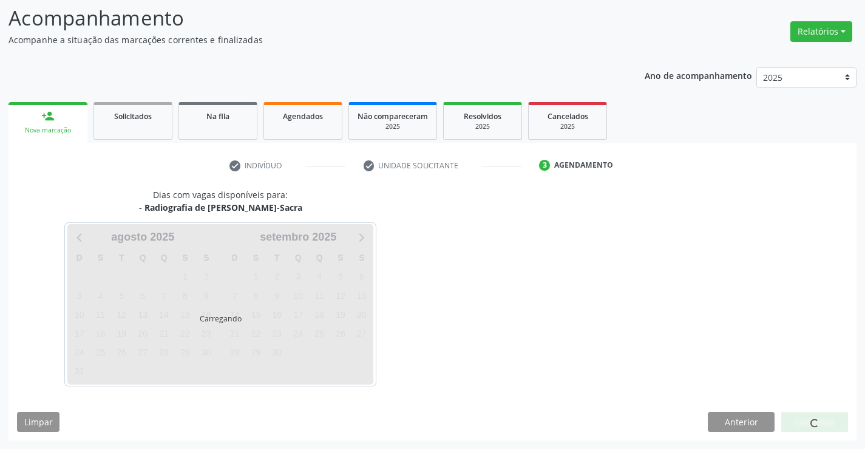
scroll to position [0, 0]
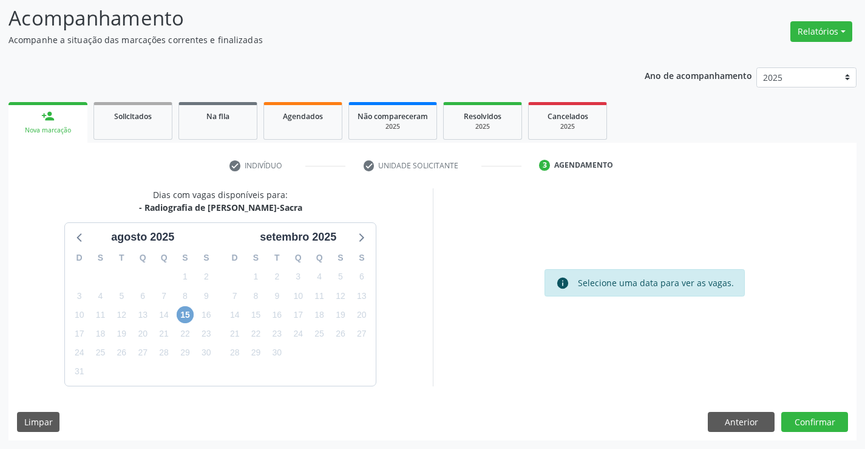
click at [183, 314] on span "15" at bounding box center [185, 314] width 17 height 17
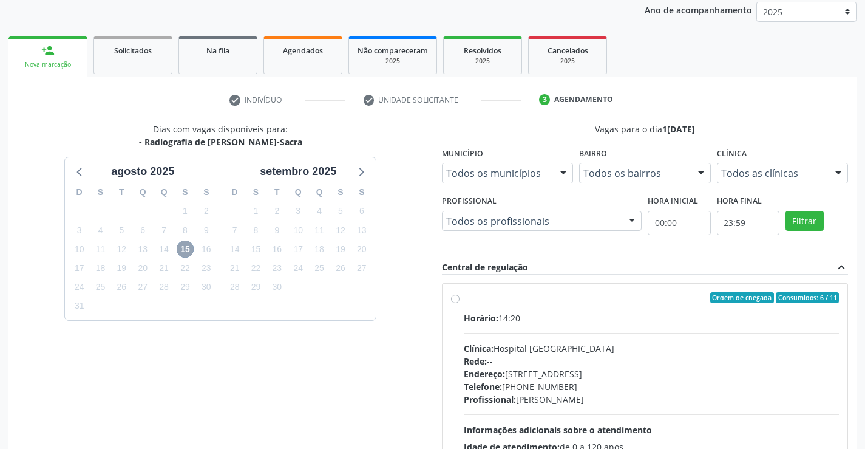
scroll to position [255, 0]
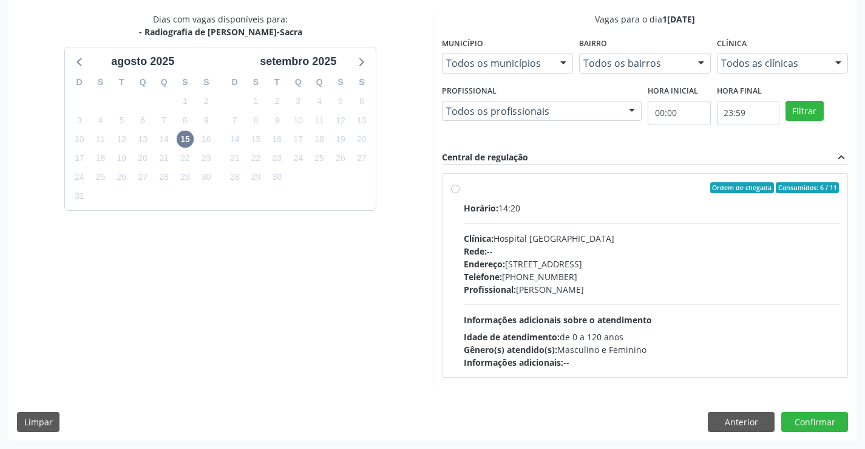
click at [582, 203] on div "Horário: 14:20" at bounding box center [652, 208] width 376 height 13
click at [459, 193] on input "Ordem de chegada Consumidos: 6 / 11 Horário: 14:20 Clínica: Hospital Sao Franci…" at bounding box center [455, 187] width 8 height 11
radio input "true"
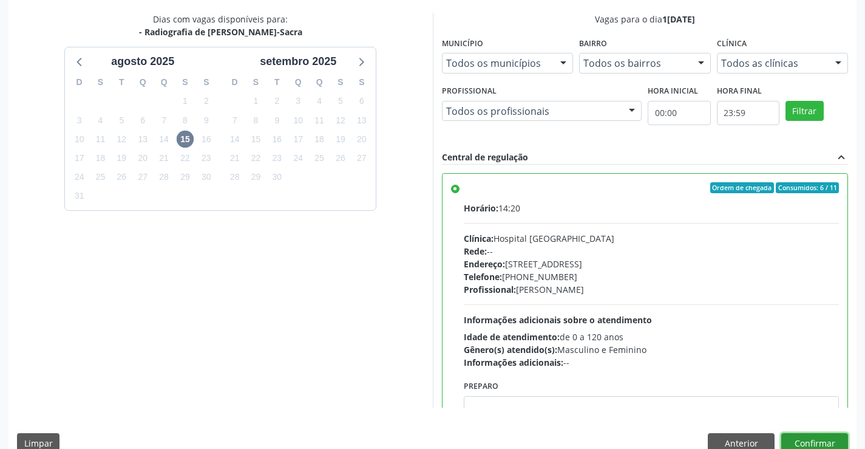
click at [805, 439] on button "Confirmar" at bounding box center [814, 443] width 67 height 21
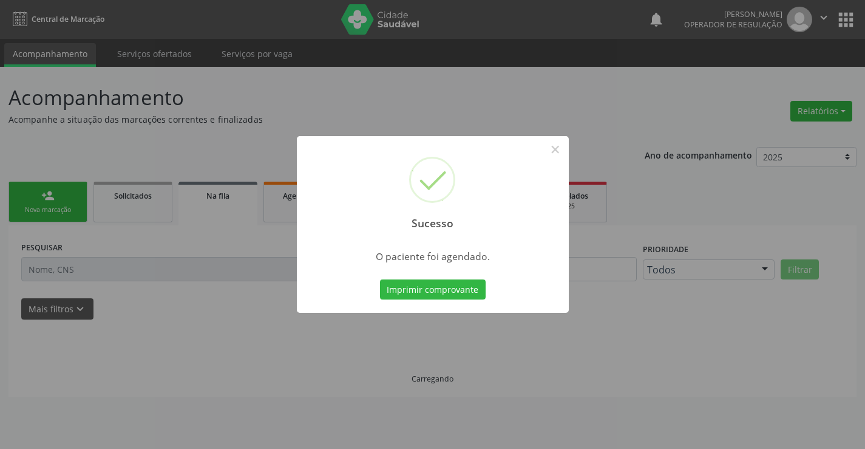
scroll to position [0, 0]
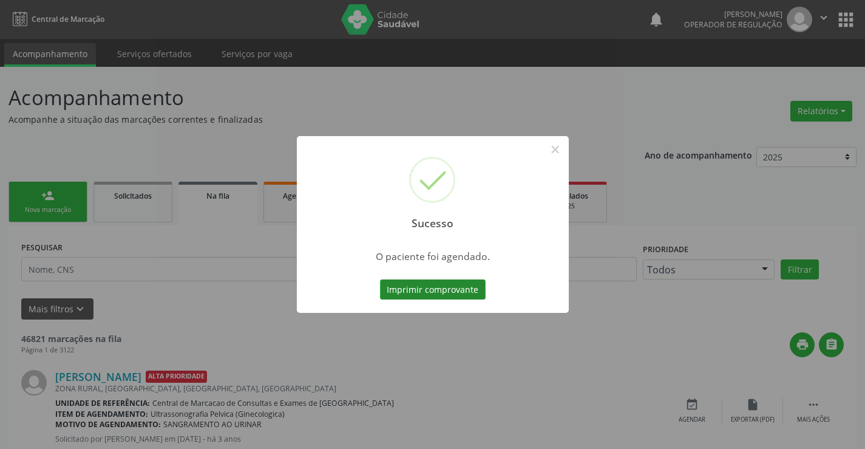
click at [443, 290] on button "Imprimir comprovante" at bounding box center [433, 289] width 106 height 21
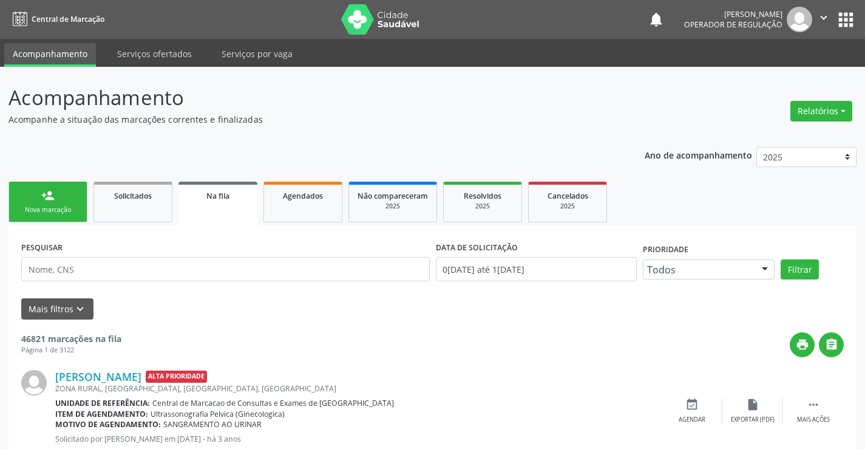
click at [70, 188] on link "person_add Nova marcação" at bounding box center [47, 201] width 79 height 41
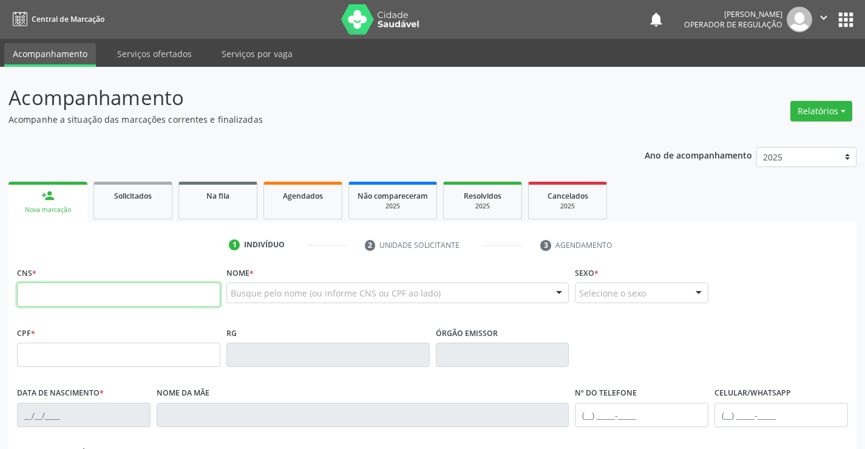
click at [55, 296] on input "text" at bounding box center [118, 294] width 203 height 24
type input "708 2066 4449 7746"
type input "1387768816"
type input "25/04/1986"
type input "(74) 99940-0813"
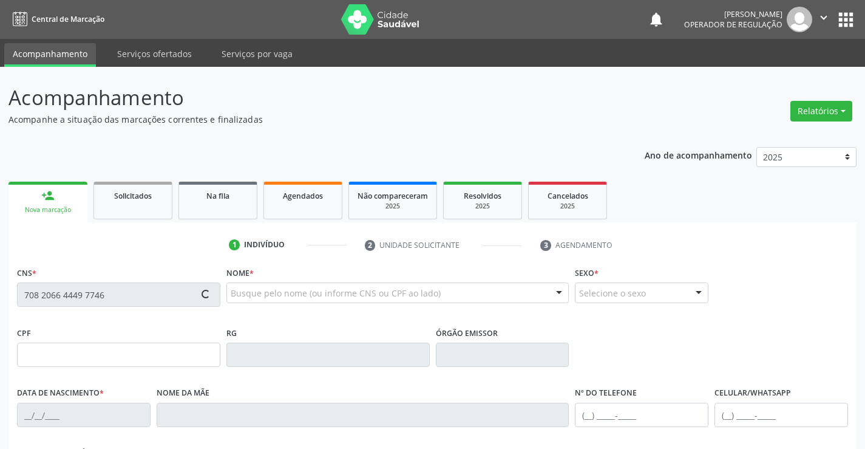
type input "(74) 99940-0813"
type input "SN"
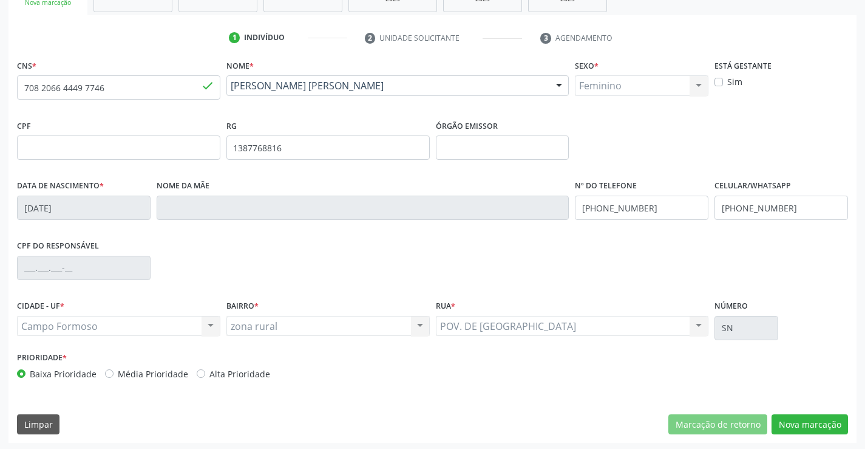
scroll to position [209, 0]
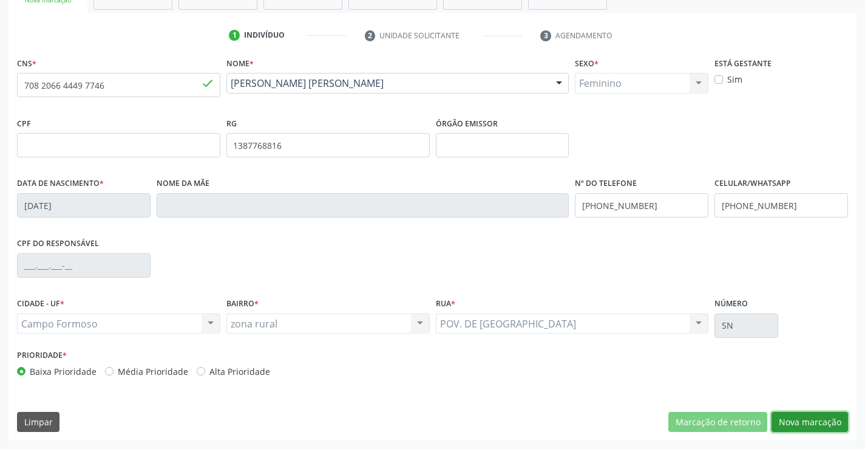
click at [812, 420] on button "Nova marcação" at bounding box center [809, 422] width 76 height 21
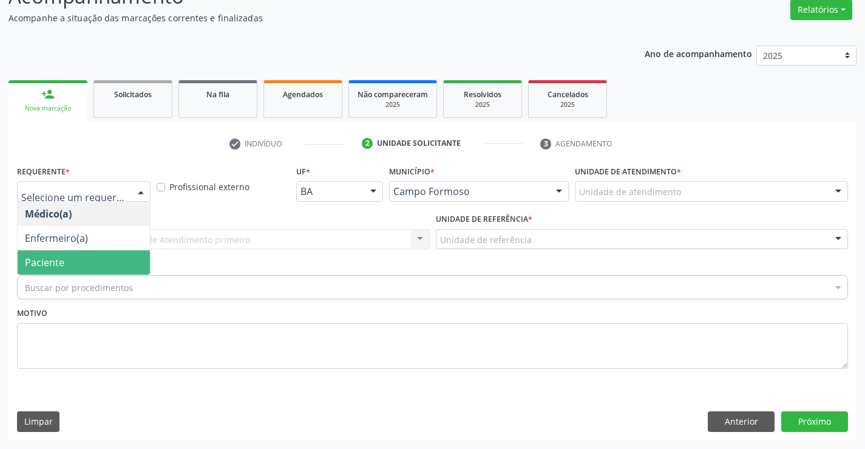
click at [61, 259] on span "Paciente" at bounding box center [44, 262] width 39 height 13
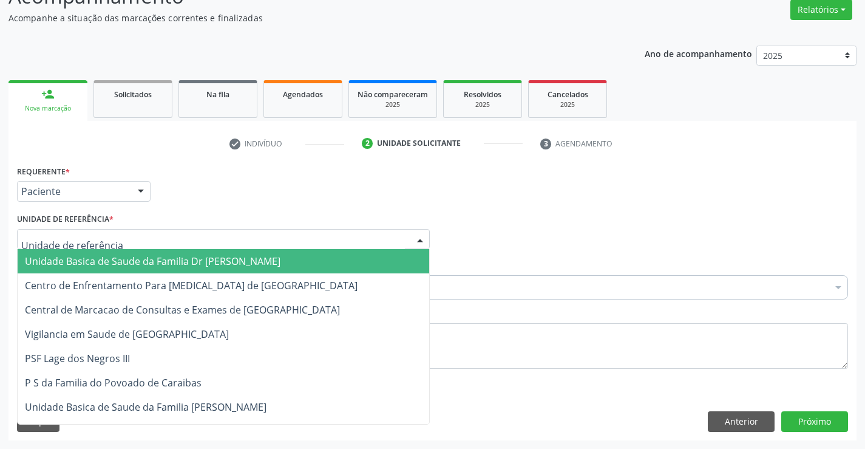
click at [110, 259] on span "Unidade Basica de Saude da Familia Dr [PERSON_NAME]" at bounding box center [153, 260] width 256 height 13
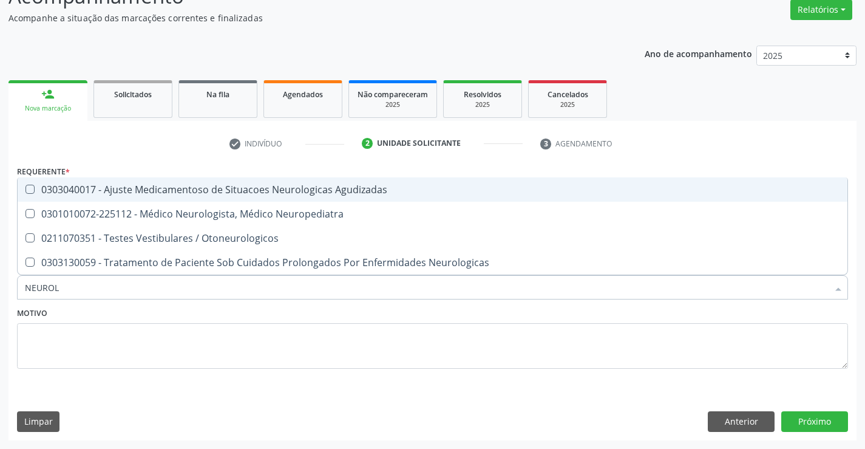
type input "NEUROLO"
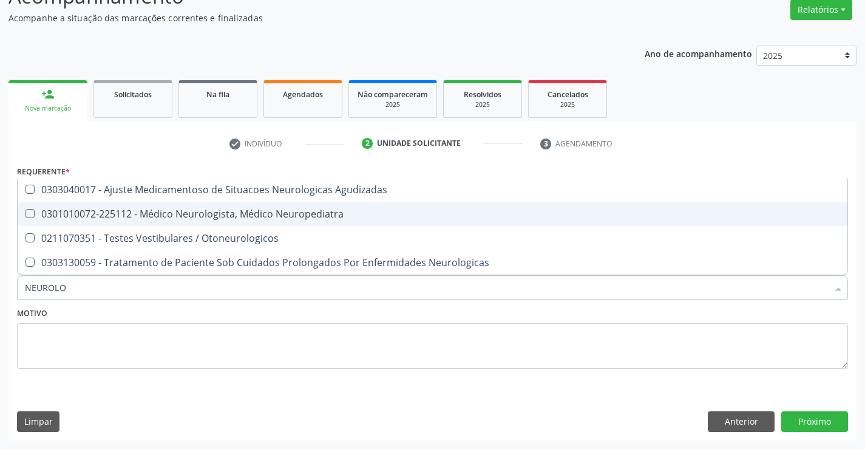
click at [206, 216] on div "0301010072-225112 - Médico Neurologista, Médico Neuropediatra" at bounding box center [432, 214] width 815 height 10
checkbox Neuropediatra "true"
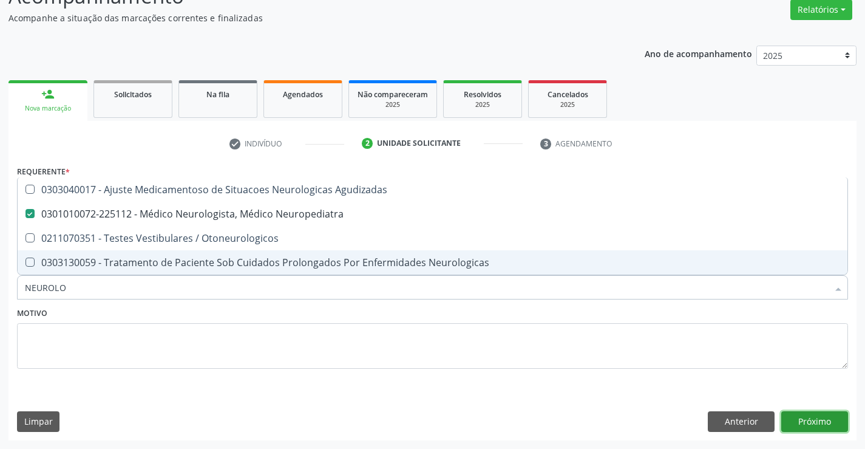
click at [799, 417] on button "Próximo" at bounding box center [814, 421] width 67 height 21
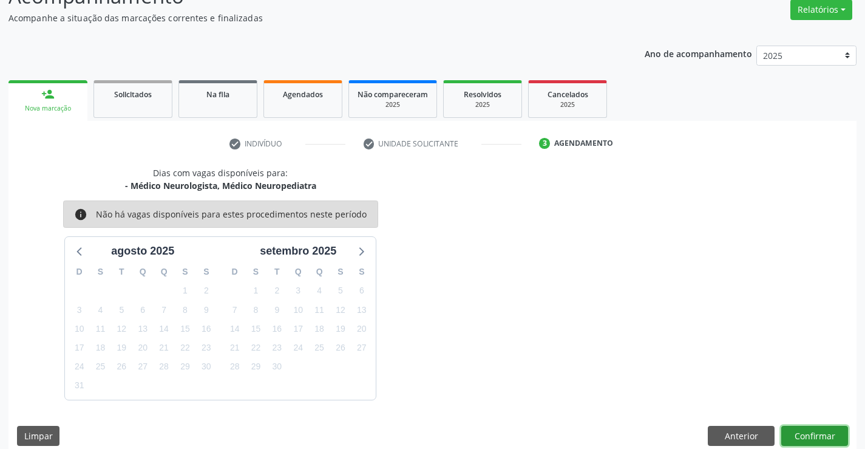
click at [801, 433] on button "Confirmar" at bounding box center [814, 435] width 67 height 21
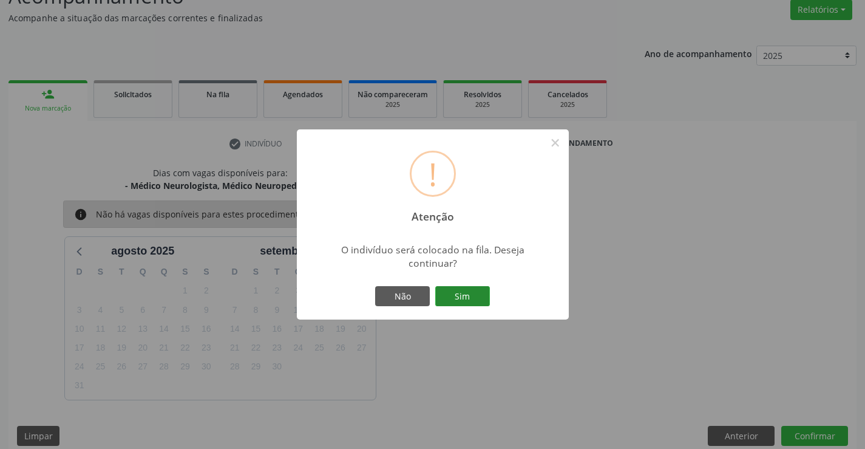
click at [453, 293] on button "Sim" at bounding box center [462, 296] width 55 height 21
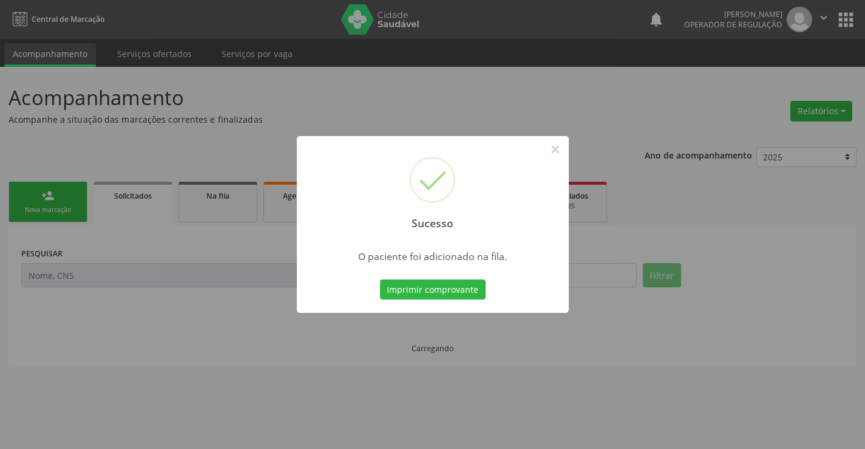
scroll to position [0, 0]
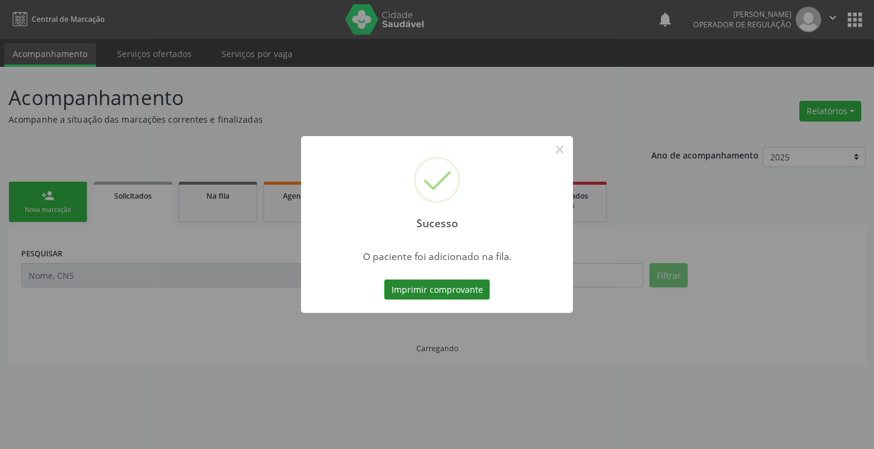
click at [447, 287] on button "Imprimir comprovante" at bounding box center [437, 289] width 106 height 21
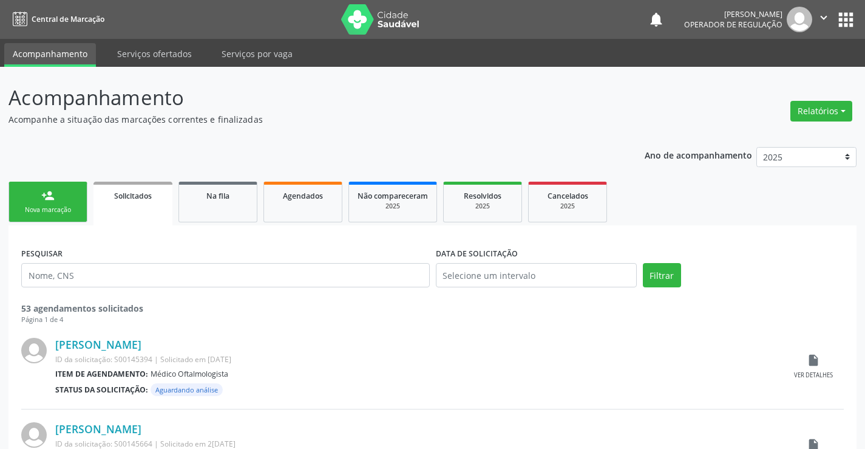
click at [49, 200] on div "person_add" at bounding box center [47, 195] width 13 height 13
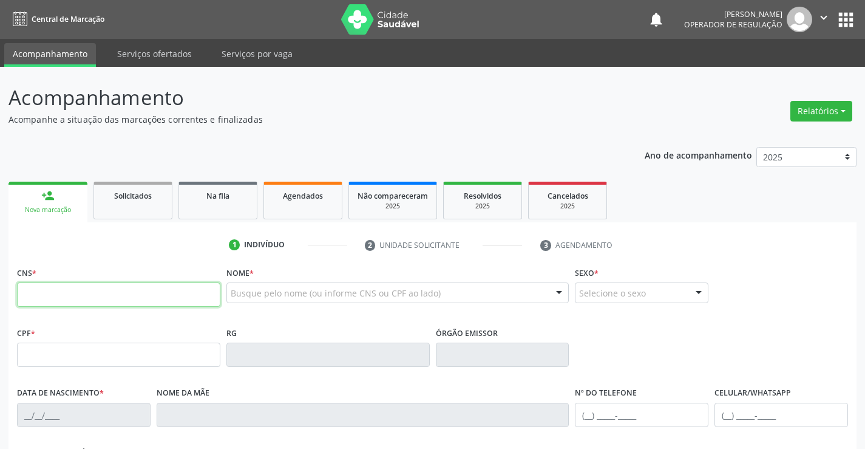
click at [65, 304] on input "text" at bounding box center [118, 294] width 203 height 24
type input "707 8046 6949 0812"
type input "096.672.205-16"
type input "214685002"
type input "06/07/2009"
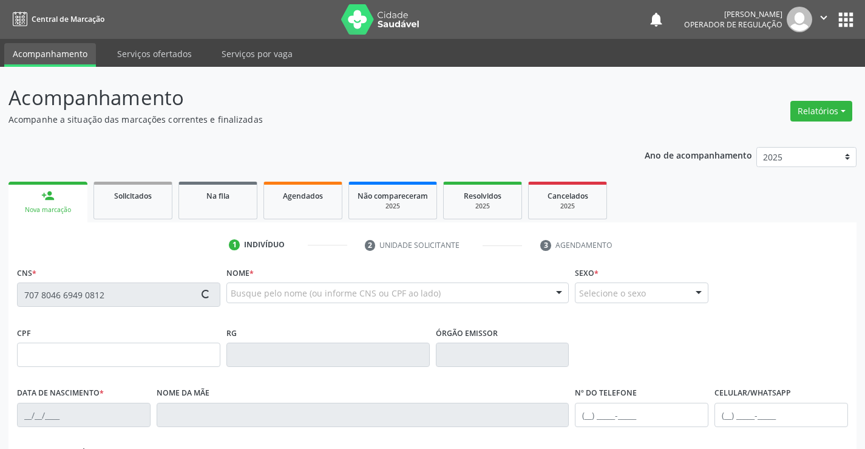
type input "sn"
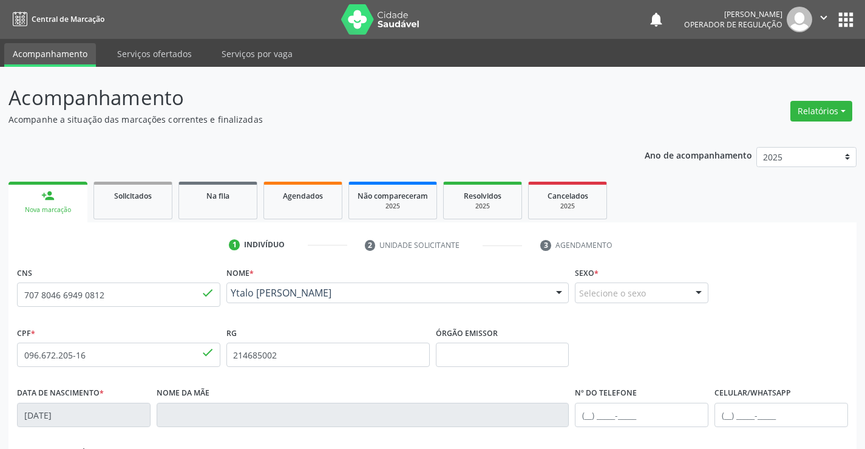
click at [629, 294] on div "Selecione o sexo" at bounding box center [642, 292] width 134 height 21
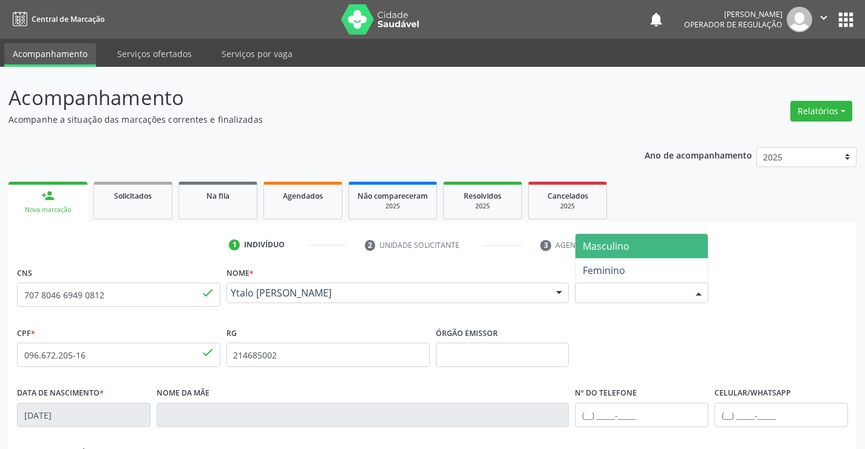
click at [630, 244] on span "Masculino" at bounding box center [641, 246] width 132 height 24
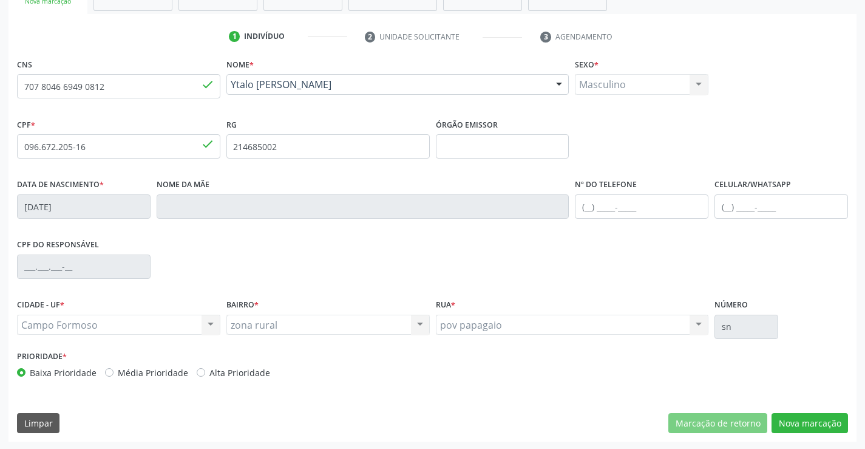
scroll to position [209, 0]
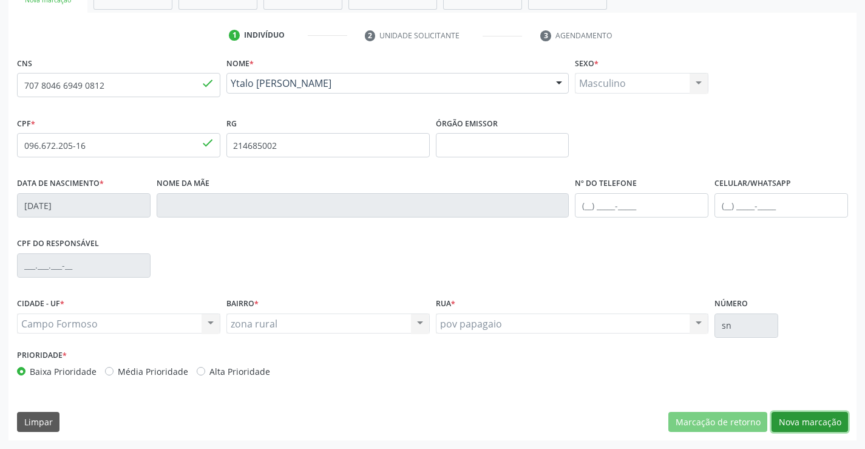
click at [813, 421] on button "Nova marcação" at bounding box center [809, 422] width 76 height 21
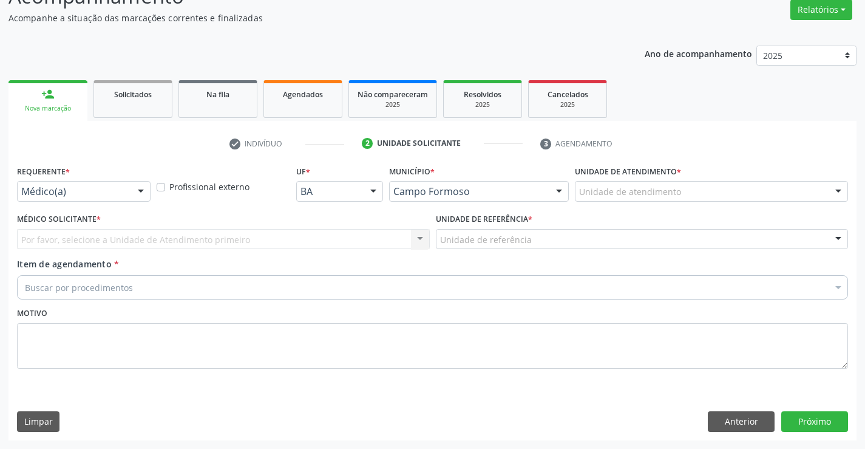
scroll to position [101, 0]
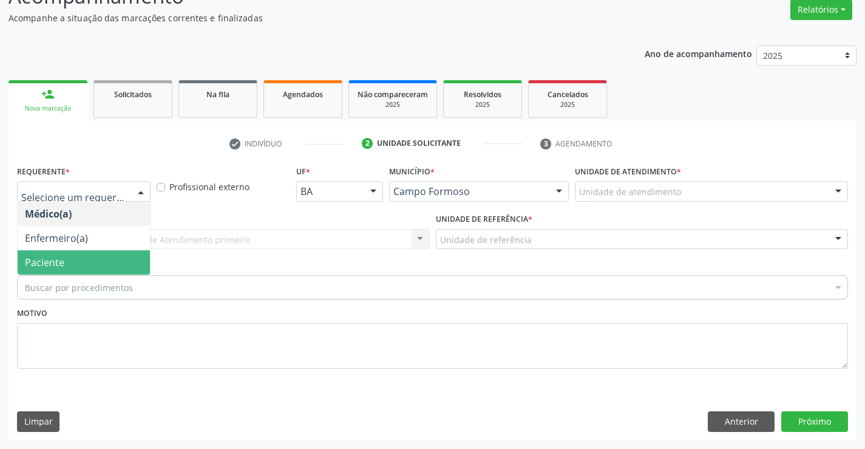
click at [62, 260] on span "Paciente" at bounding box center [44, 262] width 39 height 13
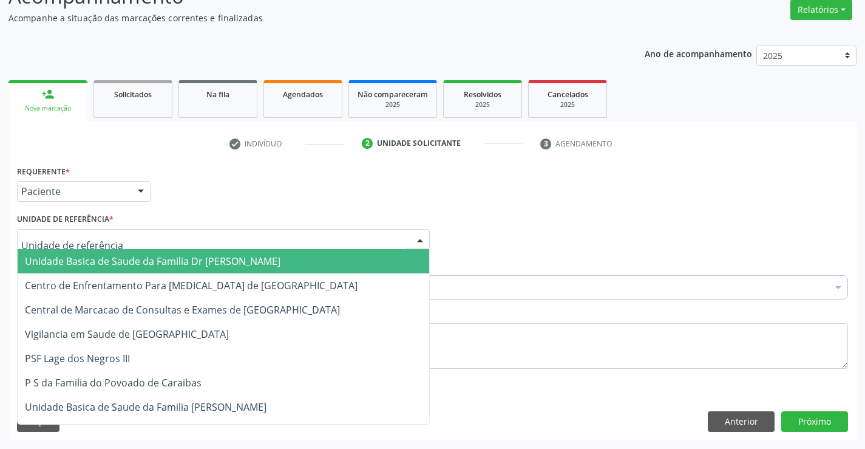
click at [97, 257] on span "Unidade Basica de Saude da Familia Dr [PERSON_NAME]" at bounding box center [153, 260] width 256 height 13
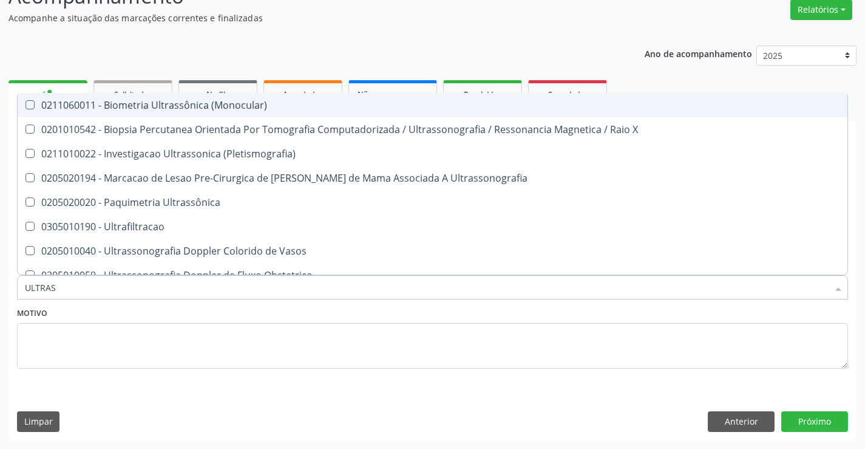
type input "ULTRASS"
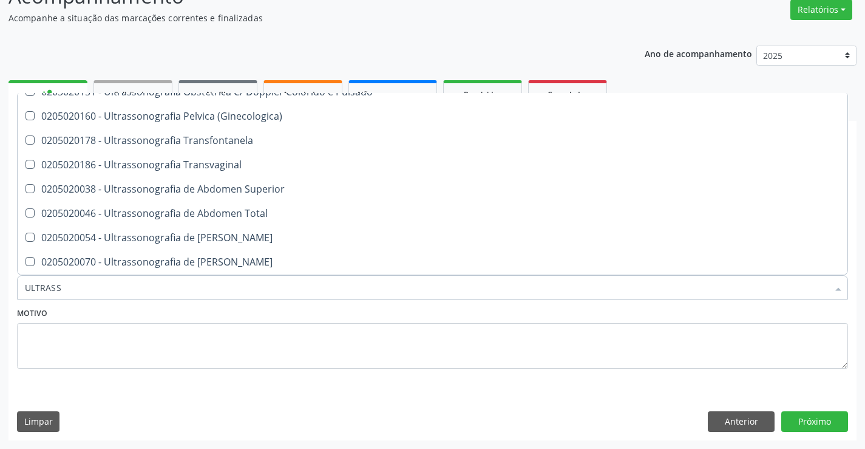
scroll to position [243, 0]
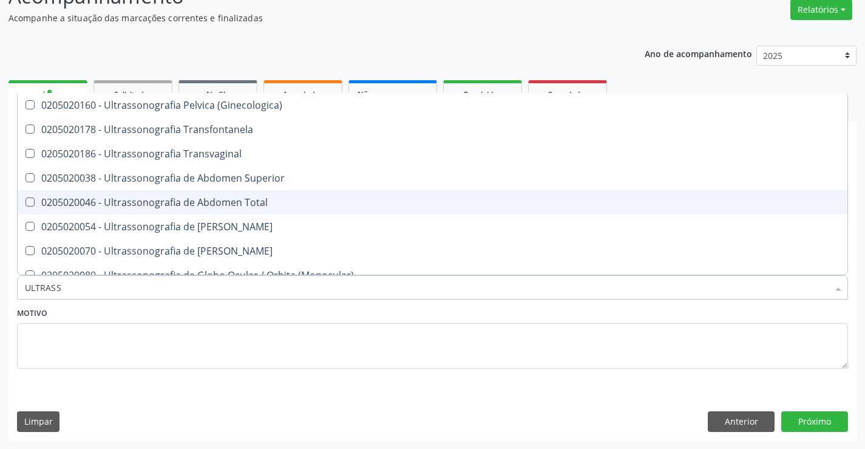
click at [297, 205] on div "0205020046 - Ultrassonografia de Abdomen Total" at bounding box center [432, 202] width 815 height 10
checkbox Total "true"
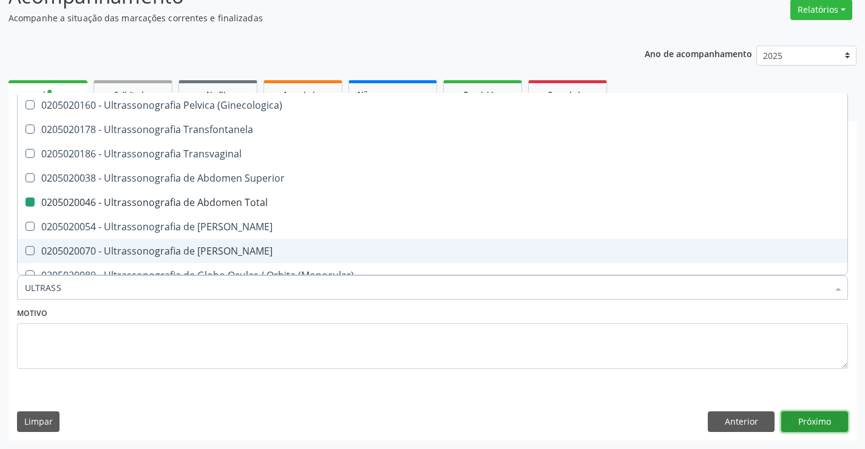
click at [822, 422] on button "Próximo" at bounding box center [814, 421] width 67 height 21
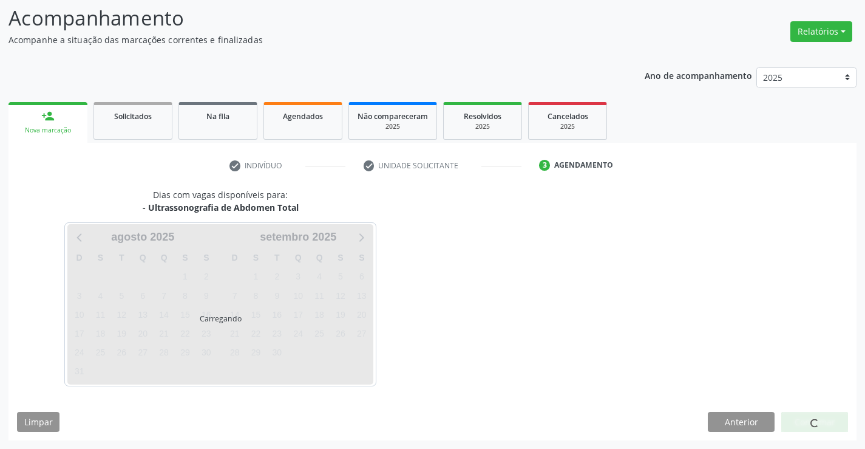
scroll to position [0, 0]
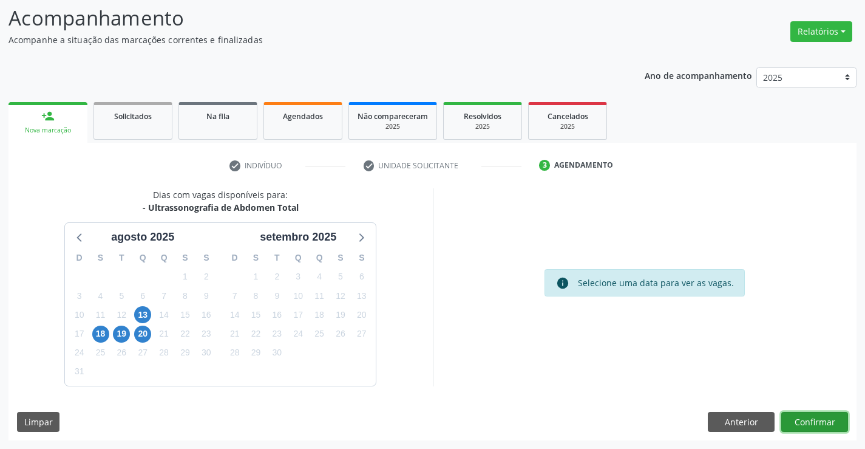
click at [822, 422] on button "Confirmar" at bounding box center [814, 422] width 67 height 21
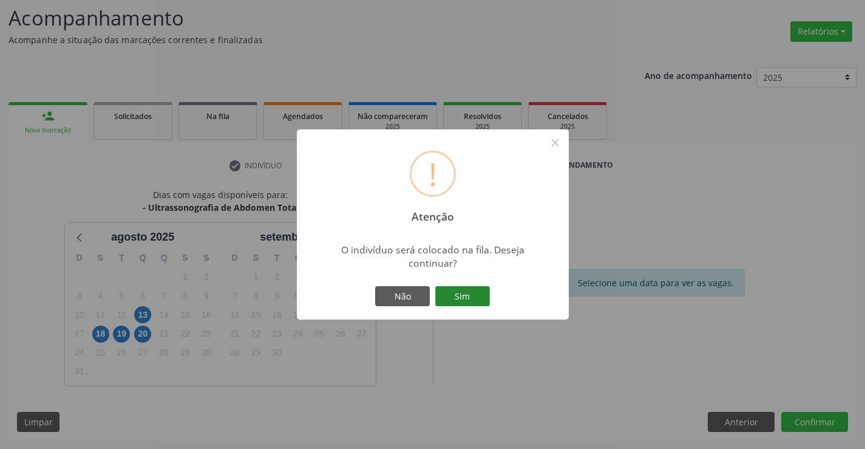
click at [448, 296] on button "Sim" at bounding box center [462, 296] width 55 height 21
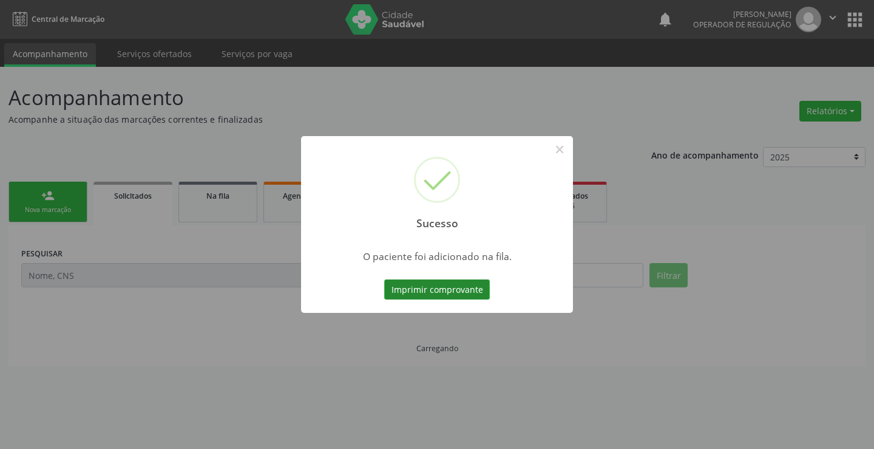
click at [453, 288] on button "Imprimir comprovante" at bounding box center [437, 289] width 106 height 21
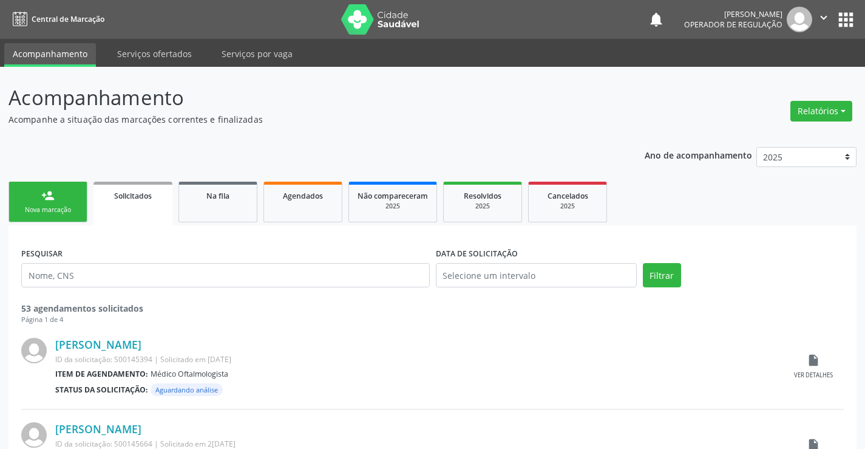
click at [72, 197] on div "Sucesso × O paciente foi adicionado na fila. Imprimir comprovante Cancel" at bounding box center [432, 224] width 865 height 449
click at [53, 198] on div "person_add" at bounding box center [47, 195] width 13 height 13
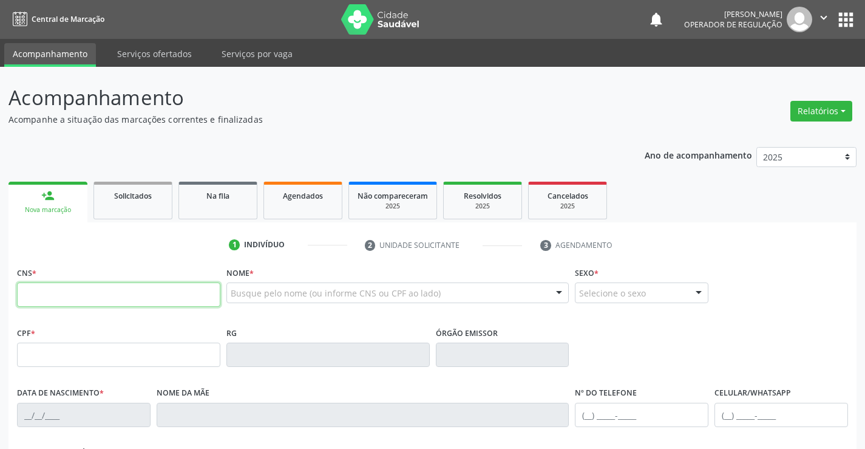
click at [57, 294] on input "text" at bounding box center [118, 294] width 203 height 24
type input "704 0083 4128 0067"
type input "134.134.385-57"
type input "[DATE]"
type input "[PERSON_NAME]"
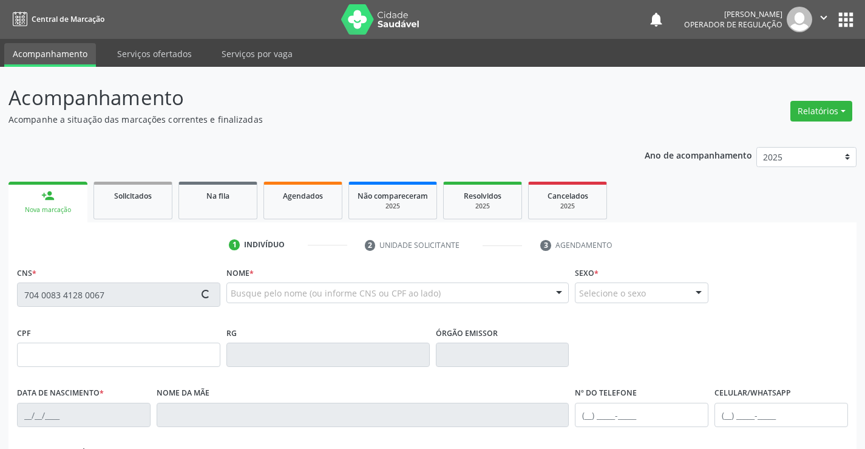
type input "[PHONE_NUMBER]"
type input "20"
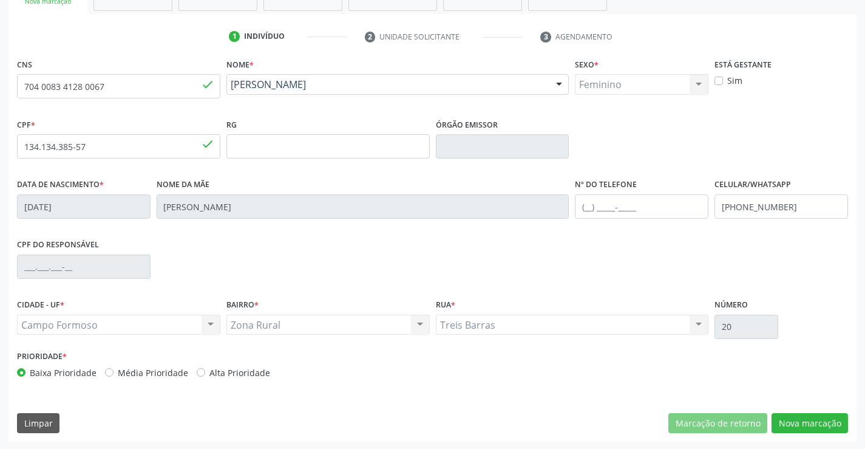
scroll to position [209, 0]
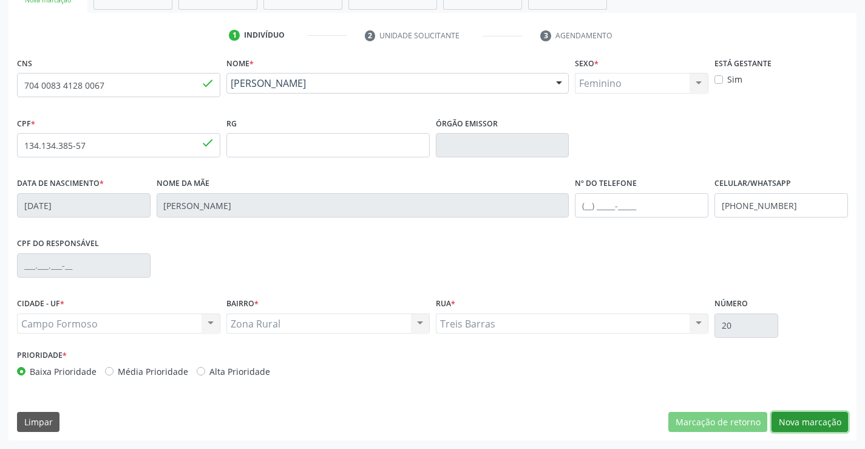
click at [814, 417] on button "Nova marcação" at bounding box center [809, 422] width 76 height 21
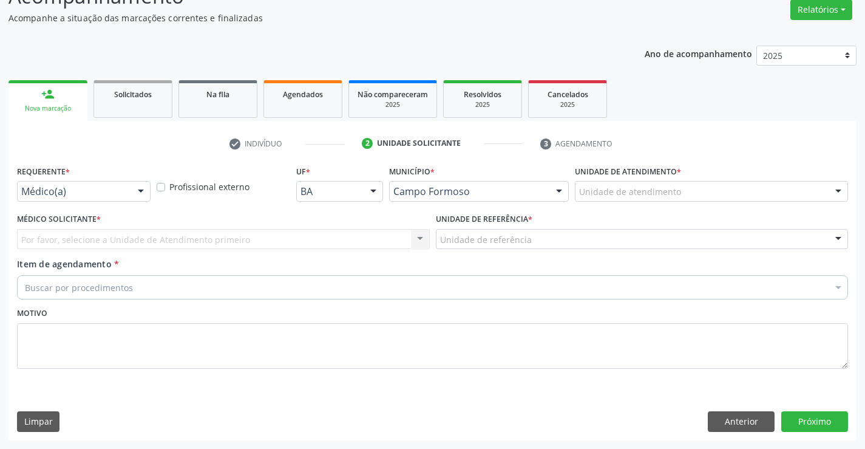
scroll to position [101, 0]
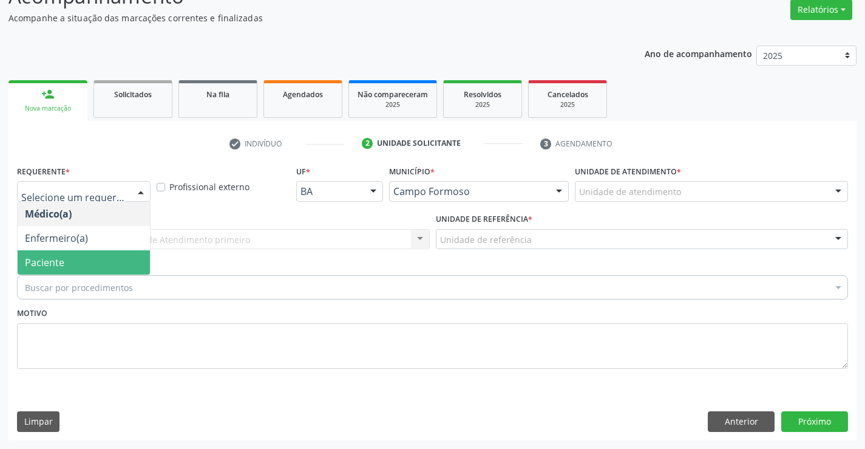
click at [78, 263] on span "Paciente" at bounding box center [84, 262] width 132 height 24
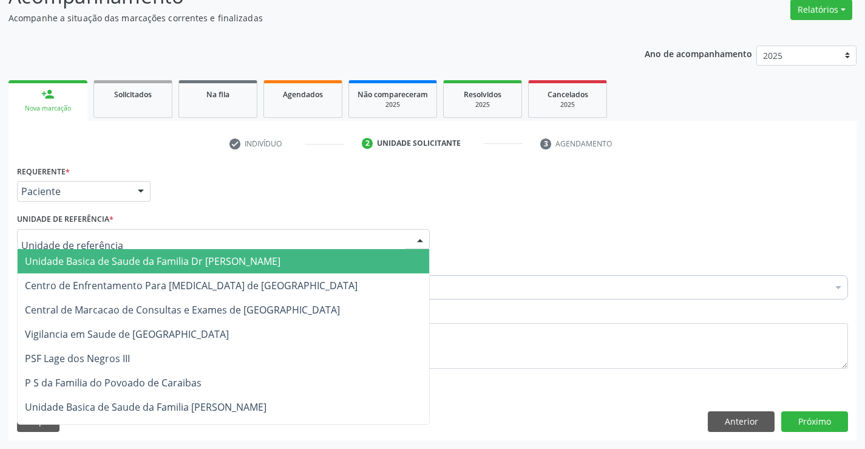
click at [118, 260] on span "Unidade Basica de Saude da Familia Dr [PERSON_NAME]" at bounding box center [153, 260] width 256 height 13
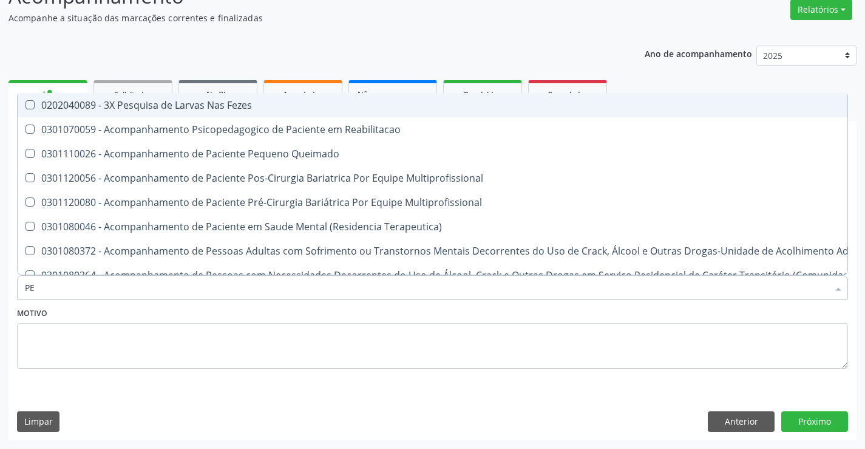
type input "PED"
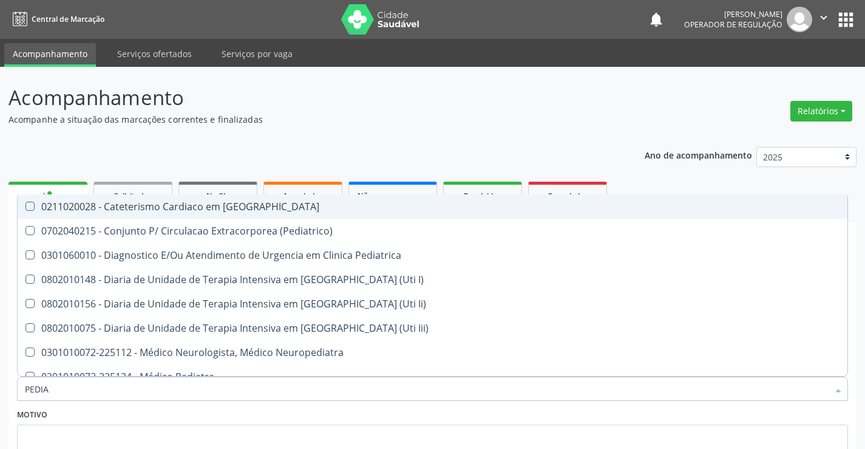
scroll to position [101, 0]
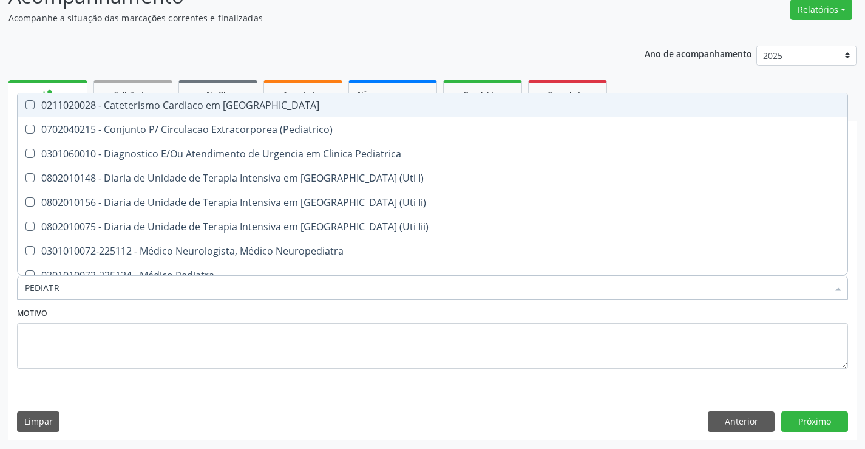
type input "PEDIATRA"
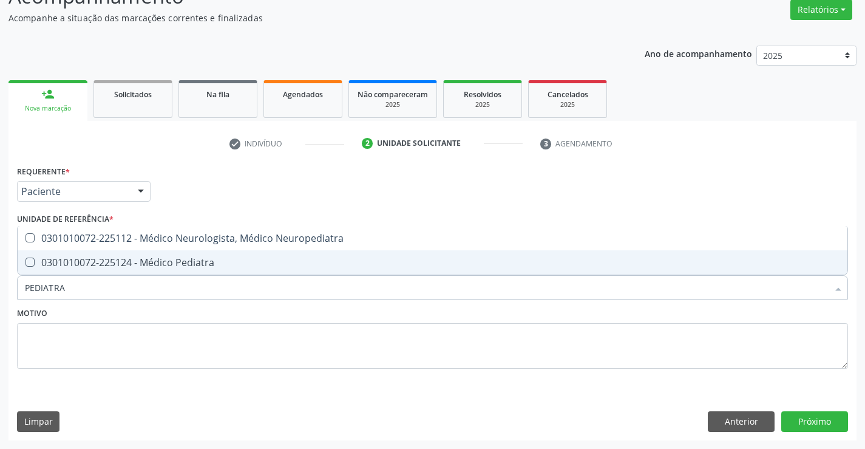
click at [162, 262] on div "0301010072-225124 - Médico Pediatra" at bounding box center [432, 262] width 815 height 10
checkbox Pediatra "true"
click at [815, 415] on button "Próximo" at bounding box center [814, 421] width 67 height 21
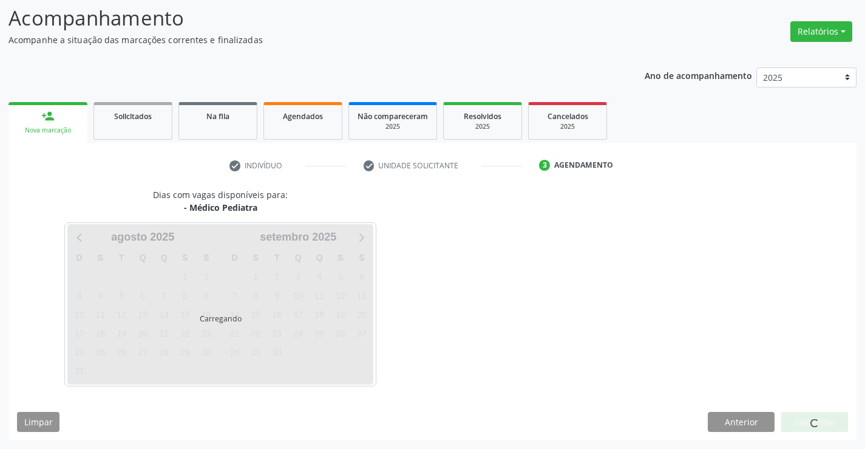
scroll to position [80, 0]
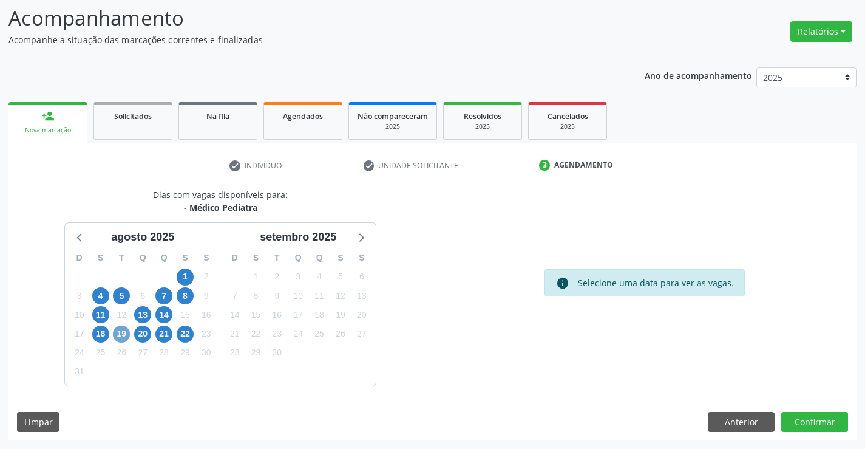
click at [126, 333] on span "19" at bounding box center [121, 333] width 17 height 17
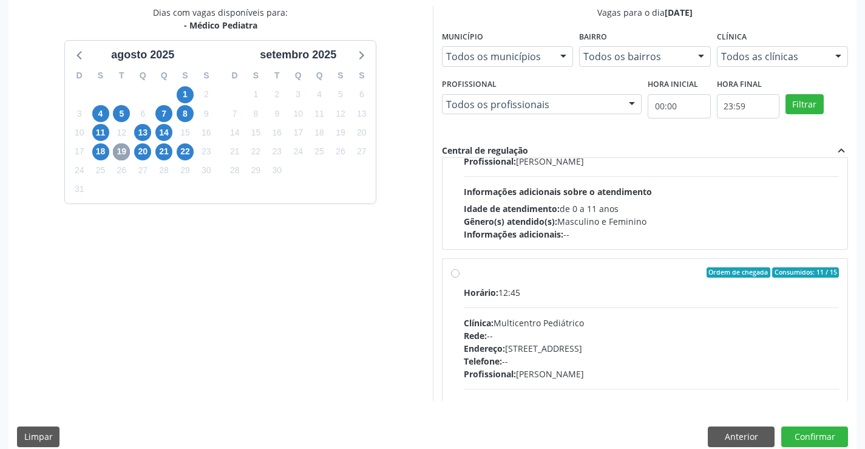
scroll to position [182, 0]
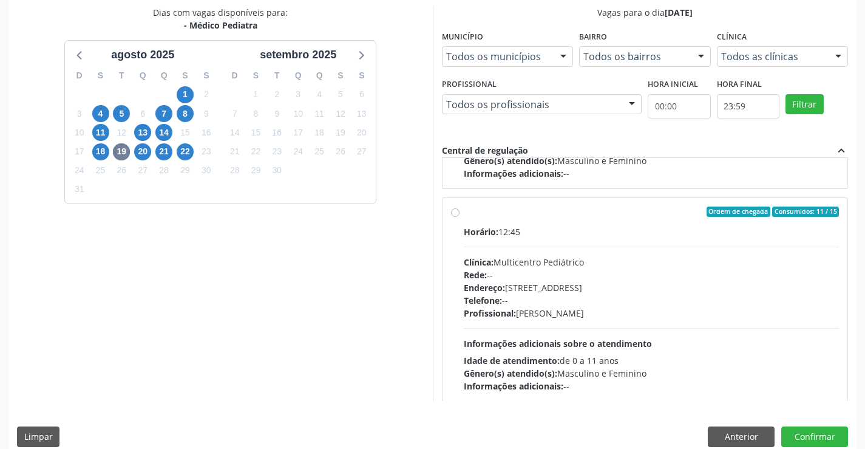
click at [602, 222] on label "Ordem de chegada Consumidos: 11 / 15 Horário: 12:45 Clínica: Multicentro Pediát…" at bounding box center [652, 299] width 376 height 186
click at [459, 217] on input "Ordem de chegada Consumidos: 11 / 15 Horário: 12:45 Clínica: Multicentro Pediát…" at bounding box center [455, 211] width 8 height 11
radio input "true"
click at [812, 435] on button "Confirmar" at bounding box center [814, 436] width 67 height 21
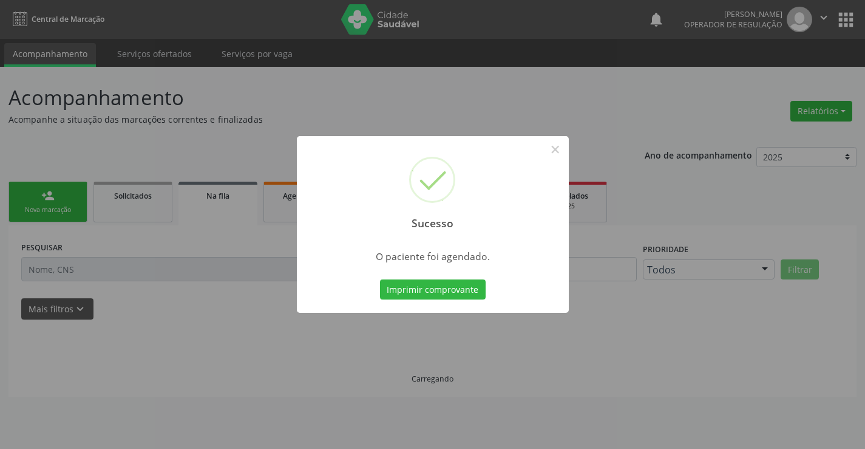
scroll to position [0, 0]
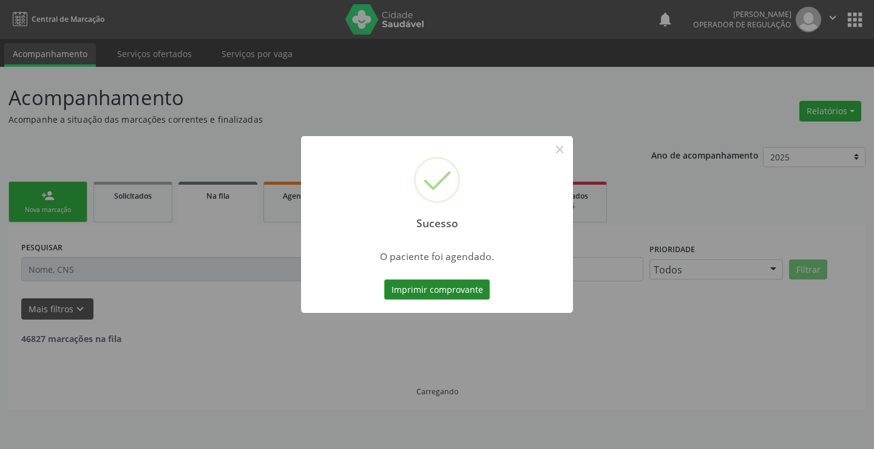
click at [449, 286] on button "Imprimir comprovante" at bounding box center [437, 289] width 106 height 21
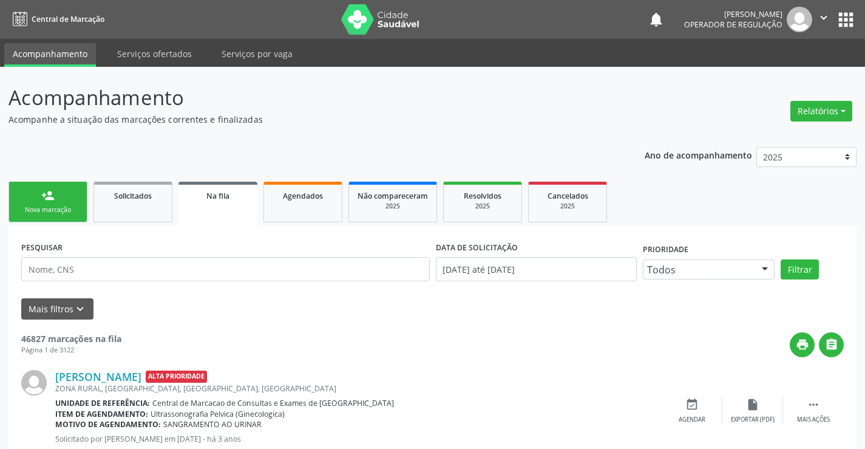
click at [50, 189] on div "person_add" at bounding box center [47, 195] width 13 height 13
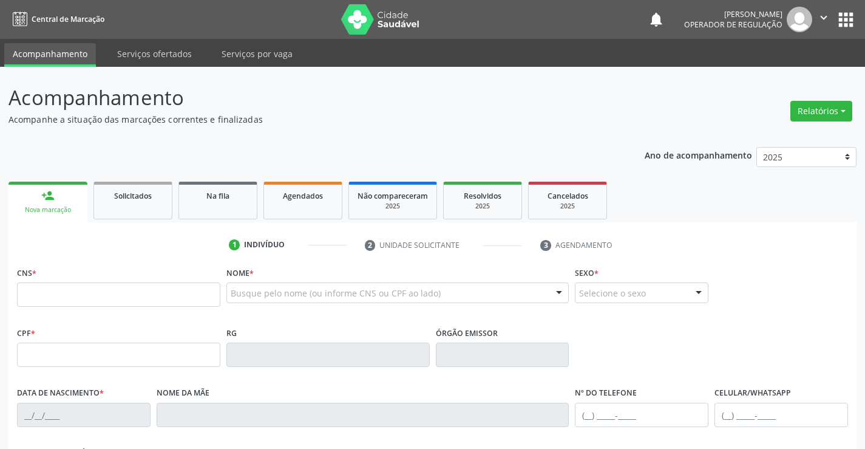
click at [50, 191] on div "person_add" at bounding box center [47, 195] width 13 height 13
click at [73, 294] on input "text" at bounding box center [118, 294] width 203 height 24
click at [120, 294] on input "text" at bounding box center [118, 294] width 203 height 24
drag, startPoint x: 120, startPoint y: 294, endPoint x: 0, endPoint y: 304, distance: 120.6
click at [0, 304] on div "Acompanhamento Acompanhe a situação das marcações correntes e finalizadas Relat…" at bounding box center [432, 362] width 865 height 591
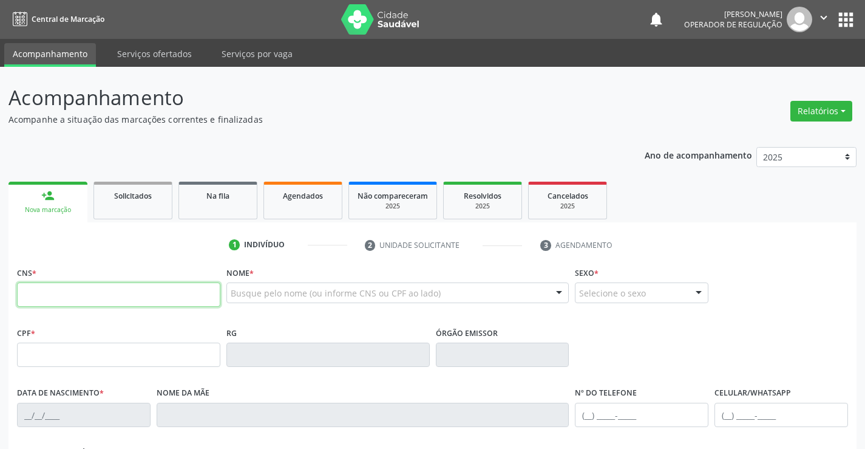
click at [118, 298] on input "text" at bounding box center [118, 294] width 203 height 24
